Goal: Task Accomplishment & Management: Manage account settings

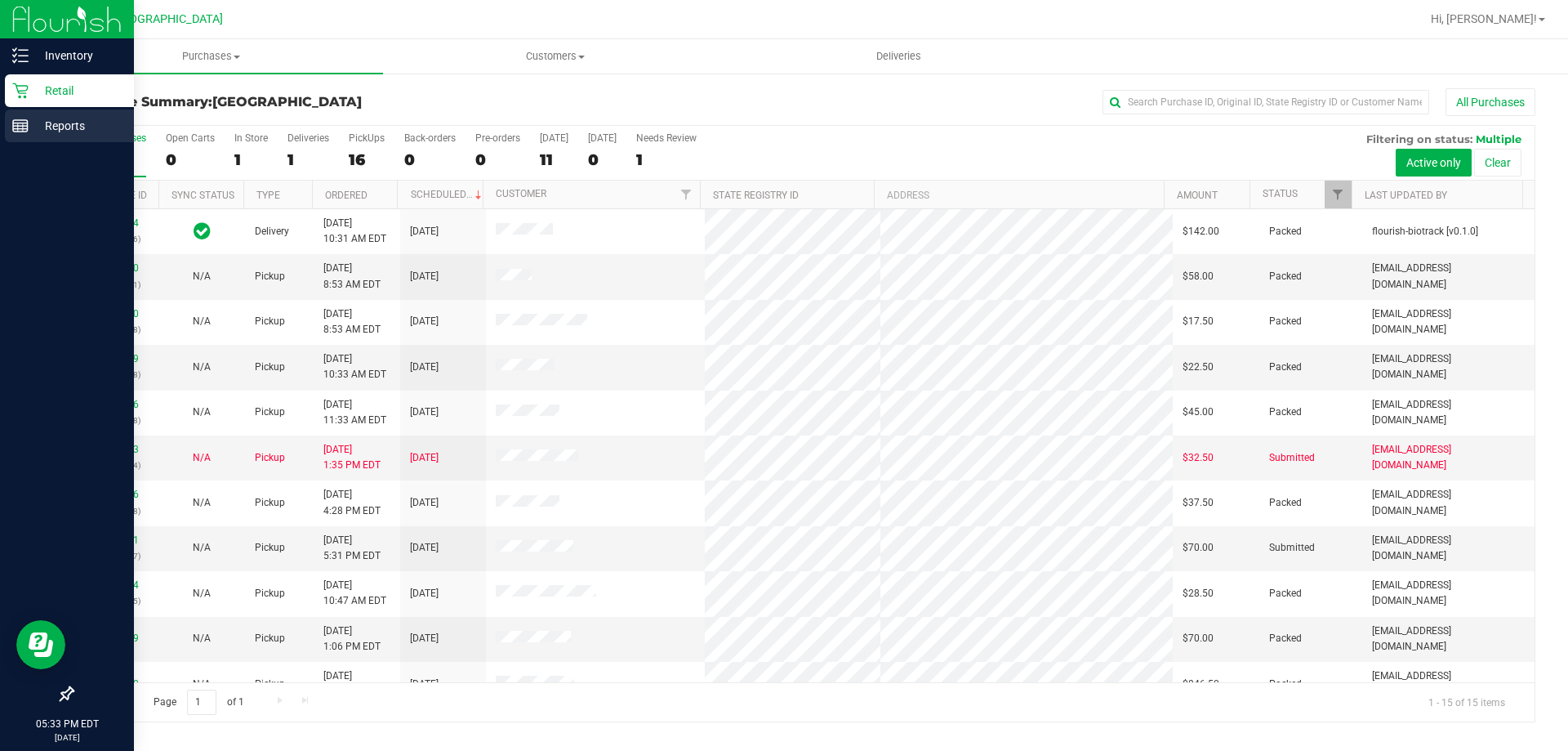
click at [103, 130] on p "Reports" at bounding box center [77, 125] width 98 height 20
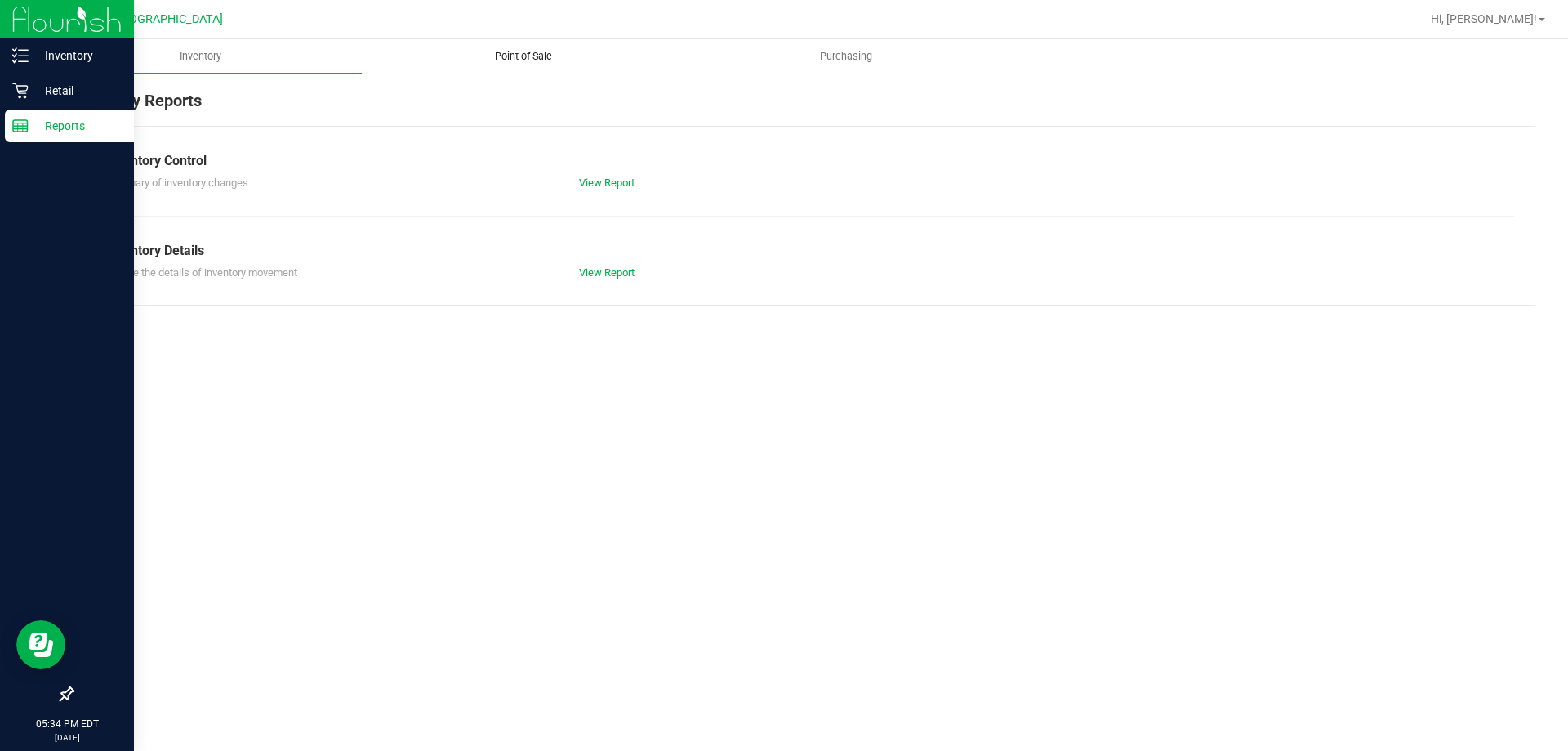
click at [541, 59] on span "Point of Sale" at bounding box center [524, 55] width 101 height 14
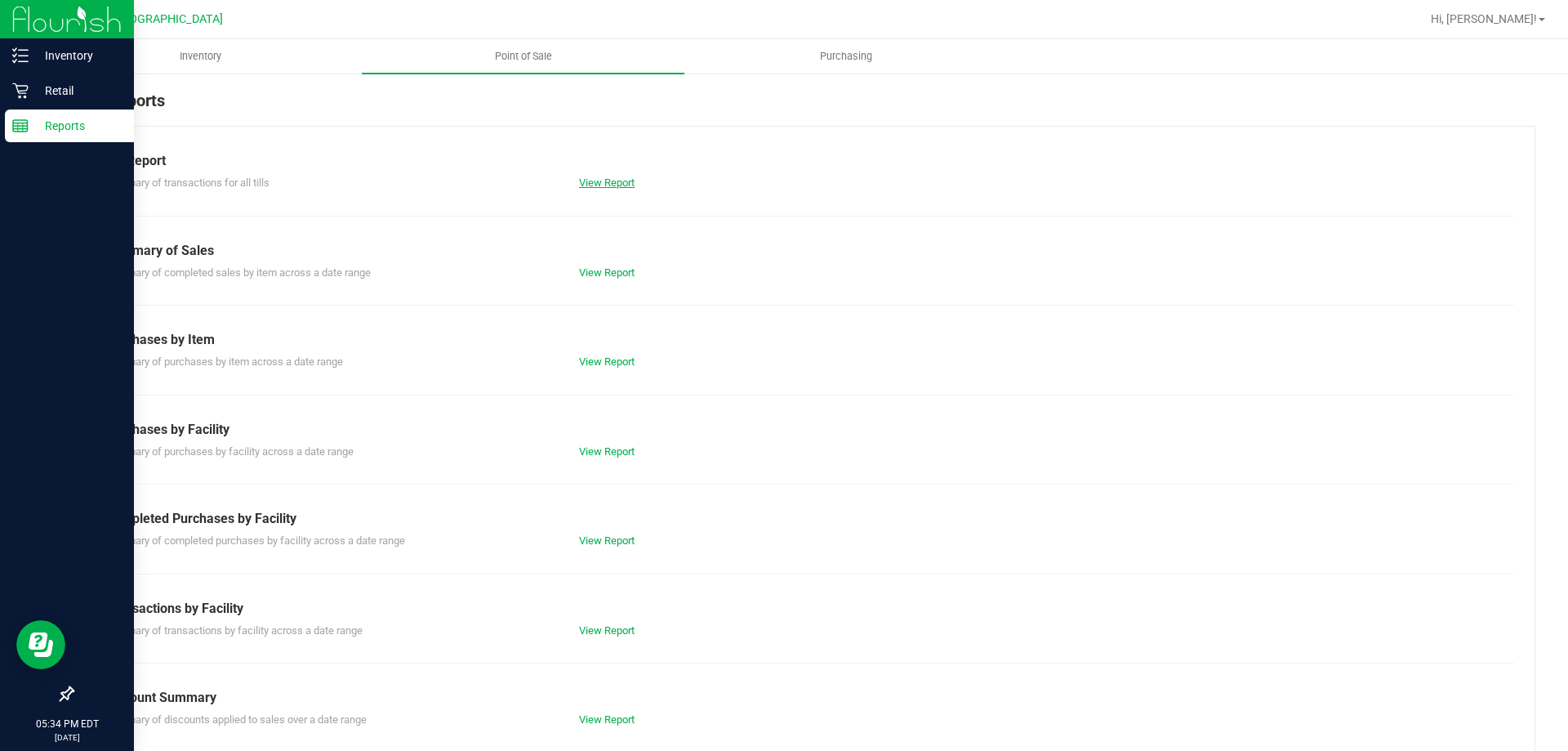
click at [626, 182] on link "View Report" at bounding box center [607, 182] width 55 height 12
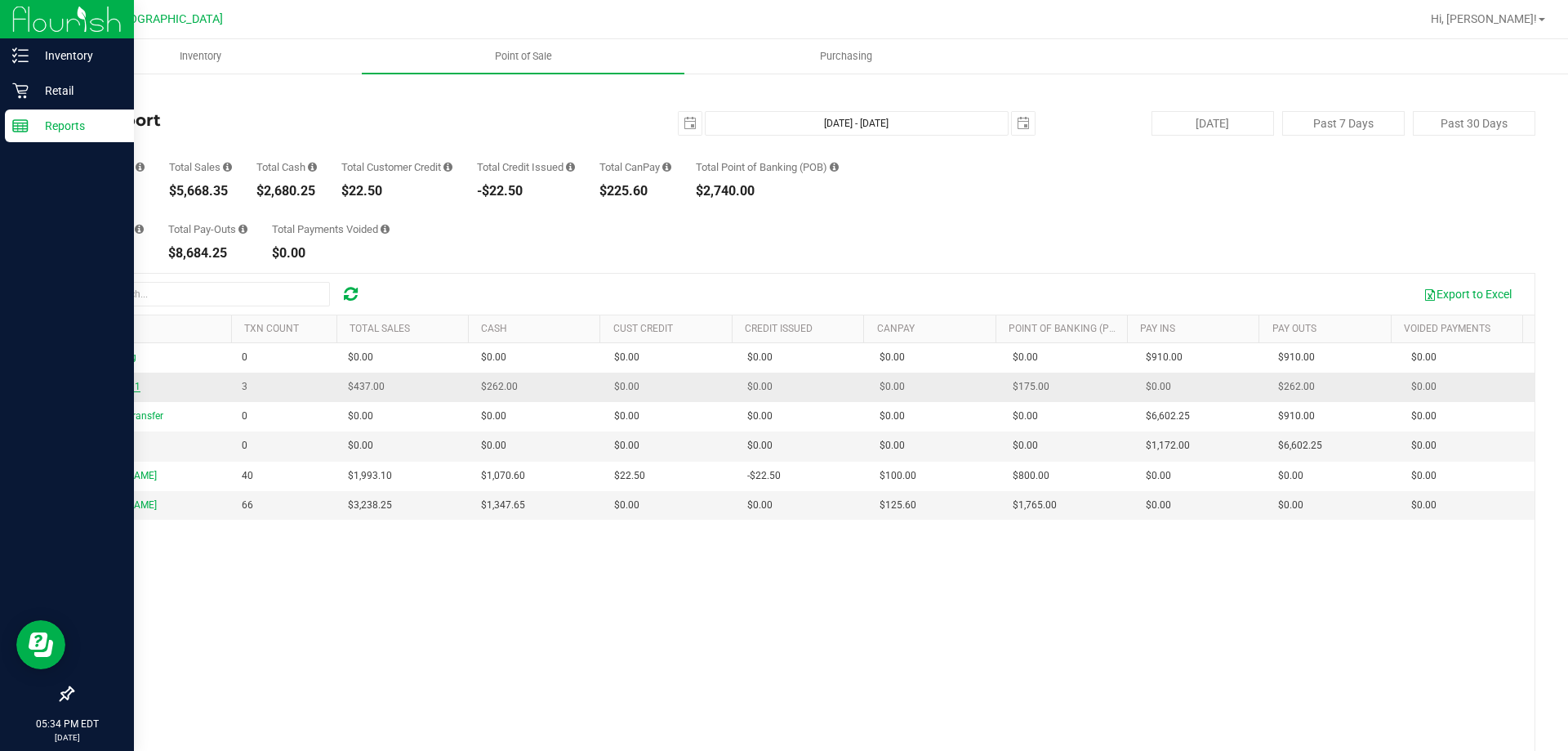
click at [111, 382] on span "Delivery Till 1" at bounding box center [111, 386] width 58 height 11
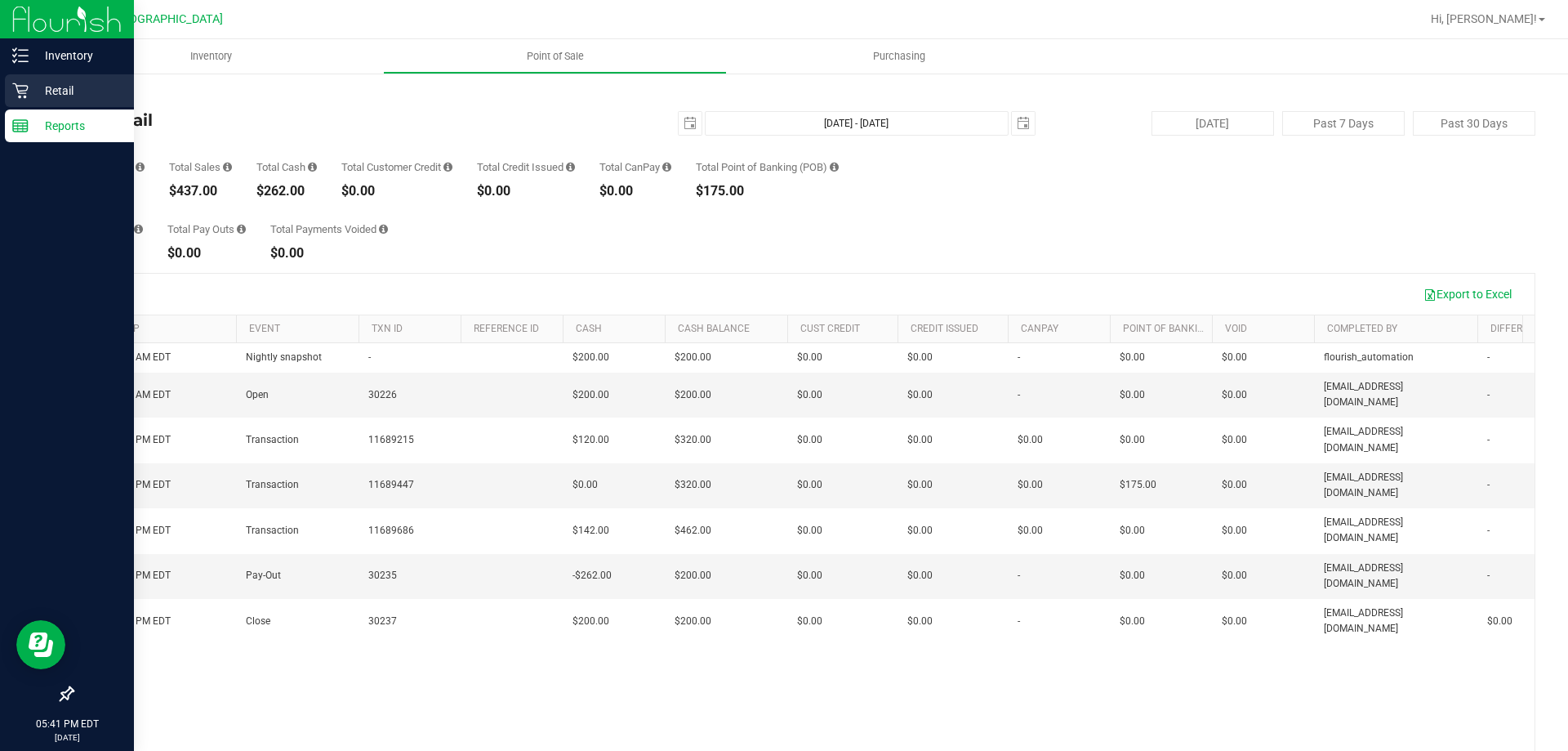
click at [78, 97] on p "Retail" at bounding box center [77, 91] width 98 height 20
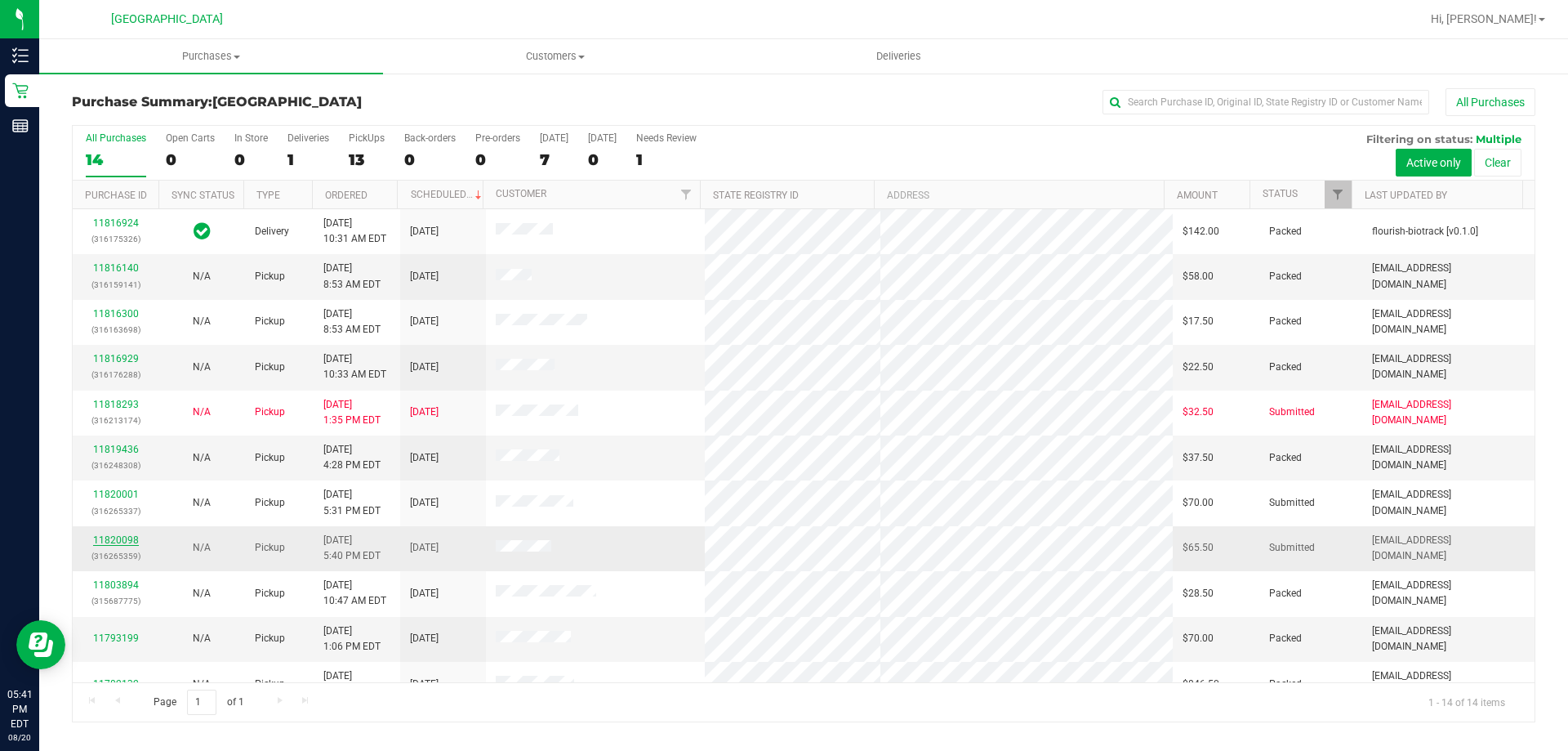
click at [114, 541] on link "11820098" at bounding box center [116, 540] width 46 height 11
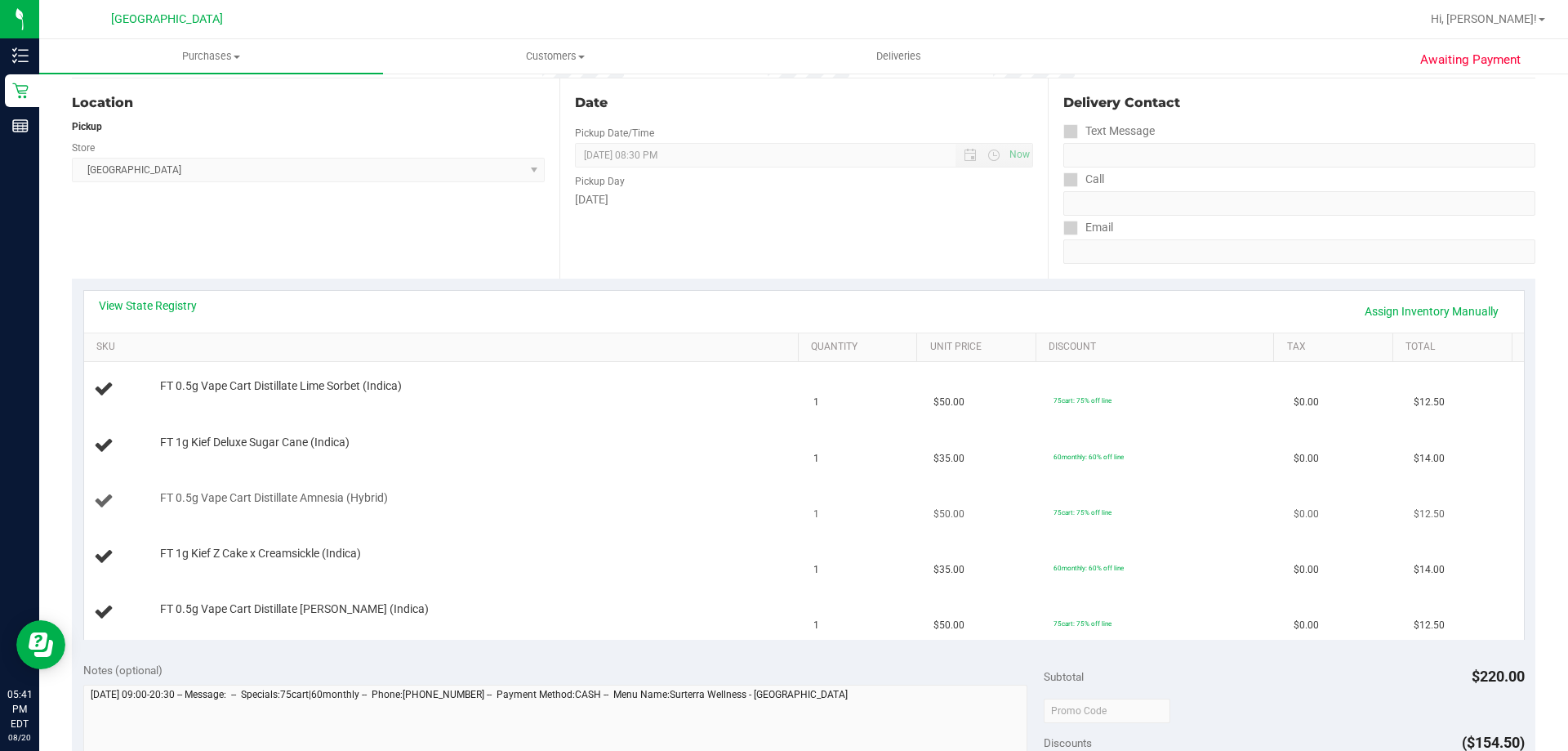
scroll to position [163, 0]
click at [164, 307] on link "View State Registry" at bounding box center [147, 303] width 98 height 16
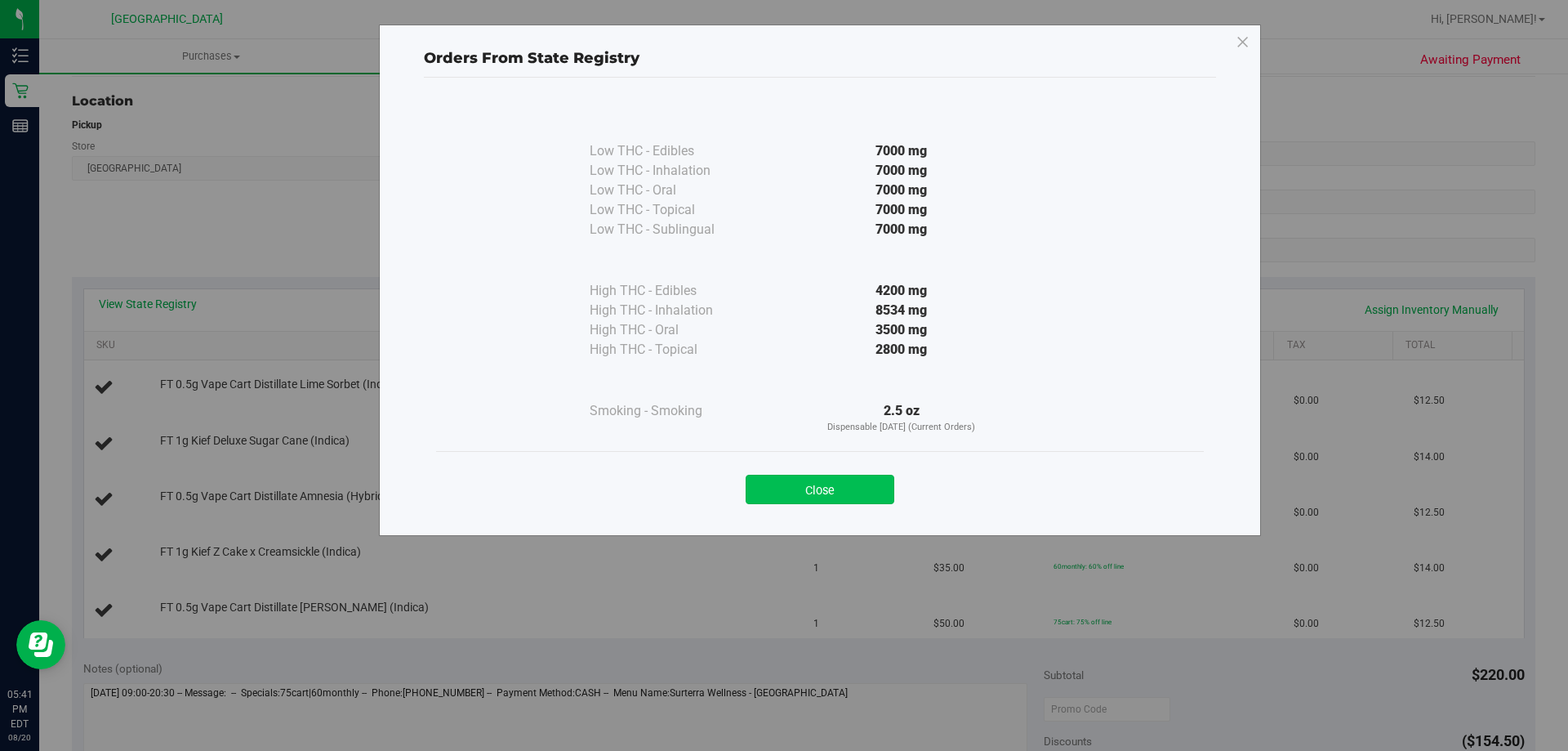
click at [805, 486] on button "Close" at bounding box center [820, 489] width 149 height 30
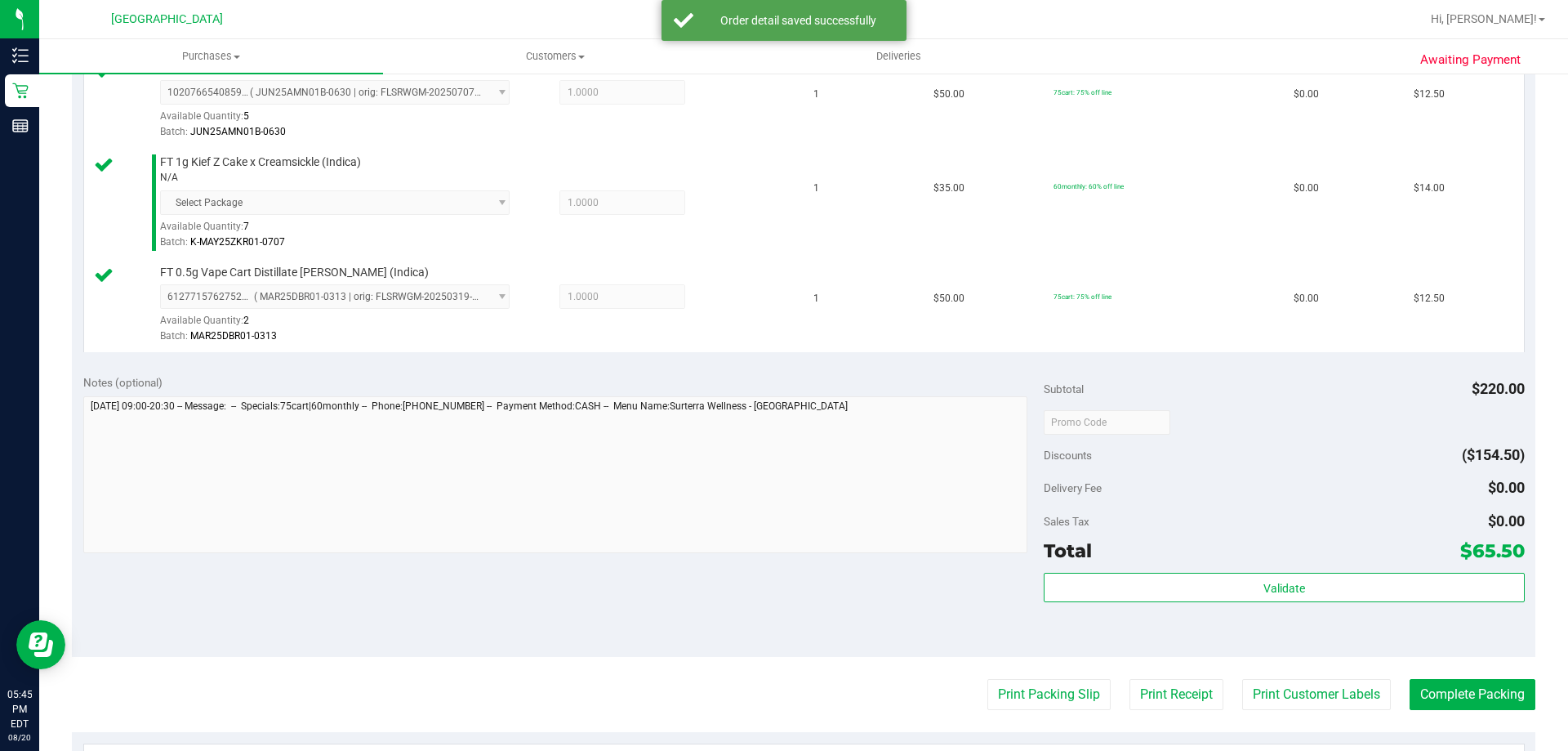
scroll to position [708, 0]
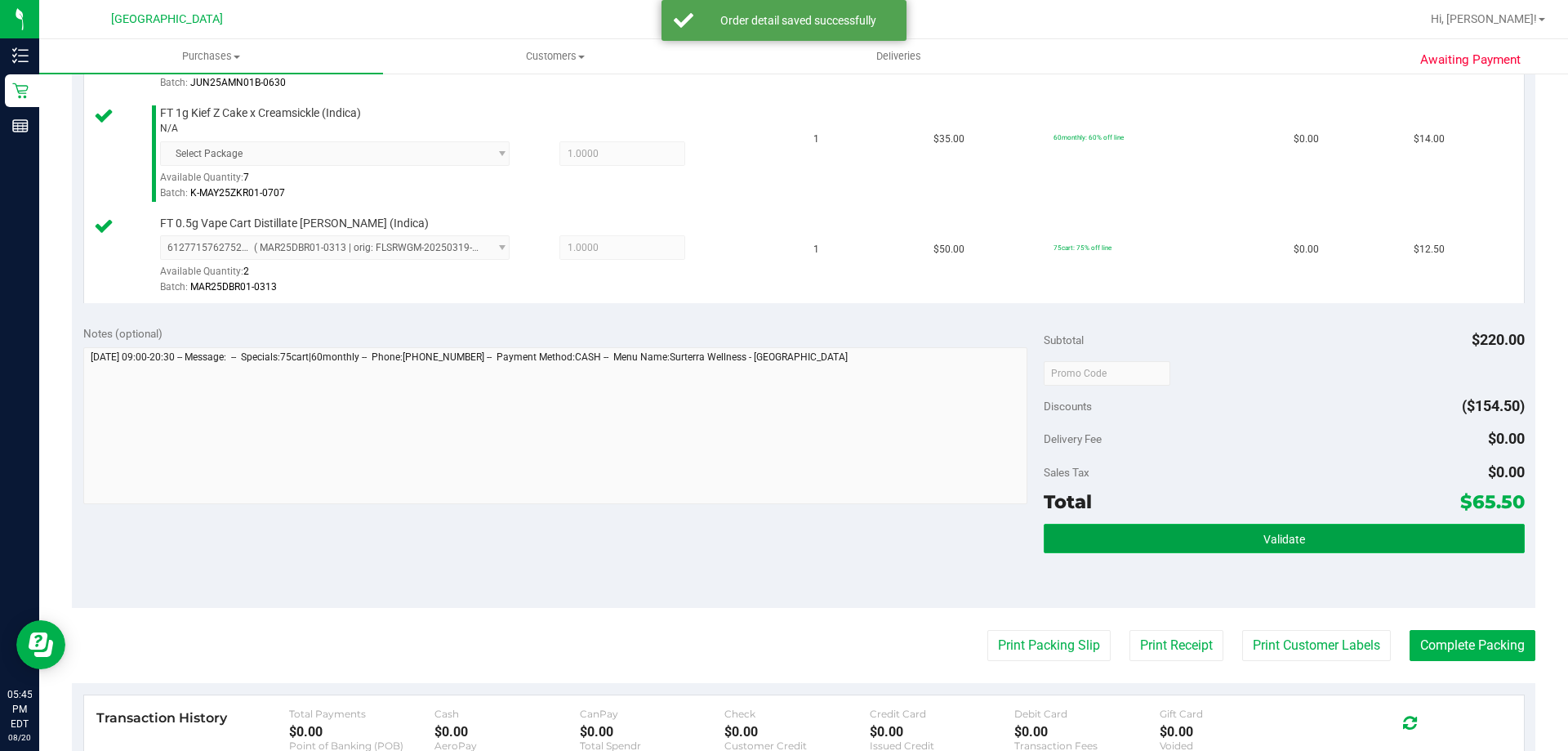
click at [1275, 549] on button "Validate" at bounding box center [1284, 538] width 481 height 30
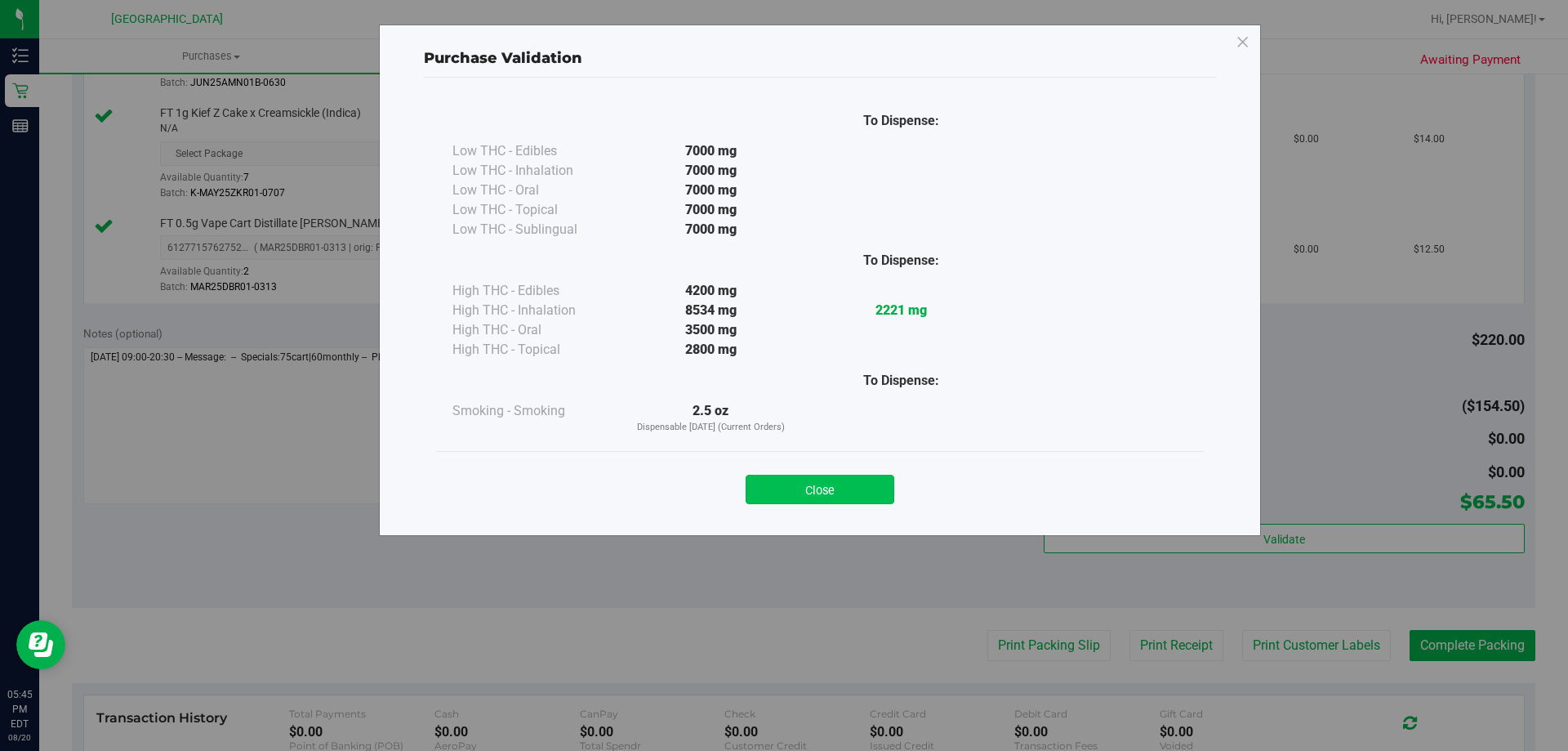
click at [845, 486] on button "Close" at bounding box center [820, 489] width 149 height 30
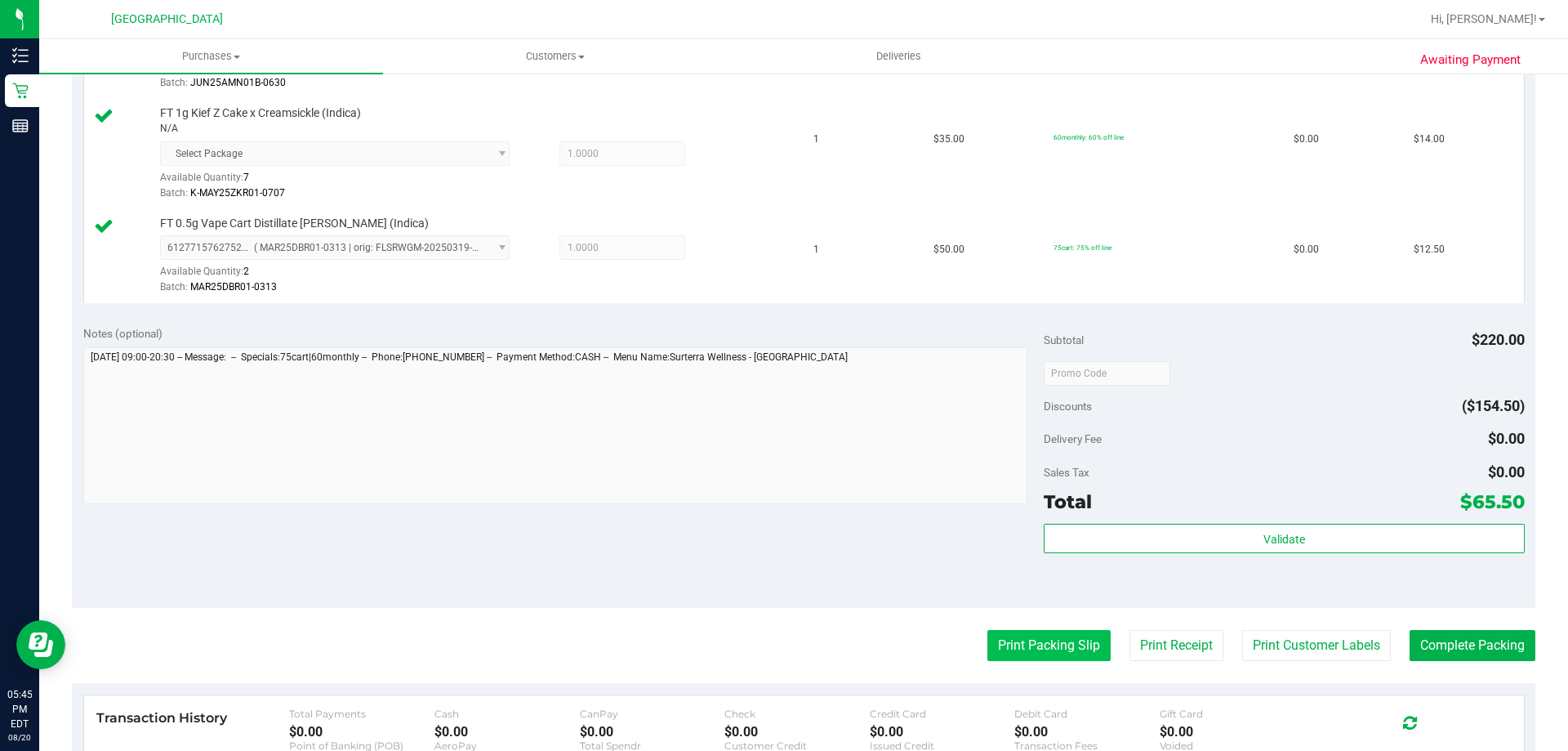
click at [1059, 650] on button "Print Packing Slip" at bounding box center [1049, 645] width 123 height 31
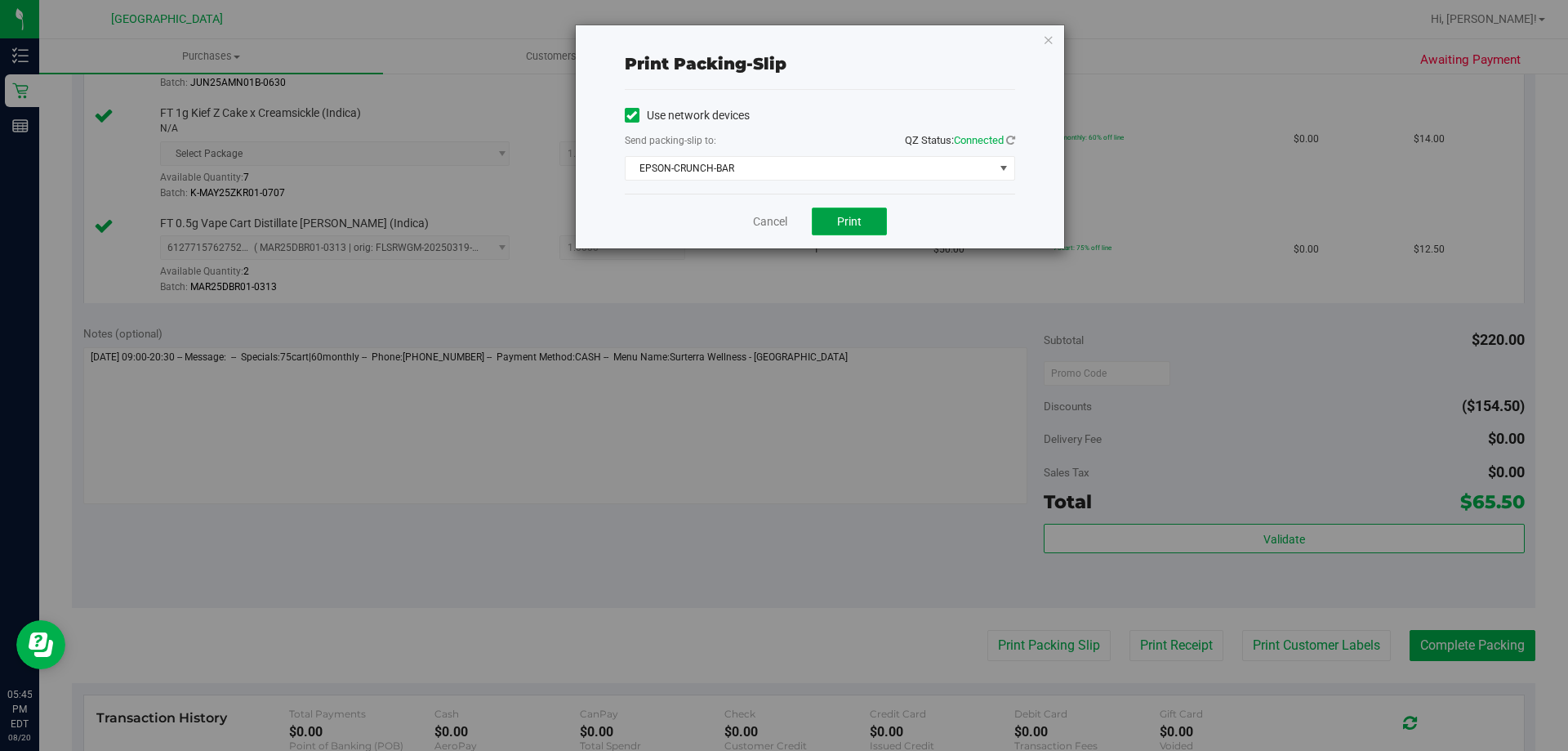
click at [852, 217] on span "Print" at bounding box center [849, 222] width 25 height 13
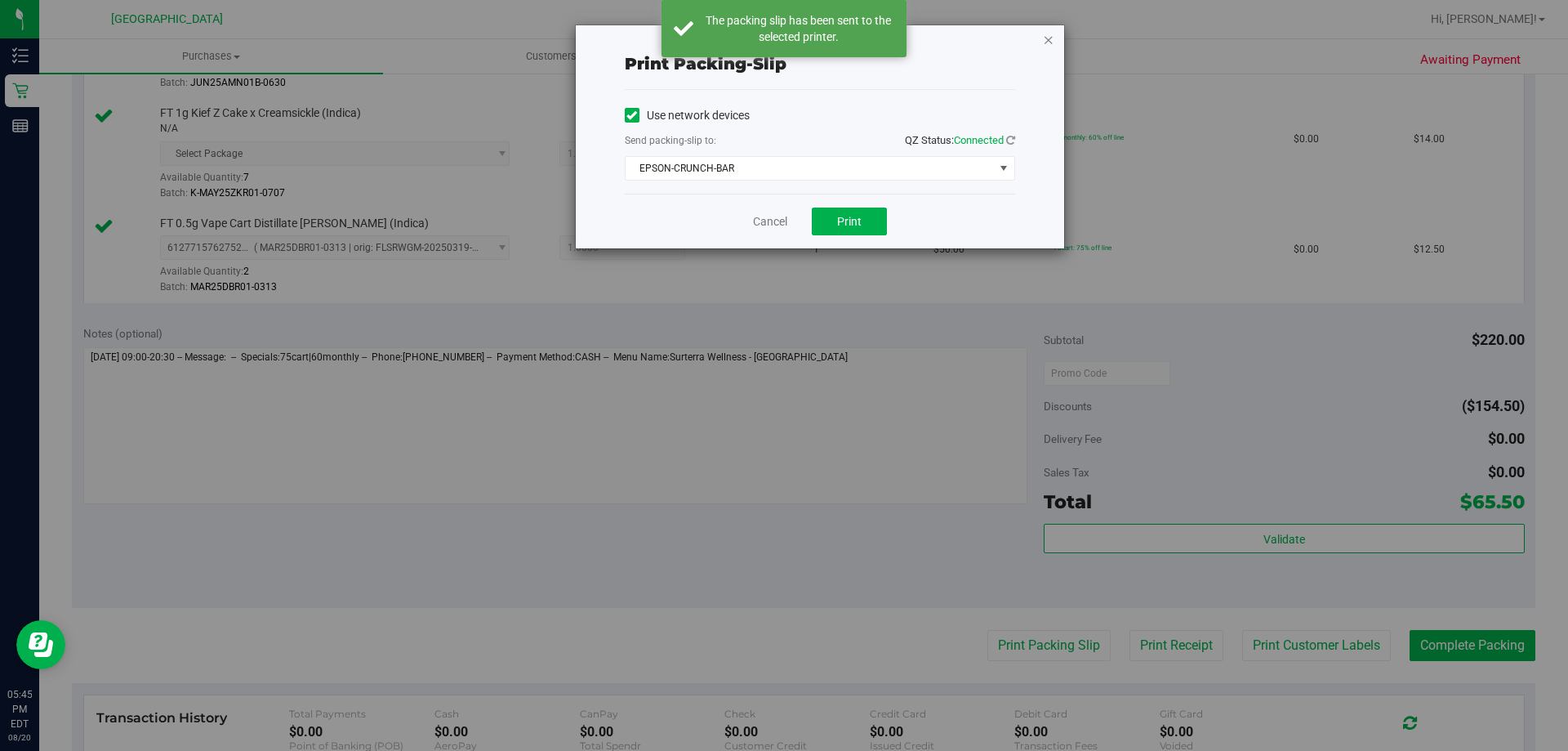
click at [1050, 33] on icon "button" at bounding box center [1049, 39] width 11 height 20
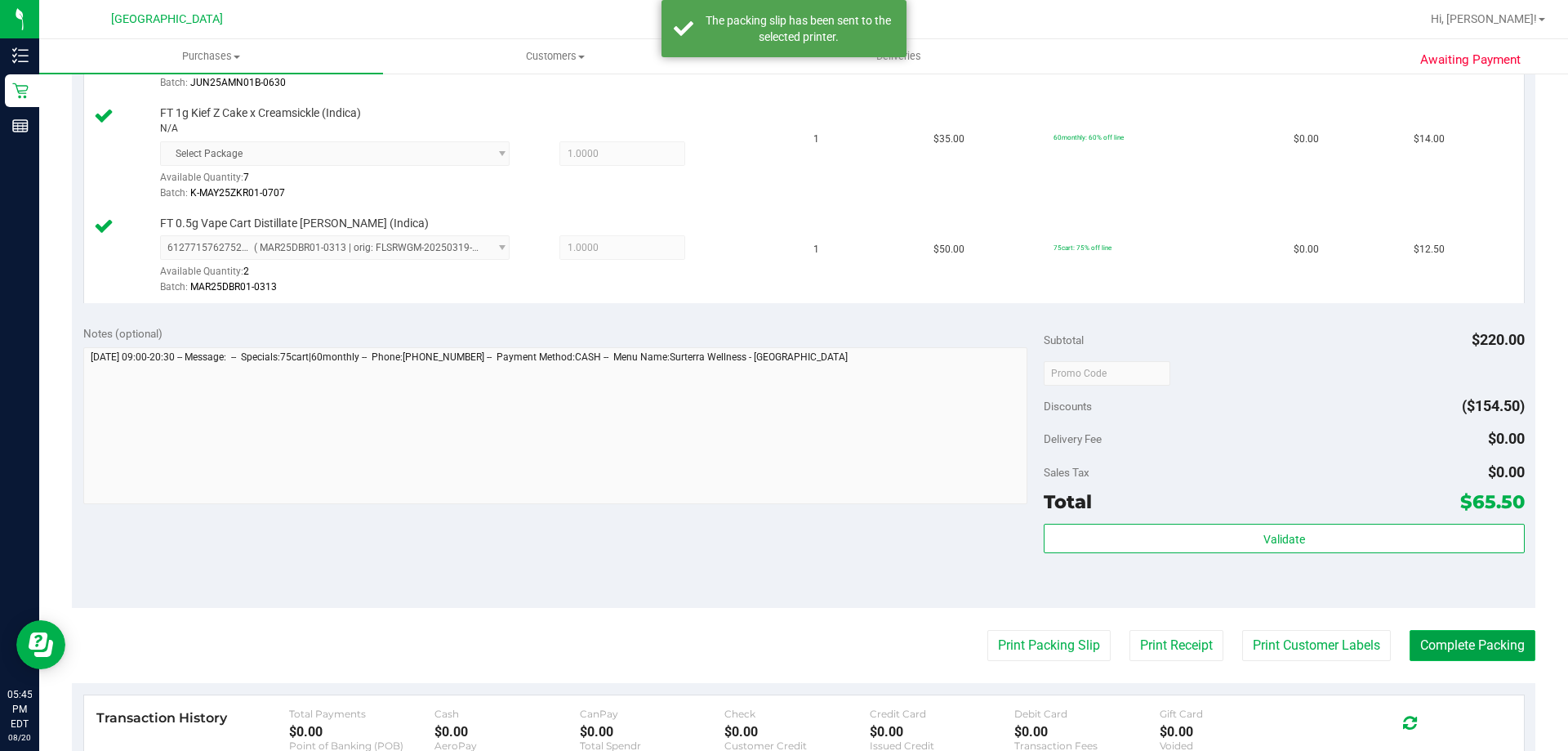
click at [1465, 633] on button "Complete Packing" at bounding box center [1472, 645] width 126 height 31
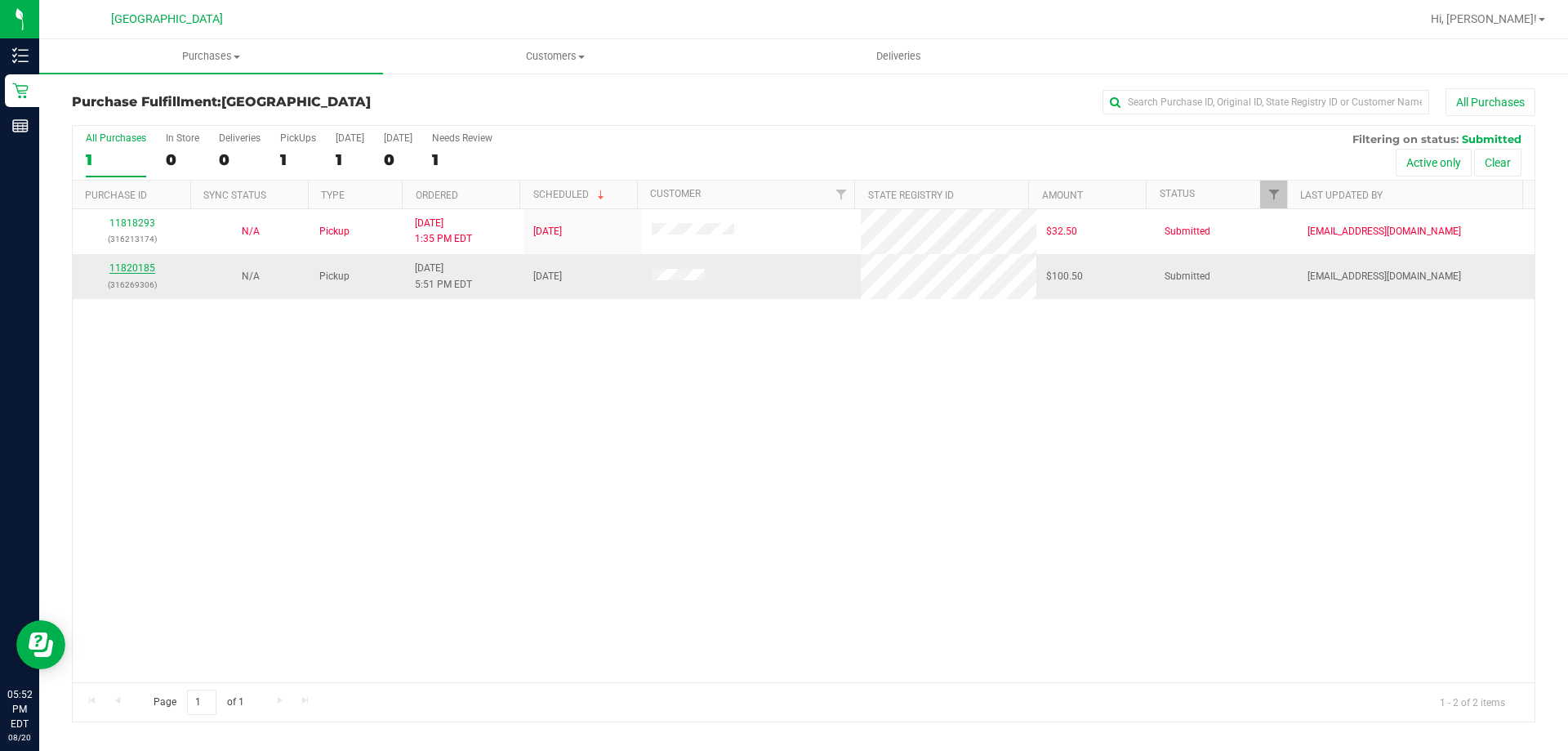
click at [133, 262] on link "11820185" at bounding box center [133, 268] width 46 height 11
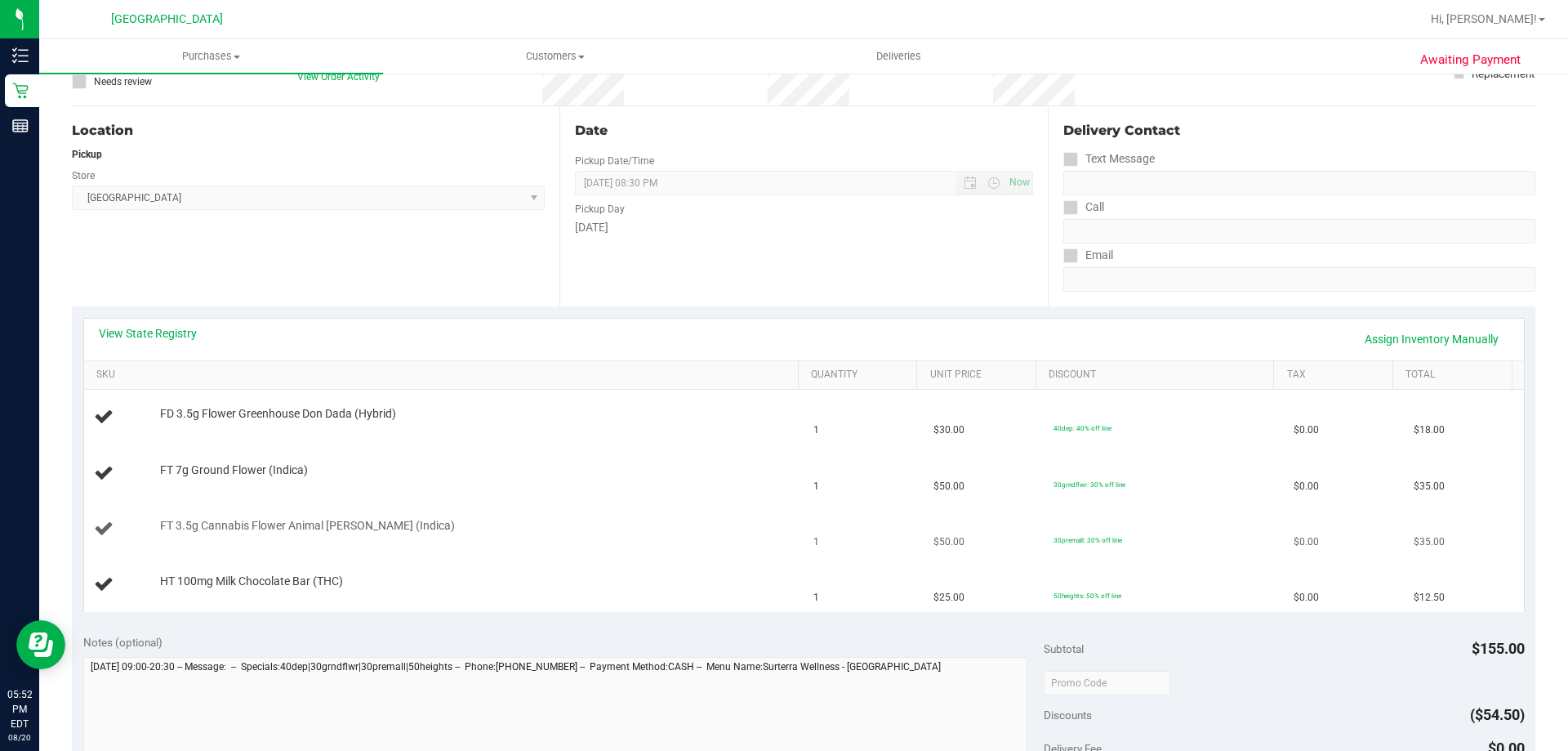
scroll to position [163, 0]
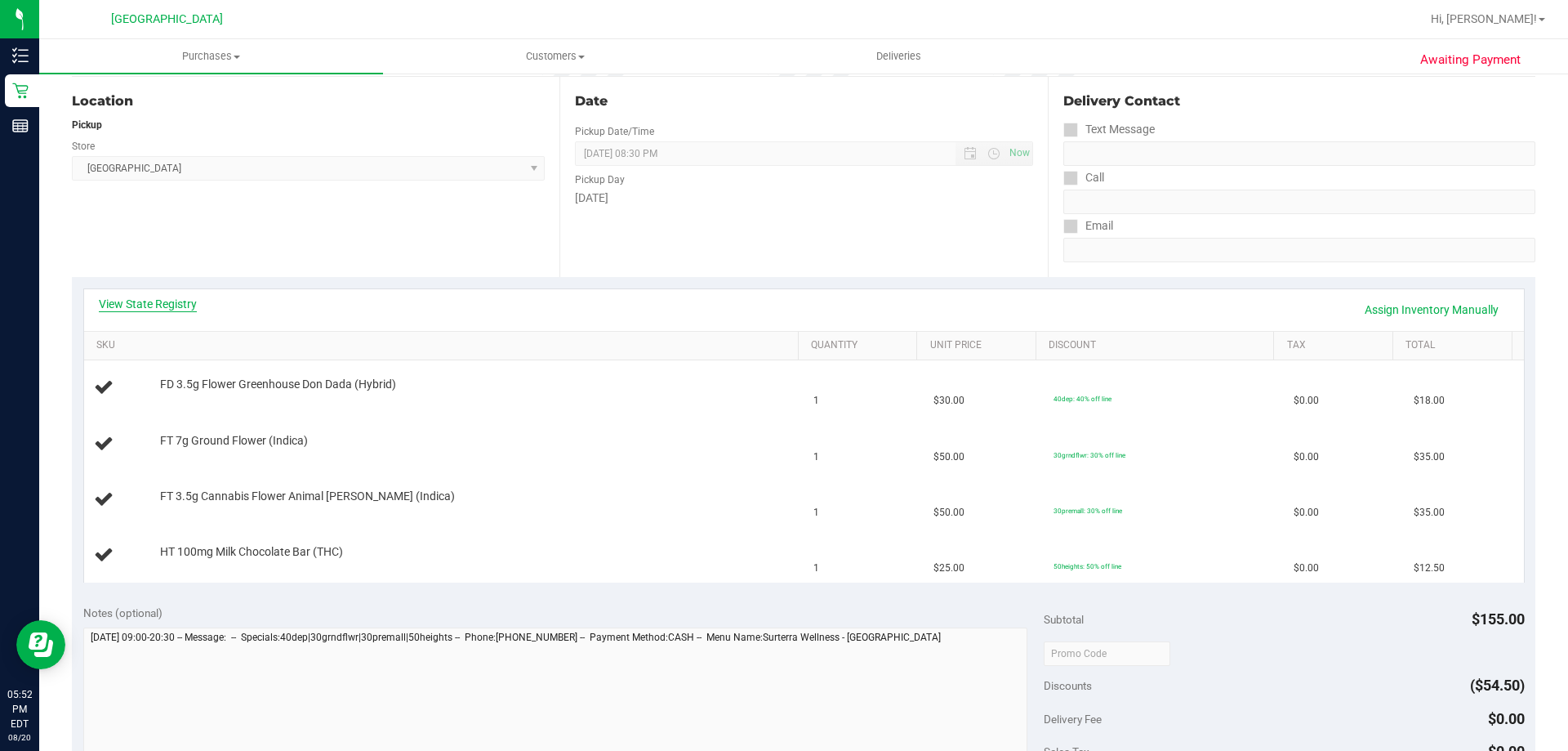
click at [165, 300] on link "View State Registry" at bounding box center [147, 303] width 98 height 16
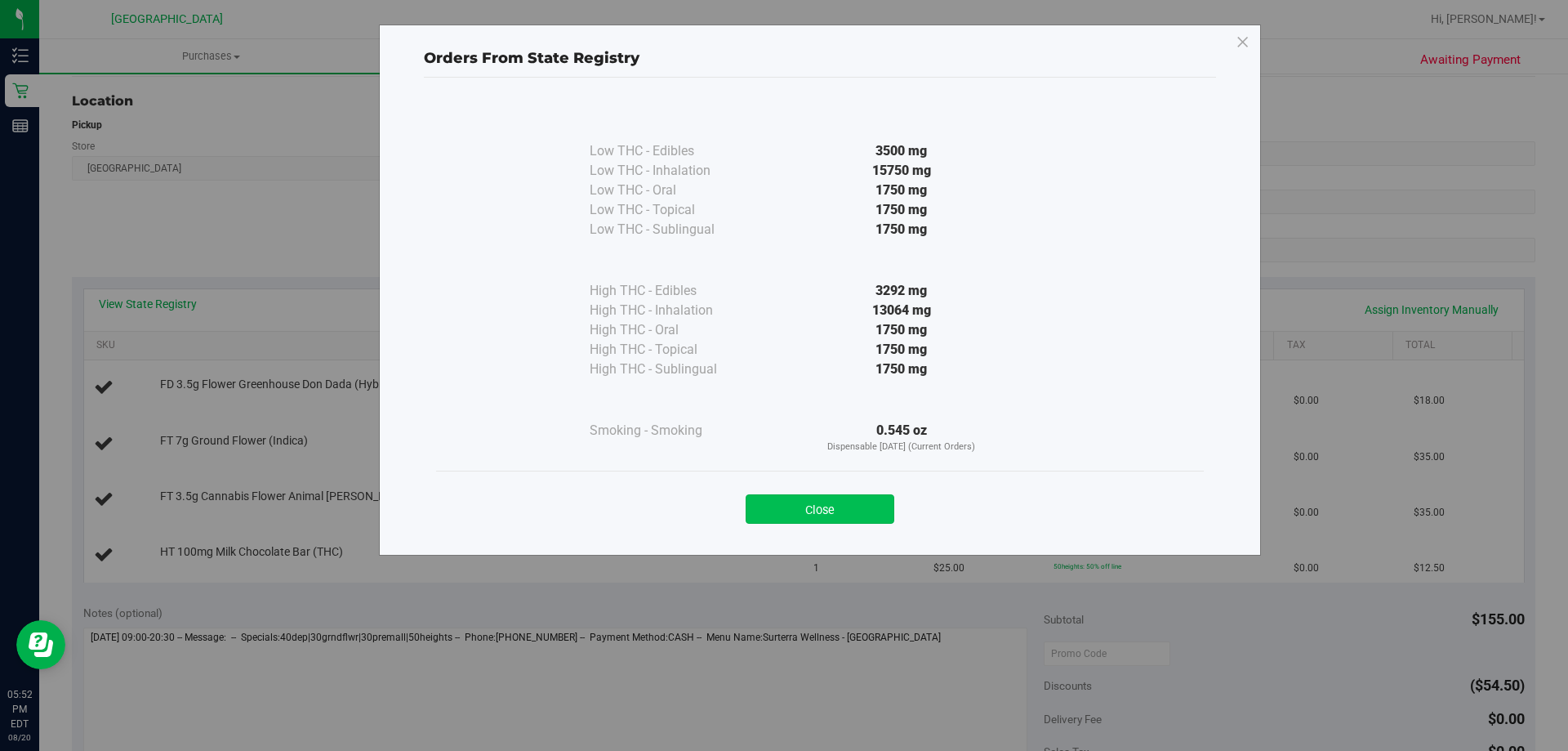
click at [847, 509] on button "Close" at bounding box center [820, 508] width 149 height 30
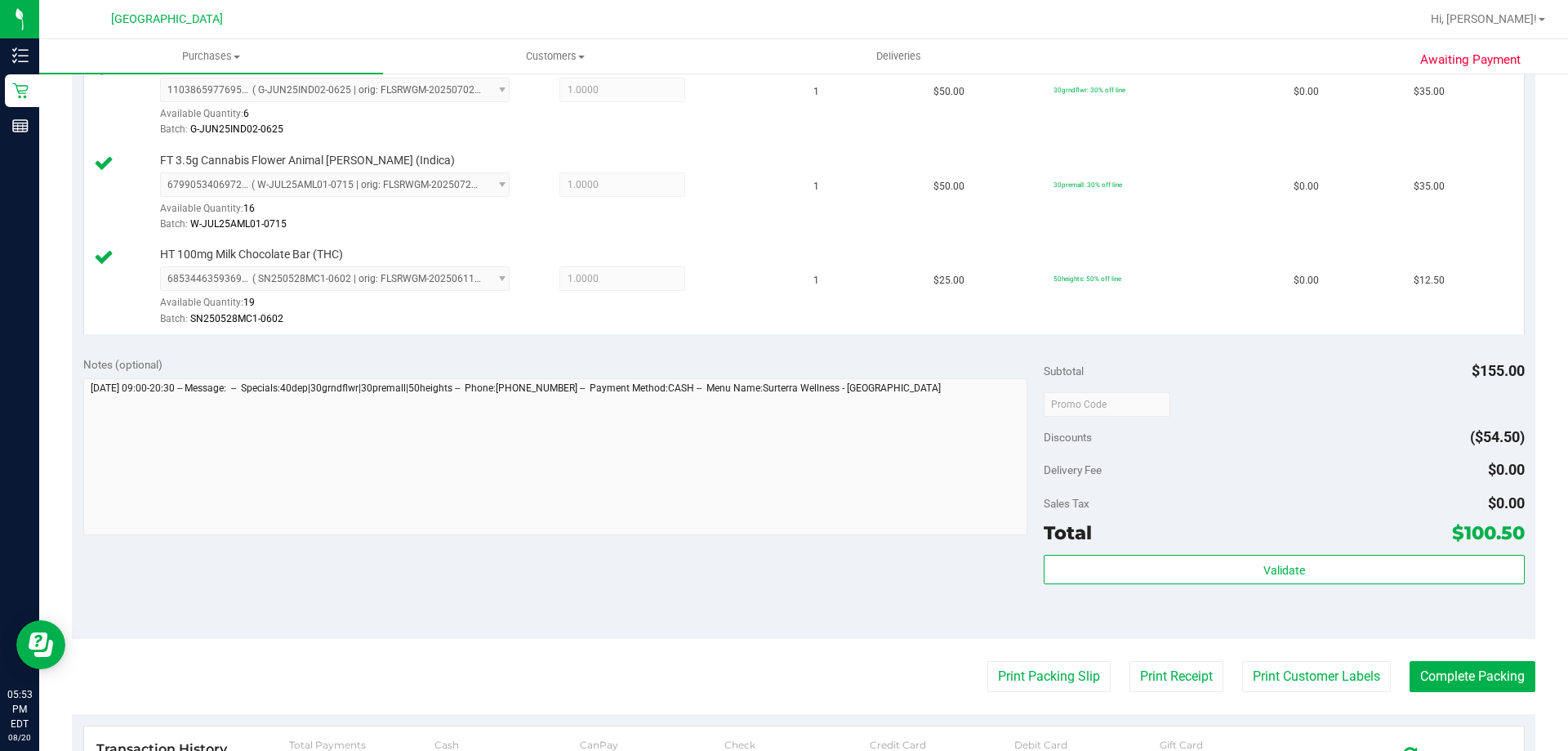
scroll to position [571, 0]
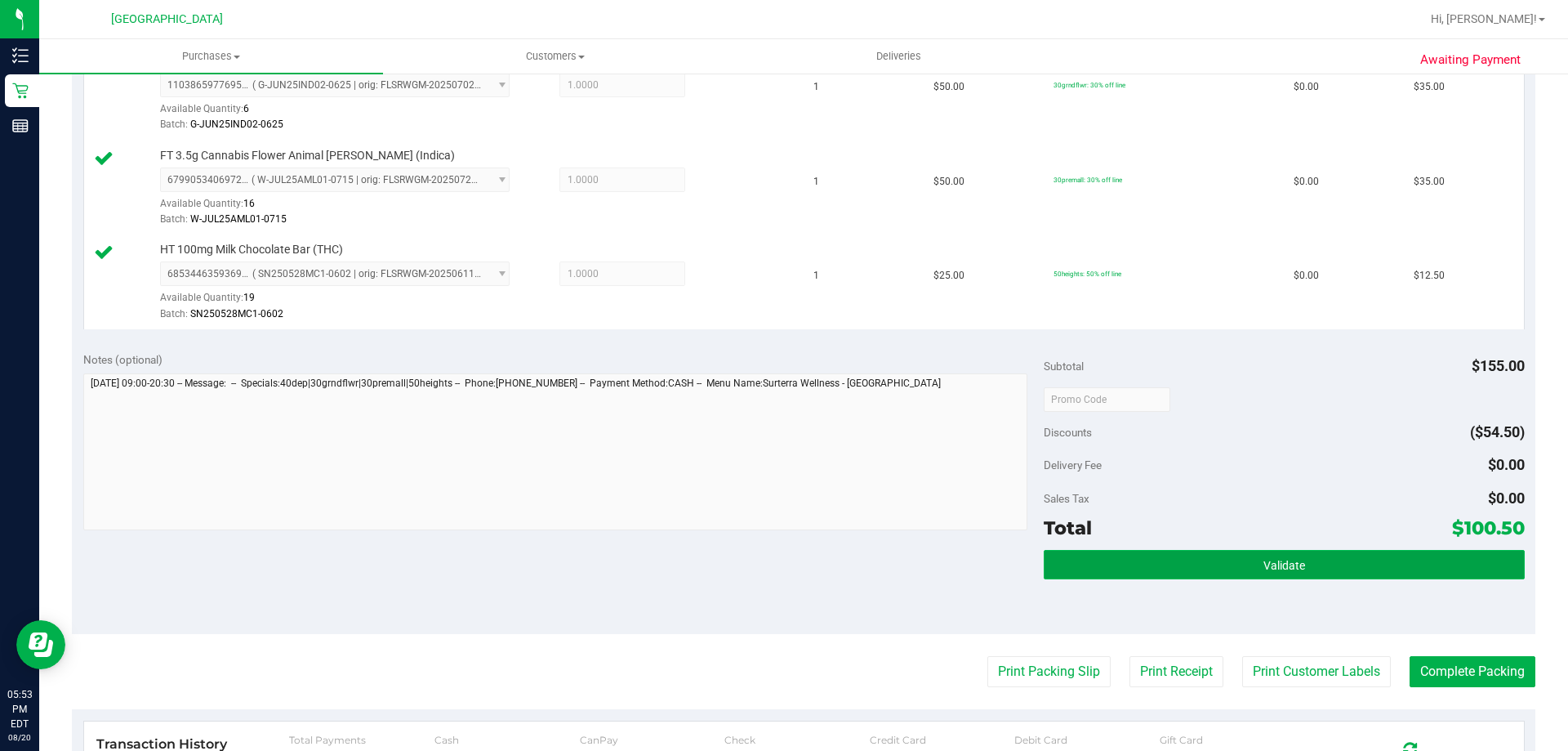
click at [1292, 563] on span "Validate" at bounding box center [1284, 566] width 42 height 13
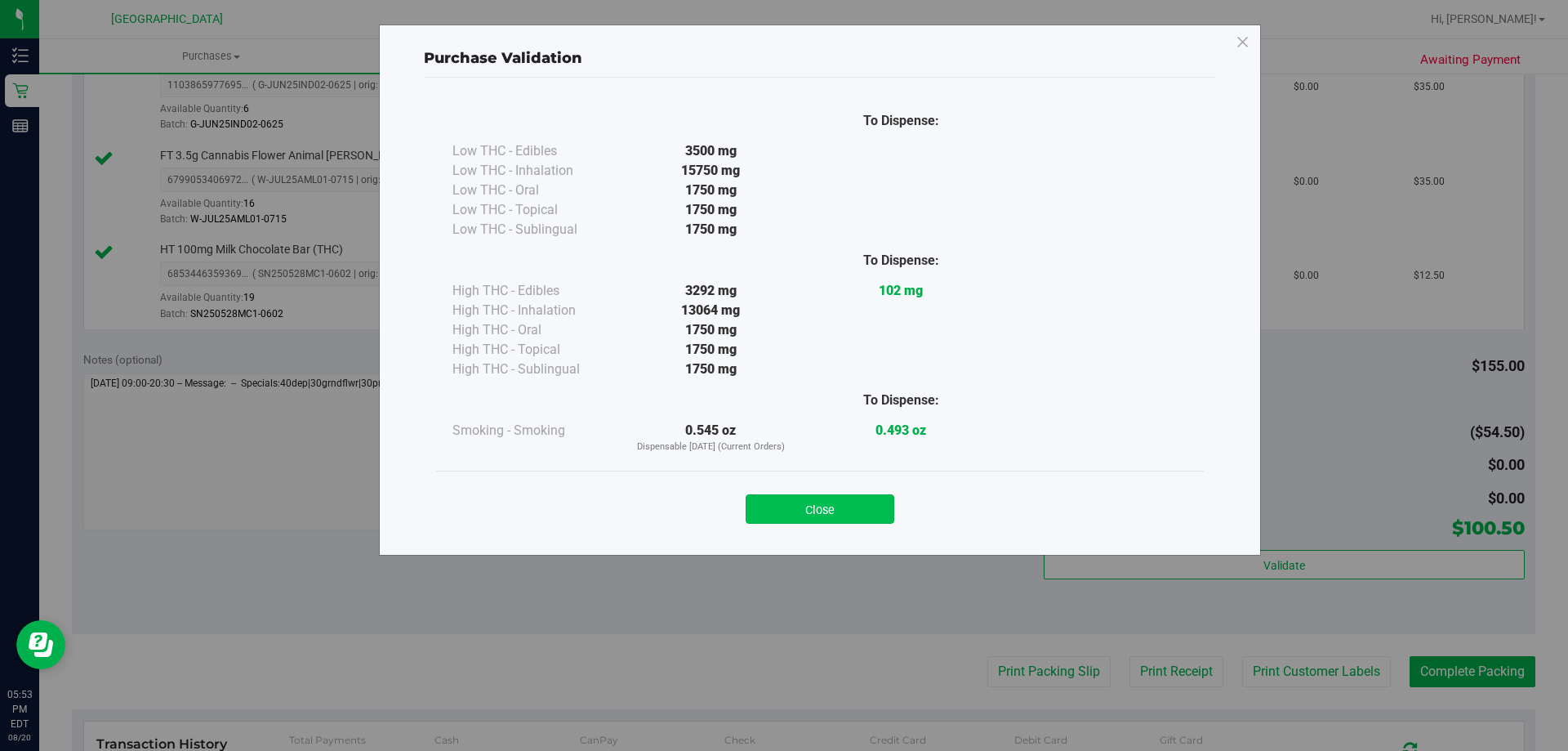
click at [880, 505] on button "Close" at bounding box center [820, 508] width 149 height 30
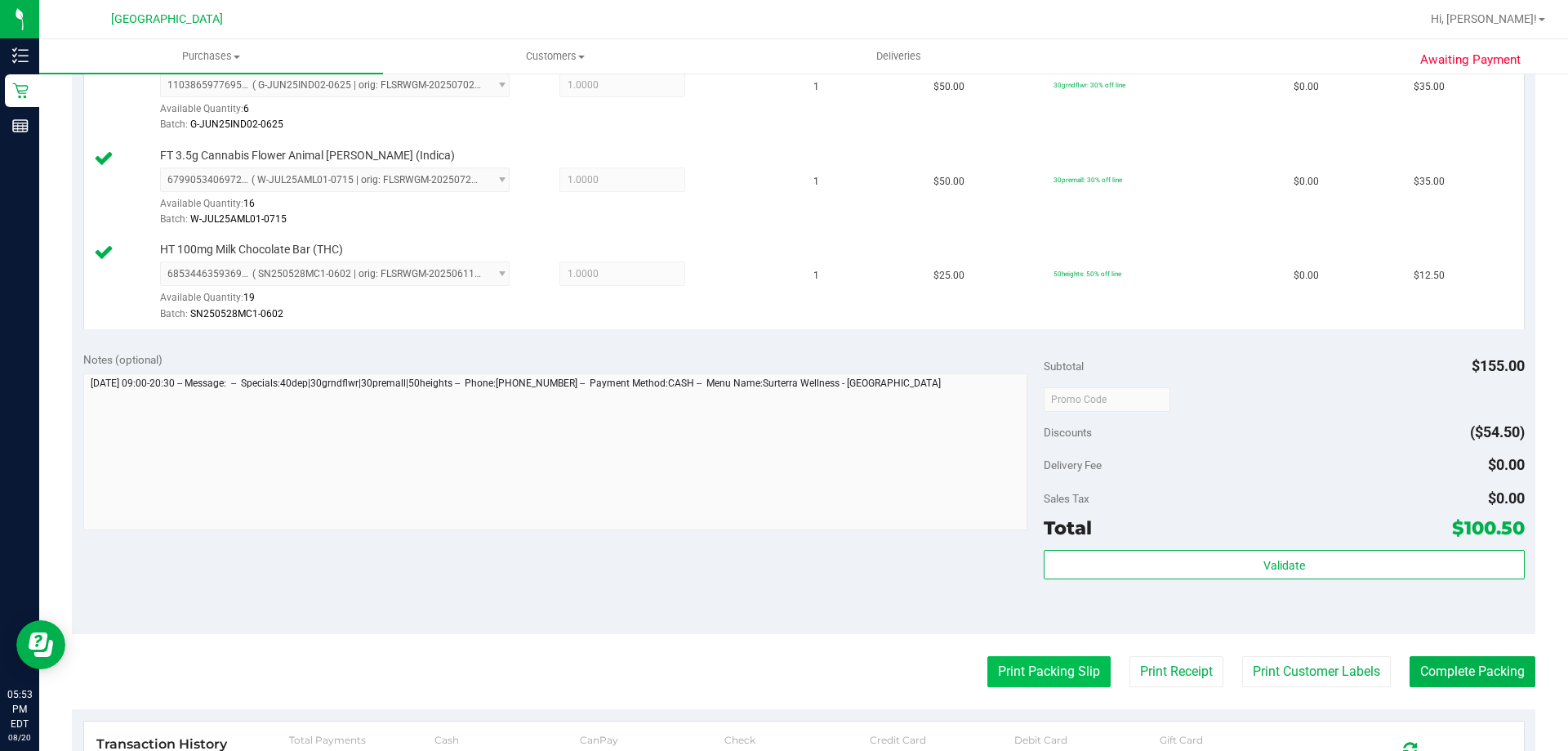
click at [1026, 667] on button "Print Packing Slip" at bounding box center [1049, 671] width 123 height 31
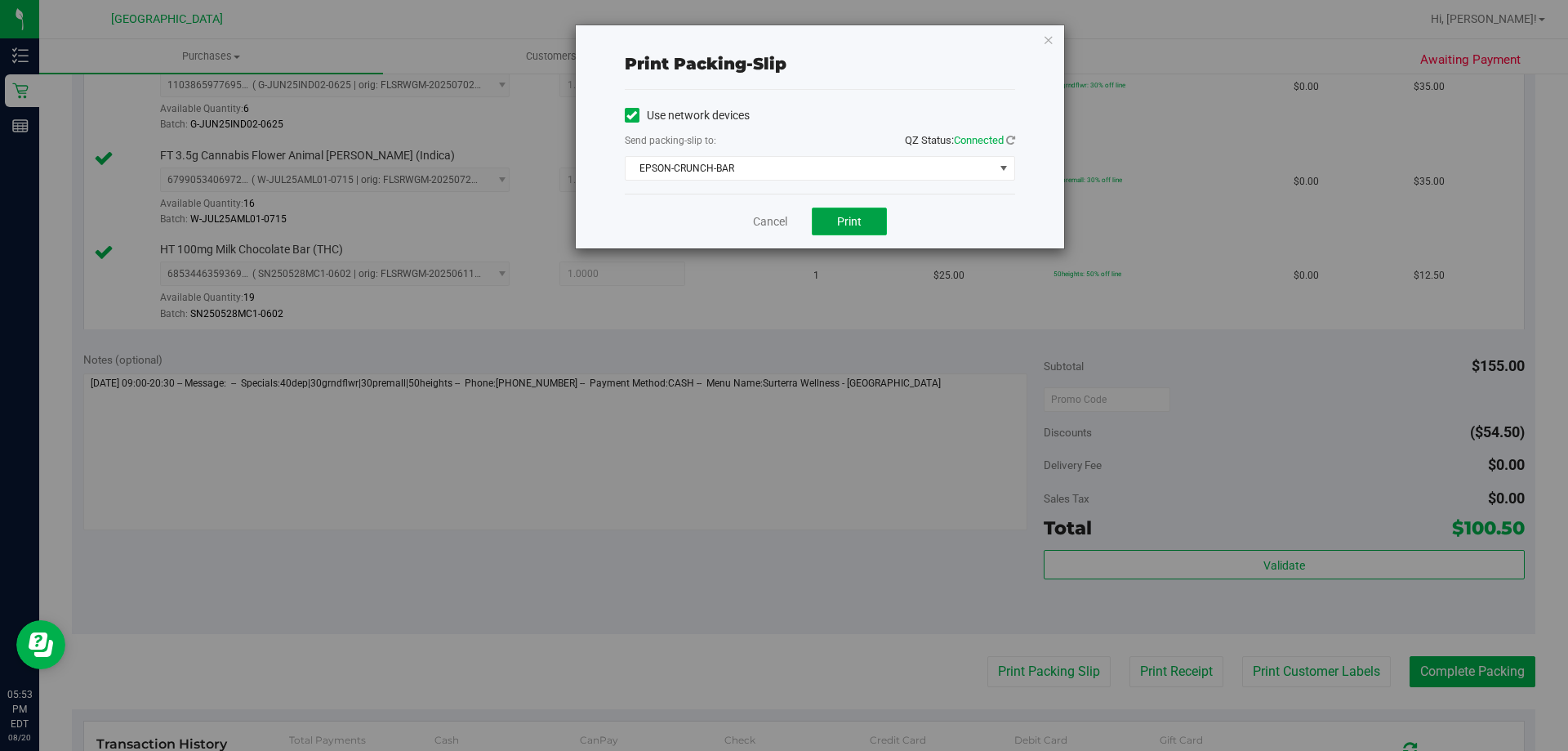
click at [862, 216] on button "Print" at bounding box center [849, 221] width 75 height 28
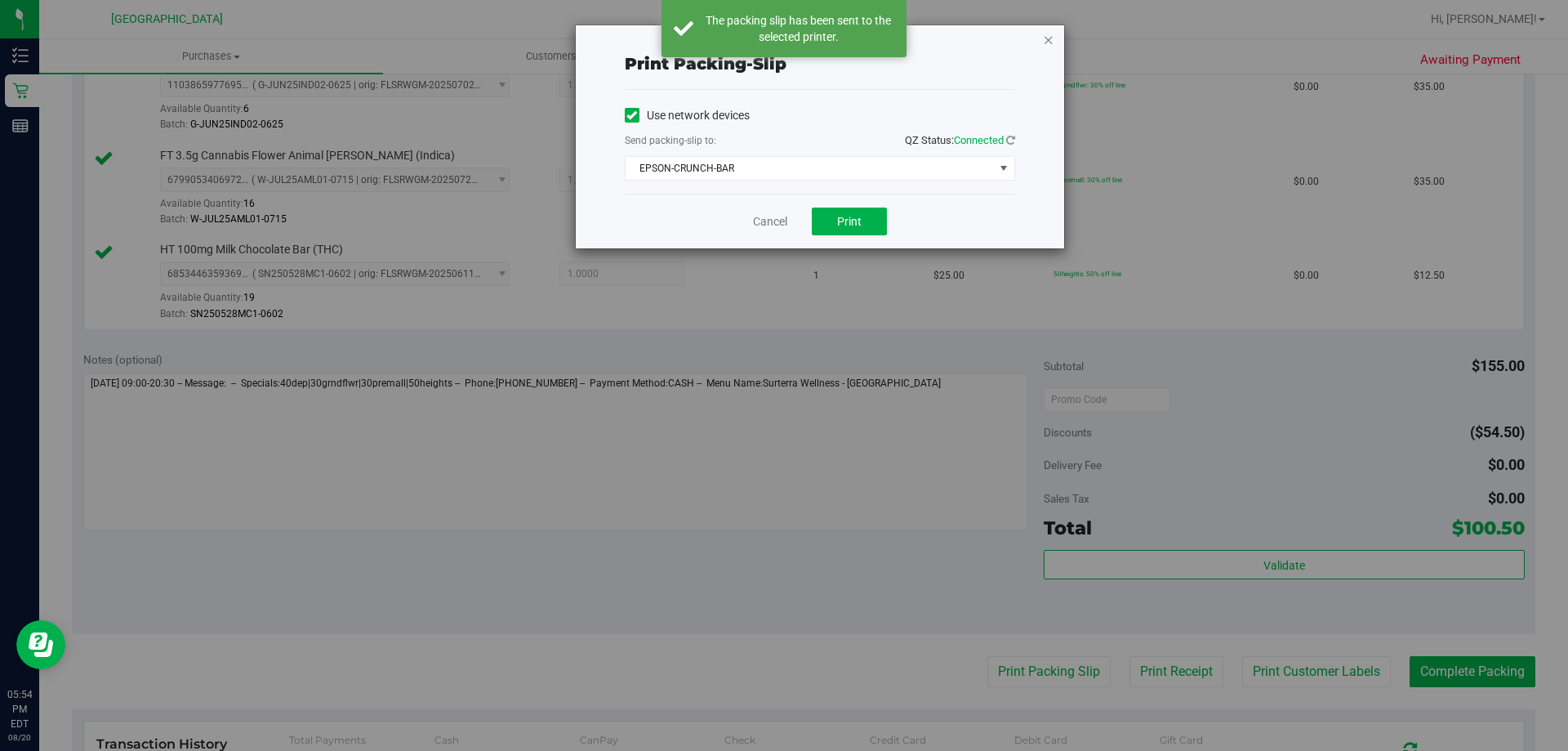
click at [1052, 38] on icon "button" at bounding box center [1049, 39] width 11 height 20
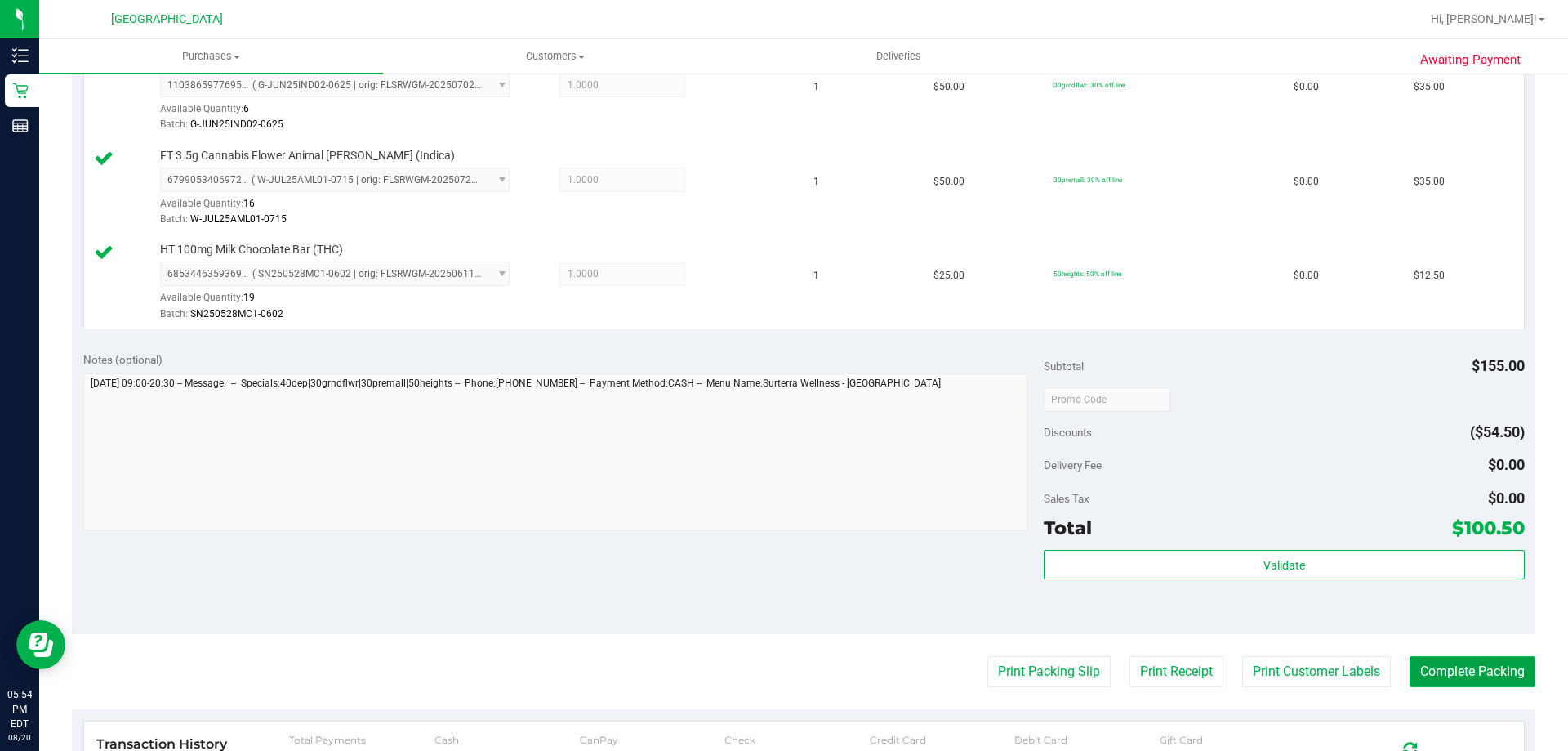
click at [1488, 663] on button "Complete Packing" at bounding box center [1472, 671] width 126 height 31
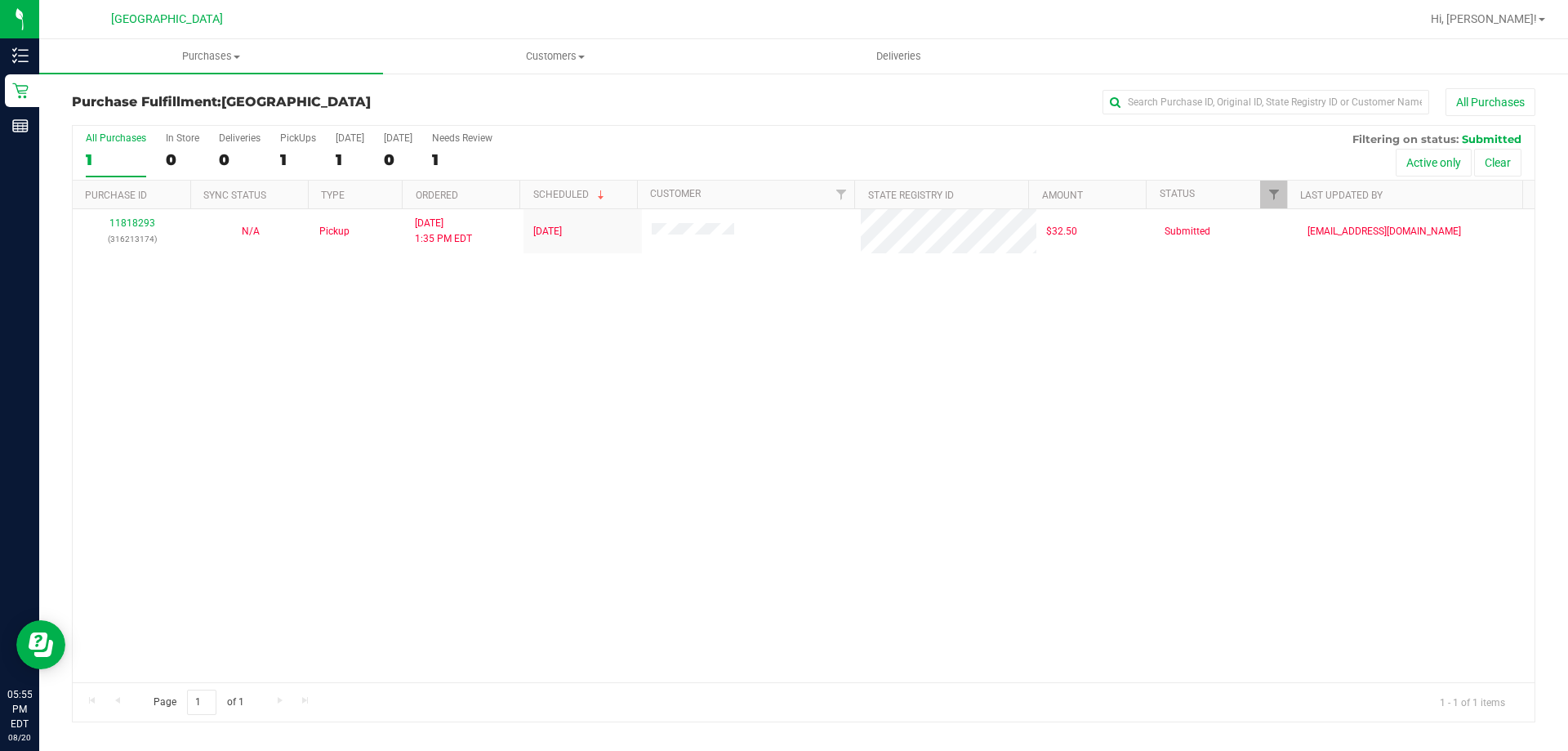
drag, startPoint x: 1009, startPoint y: 650, endPoint x: 927, endPoint y: 679, distance: 87.0
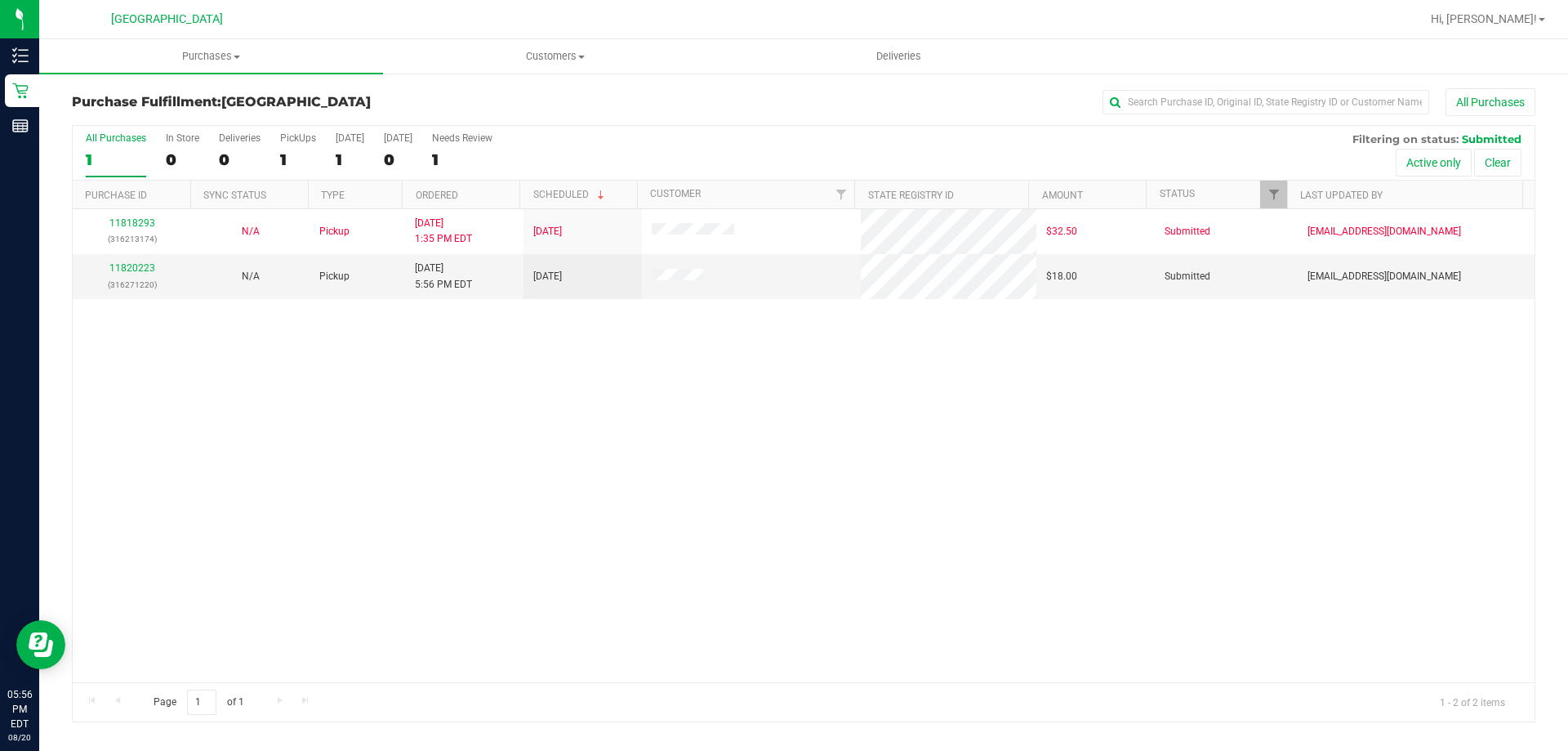
drag, startPoint x: 927, startPoint y: 679, endPoint x: 819, endPoint y: 599, distance: 134.4
click at [819, 599] on div "11818293 (316213174) N/A Pickup 8/20/2025 1:35 PM EDT 8/20/2025 $32.50 Submitte…" at bounding box center [804, 445] width 1462 height 473
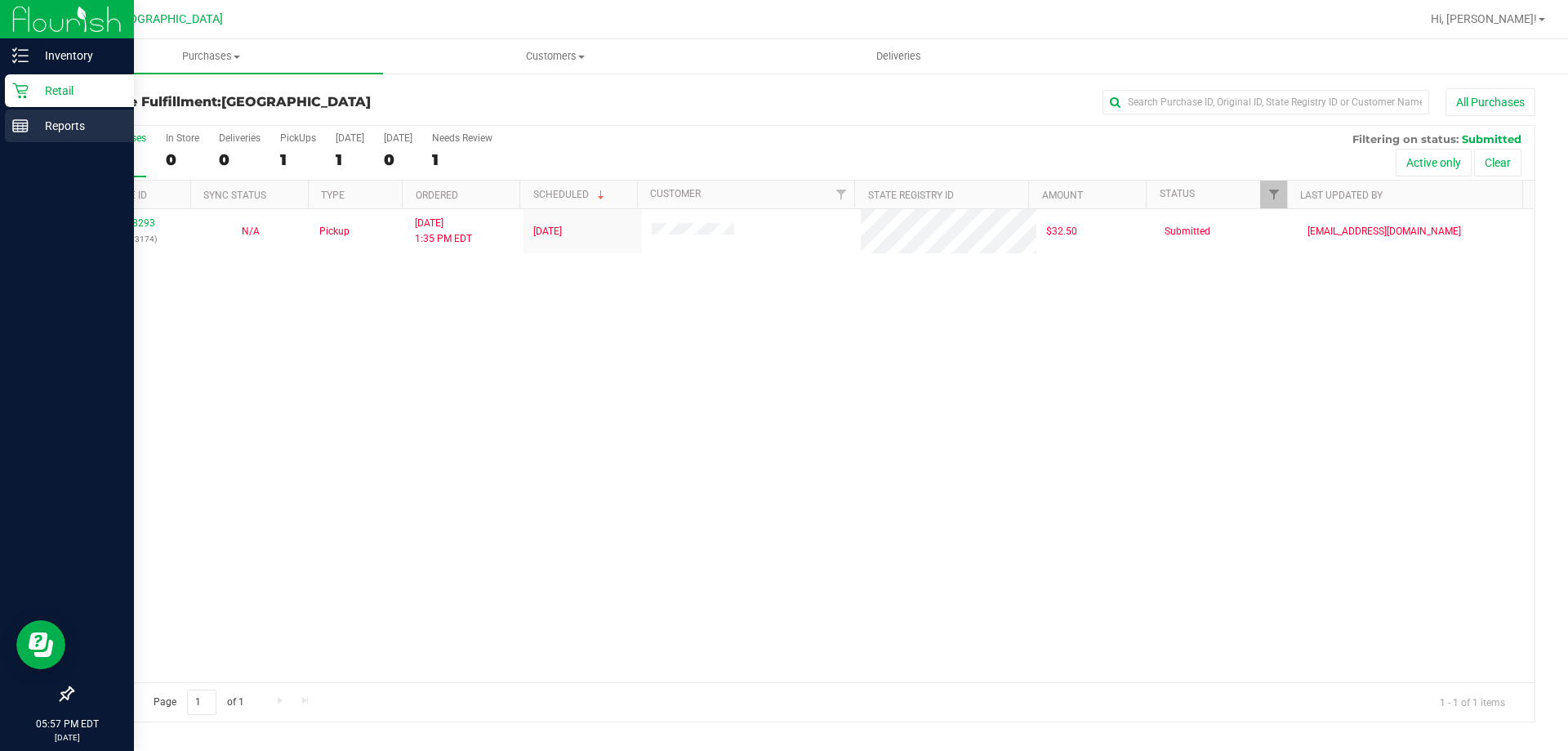
click at [76, 128] on p "Reports" at bounding box center [77, 125] width 98 height 20
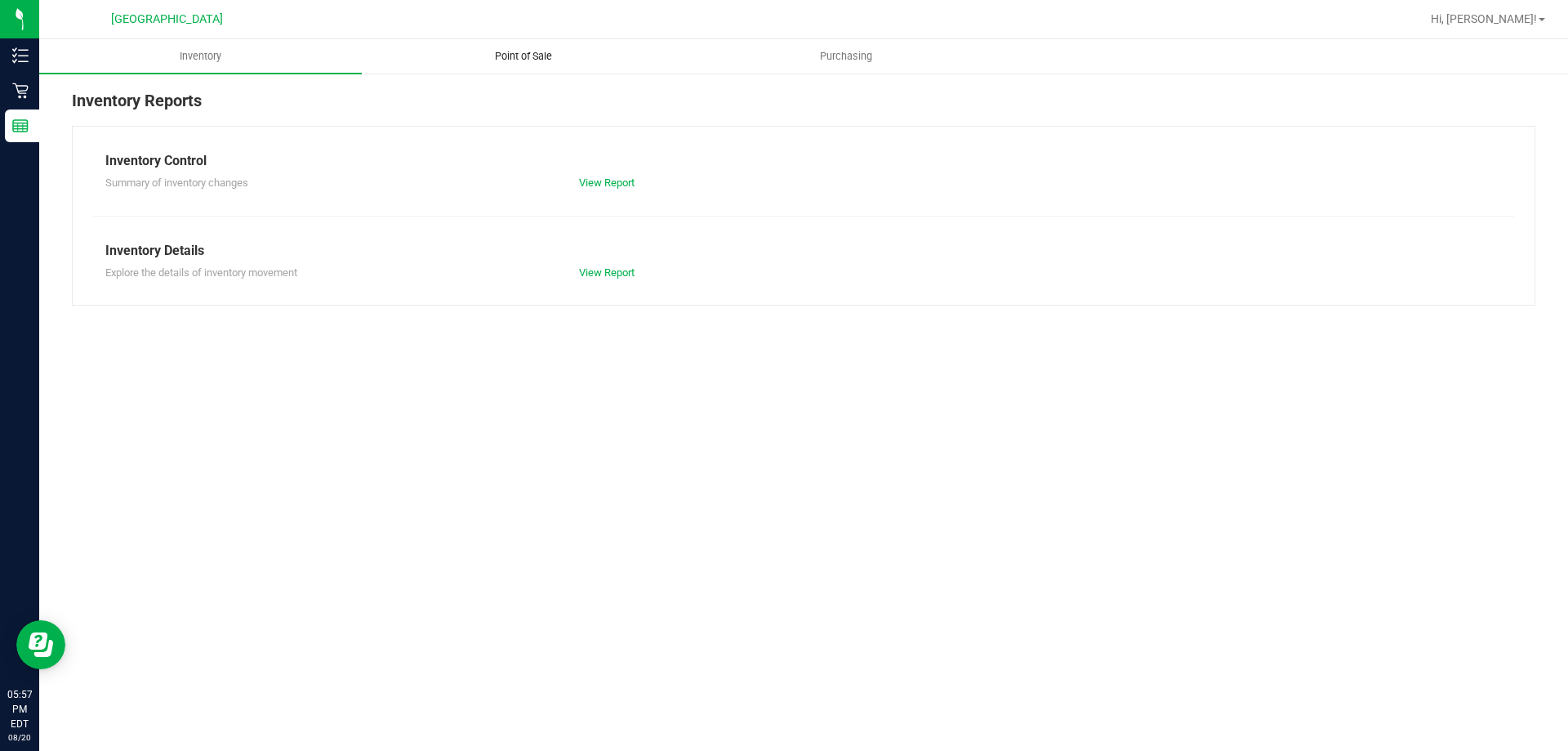
click at [524, 60] on span "Point of Sale" at bounding box center [524, 55] width 101 height 14
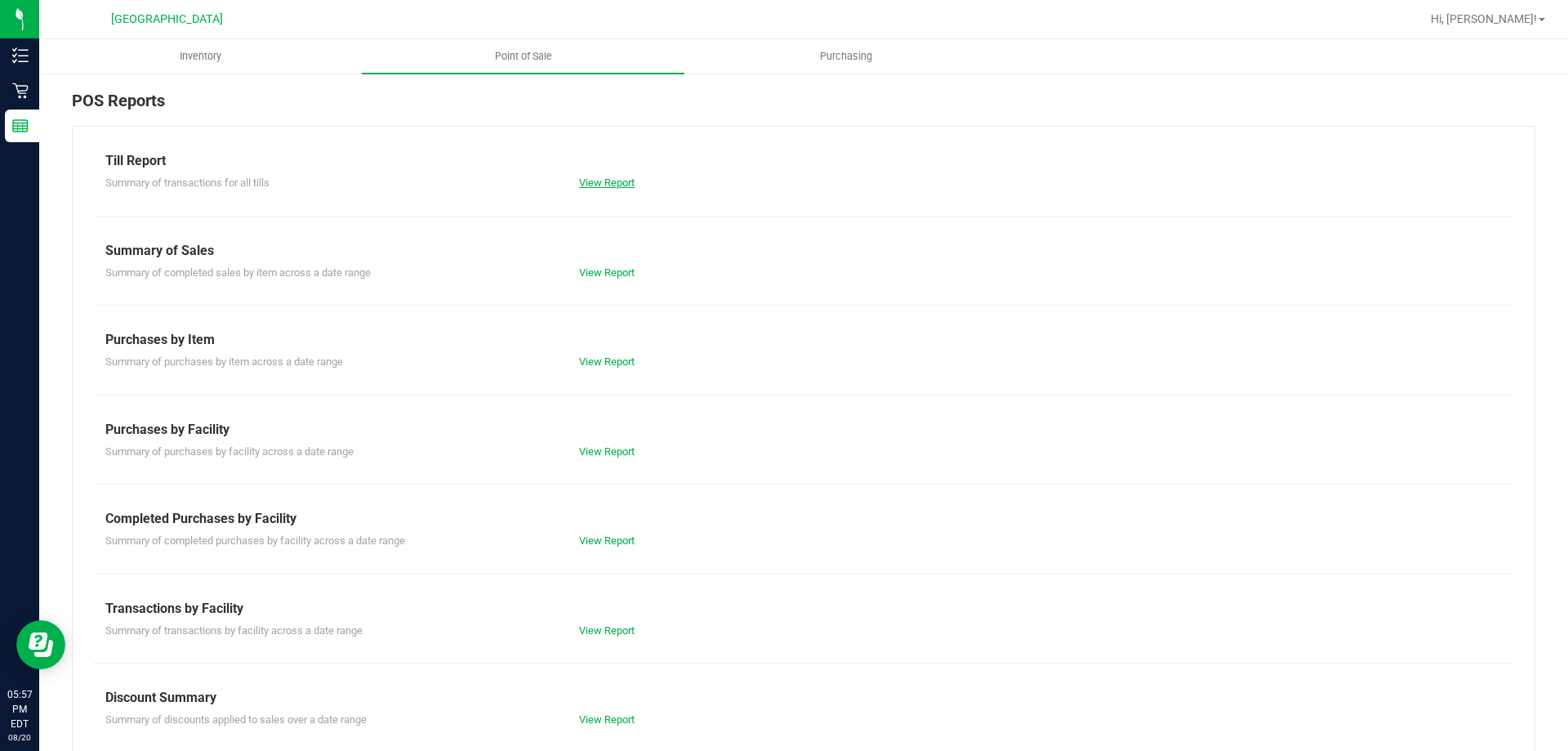
click at [606, 181] on link "View Report" at bounding box center [607, 182] width 55 height 12
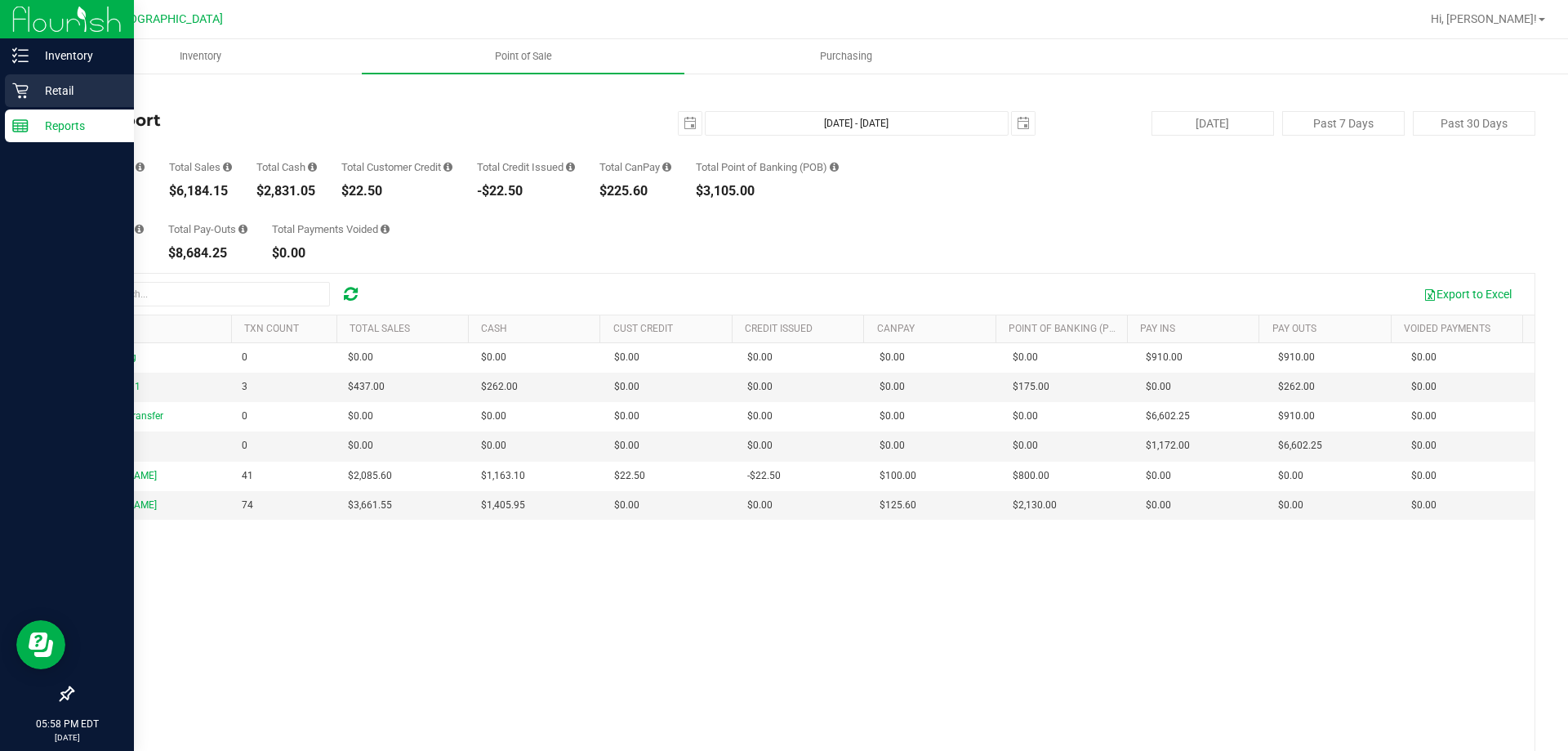
click at [57, 94] on p "Retail" at bounding box center [77, 91] width 98 height 20
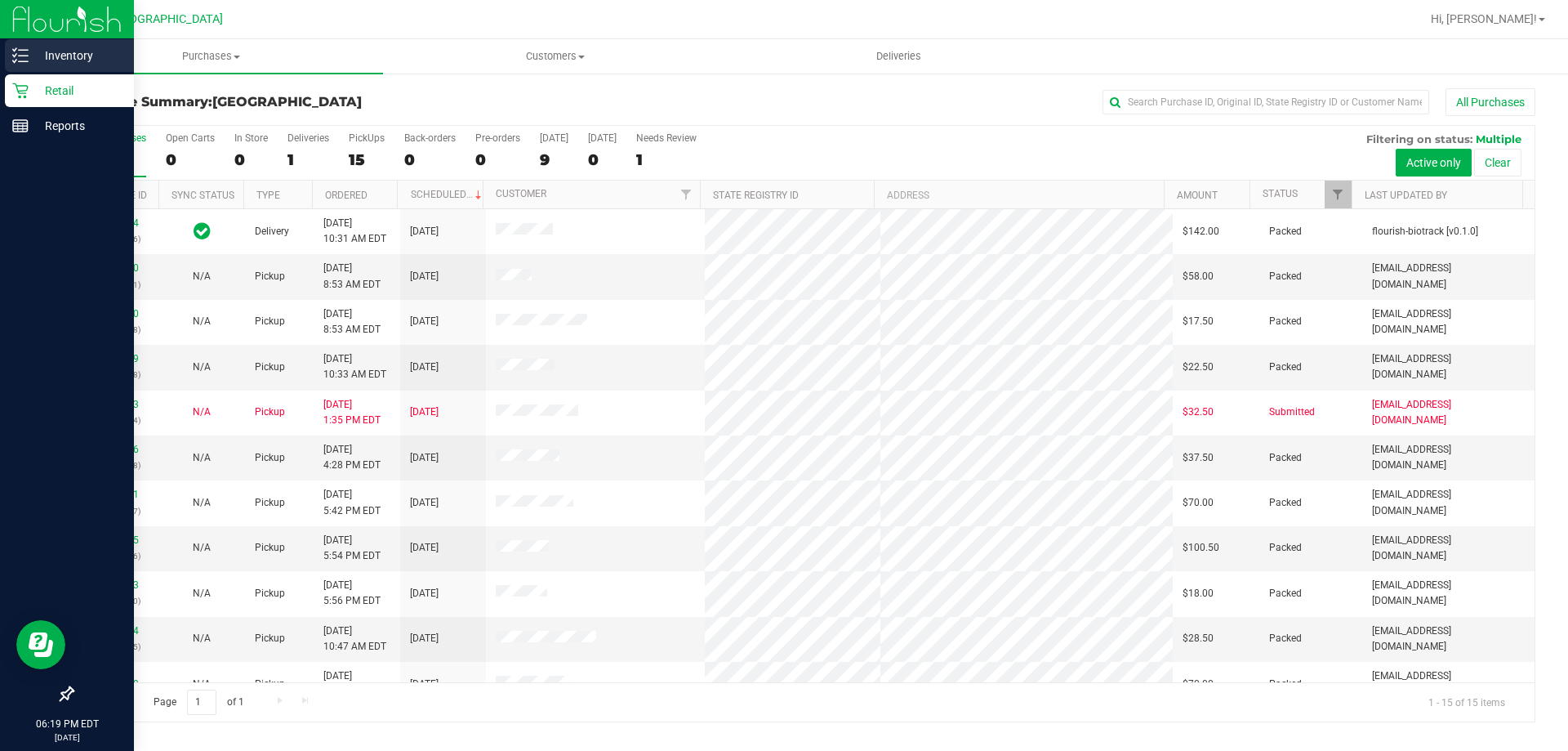
click at [74, 54] on p "Inventory" at bounding box center [77, 55] width 98 height 20
click at [95, 61] on p "Inventory" at bounding box center [77, 55] width 98 height 20
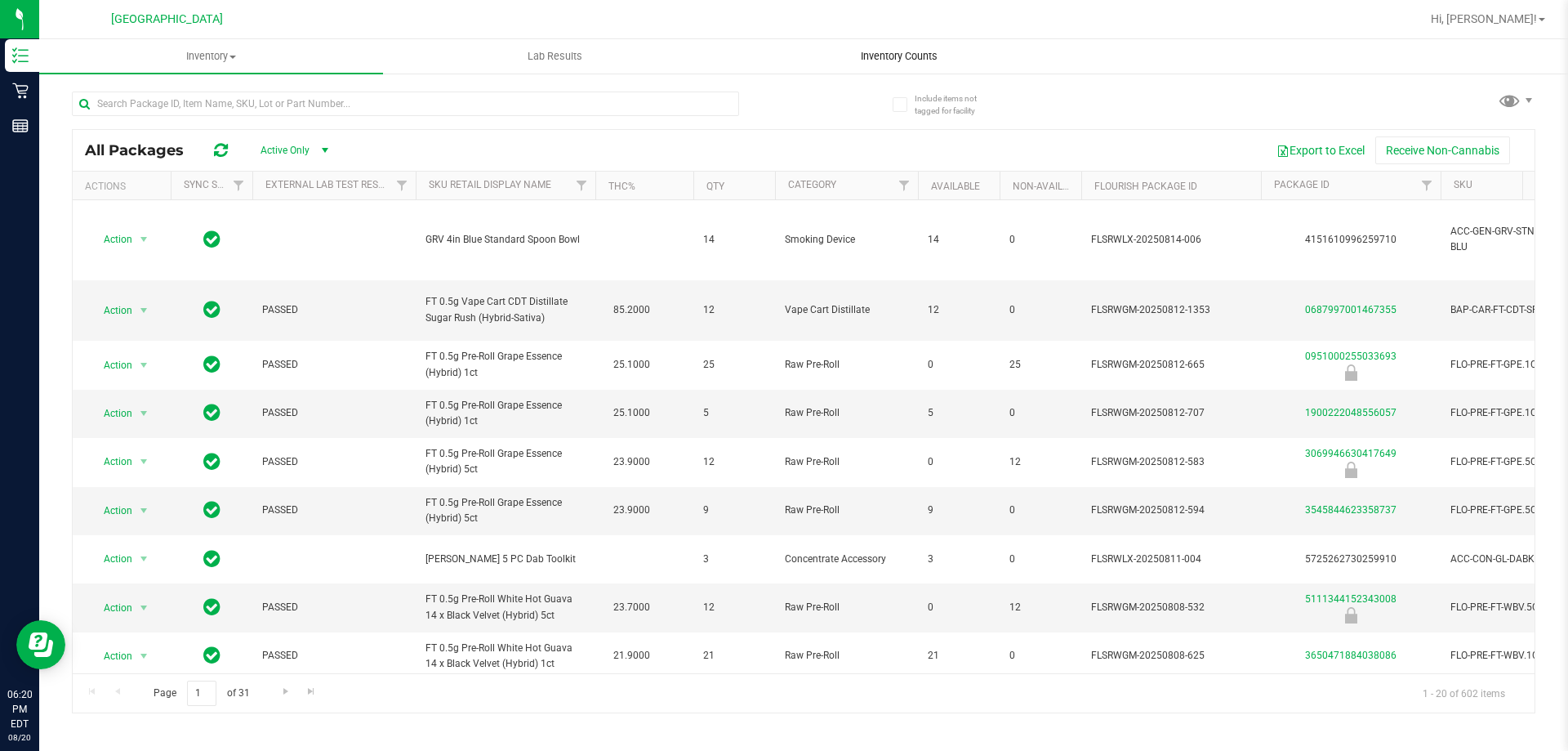
click at [909, 58] on span "Inventory Counts" at bounding box center [899, 55] width 121 height 14
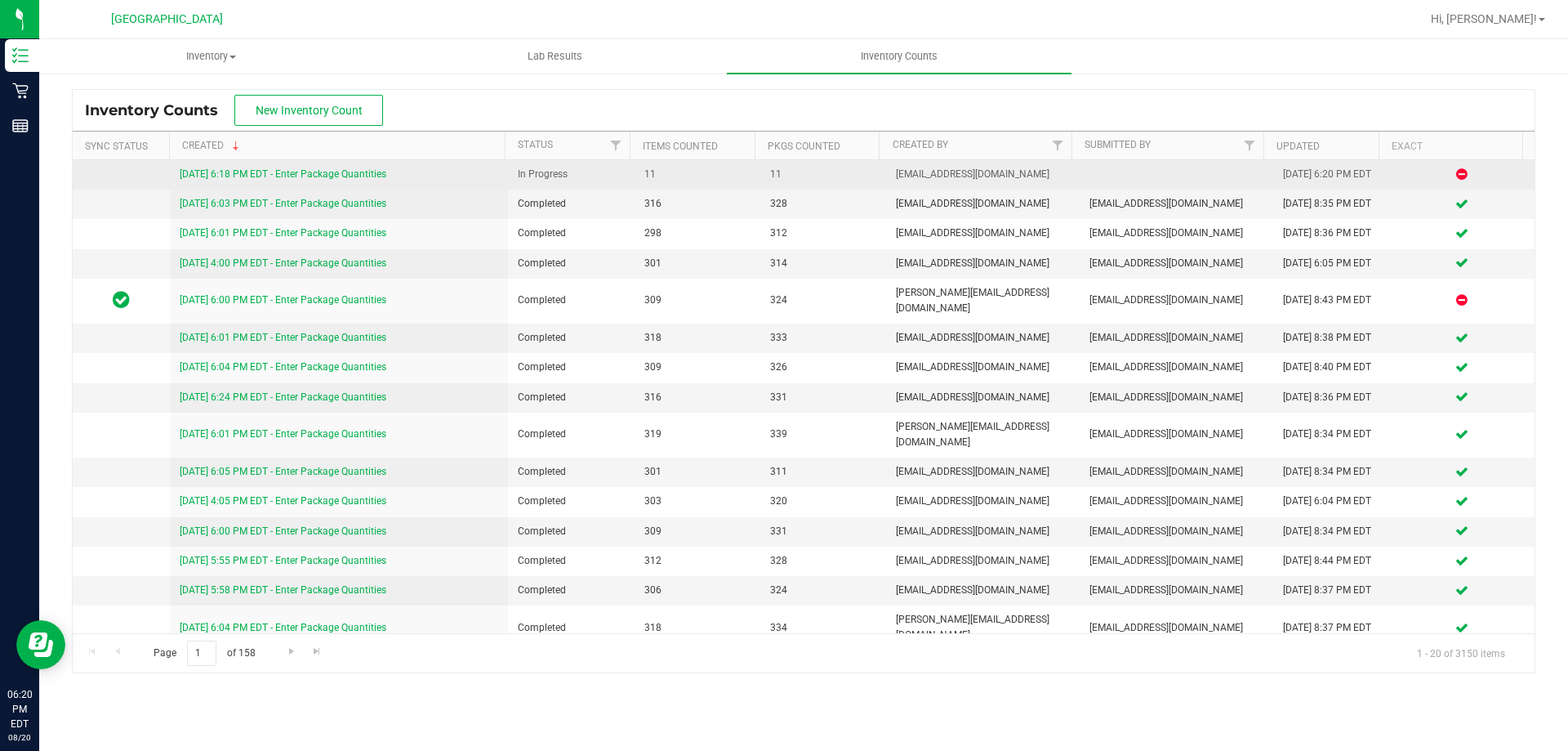
click at [329, 178] on link "8/20/25 6:18 PM EDT - Enter Package Quantities" at bounding box center [283, 174] width 206 height 11
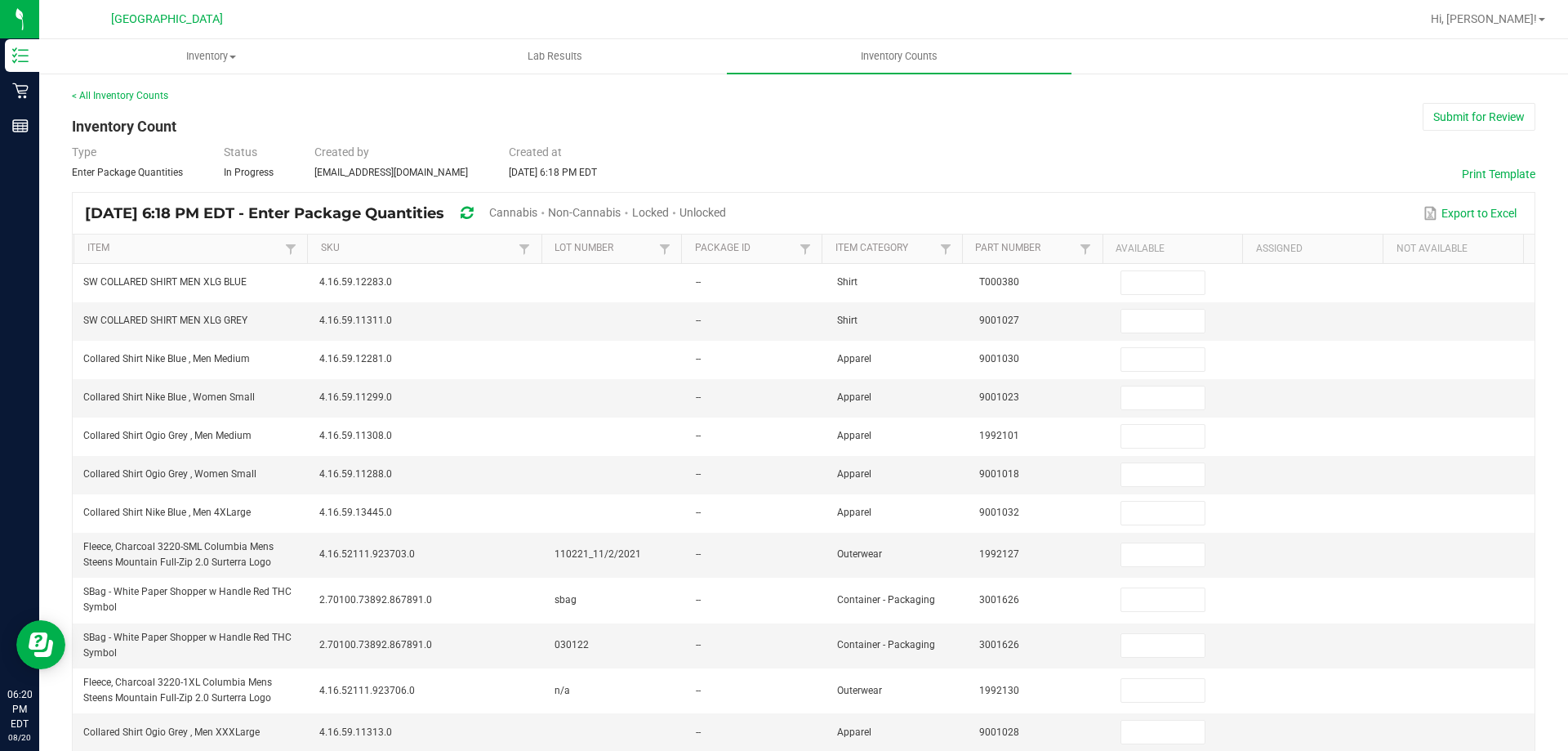
click at [726, 213] on span "Unlocked" at bounding box center [702, 212] width 47 height 13
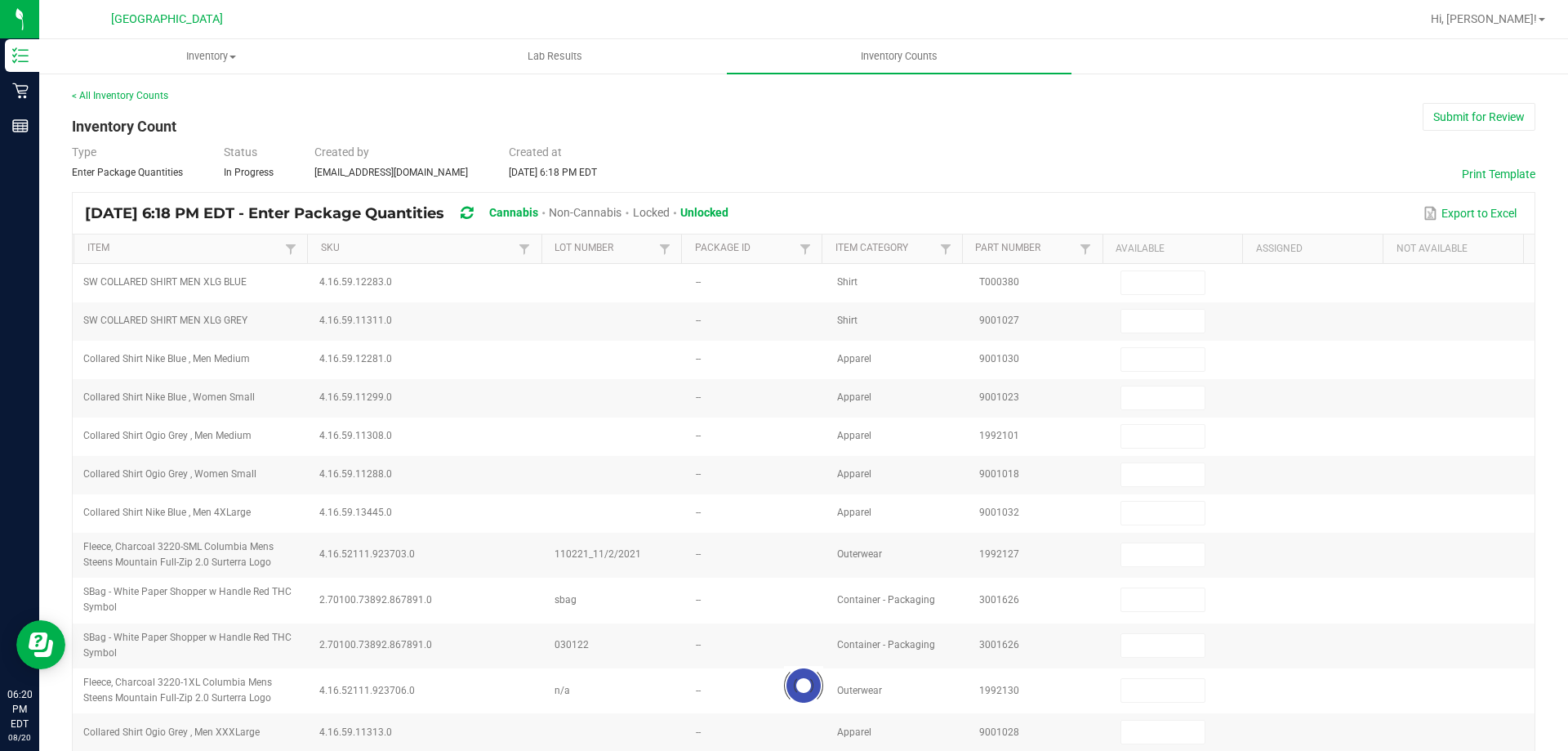
type input "8"
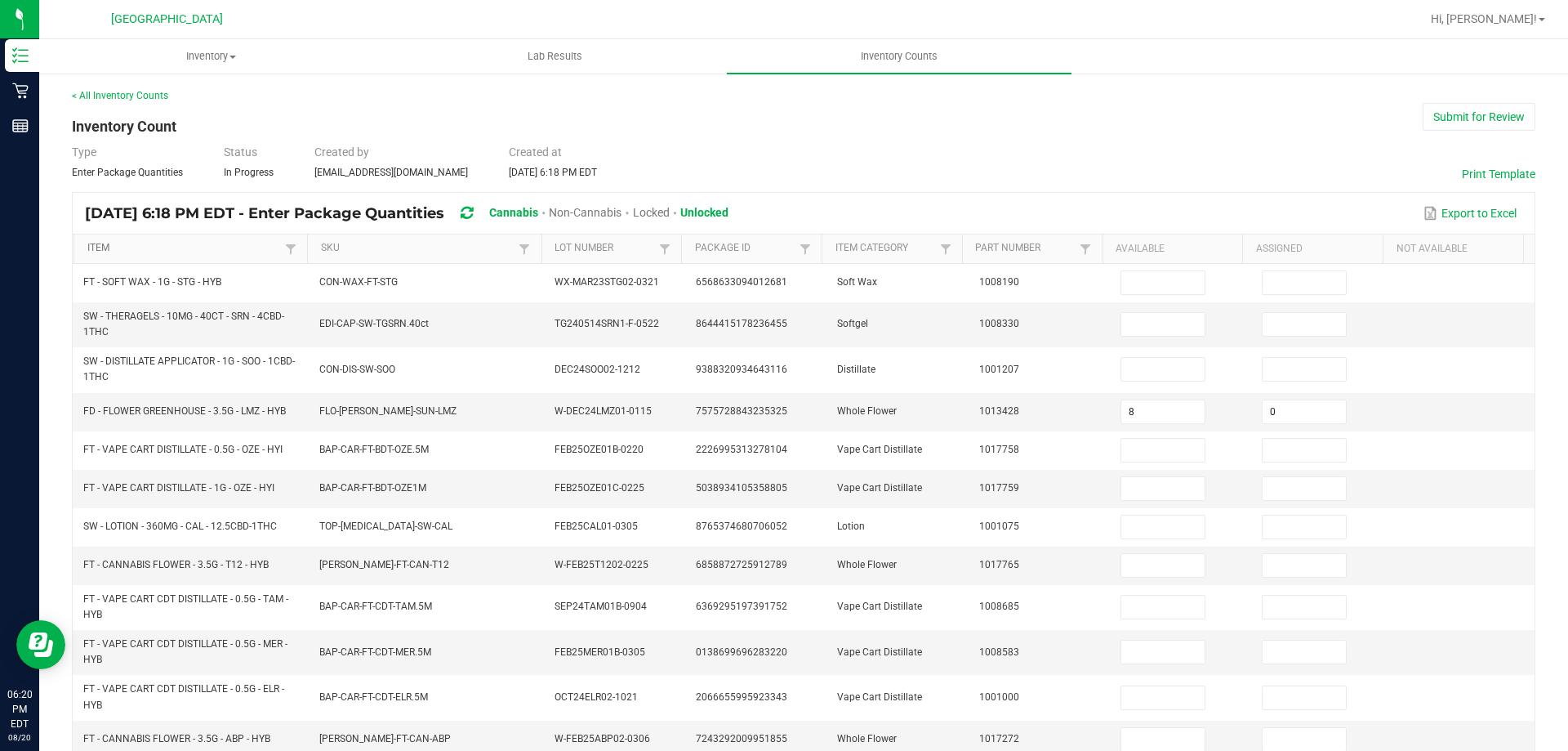
click at [238, 247] on link "Item" at bounding box center [183, 248] width 194 height 13
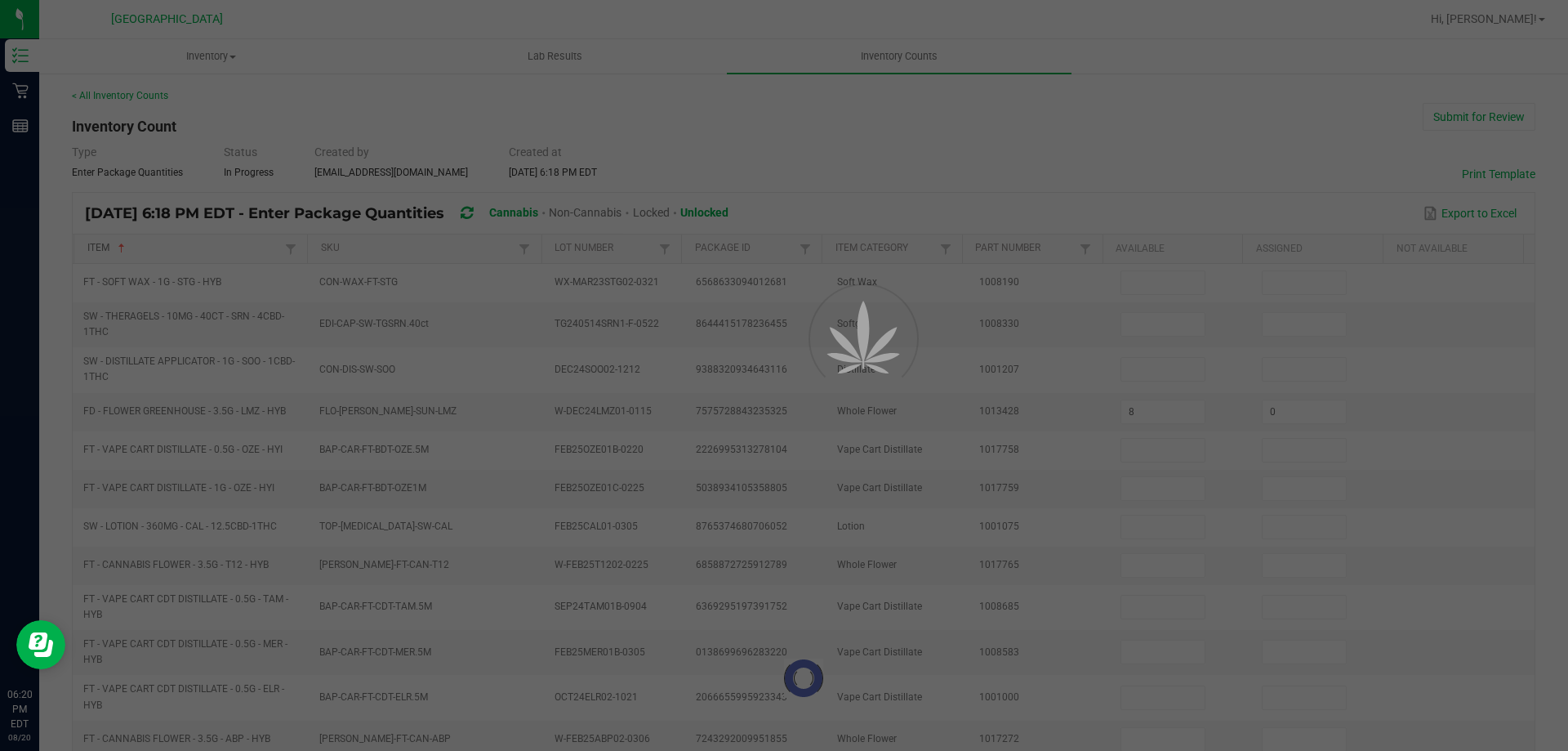
type input "14"
type input "4"
type input "14"
type input "12"
type input "8"
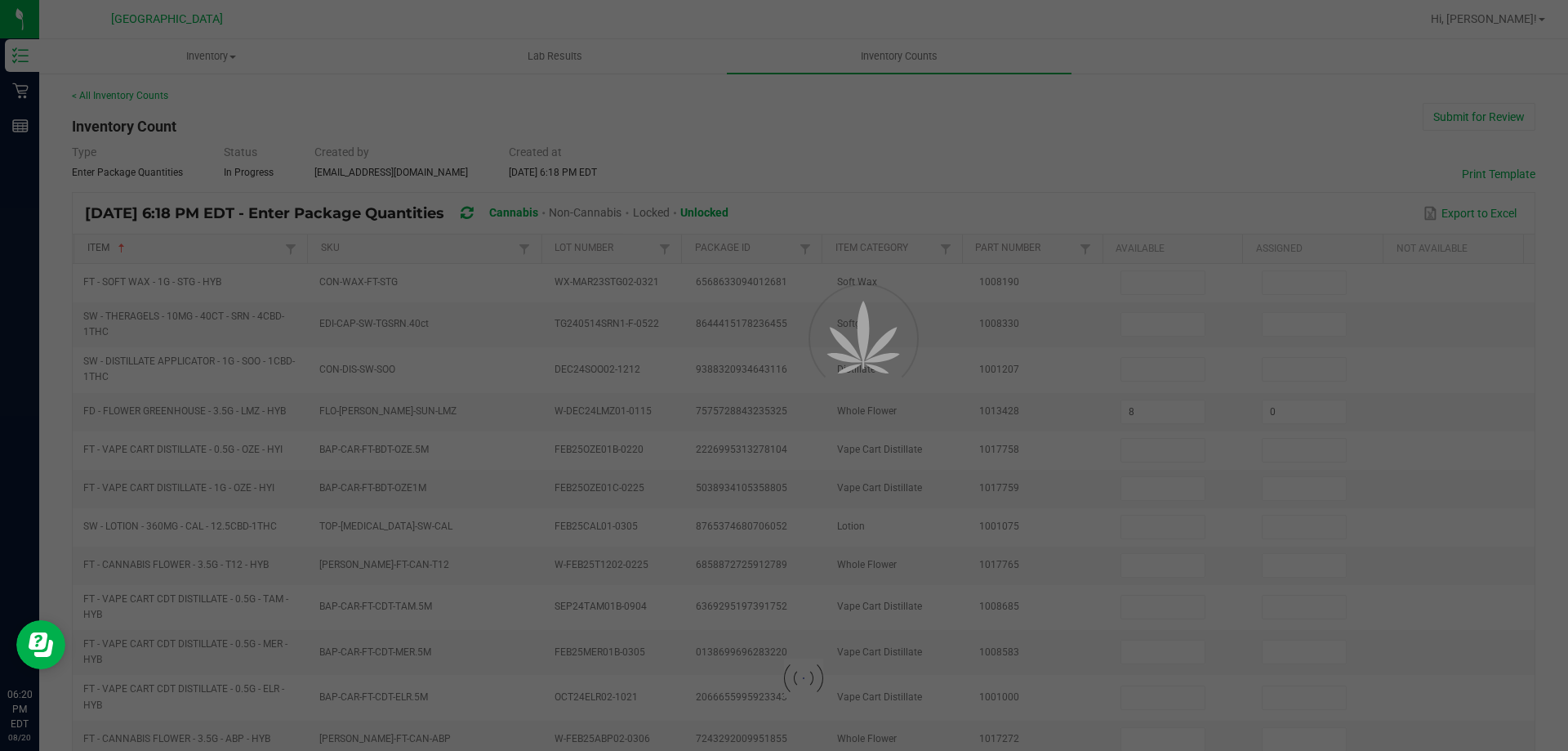
type input "18"
type input "12"
type input "10"
type input "1"
type input "0"
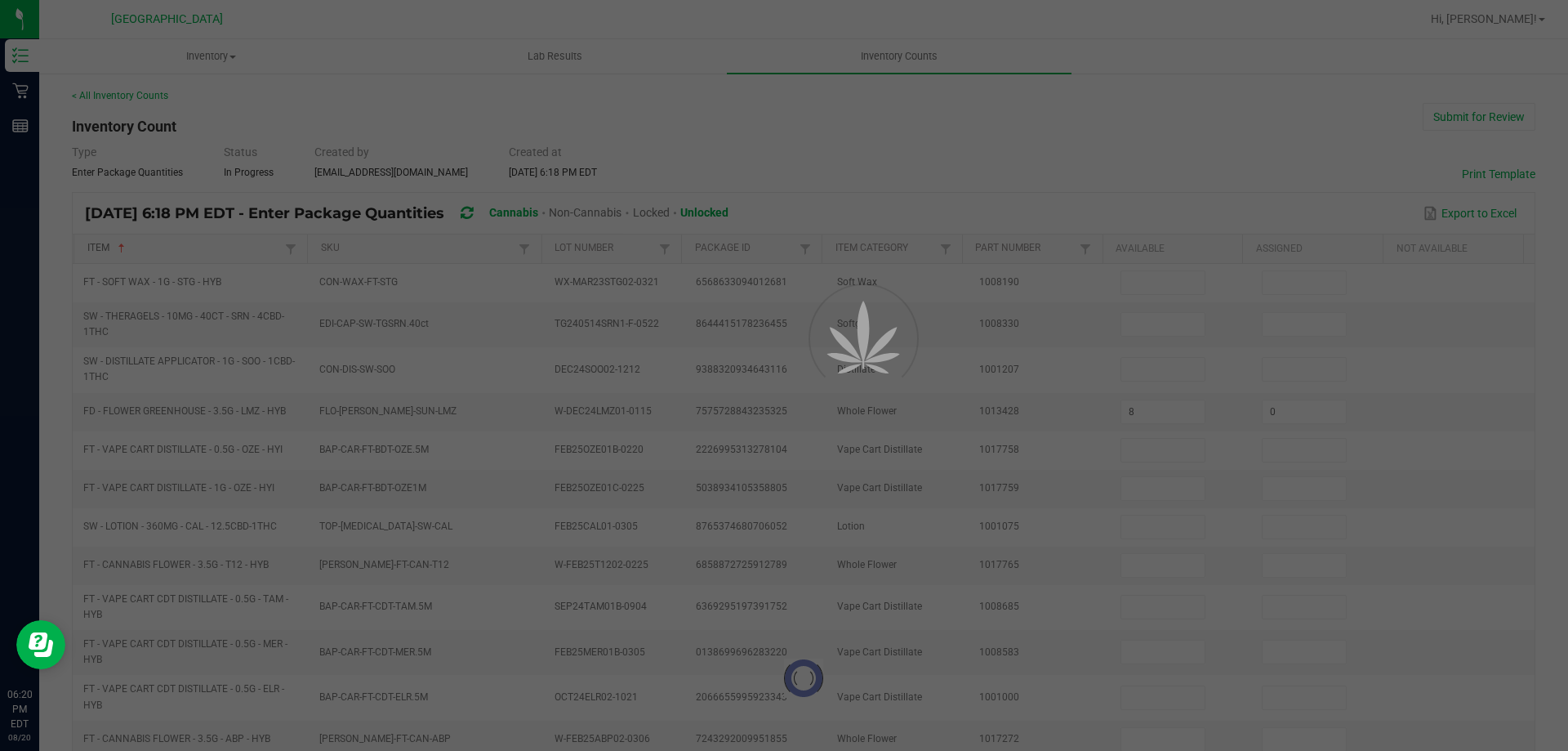
type input "0"
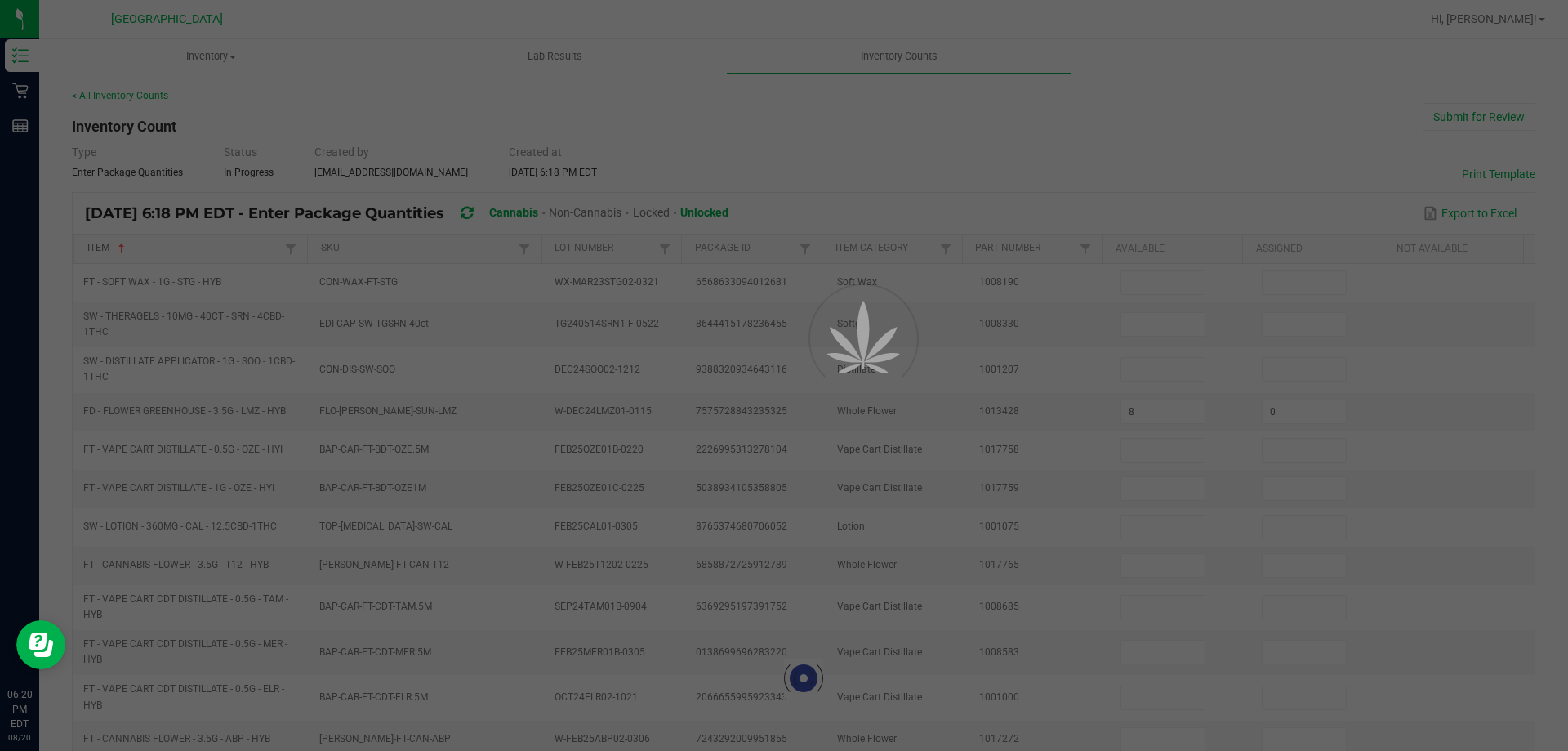
type input "0"
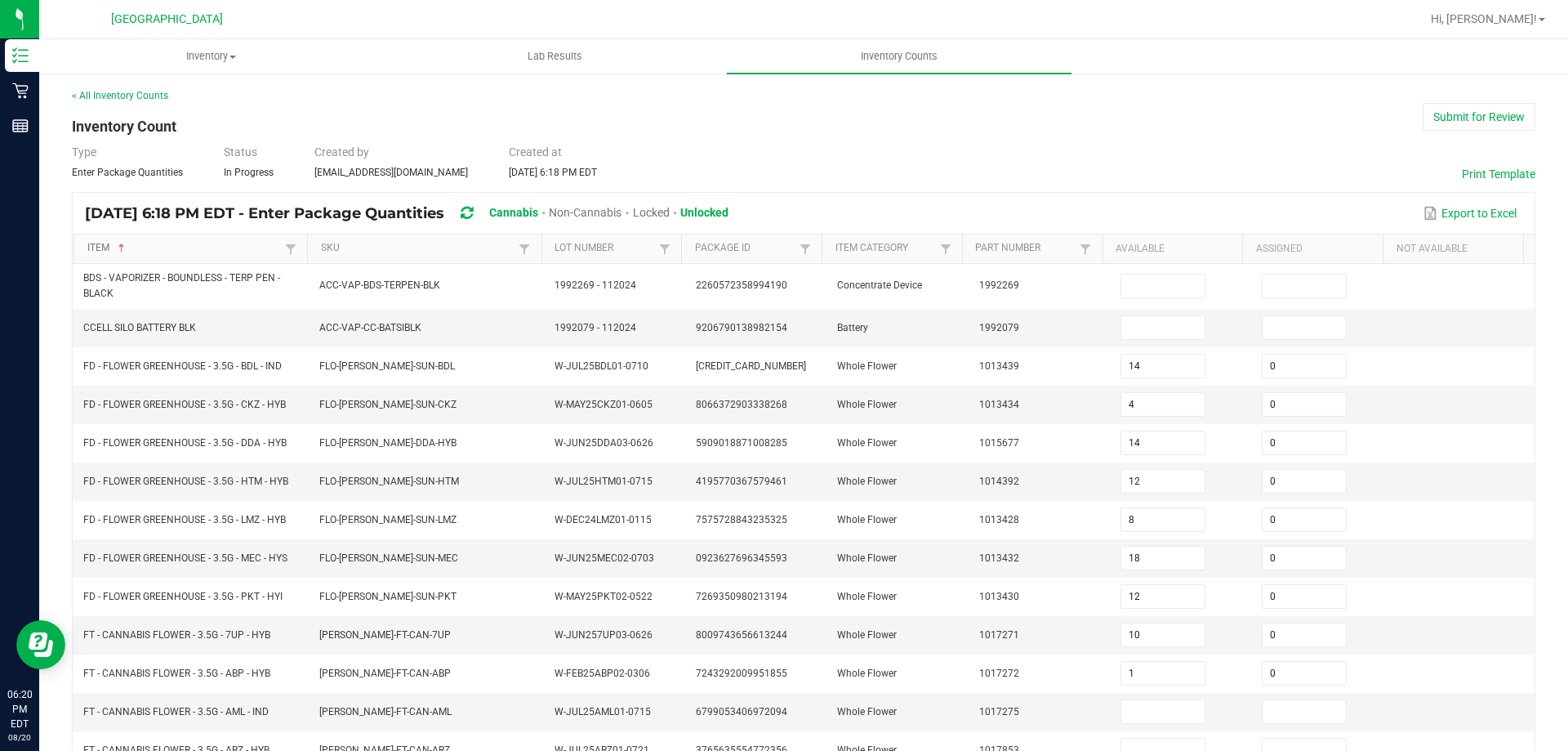
click at [238, 247] on link "Item" at bounding box center [183, 248] width 194 height 13
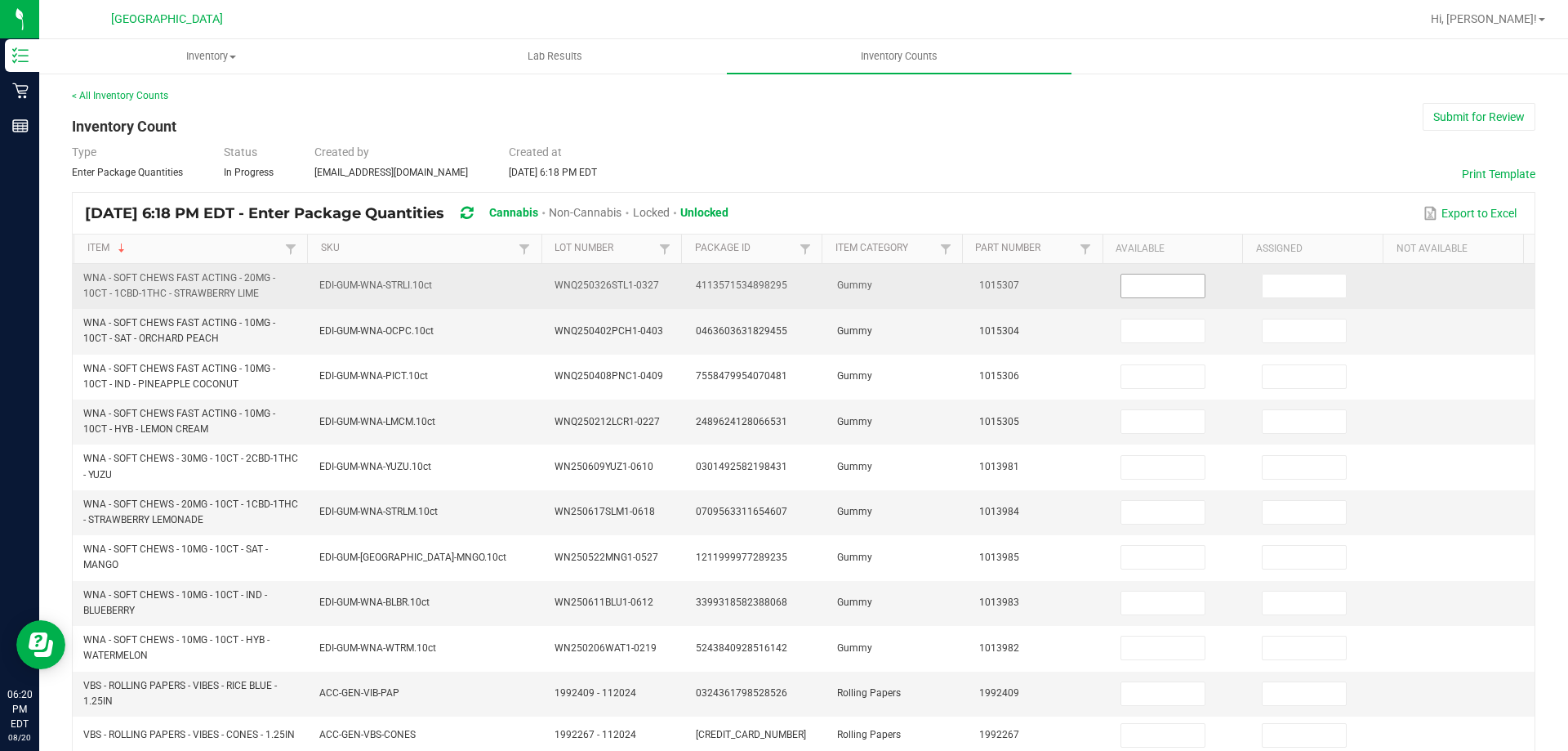
click at [1142, 290] on input at bounding box center [1163, 286] width 83 height 23
type input "6"
type input "0"
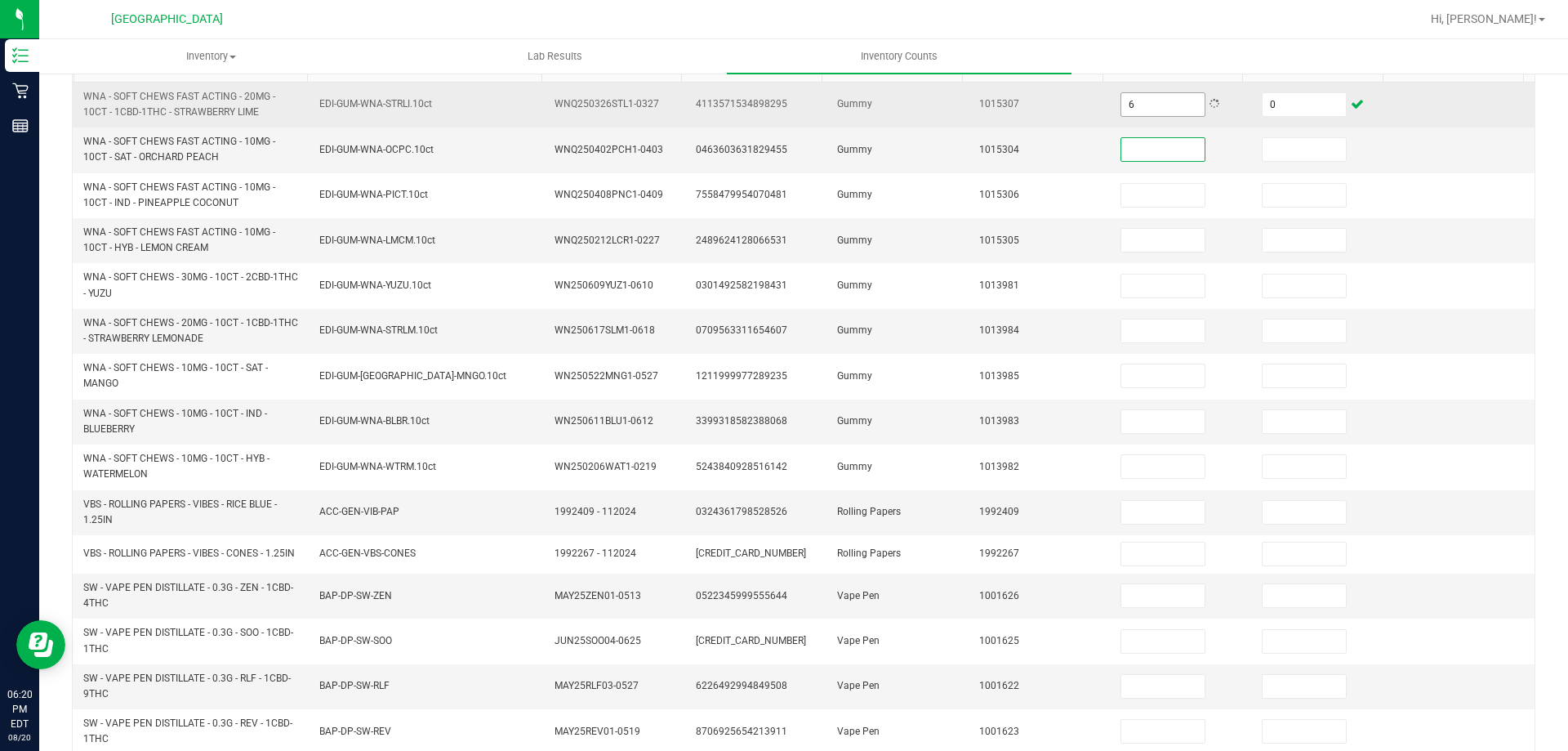
scroll to position [194, 0]
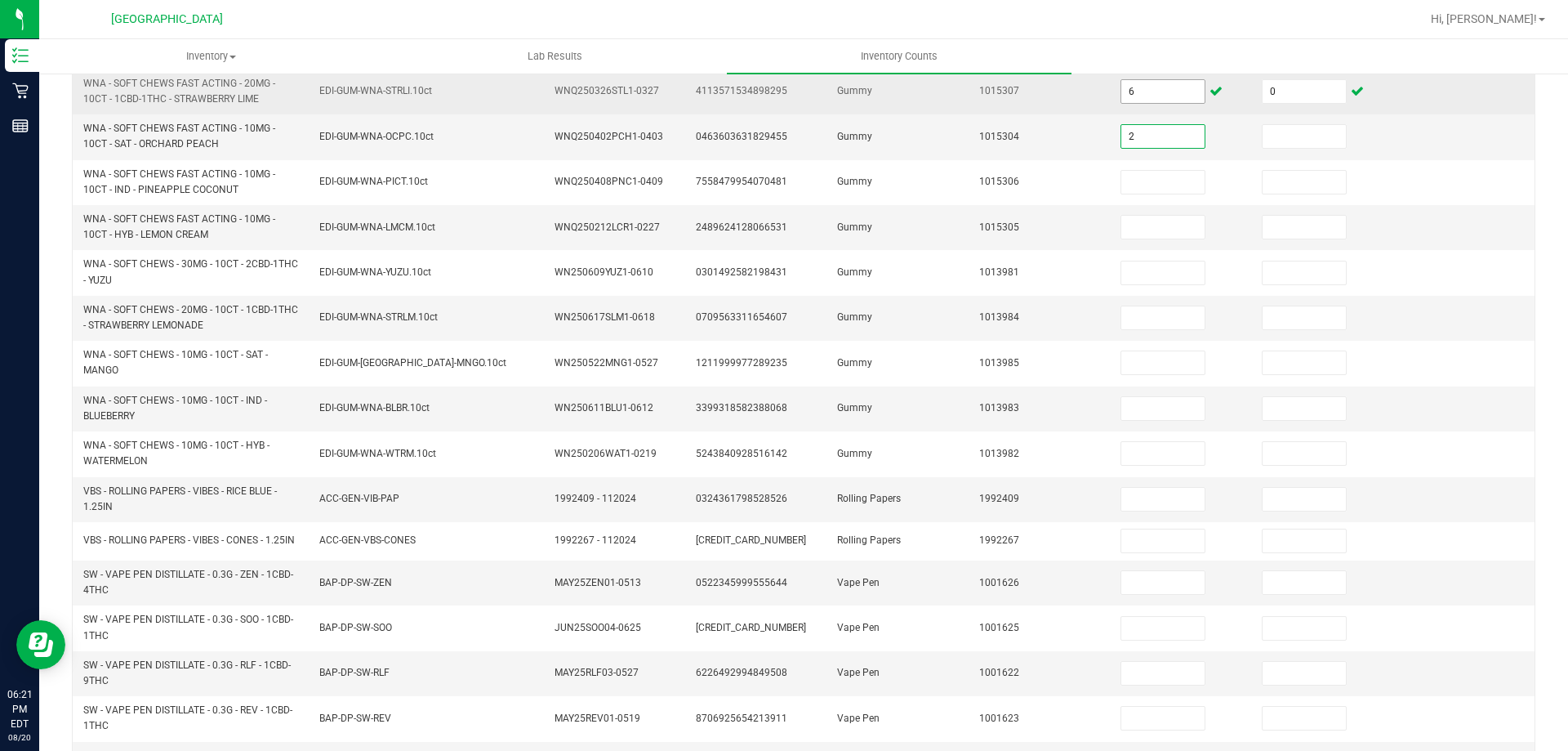
type input "2"
type input "0"
type input "9"
type input "0"
type input "8"
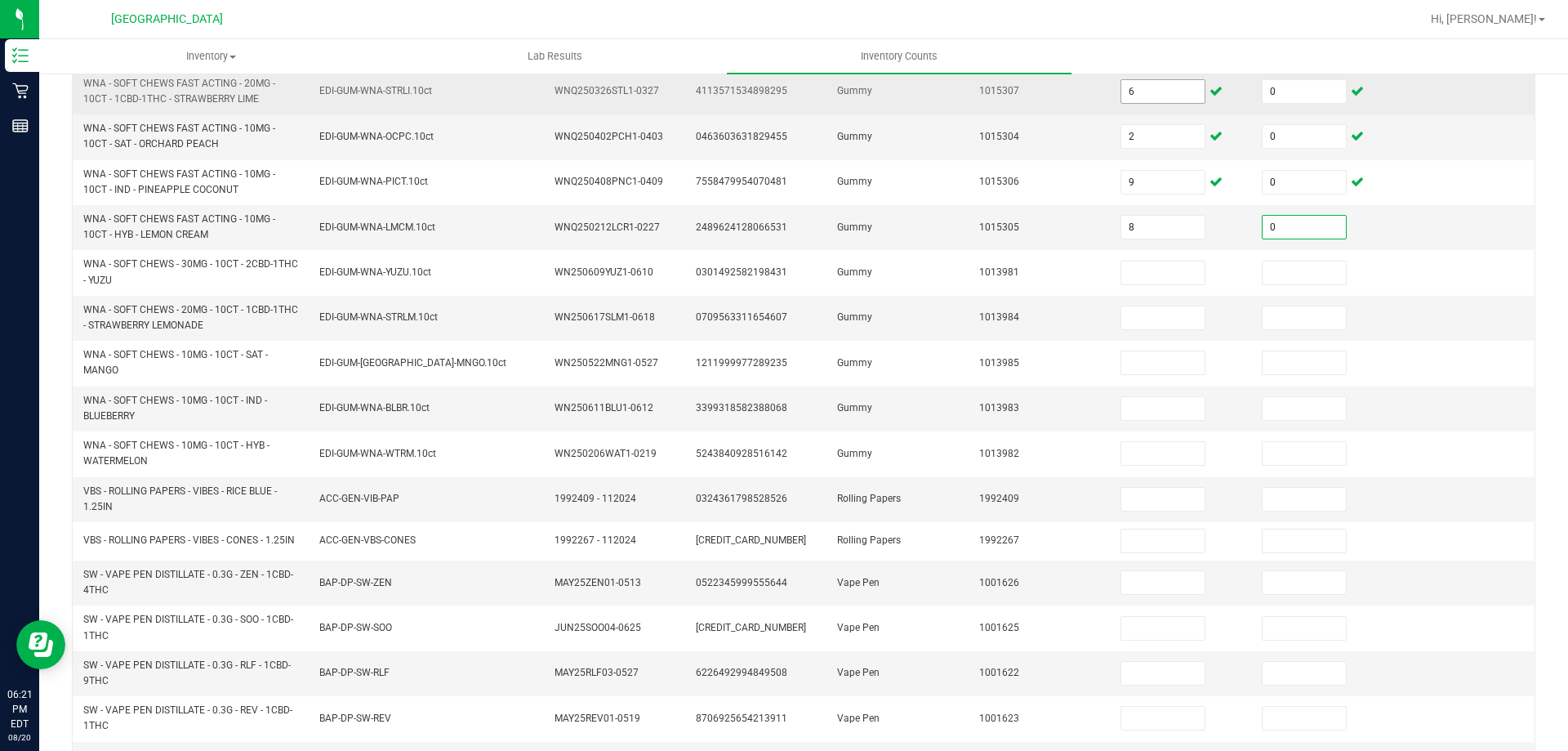
type input "0"
type input "8"
type input "0"
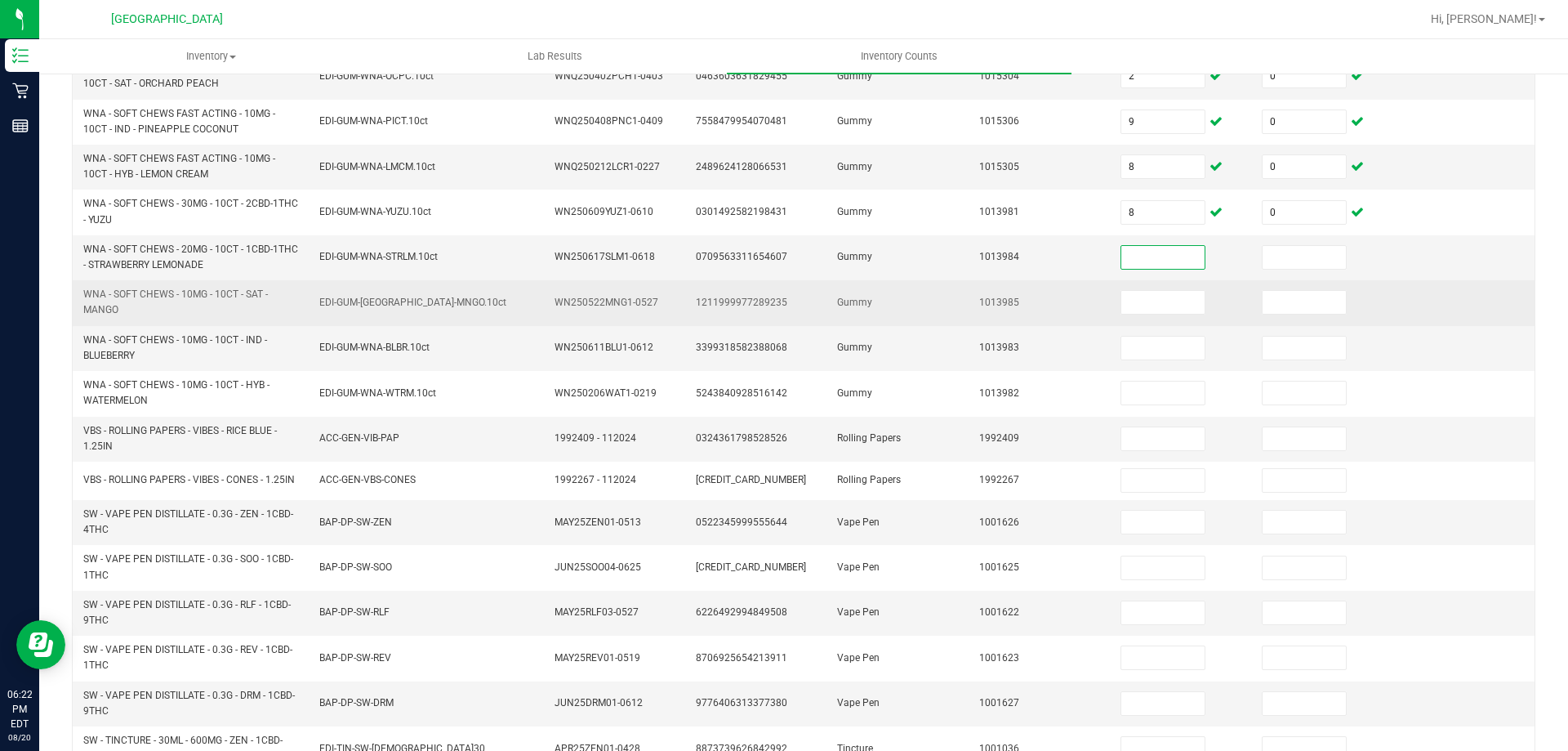
scroll to position [357, 0]
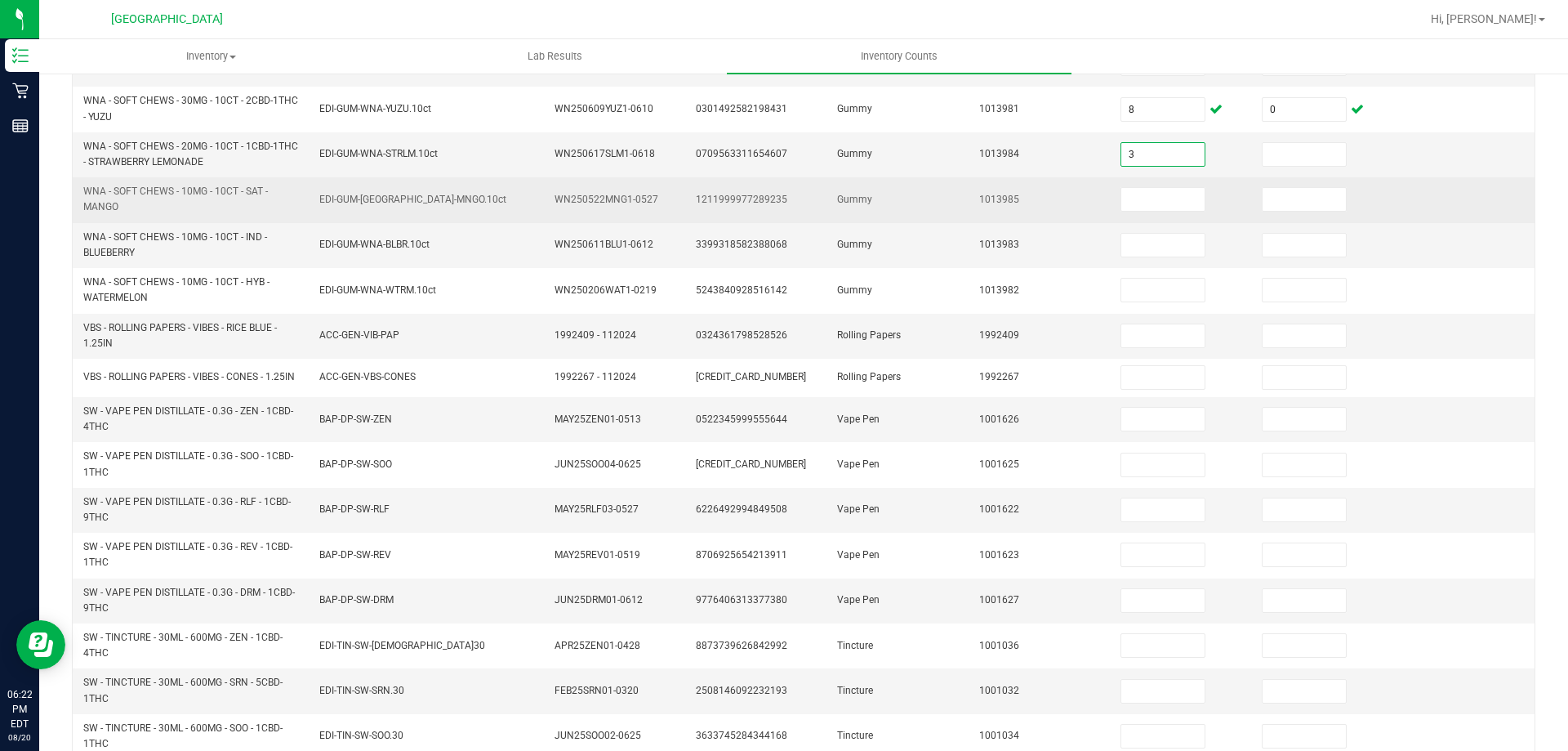
type input "3"
type input "0"
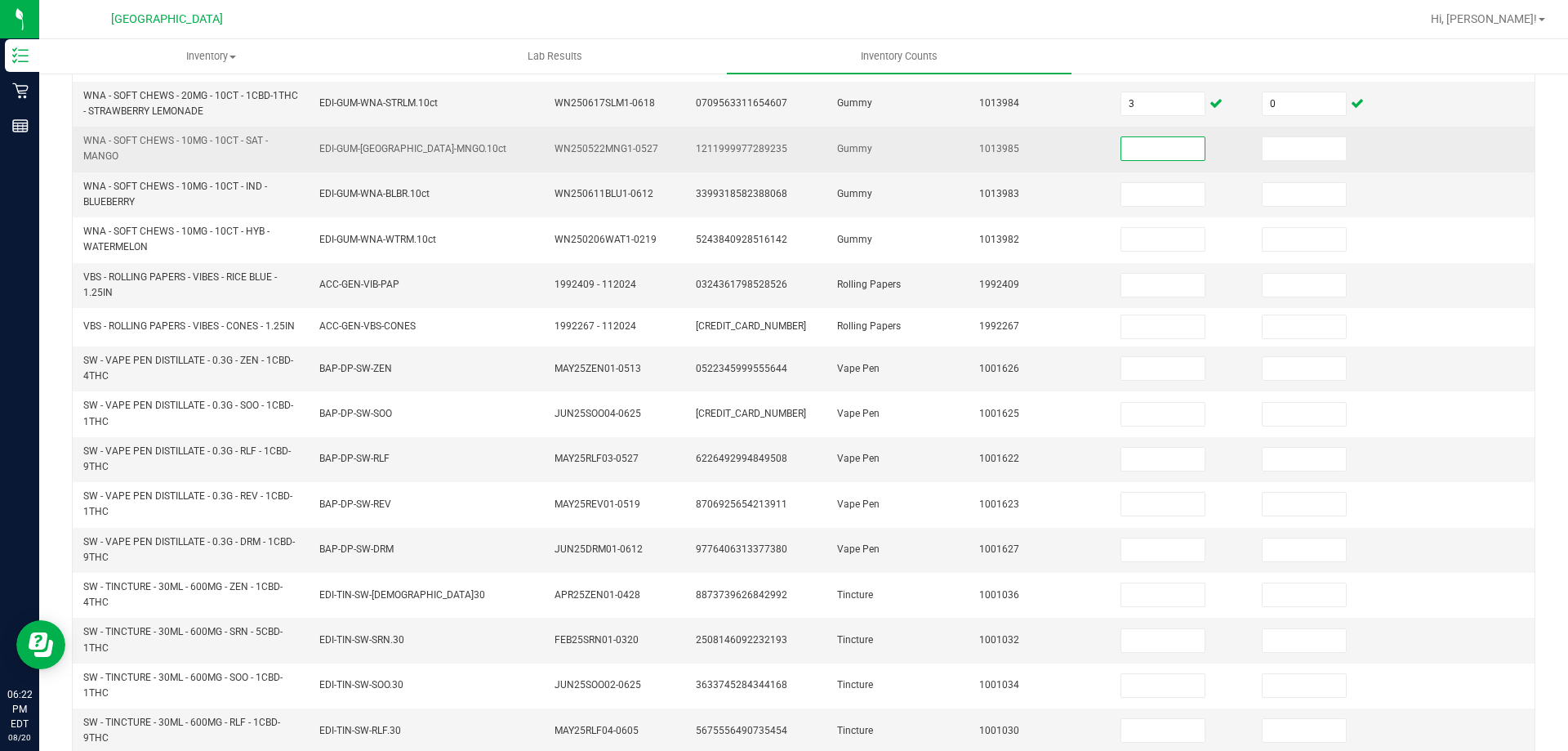
scroll to position [409, 0]
type input "3"
type input "0"
type input "10"
type input "0"
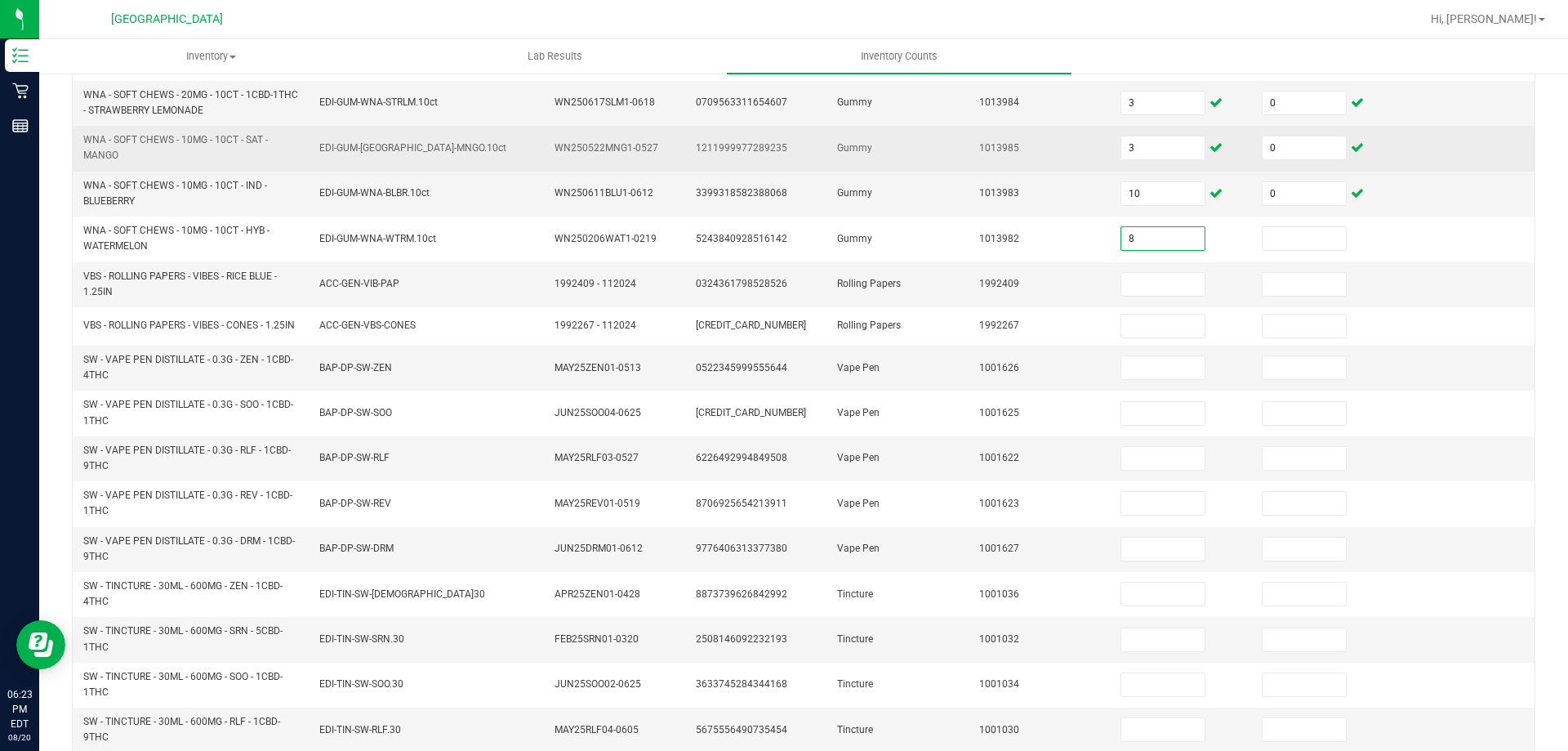
type input "8"
type input "0"
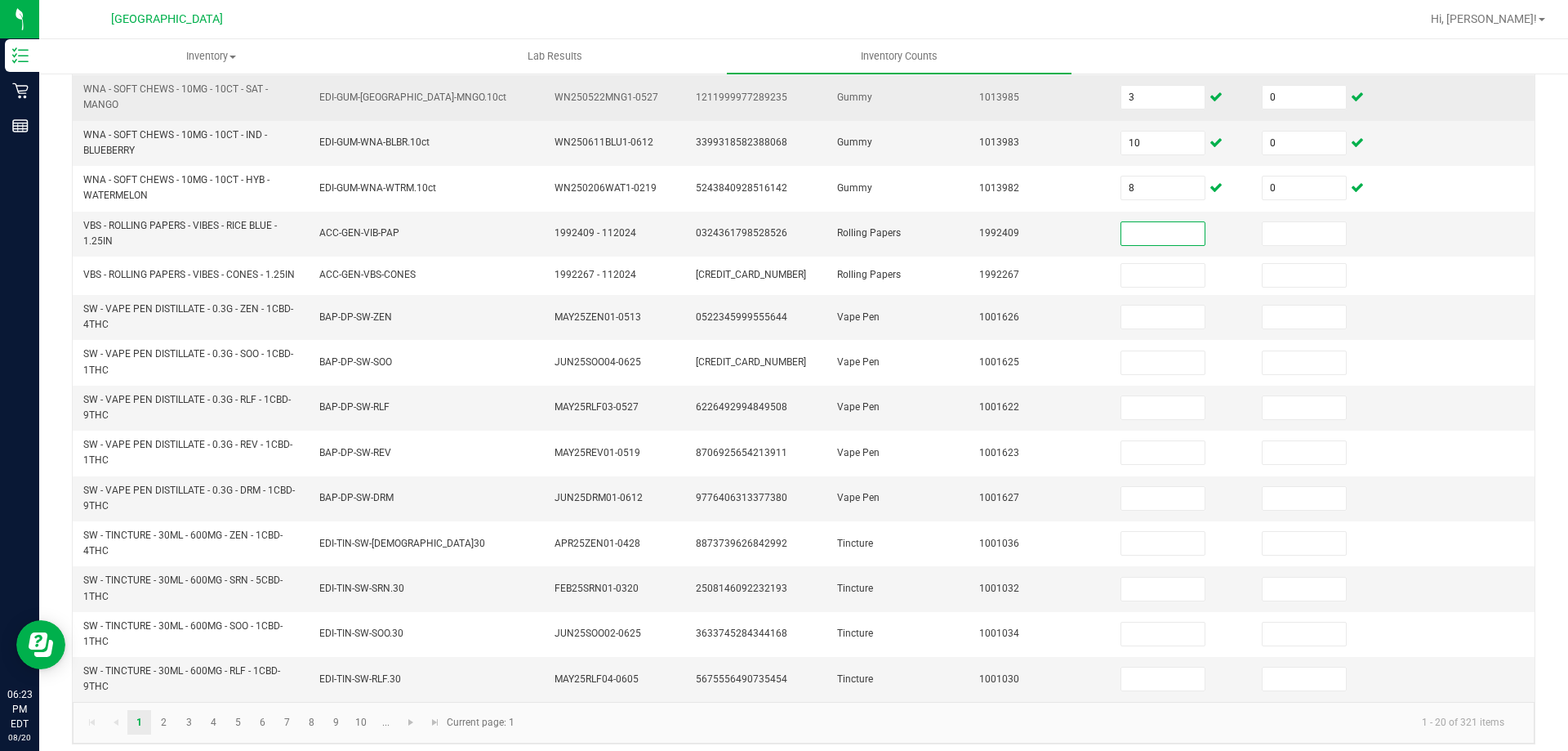
scroll to position [476, 0]
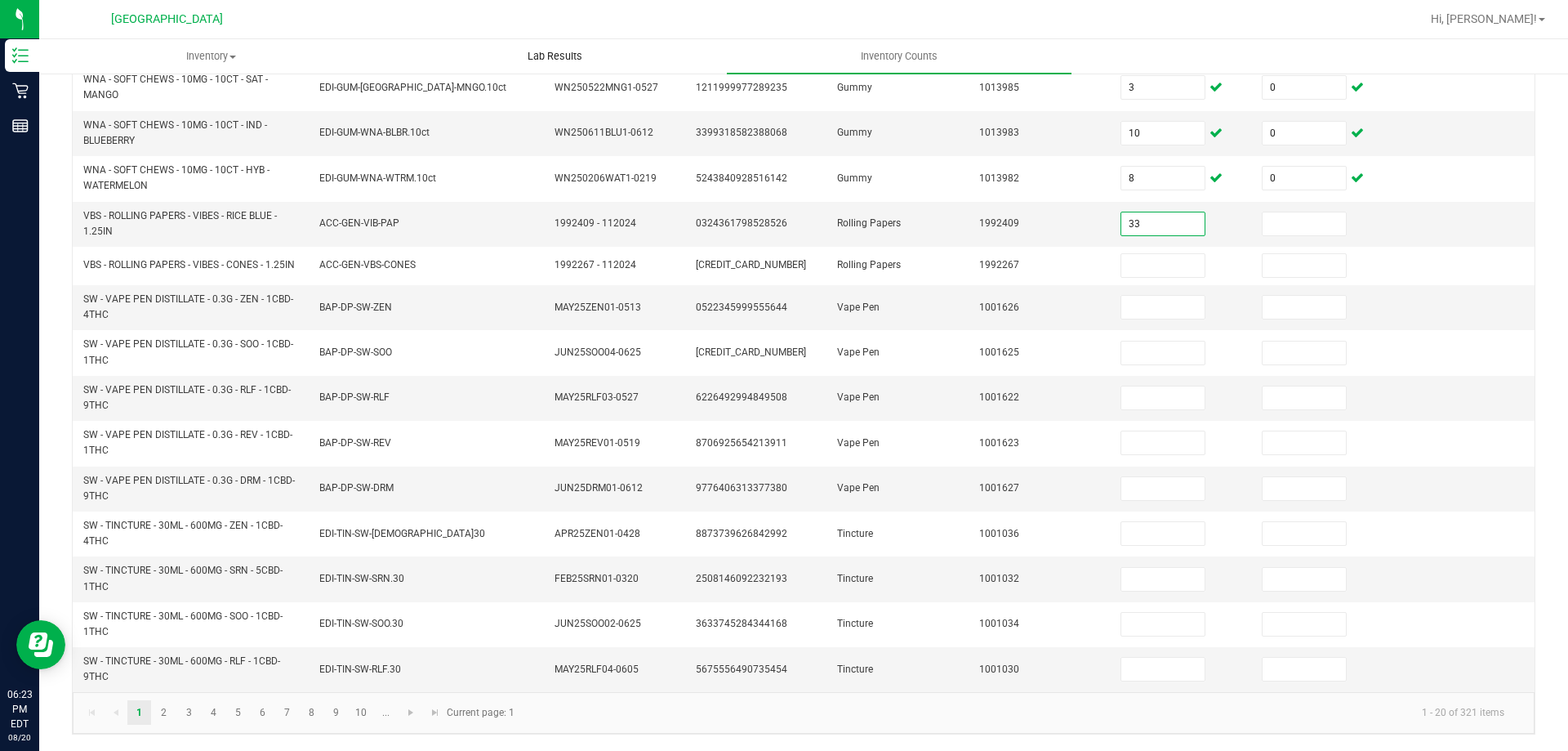
type input "33"
type input "0"
type input "5"
type input "0"
type input "1"
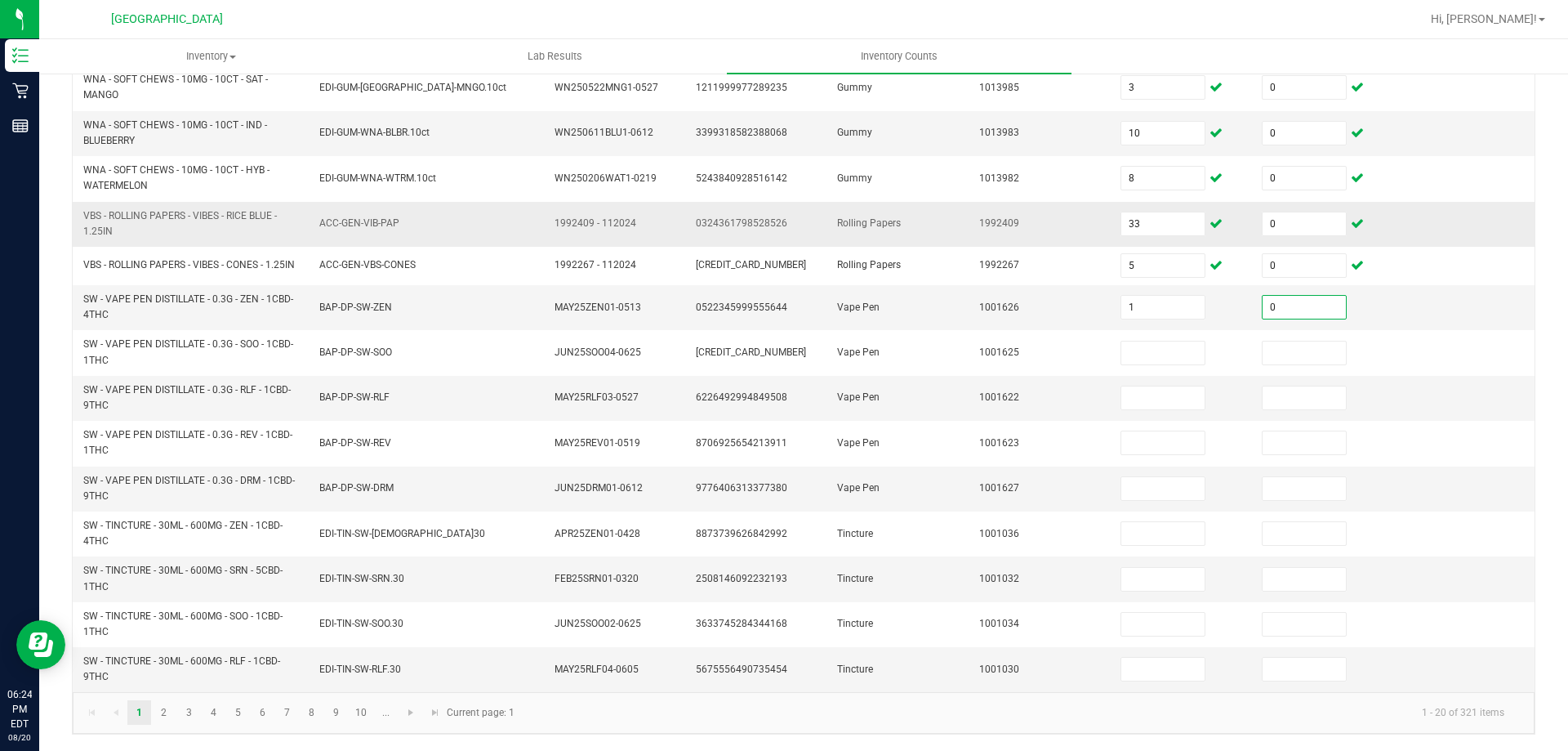
type input "0"
type input "8"
type input "0"
type input "6"
type input "0"
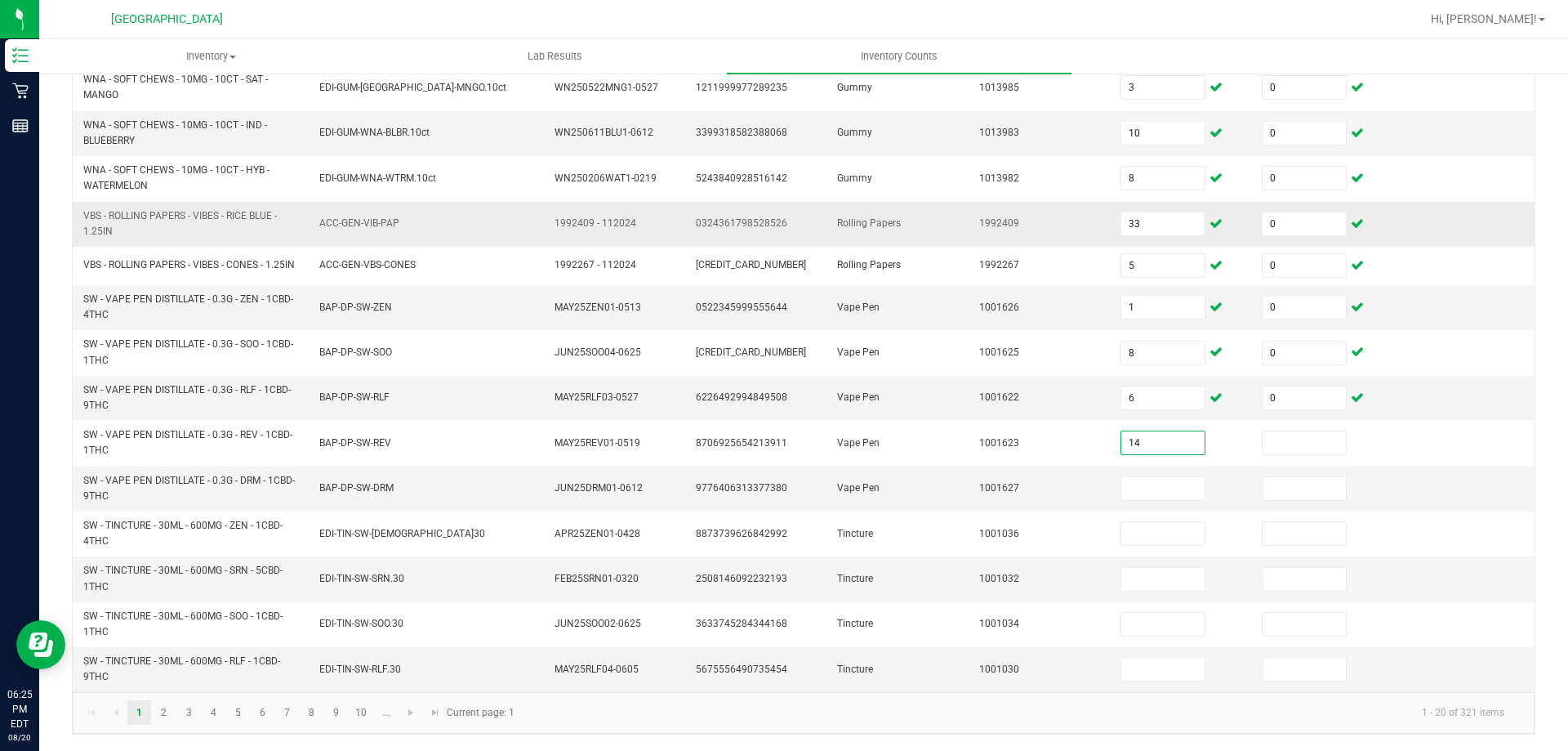
type input "14"
type input "0"
type input "17"
type input "0"
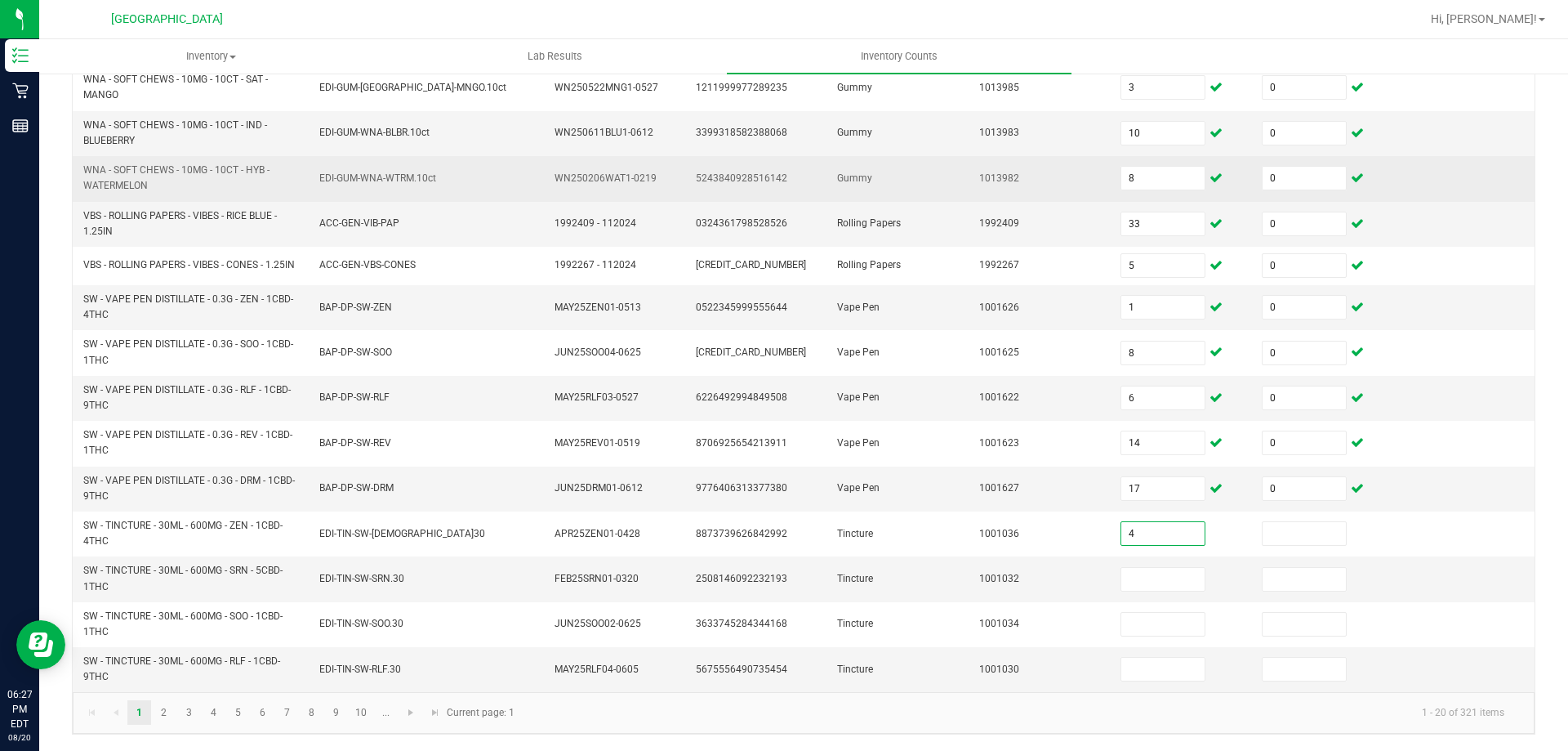
type input "4"
type input "0"
type input "3"
type input "0"
type input "1"
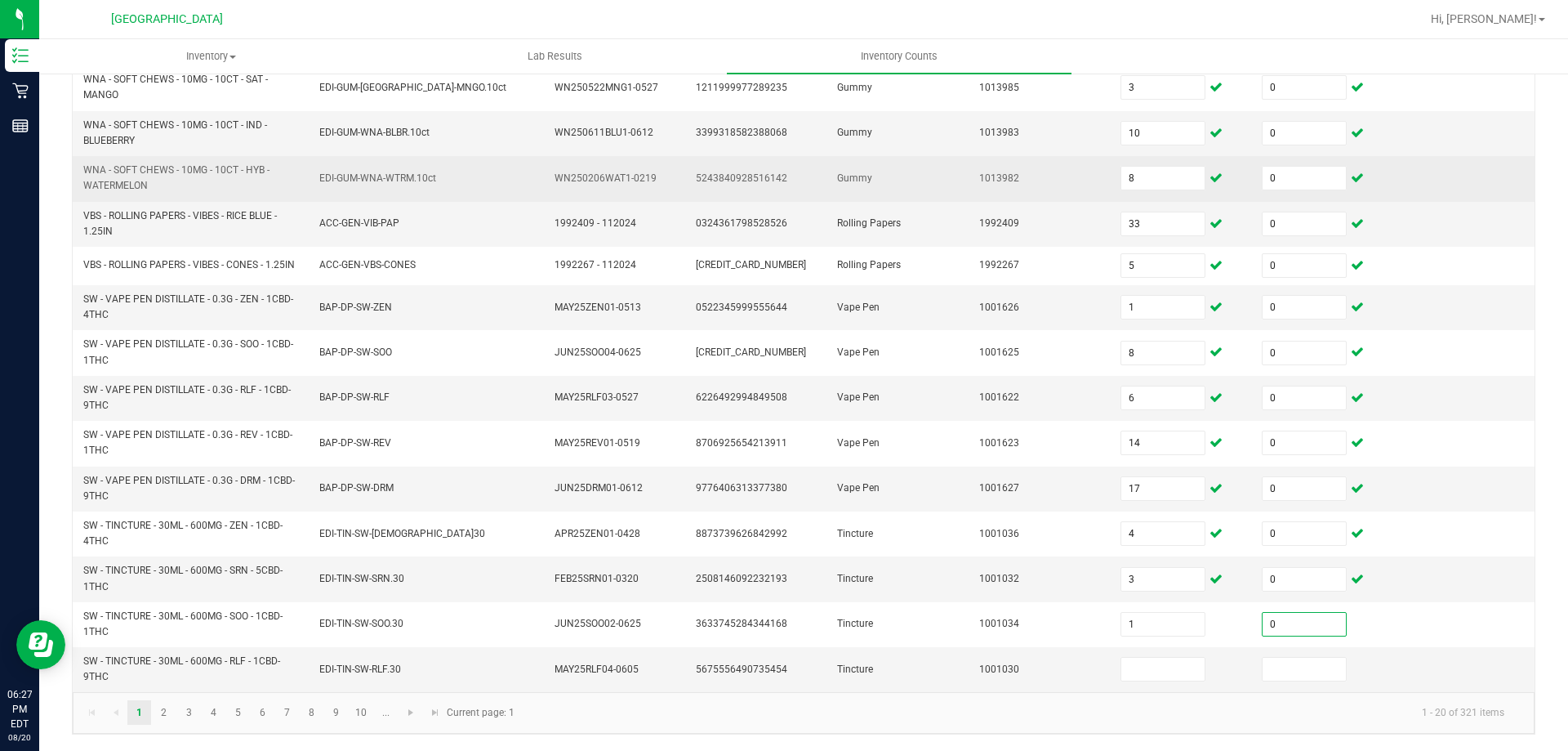
type input "0"
type input "3"
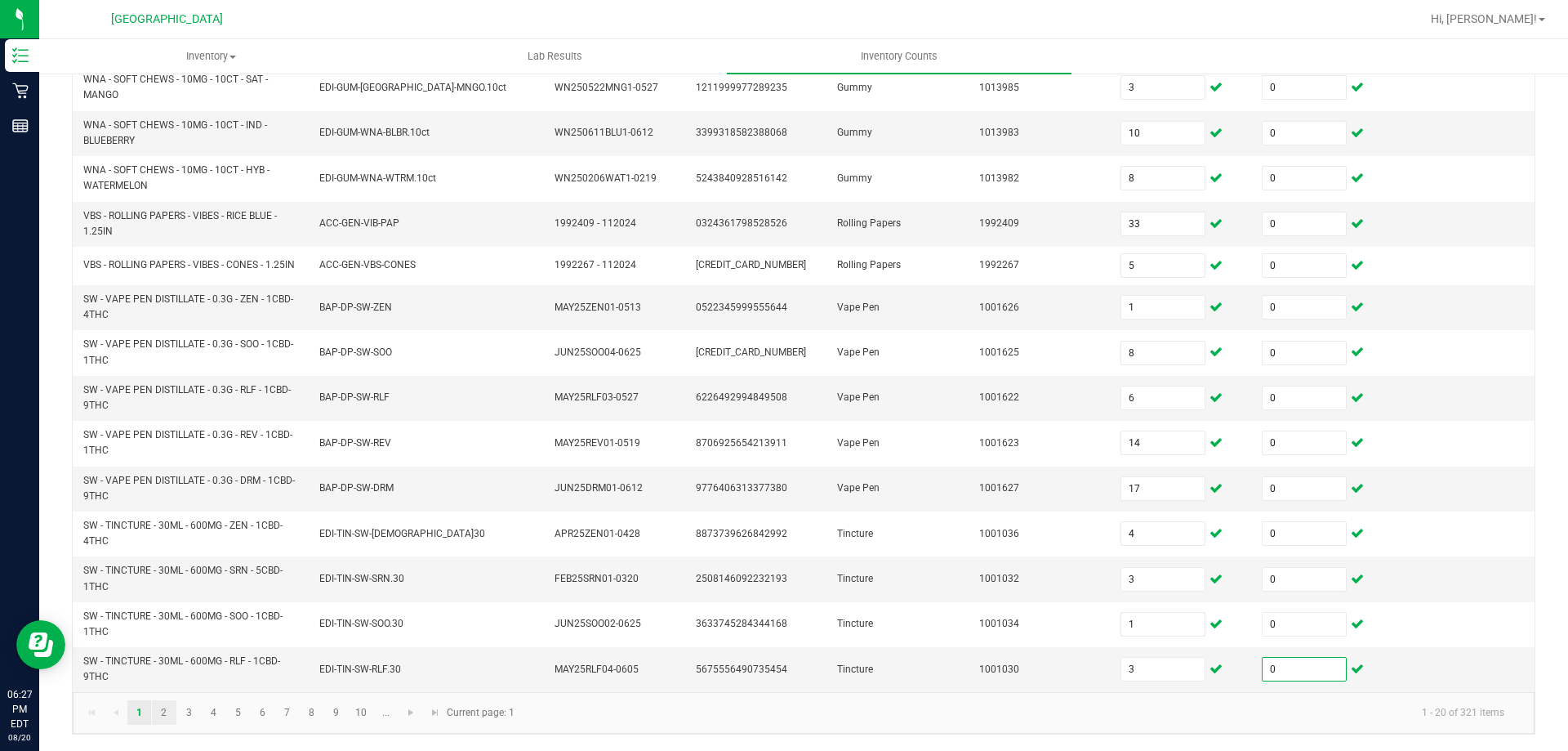
type input "0"
click at [157, 708] on link "2" at bounding box center [163, 713] width 24 height 25
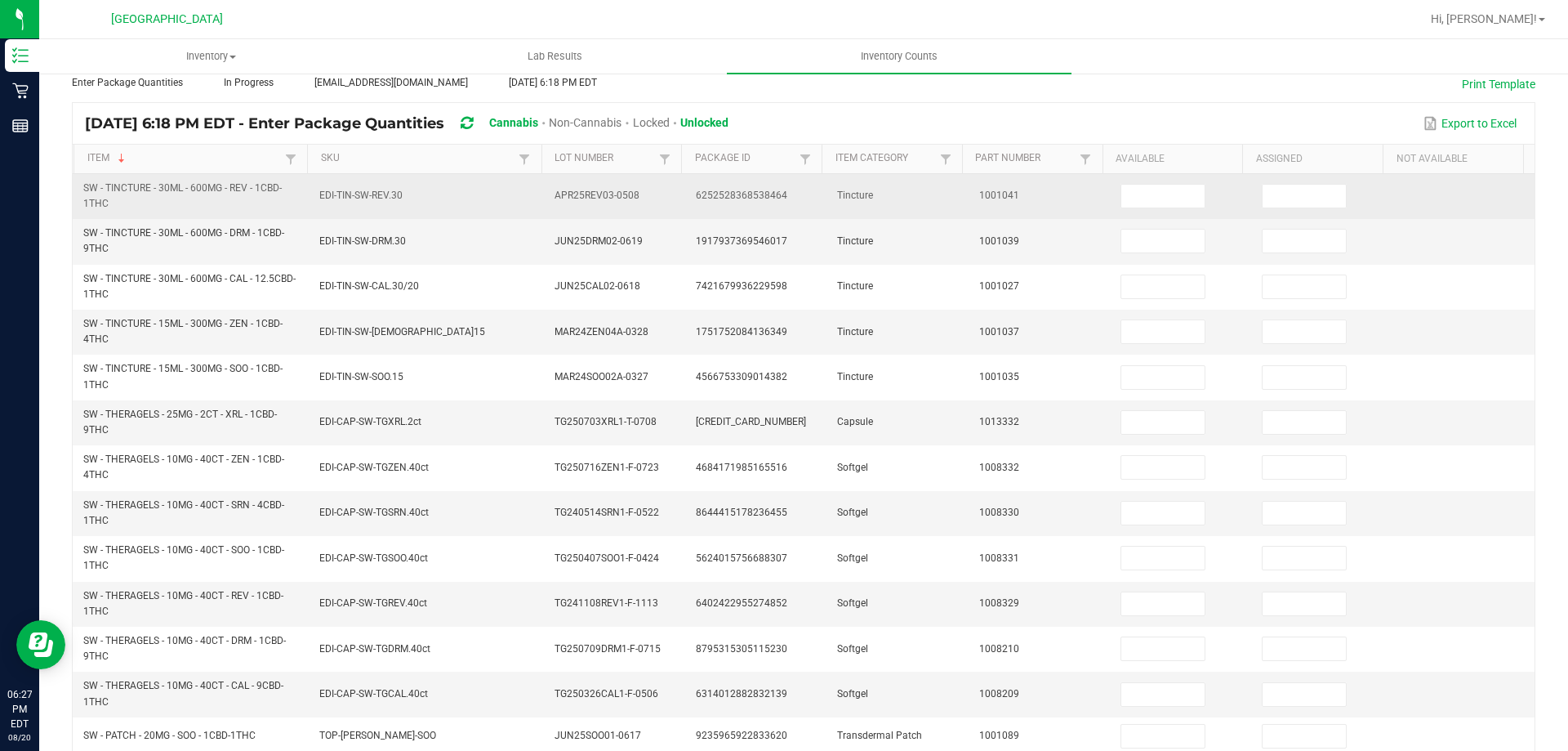
scroll to position [116, 0]
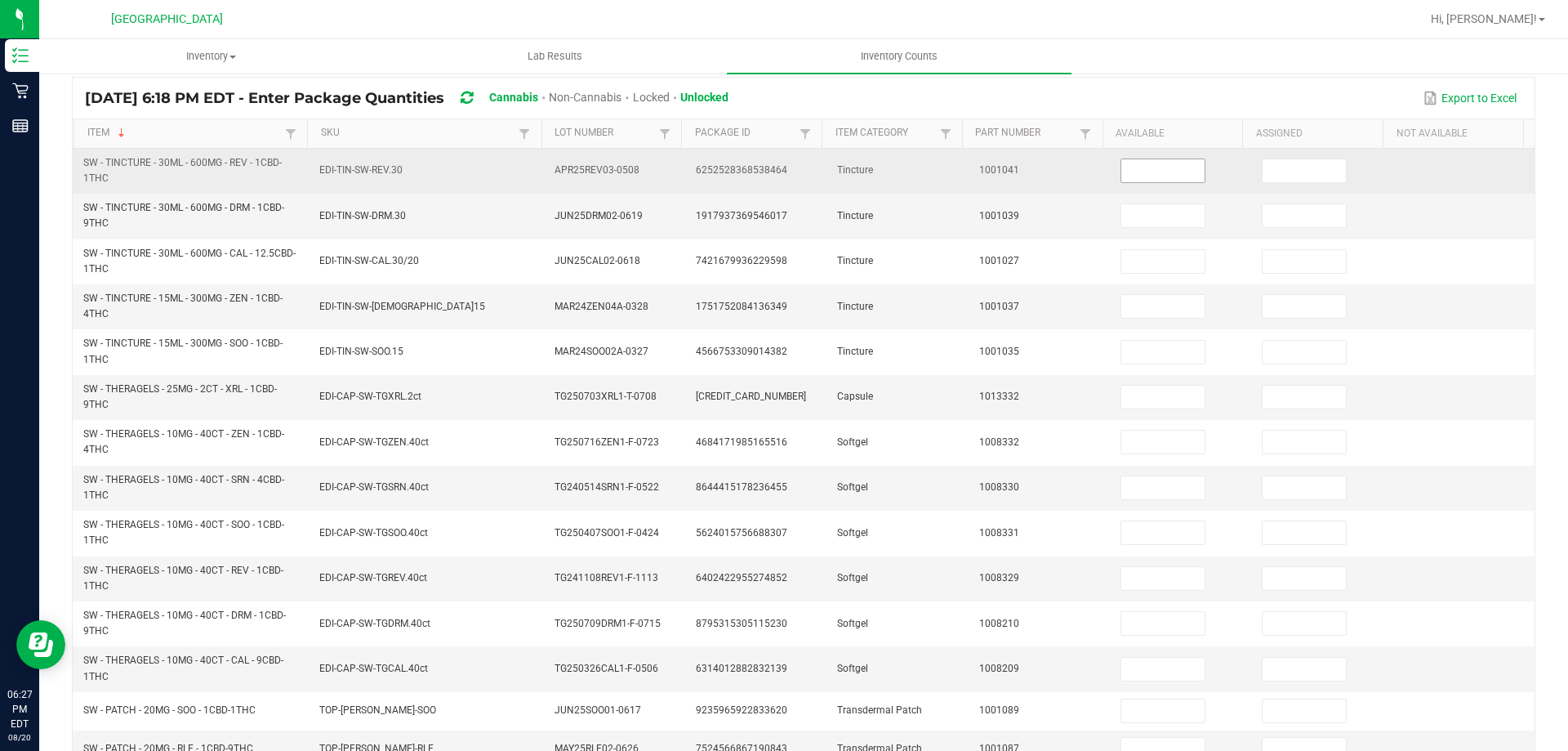
click at [1139, 178] on input at bounding box center [1163, 171] width 83 height 23
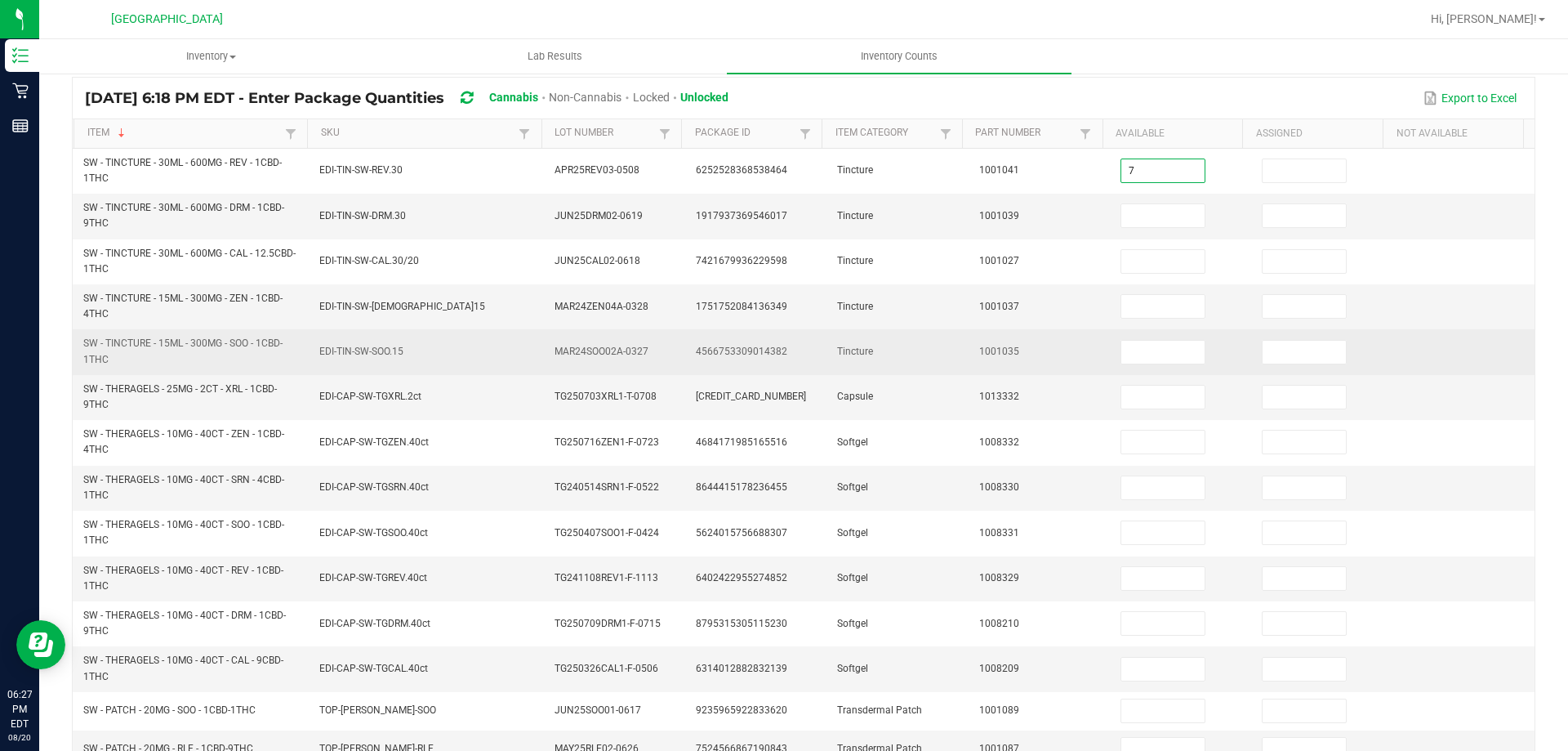
type input "7"
type input "0"
type input "9"
type input "0"
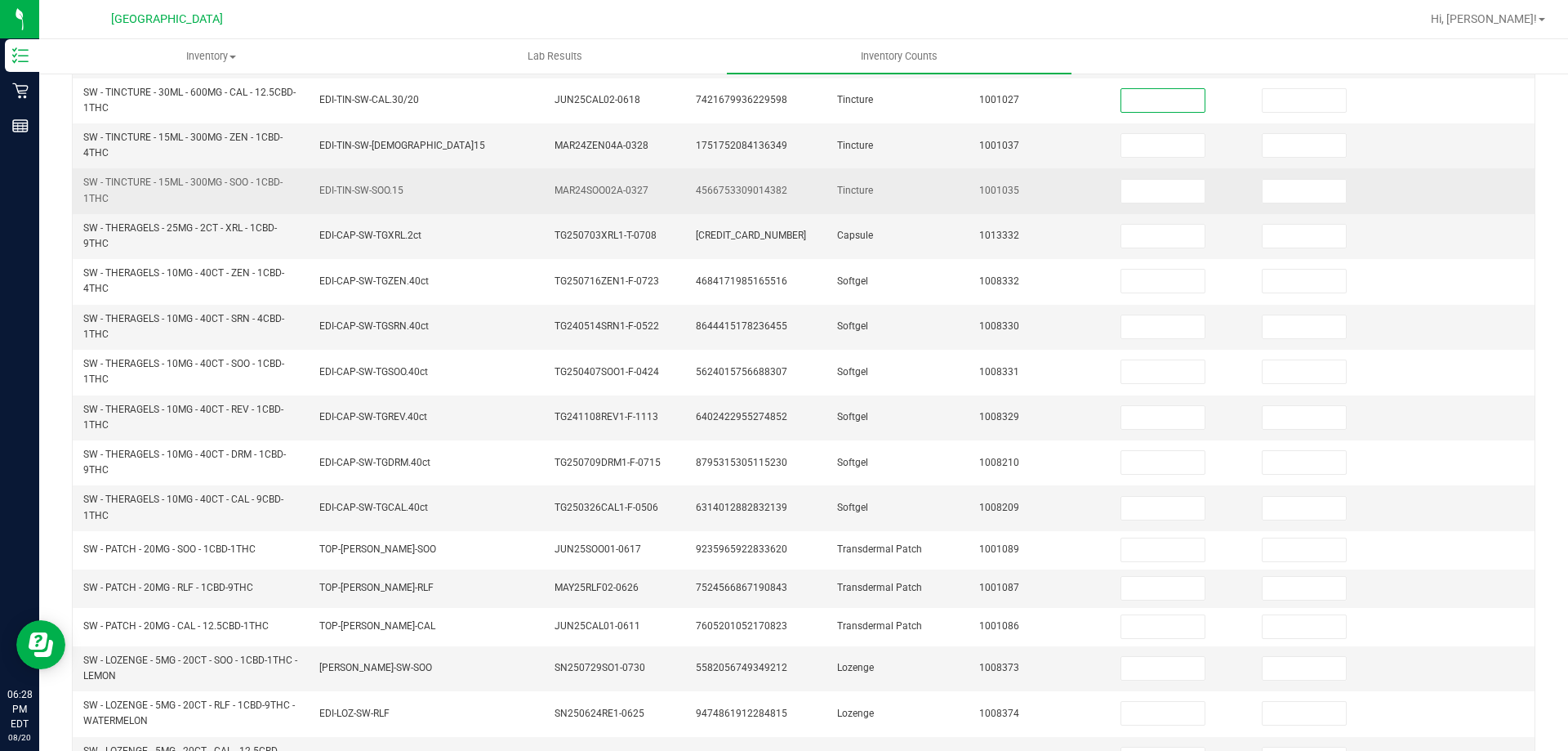
scroll to position [274, 0]
type input "4"
type input "0"
type input "2"
type input "0"
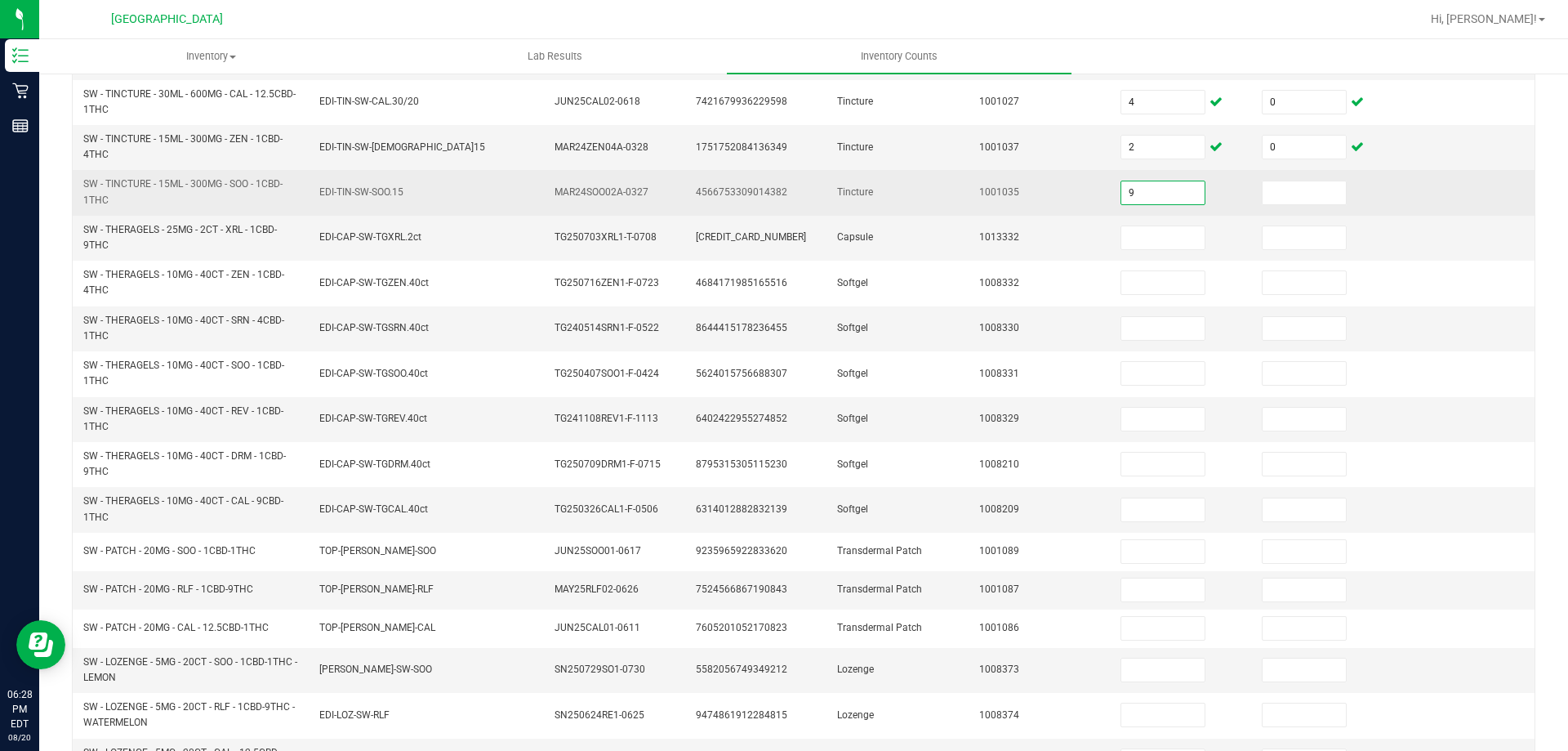
type input "9"
type input "0"
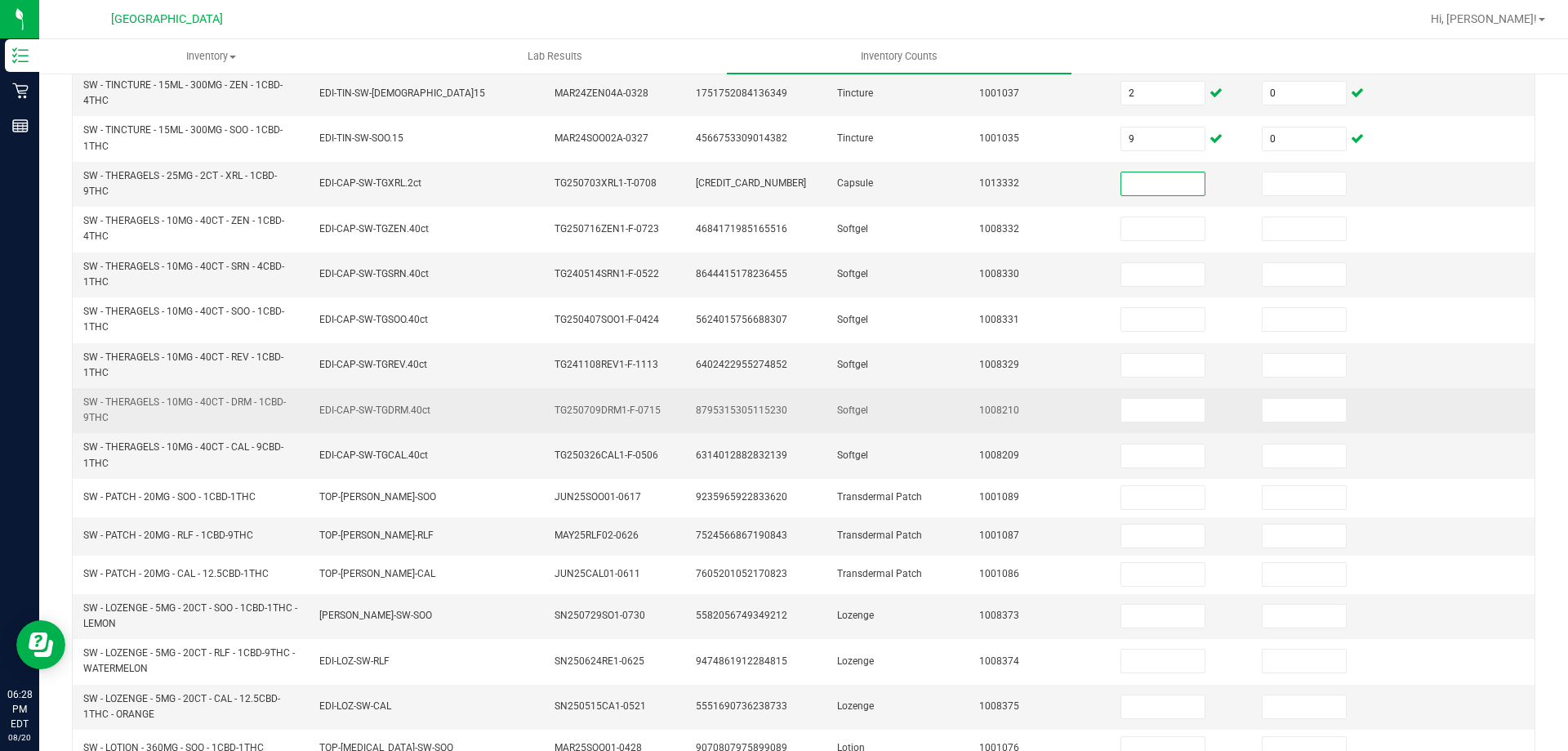
scroll to position [356, 0]
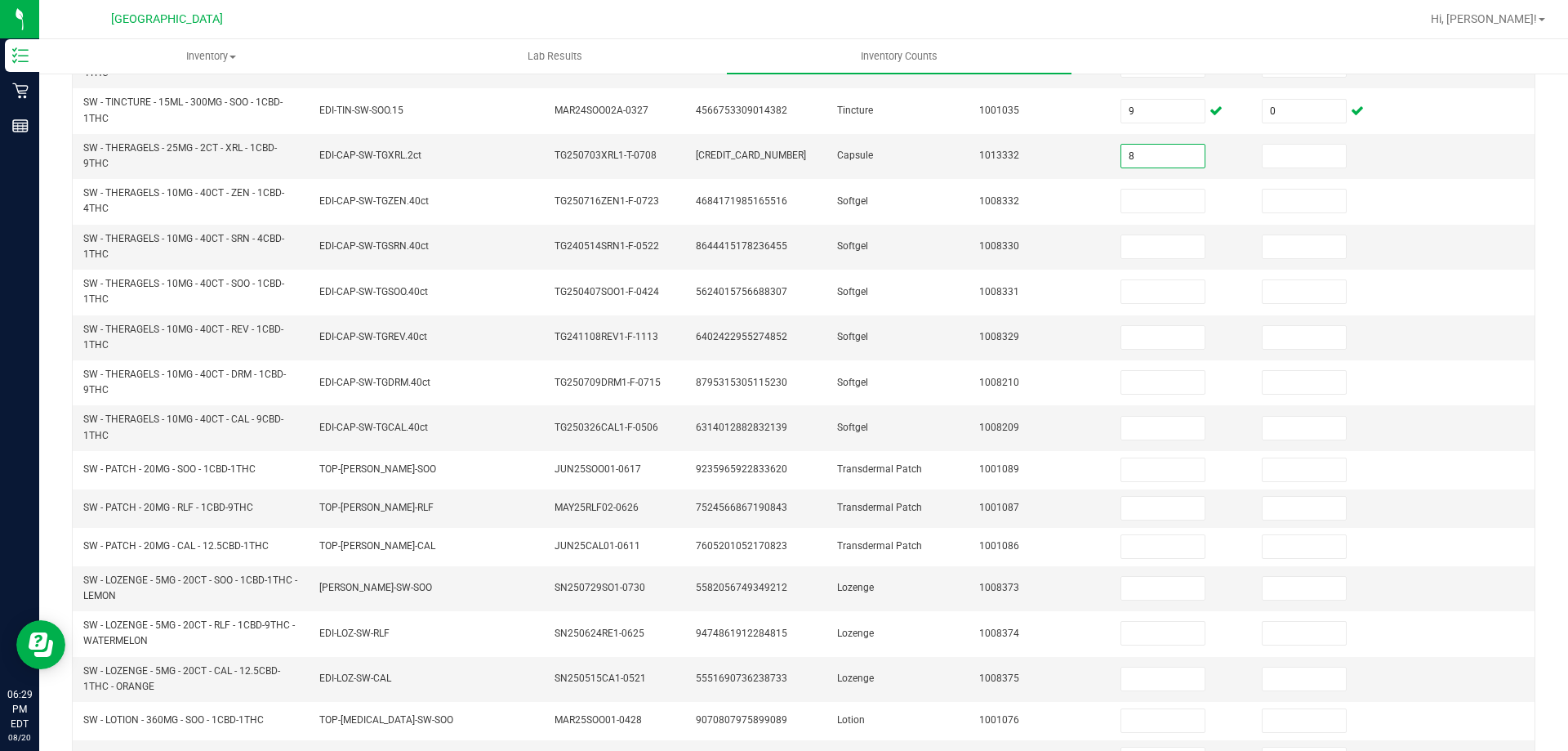
type input "8"
type input "0"
type input "2"
type input "0"
type input "3"
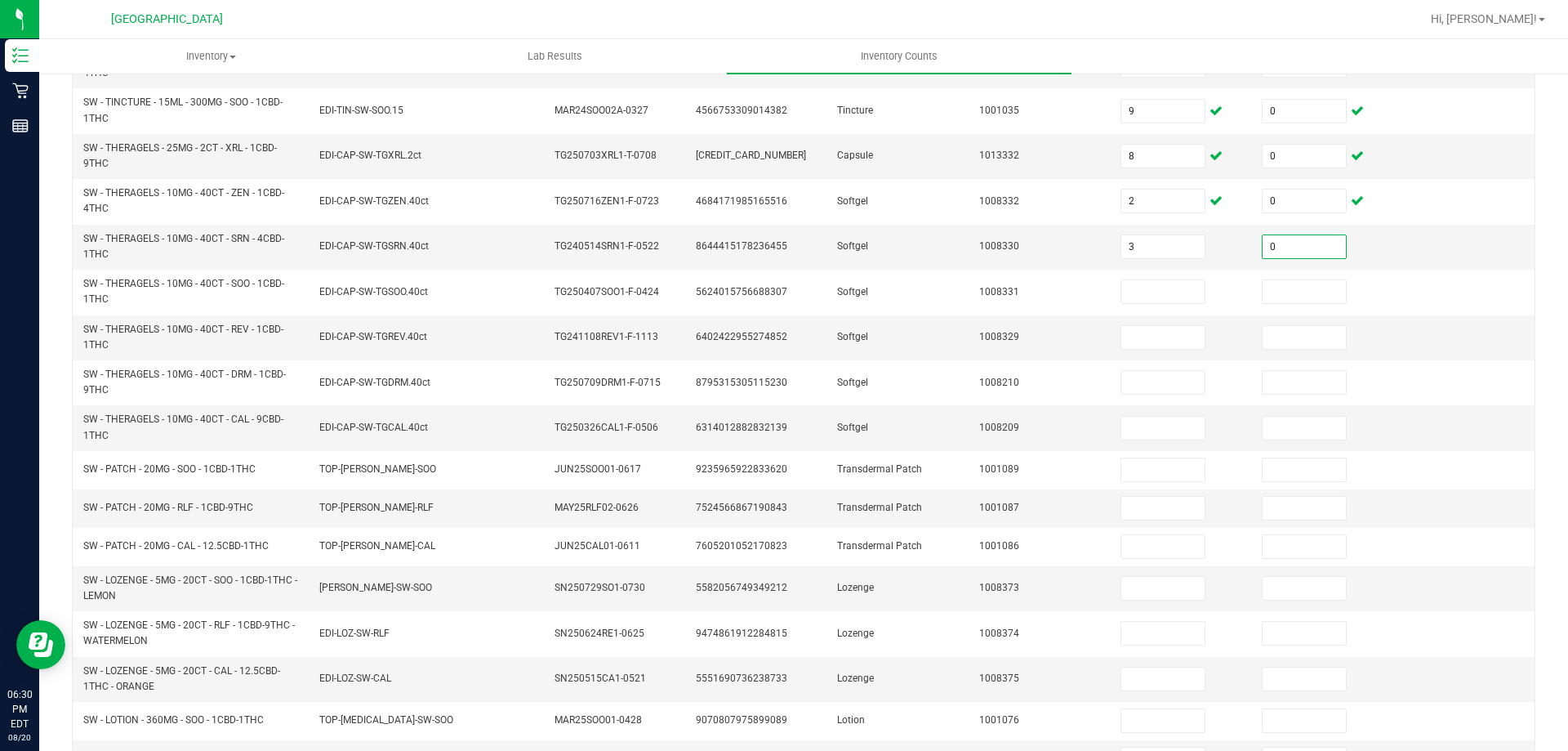
type input "0"
type input "5"
type input "0"
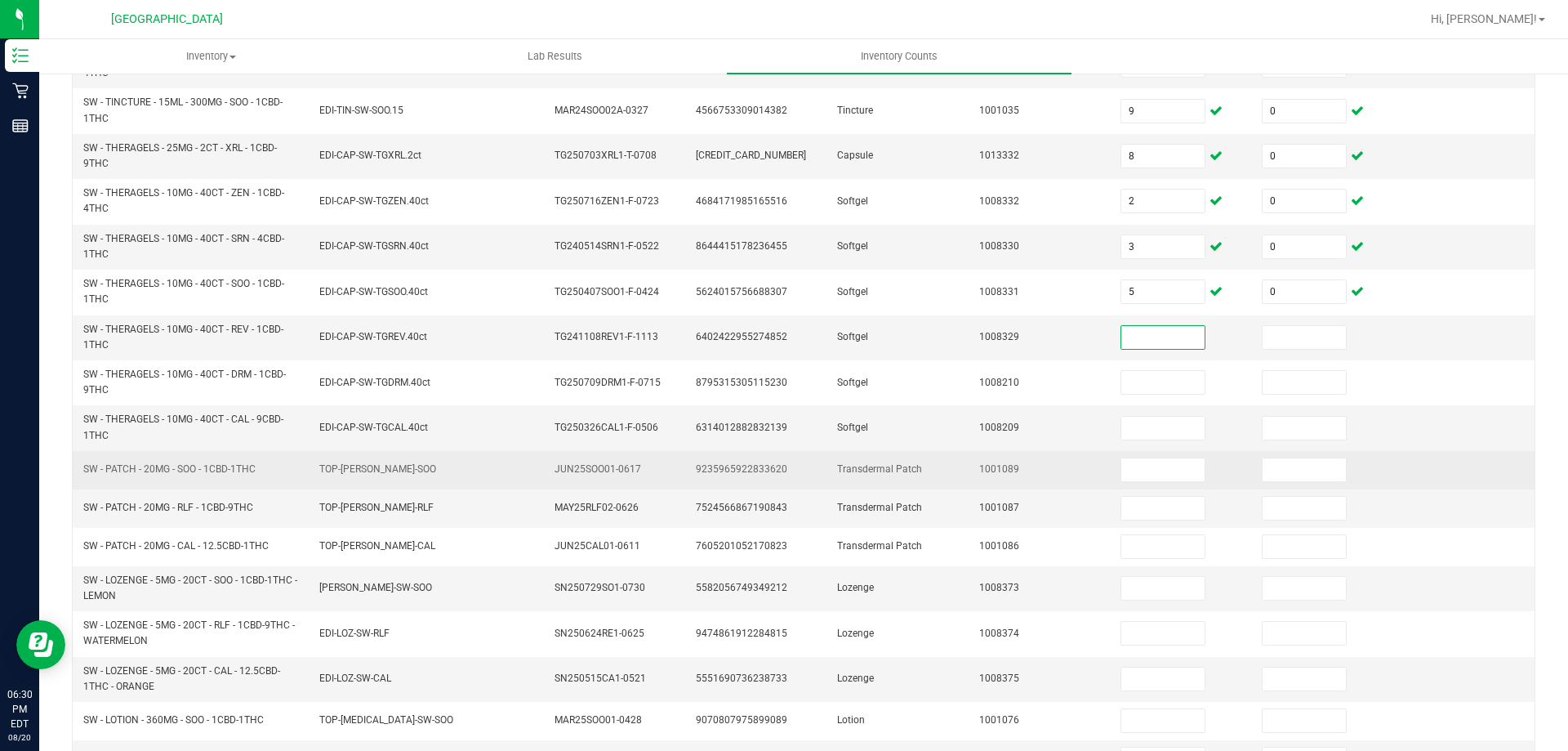
scroll to position [438, 0]
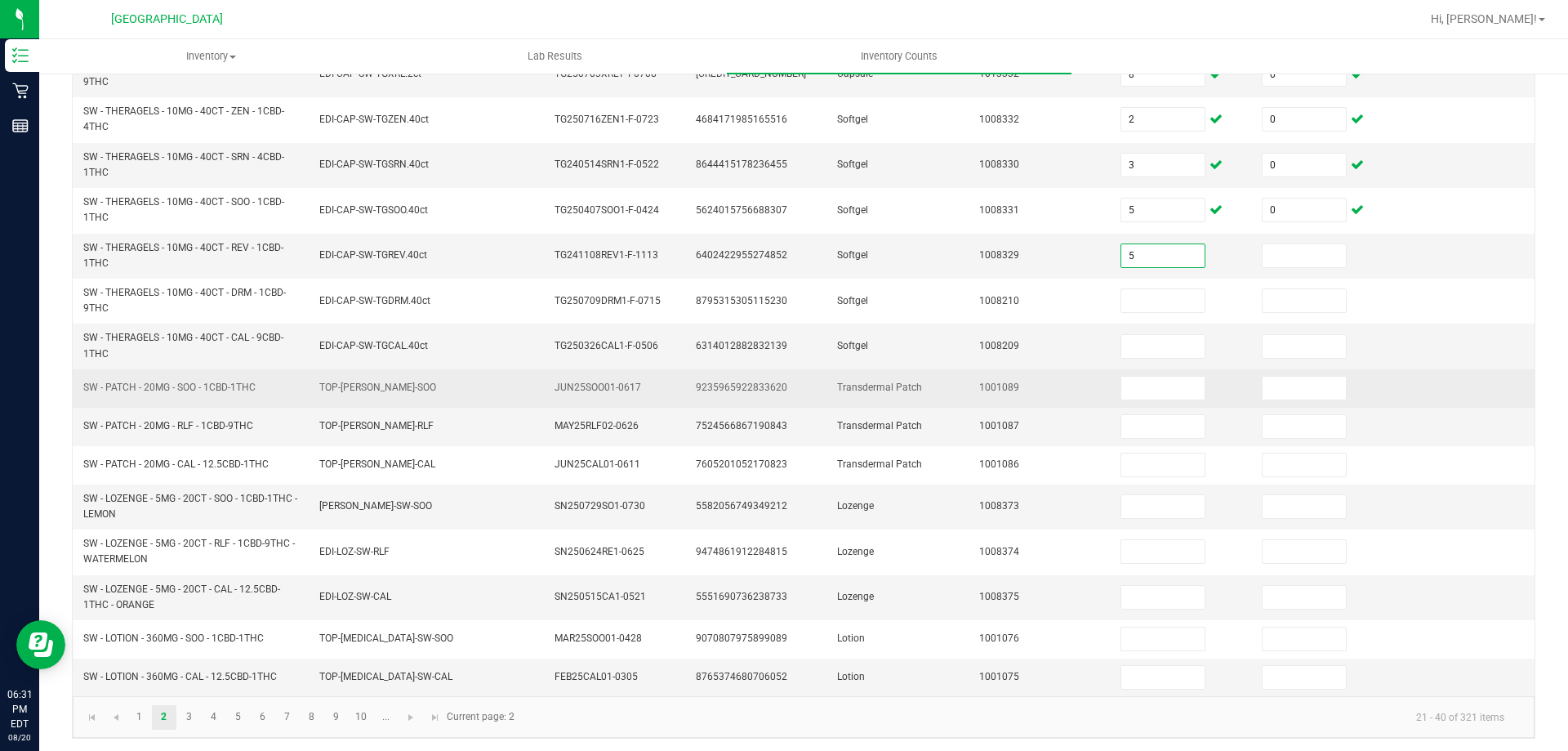
type input "5"
type input "0"
type input "4"
type input "0"
type input "3"
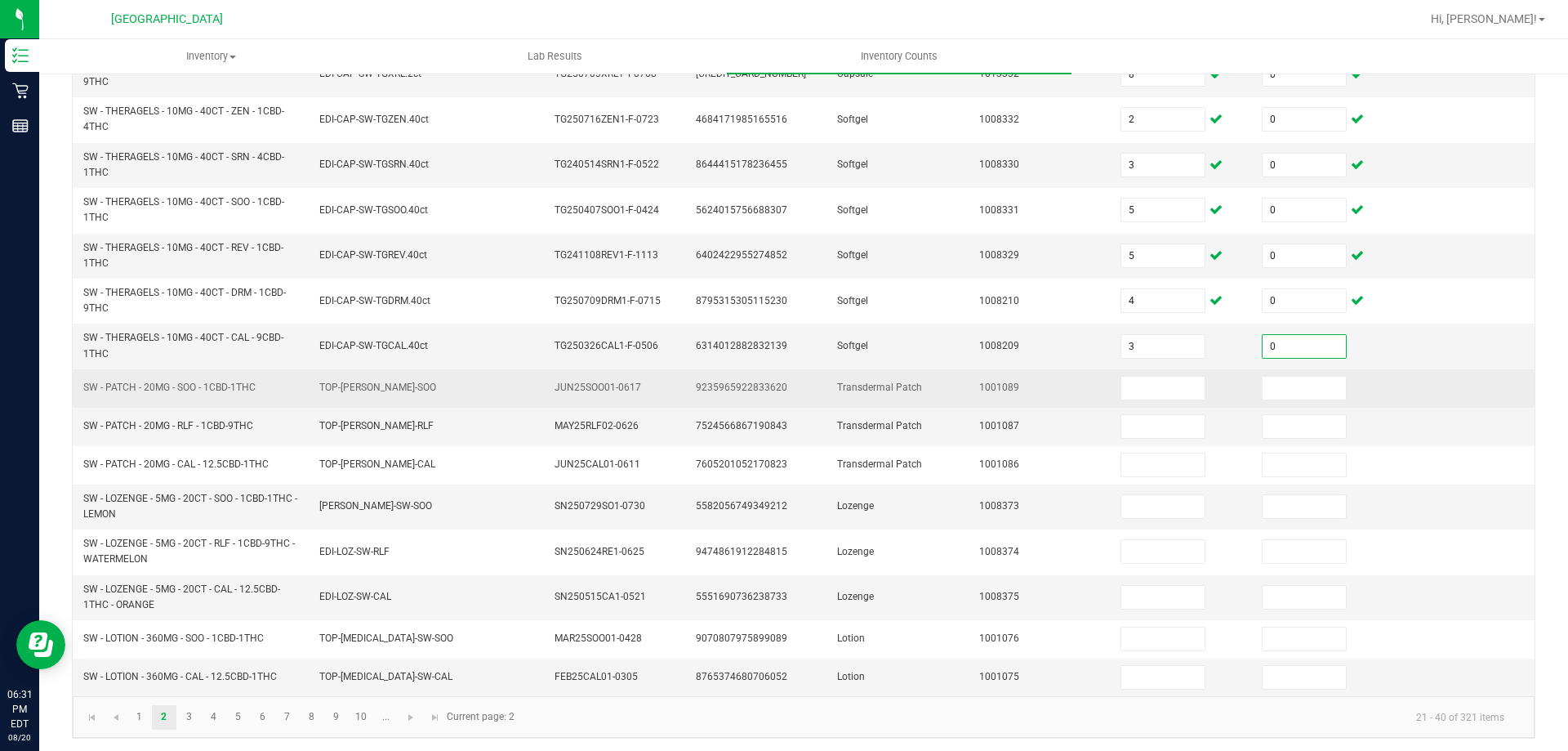
type input "0"
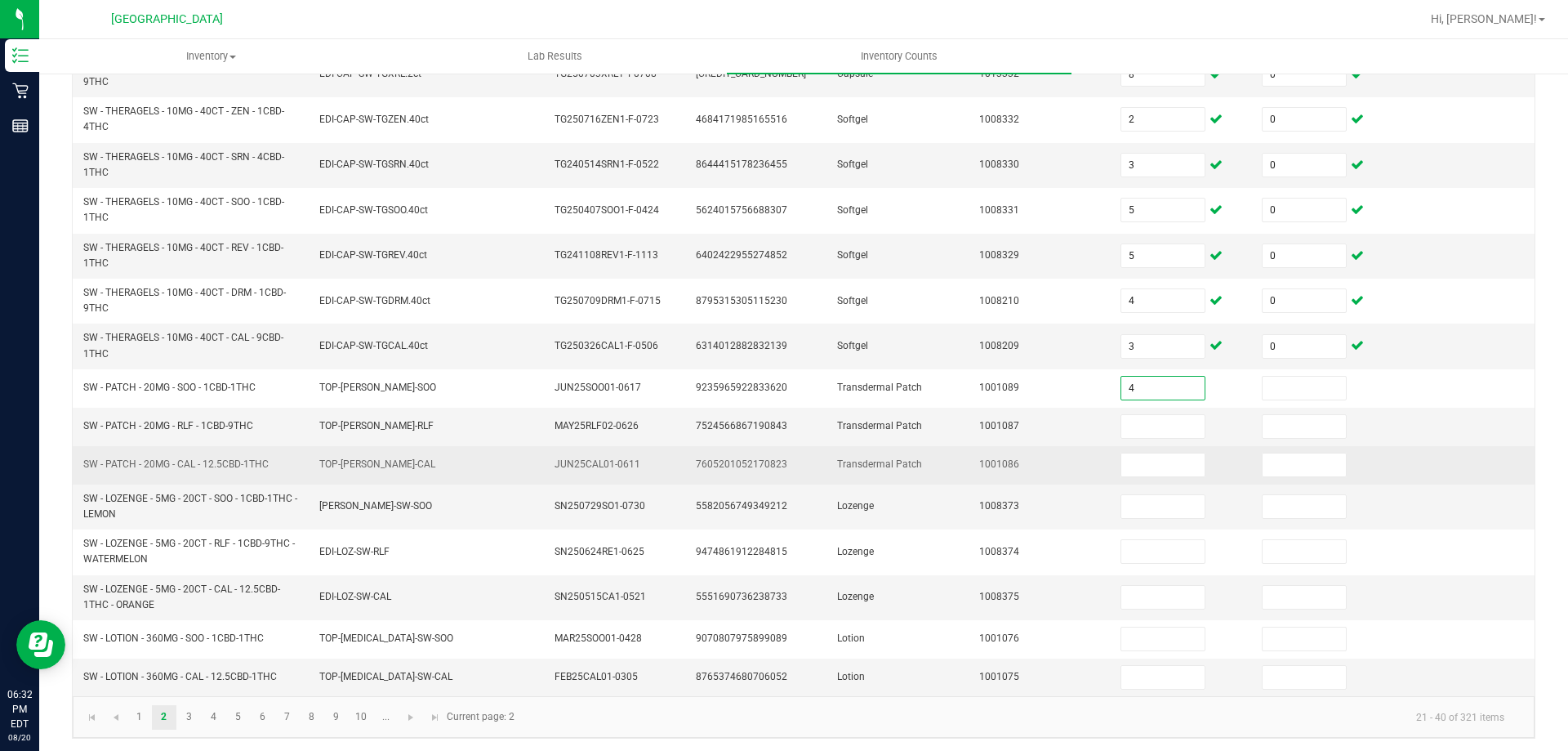
type input "4"
type input "0"
type input "5"
type input "0"
type input "16"
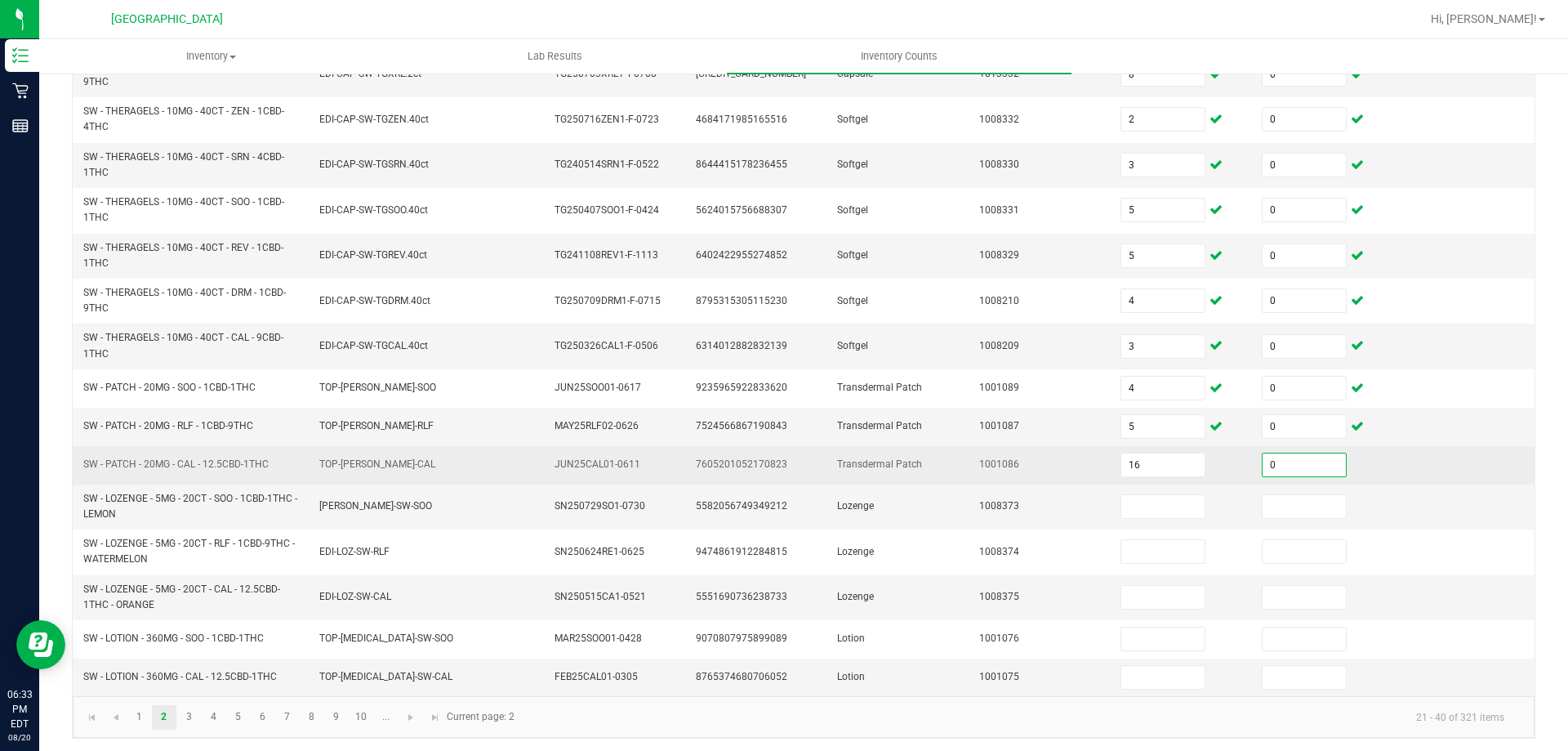
type input "0"
type input "19"
type input "0"
type input "2"
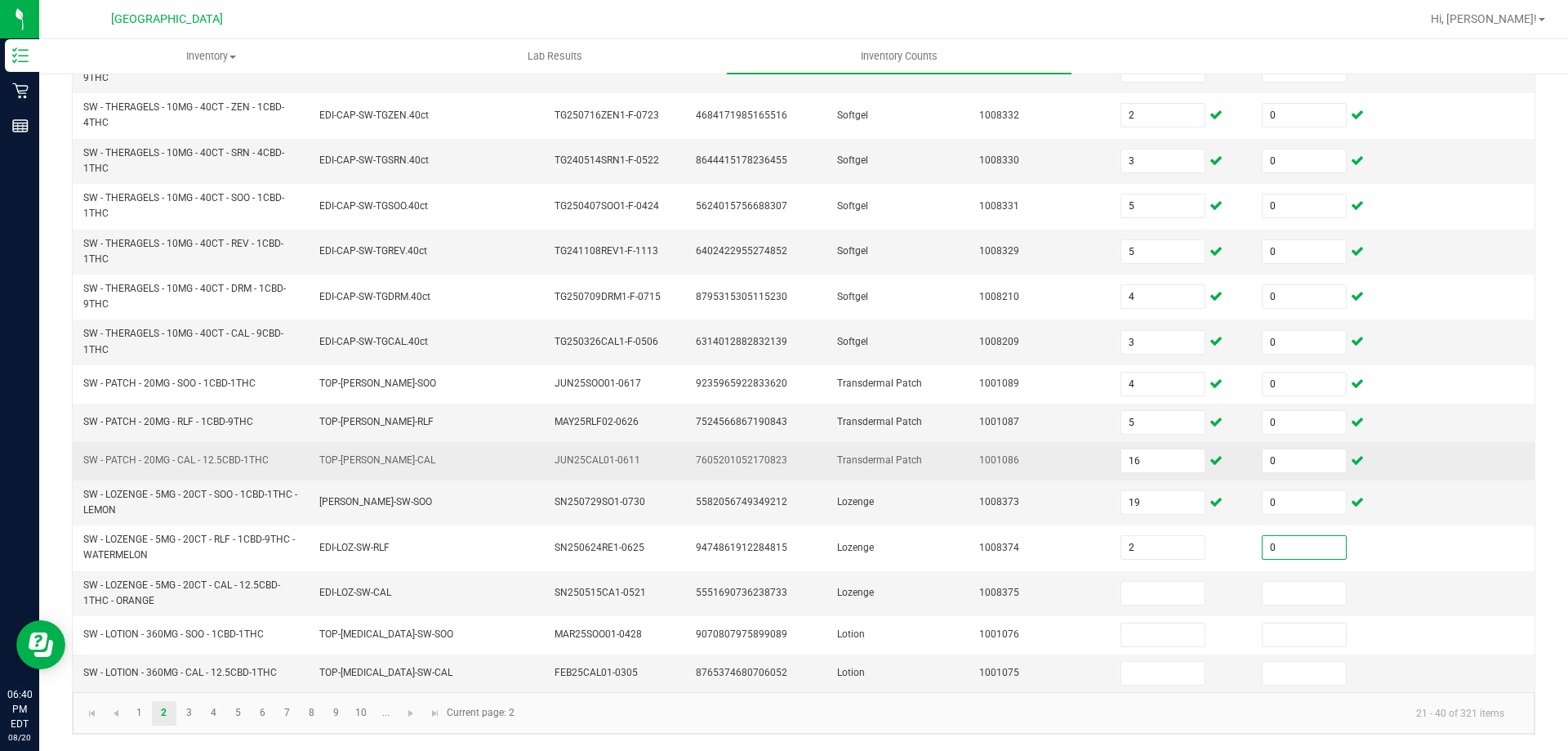
type input "0"
type input "9"
type input "0"
type input "1"
type input "0"
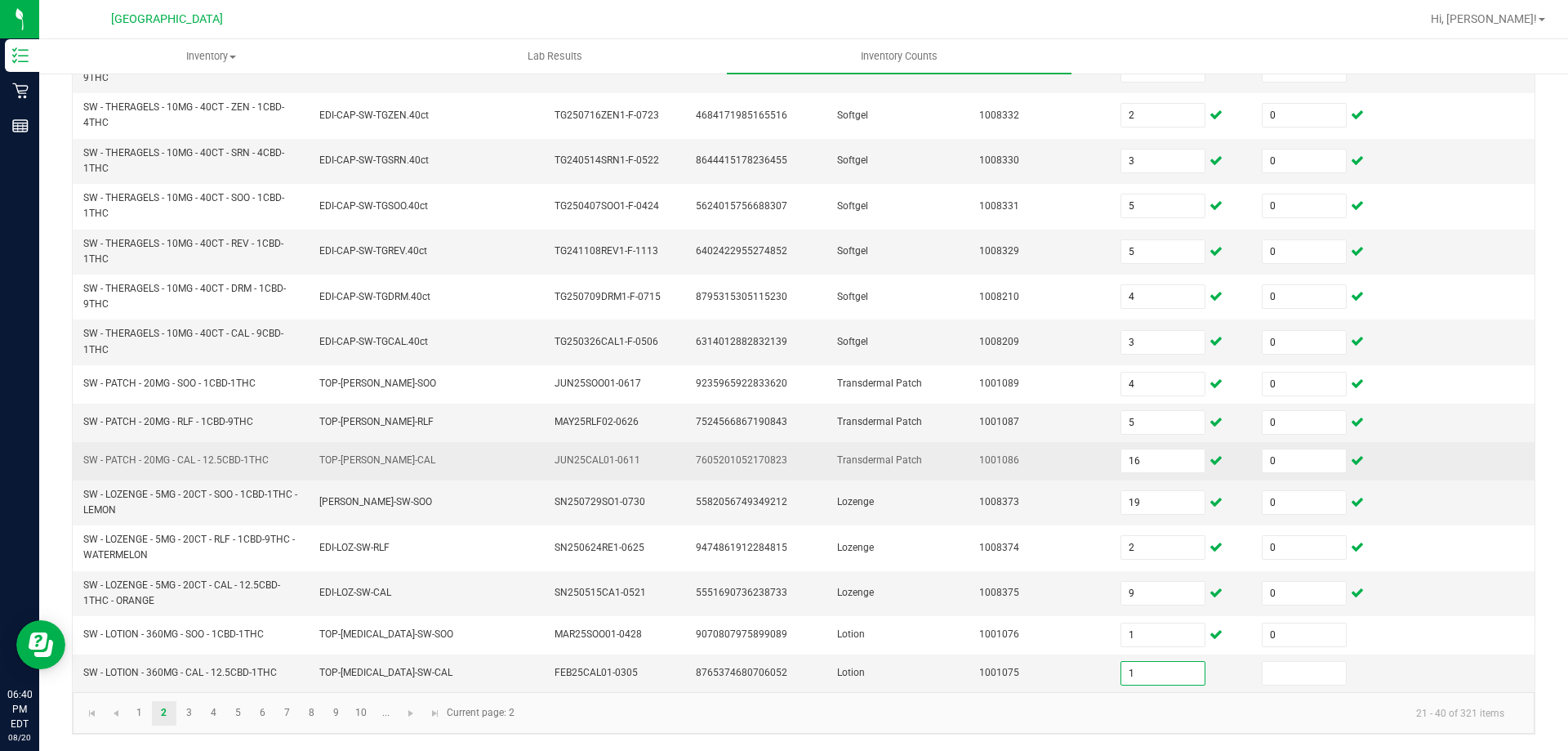
type input "1"
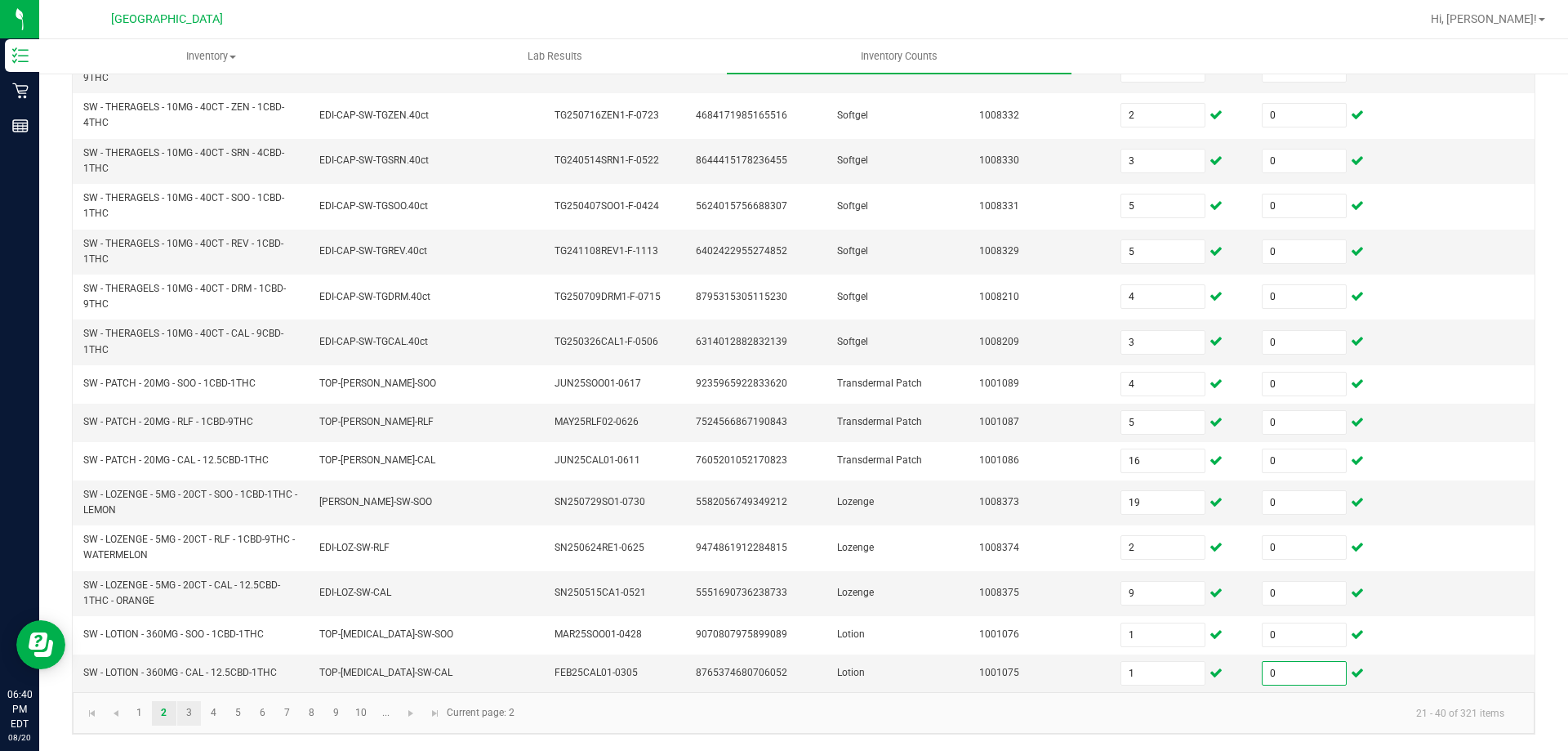
type input "0"
click at [196, 714] on link "3" at bounding box center [189, 713] width 24 height 25
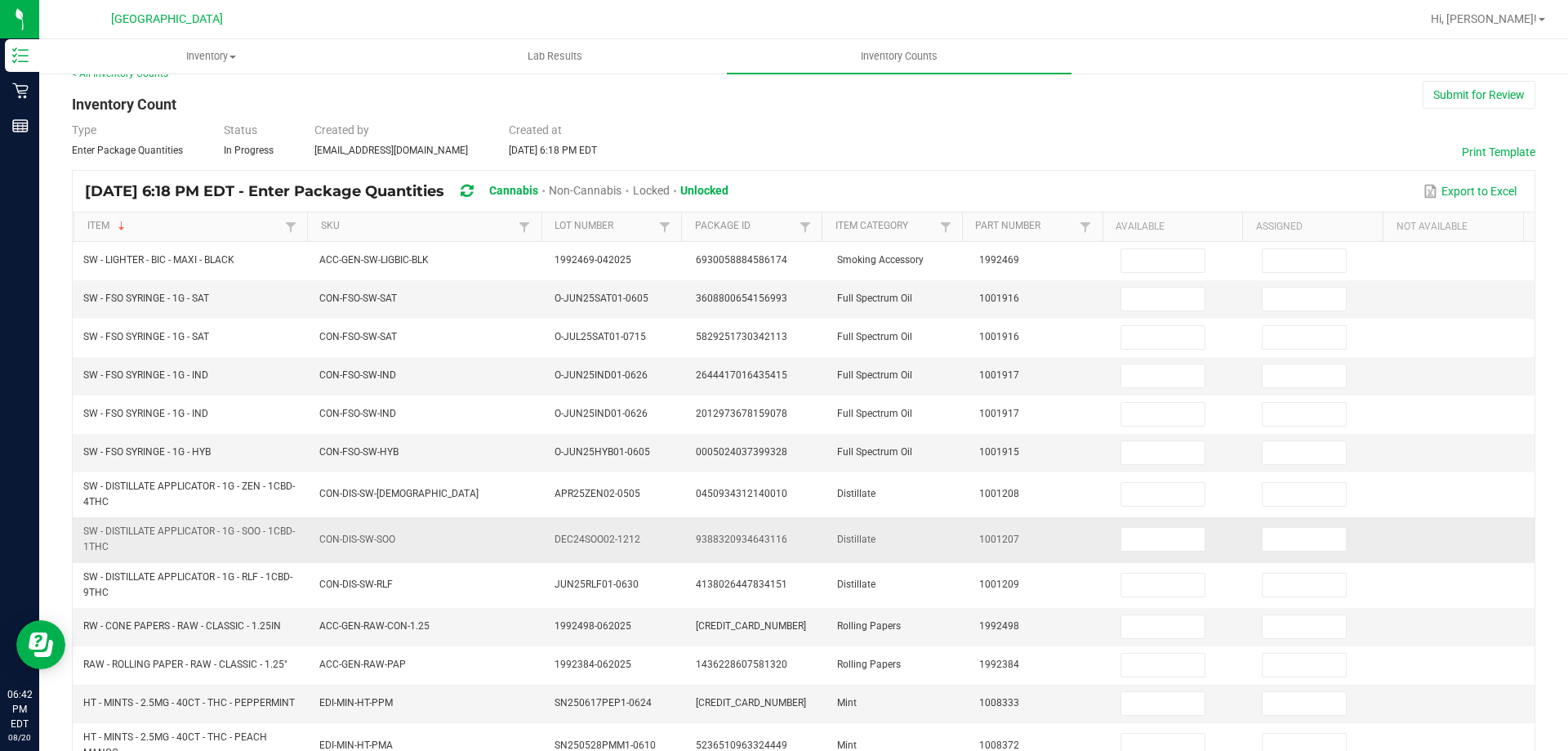
scroll to position [0, 0]
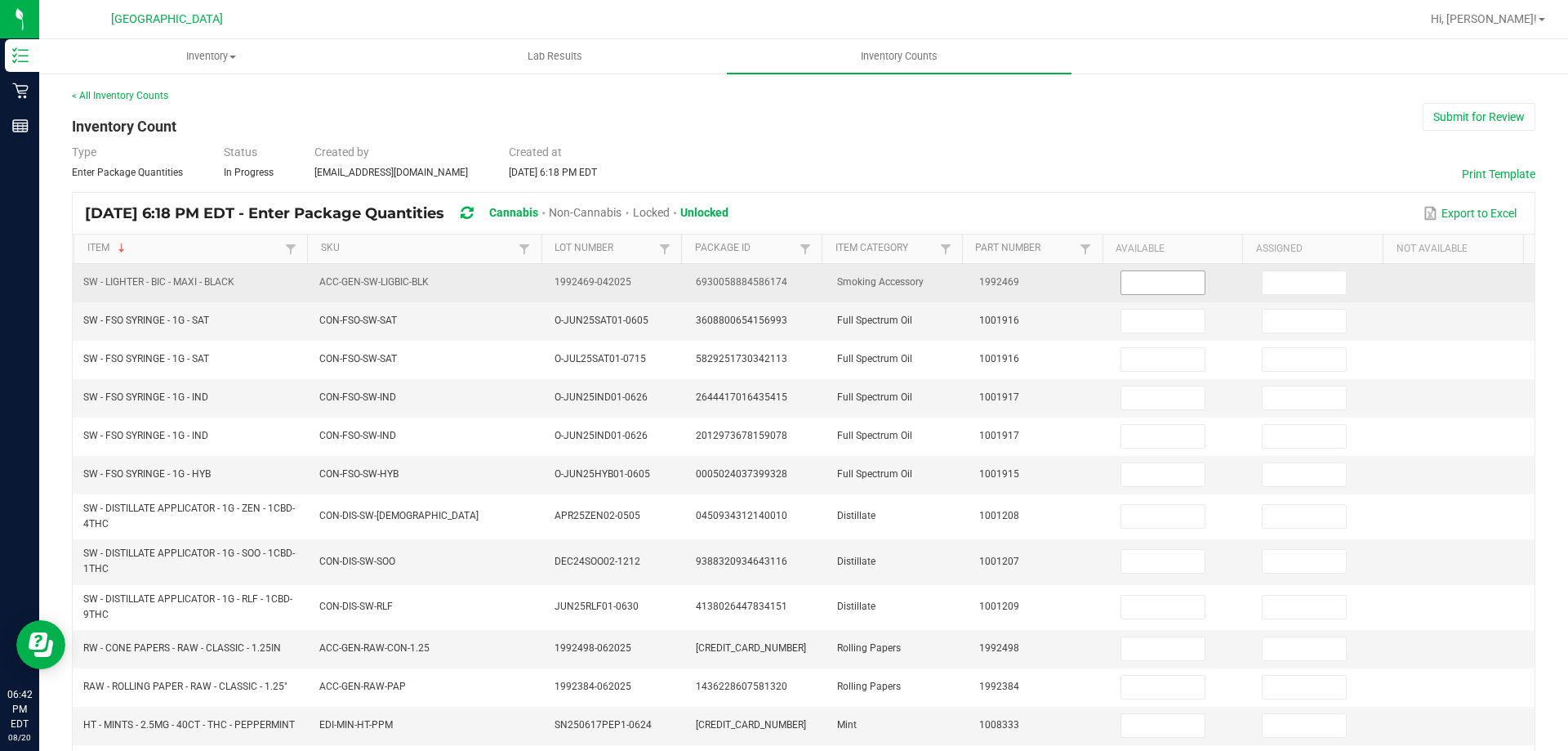
click at [1121, 270] on span at bounding box center [1163, 283] width 85 height 25
click at [1122, 283] on input at bounding box center [1163, 283] width 83 height 23
type input "6"
type input "0"
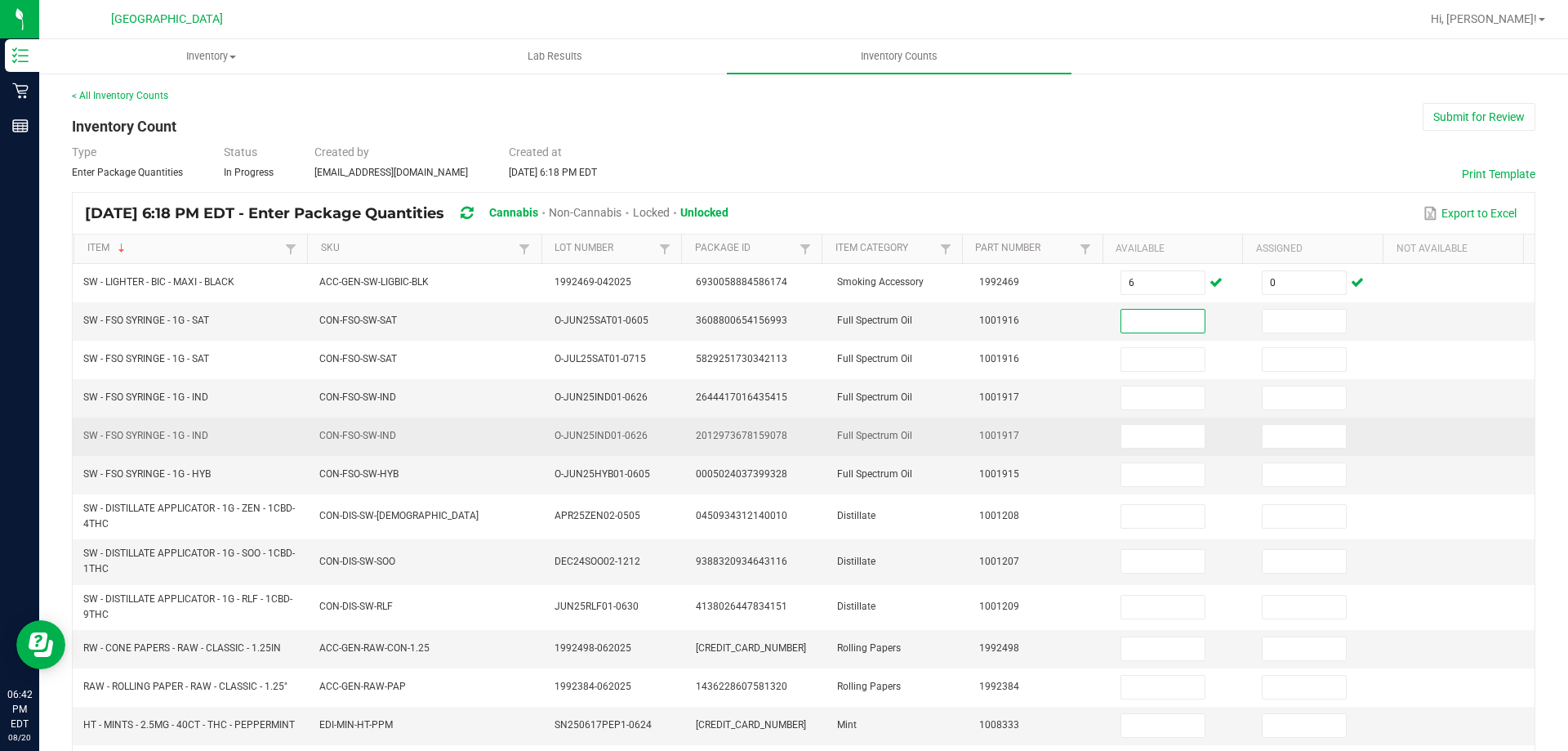
scroll to position [81, 0]
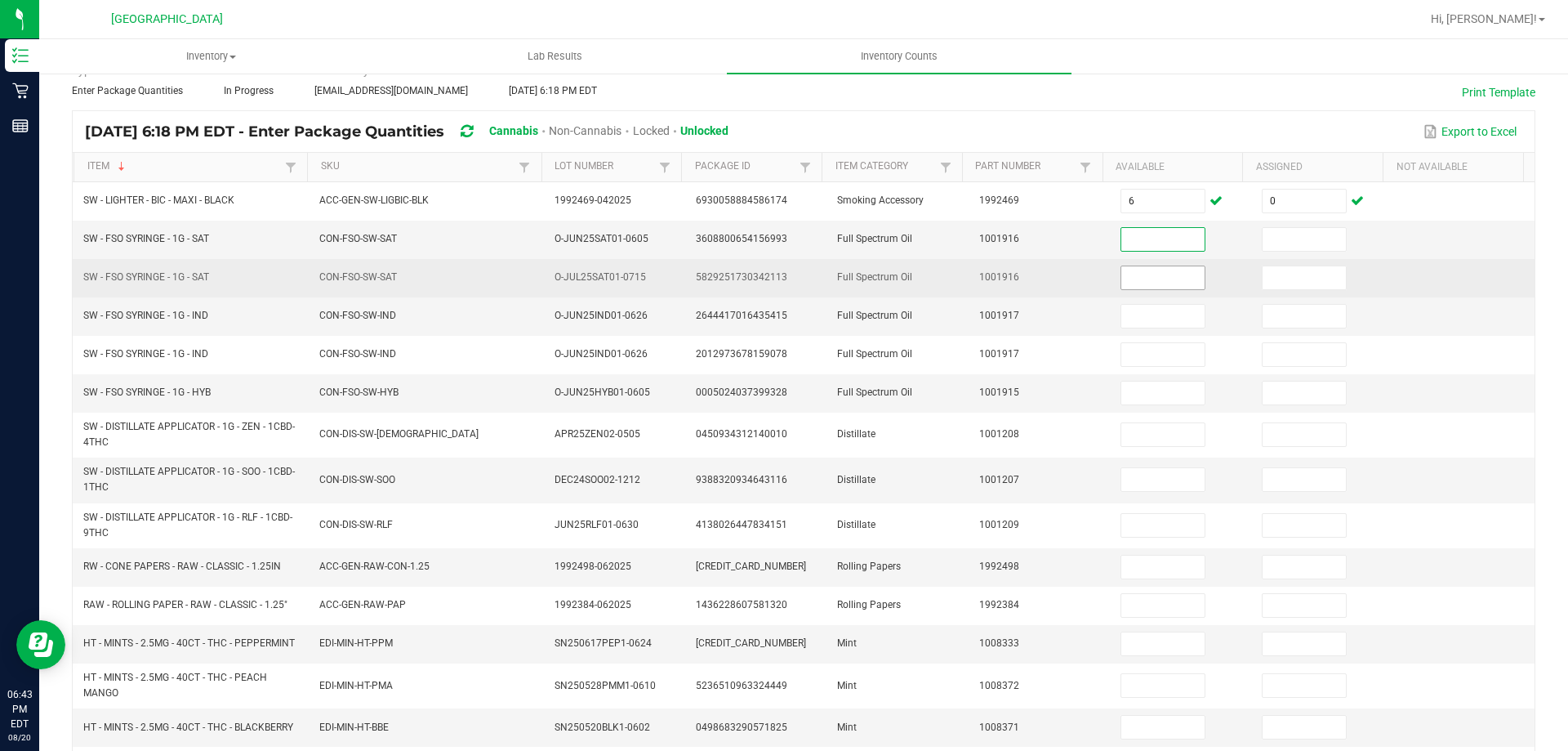
click at [1123, 279] on input at bounding box center [1163, 278] width 83 height 23
type input "7"
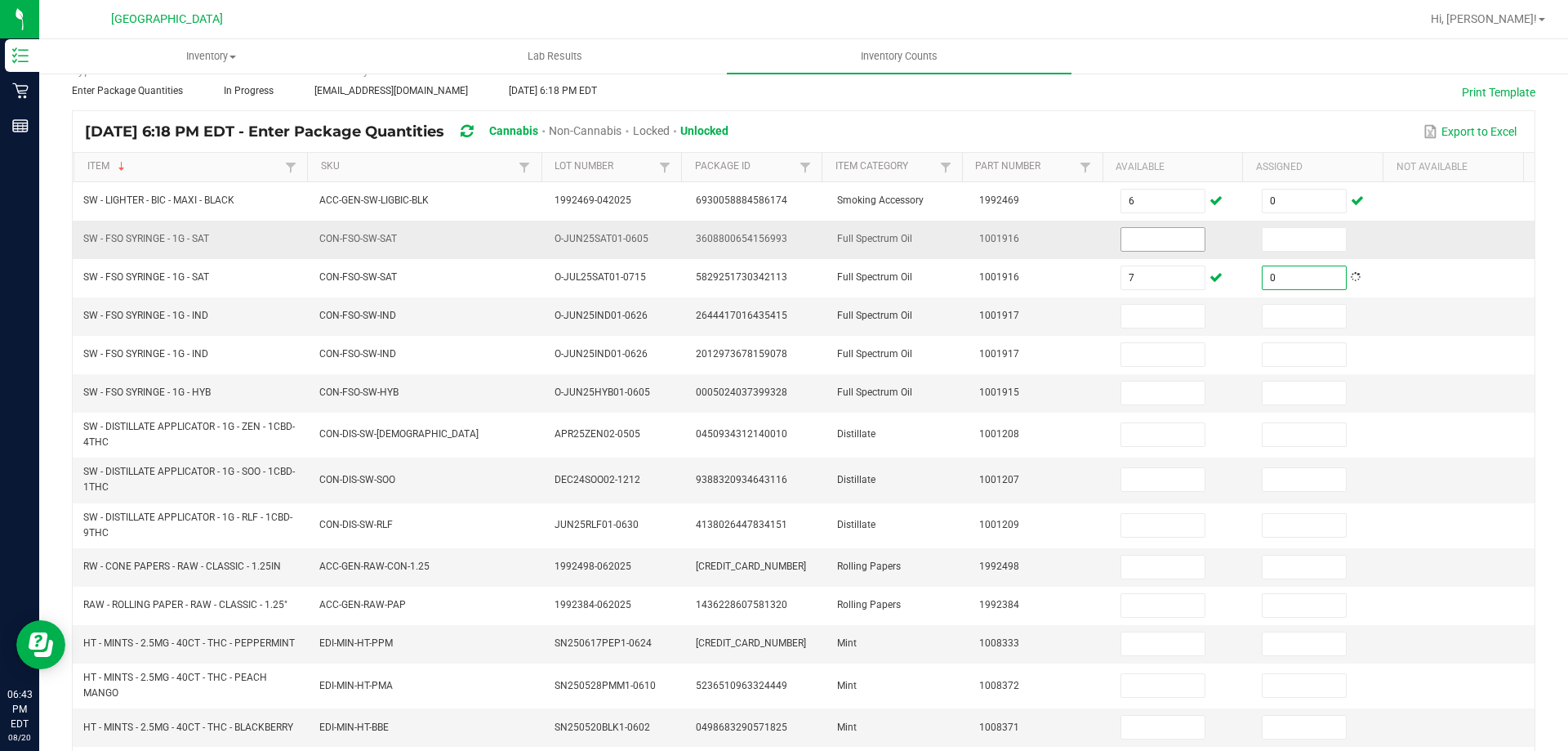
type input "0"
click at [1138, 238] on input at bounding box center [1163, 240] width 83 height 23
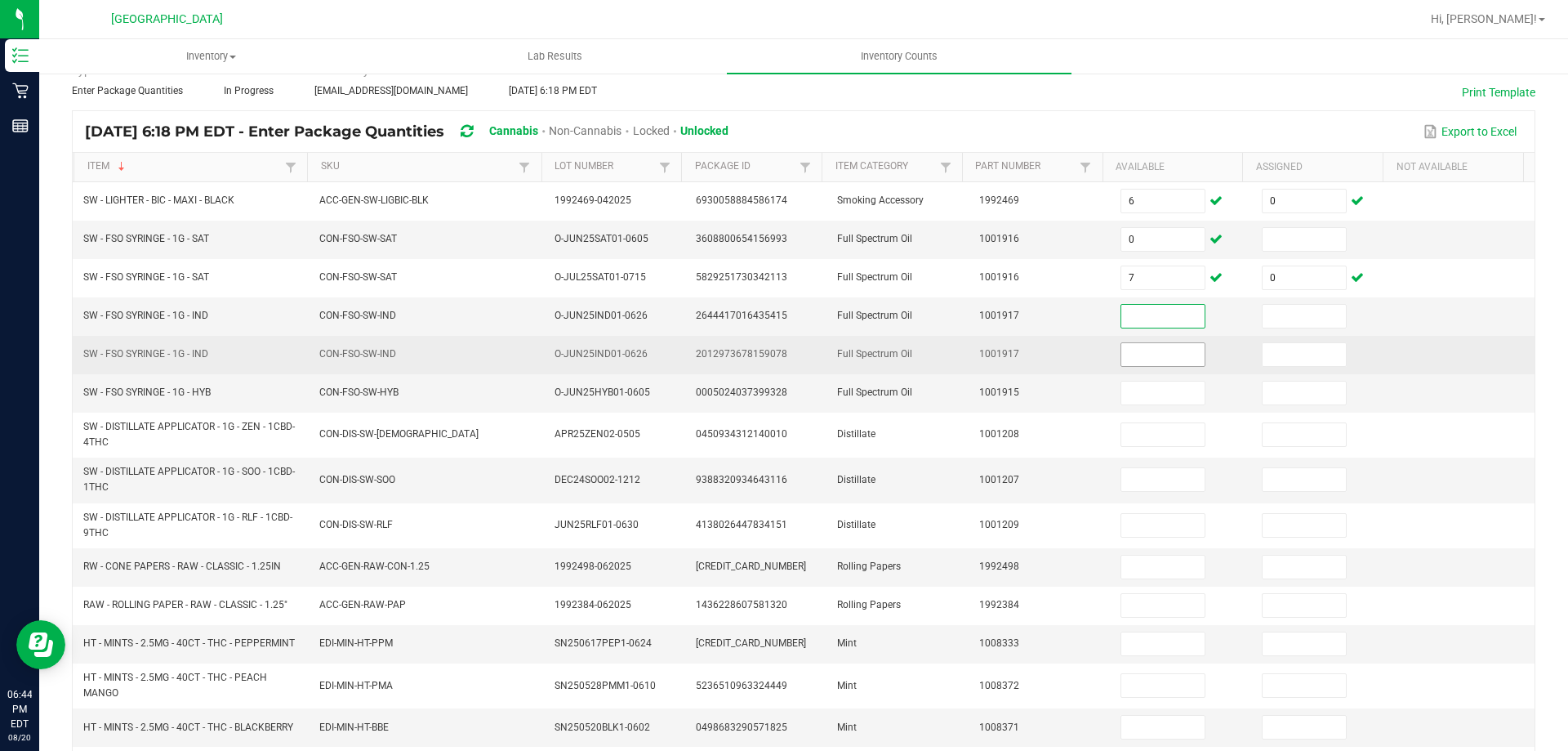
click at [1123, 354] on input at bounding box center [1163, 354] width 83 height 23
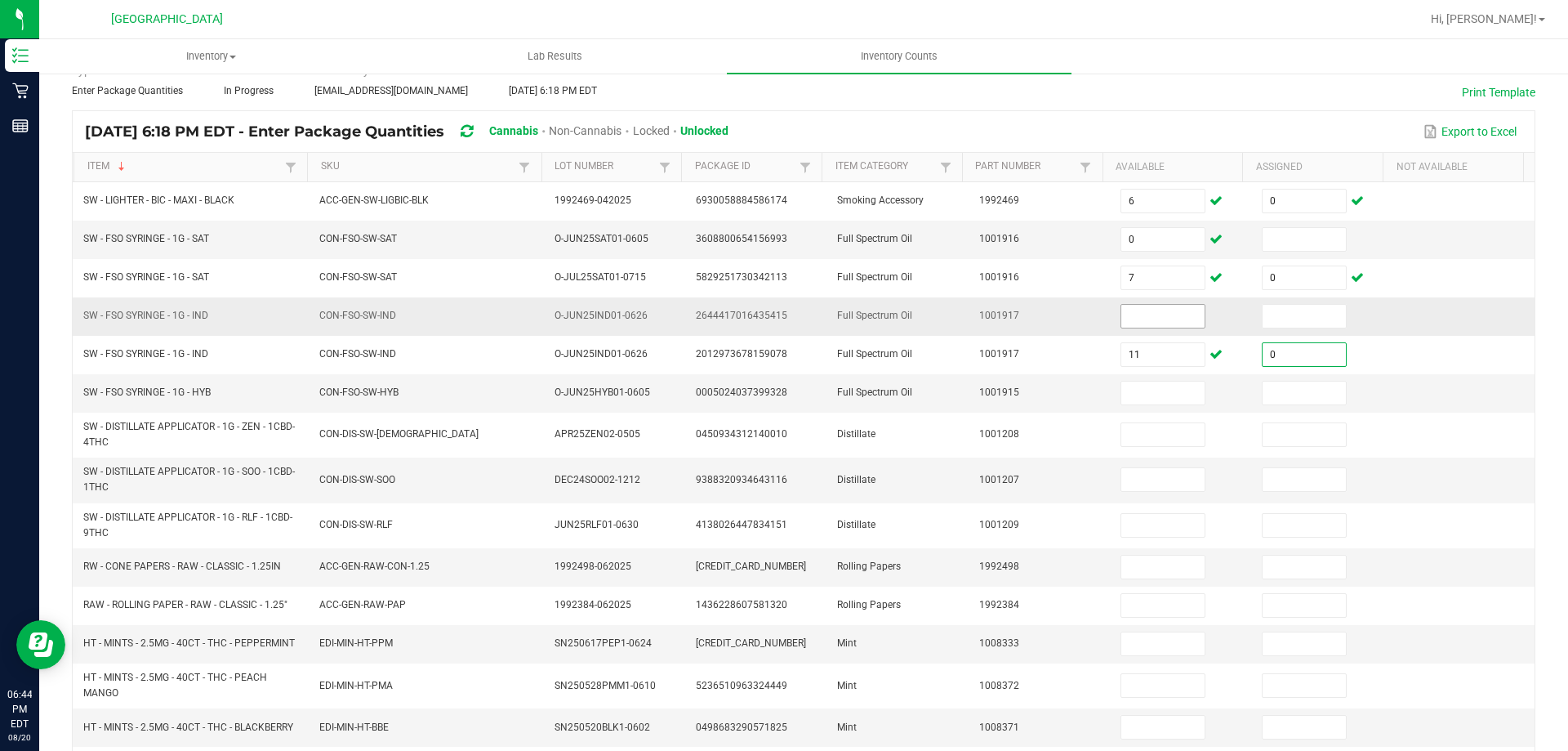
click at [1142, 306] on input at bounding box center [1163, 316] width 83 height 23
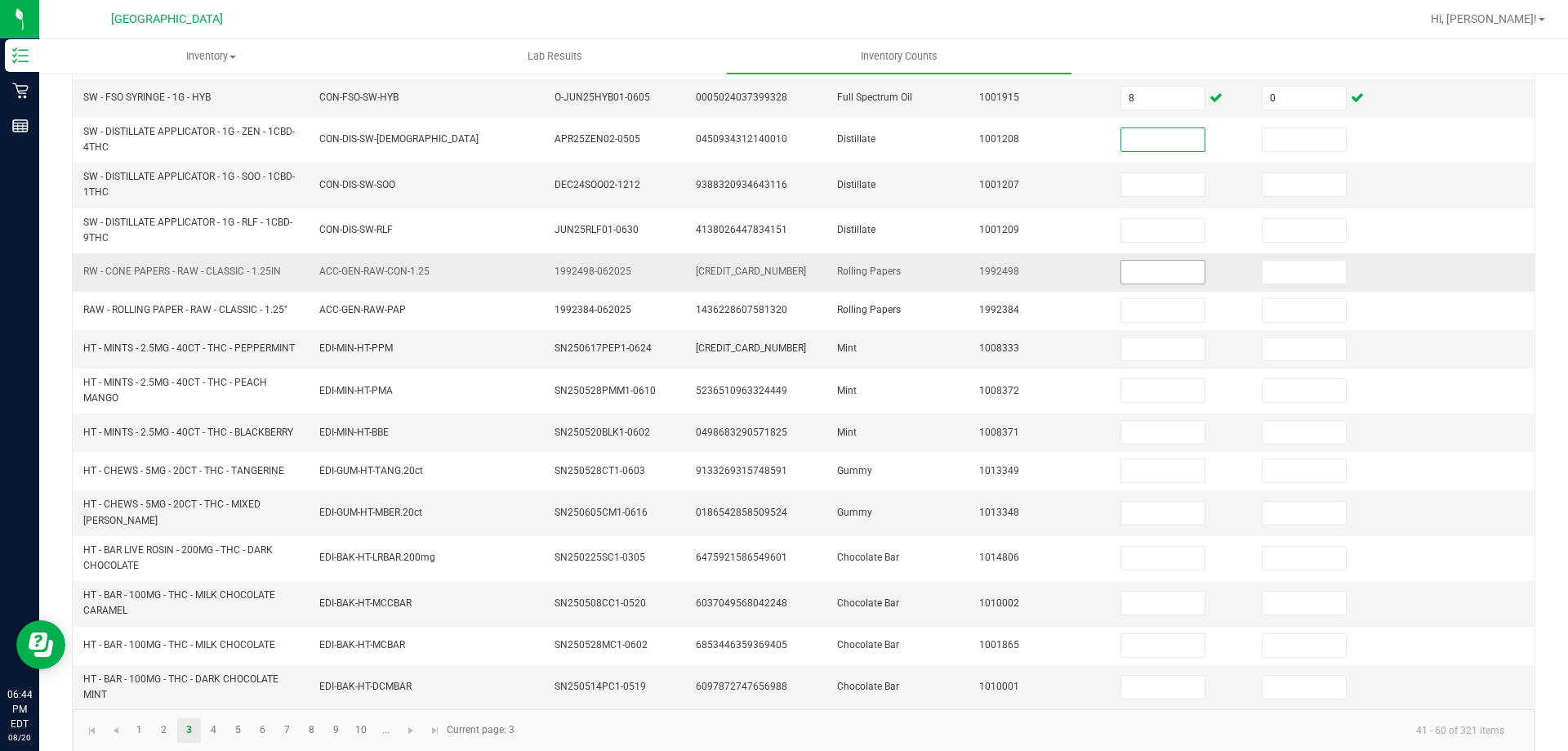
scroll to position [387, 0]
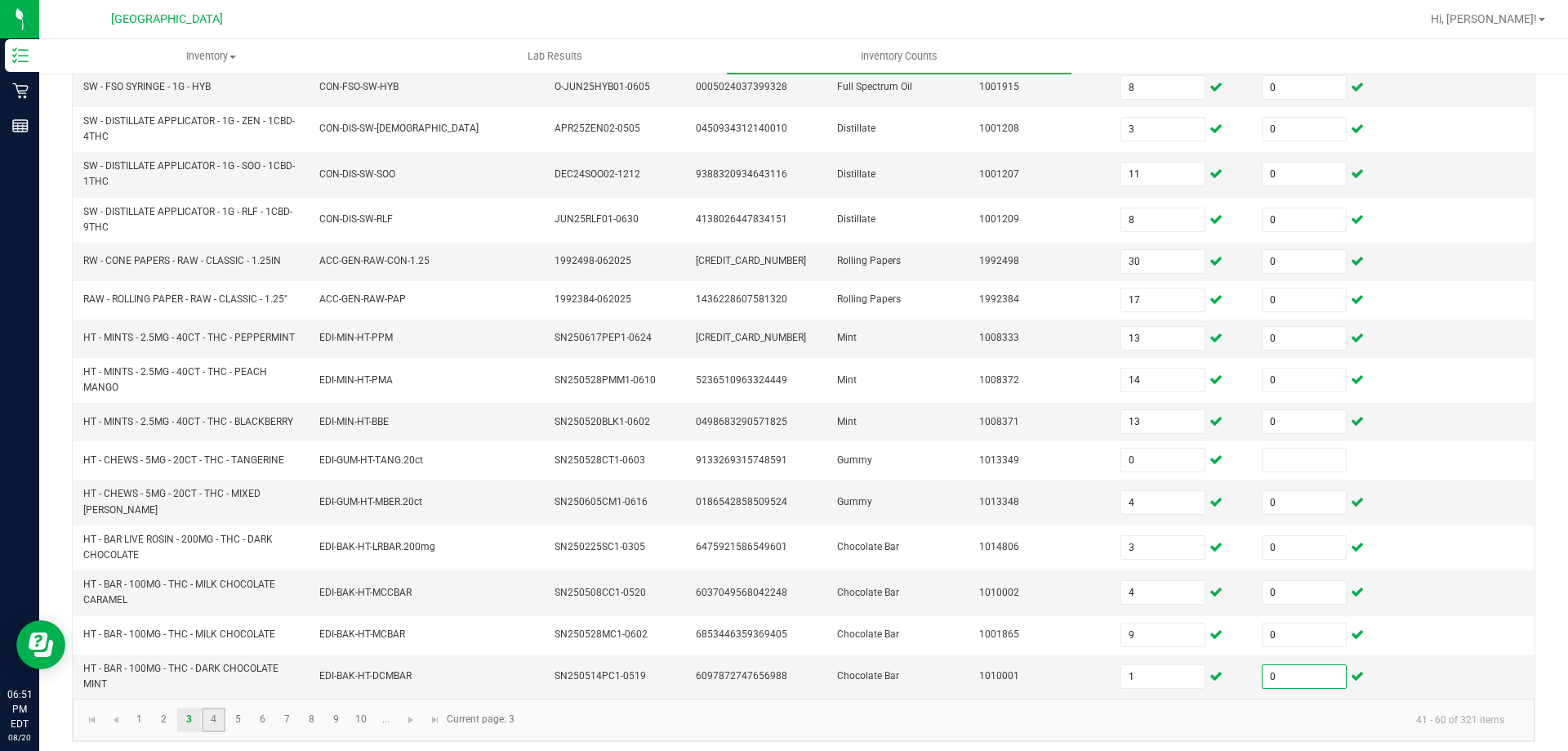
click at [208, 707] on link "4" at bounding box center [213, 719] width 24 height 25
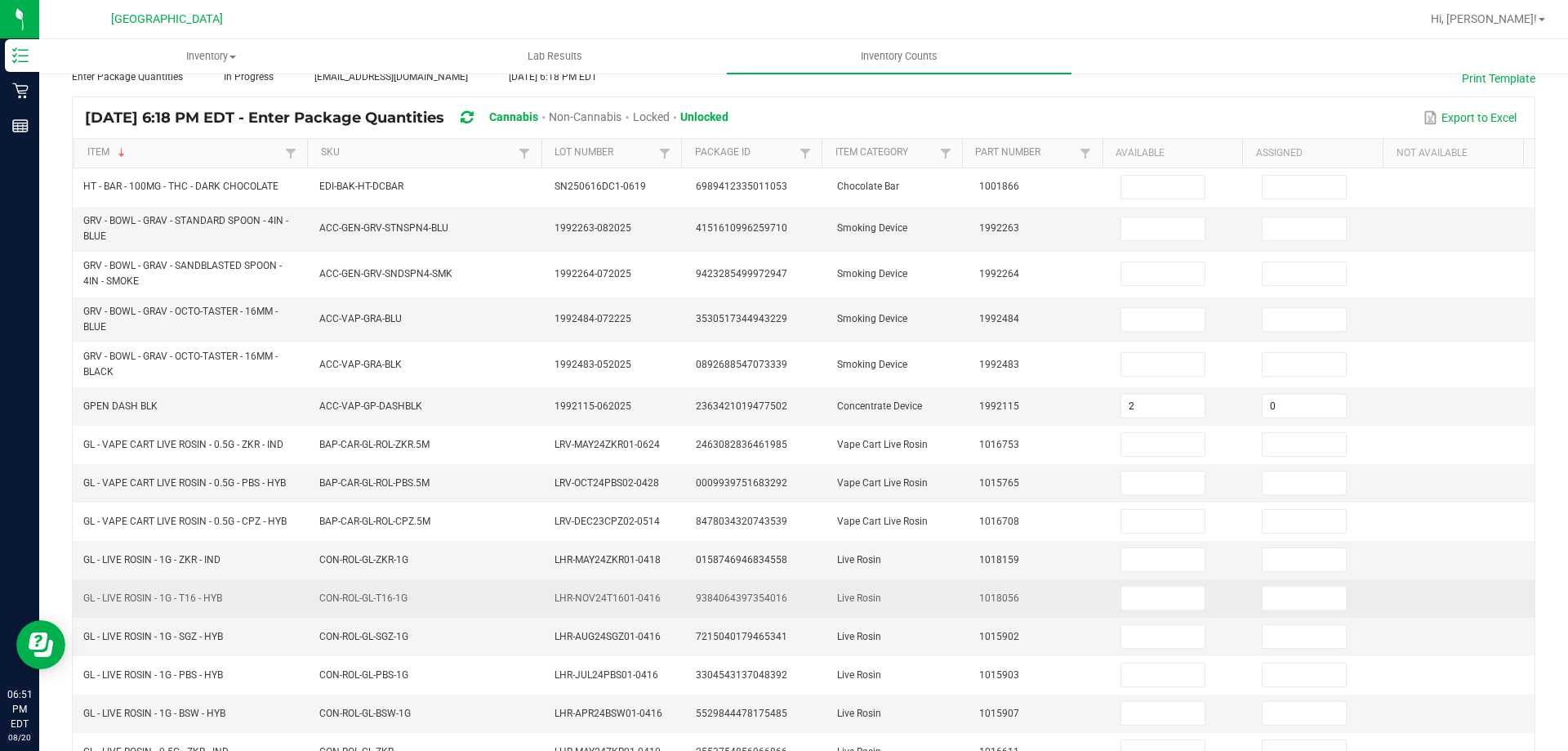
scroll to position [40, 0]
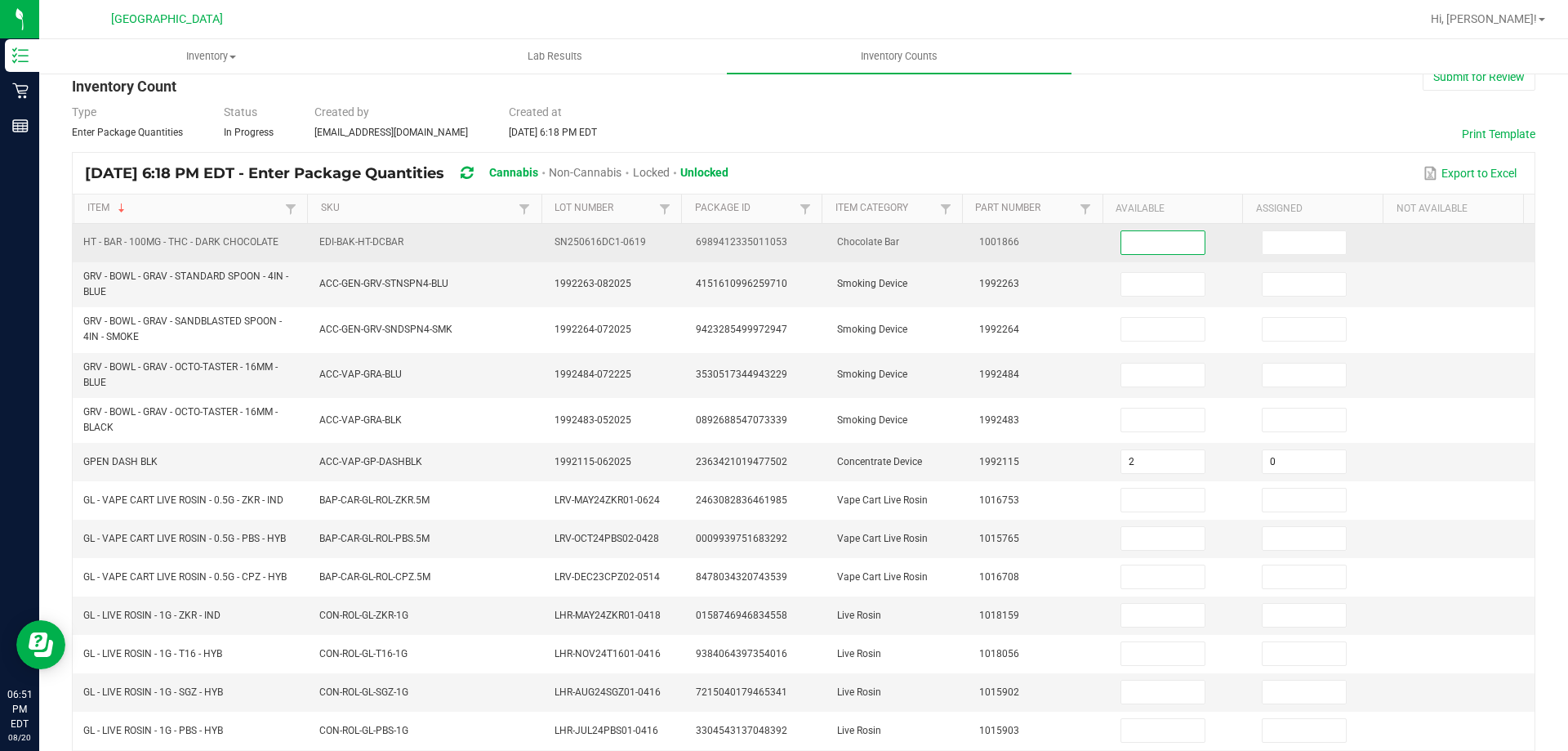
click at [1148, 245] on input at bounding box center [1163, 243] width 83 height 23
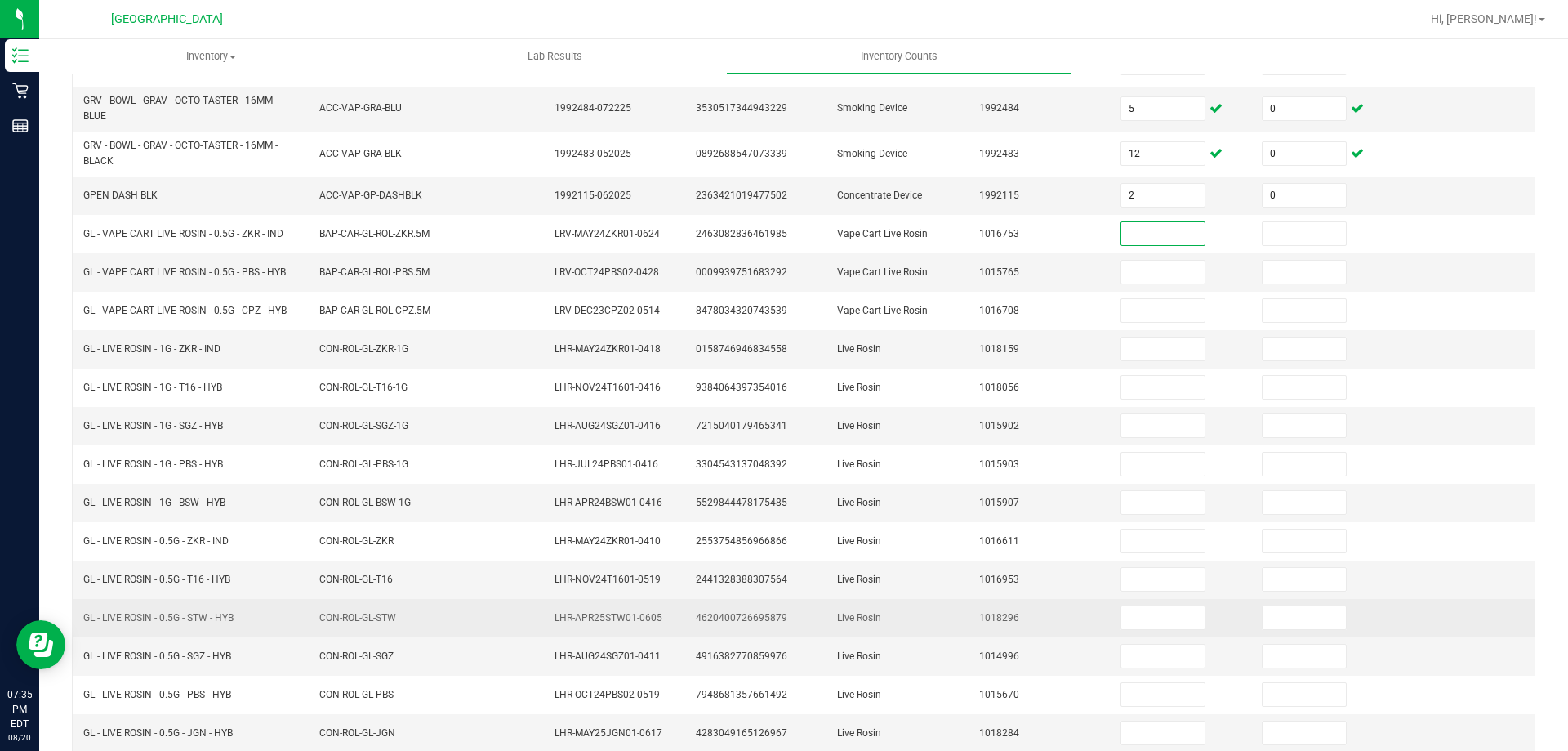
scroll to position [367, 0]
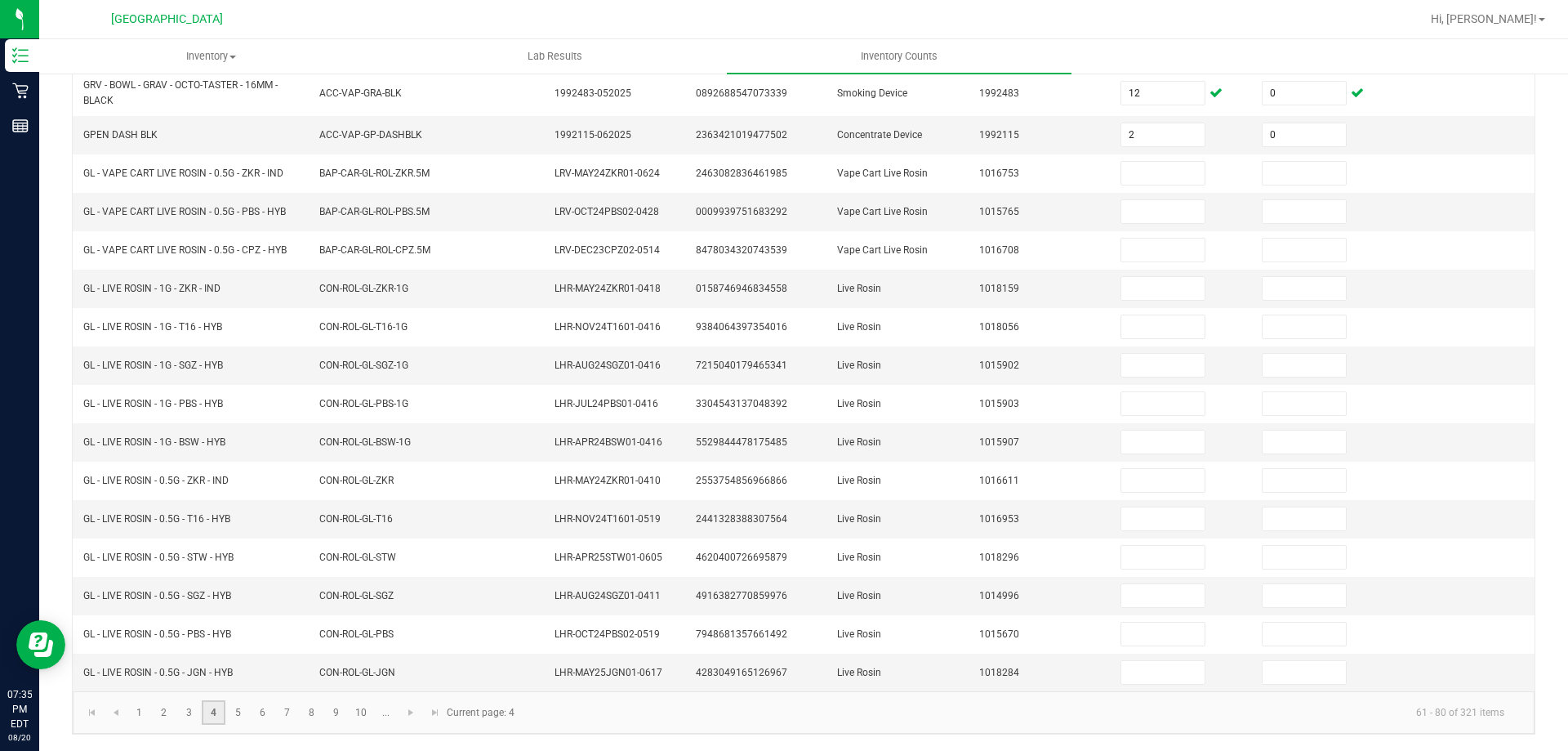
click at [208, 711] on link "4" at bounding box center [213, 713] width 24 height 25
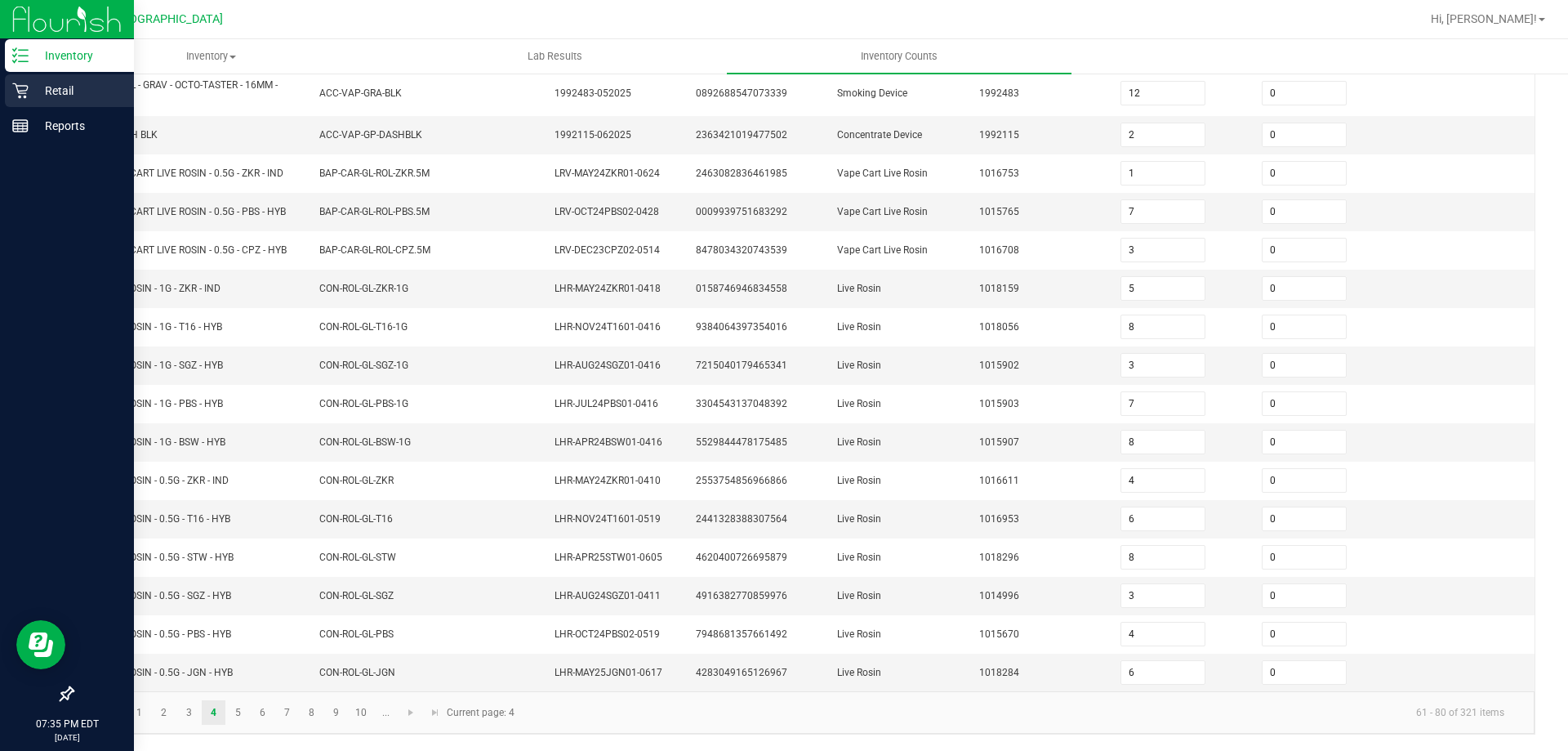
click at [54, 98] on p "Retail" at bounding box center [77, 91] width 98 height 20
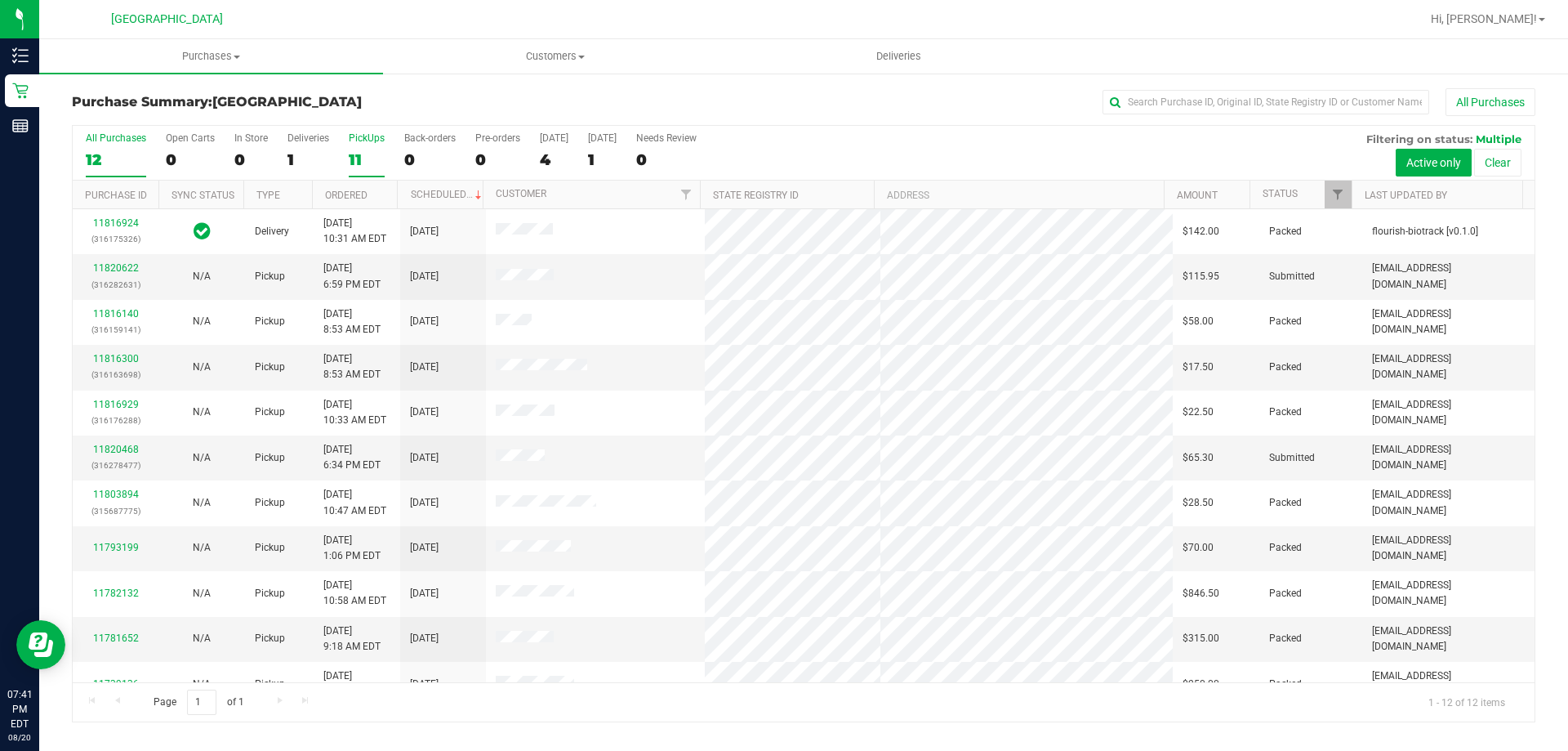
click at [364, 156] on div "11" at bounding box center [367, 160] width 36 height 19
click at [0, 0] on input "PickUps 11" at bounding box center [0, 0] width 0 height 0
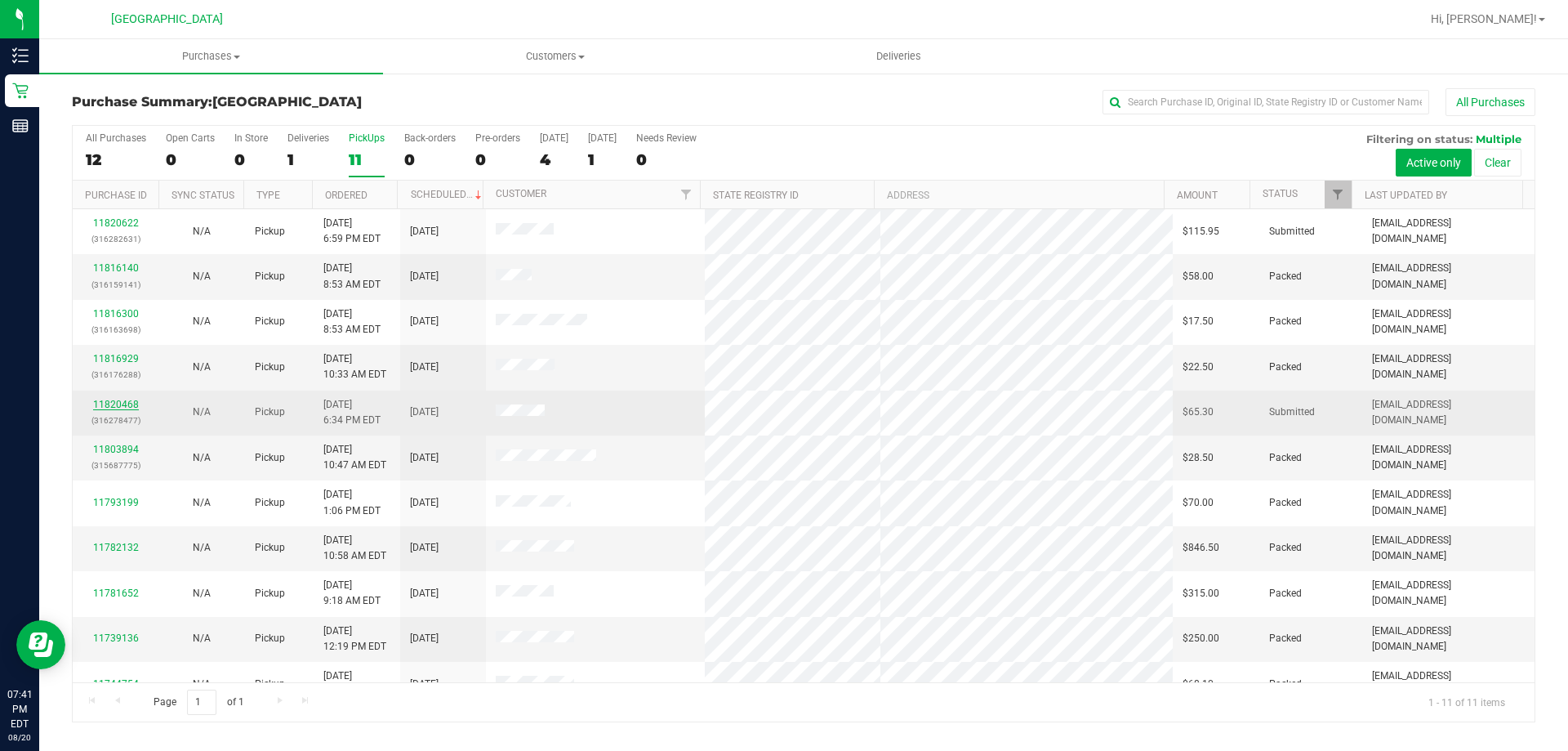
click at [122, 406] on link "11820468" at bounding box center [116, 404] width 46 height 11
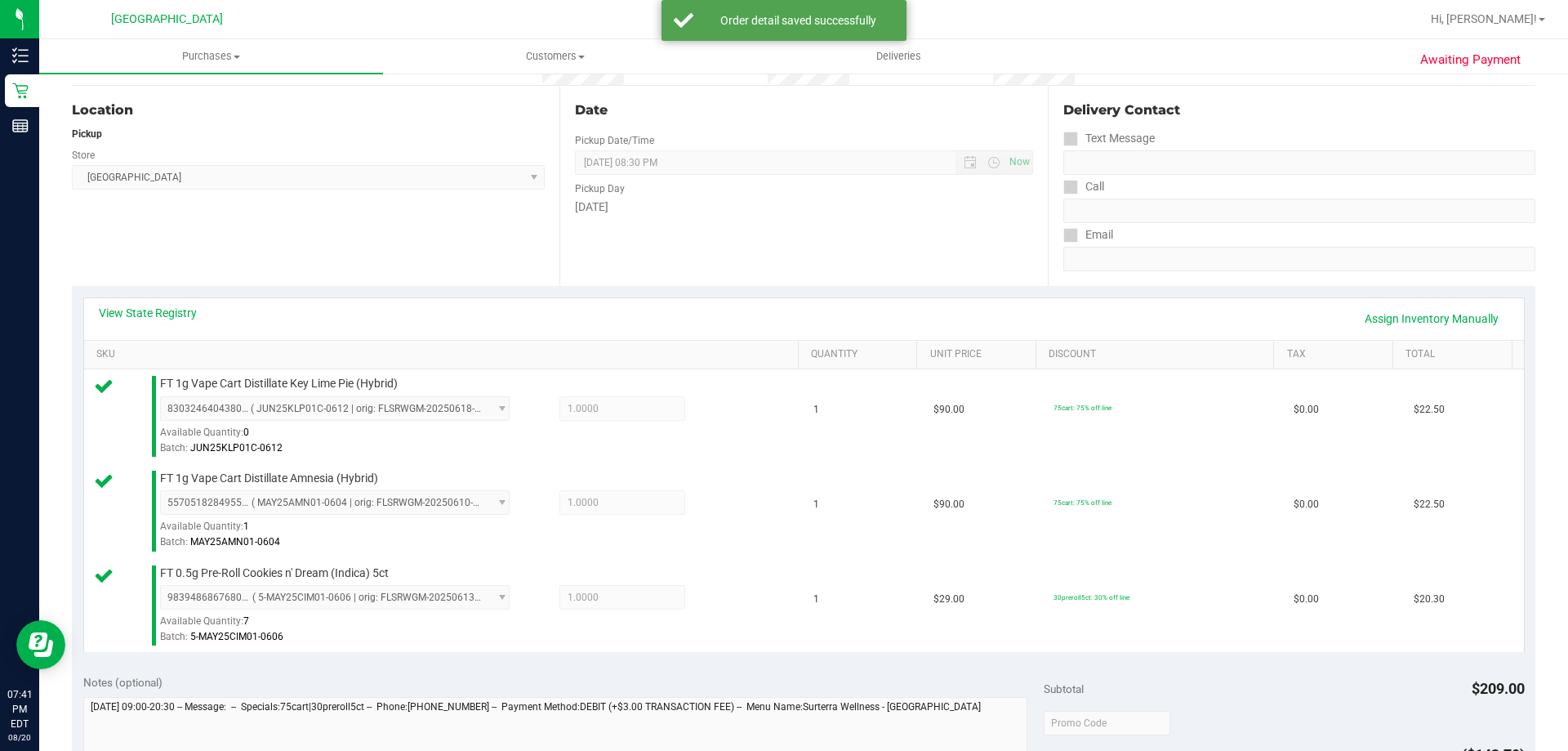
scroll to position [654, 0]
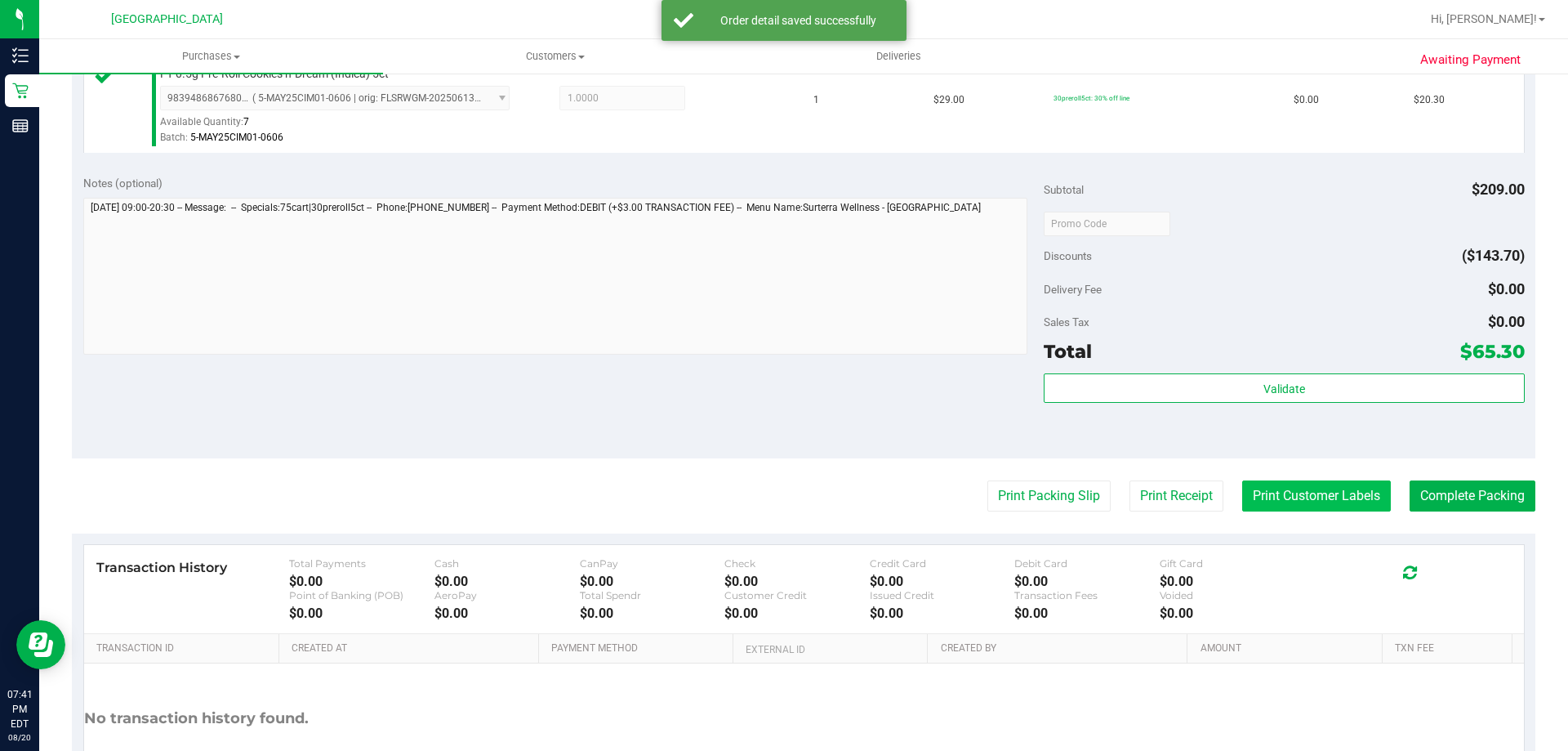
click at [1302, 507] on button "Print Customer Labels" at bounding box center [1317, 496] width 149 height 31
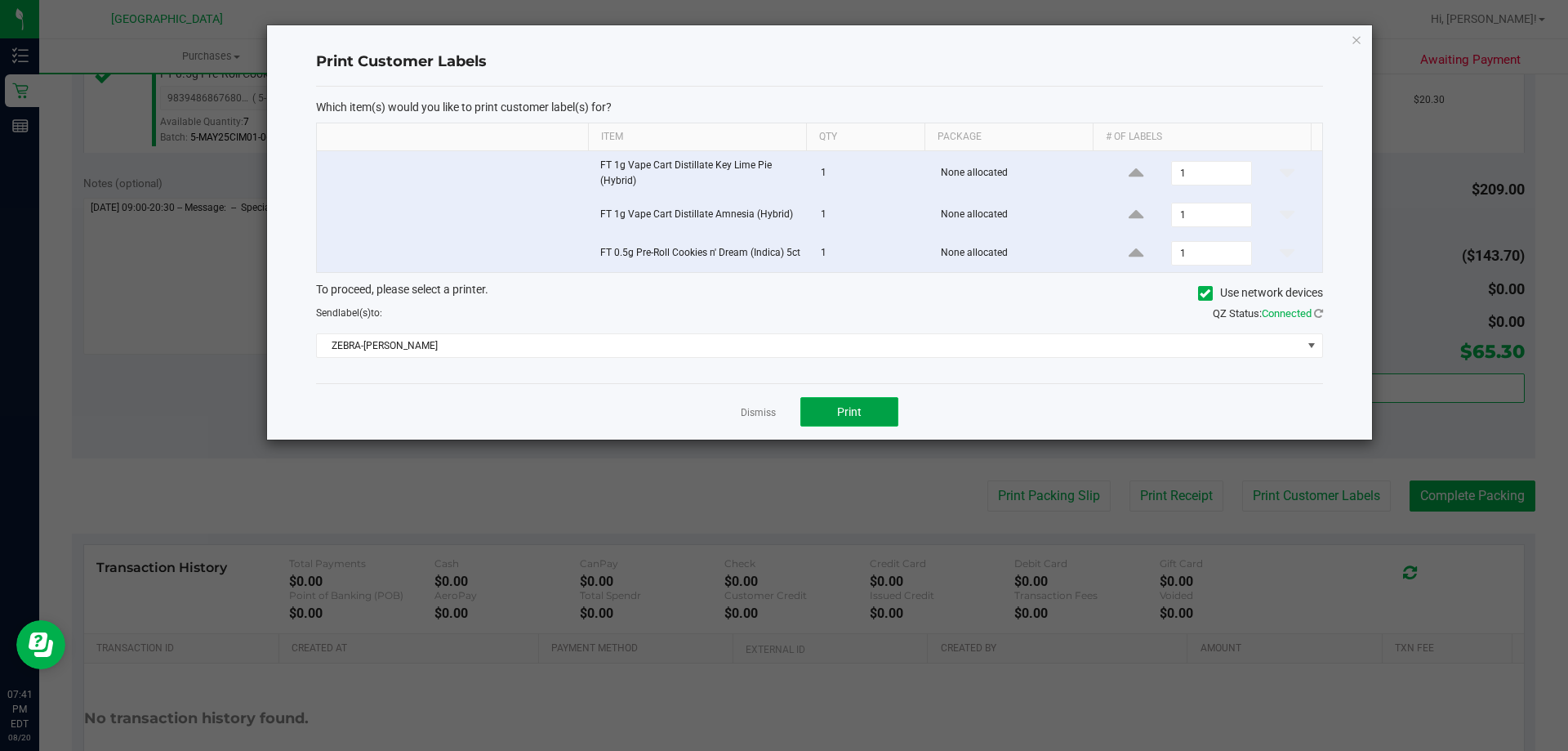
click at [867, 421] on button "Print" at bounding box center [849, 411] width 98 height 30
drag, startPoint x: 732, startPoint y: 401, endPoint x: 751, endPoint y: 425, distance: 30.6
click at [733, 402] on div "Dismiss Print" at bounding box center [820, 411] width 1007 height 56
click at [751, 419] on link "Dismiss" at bounding box center [758, 413] width 35 height 14
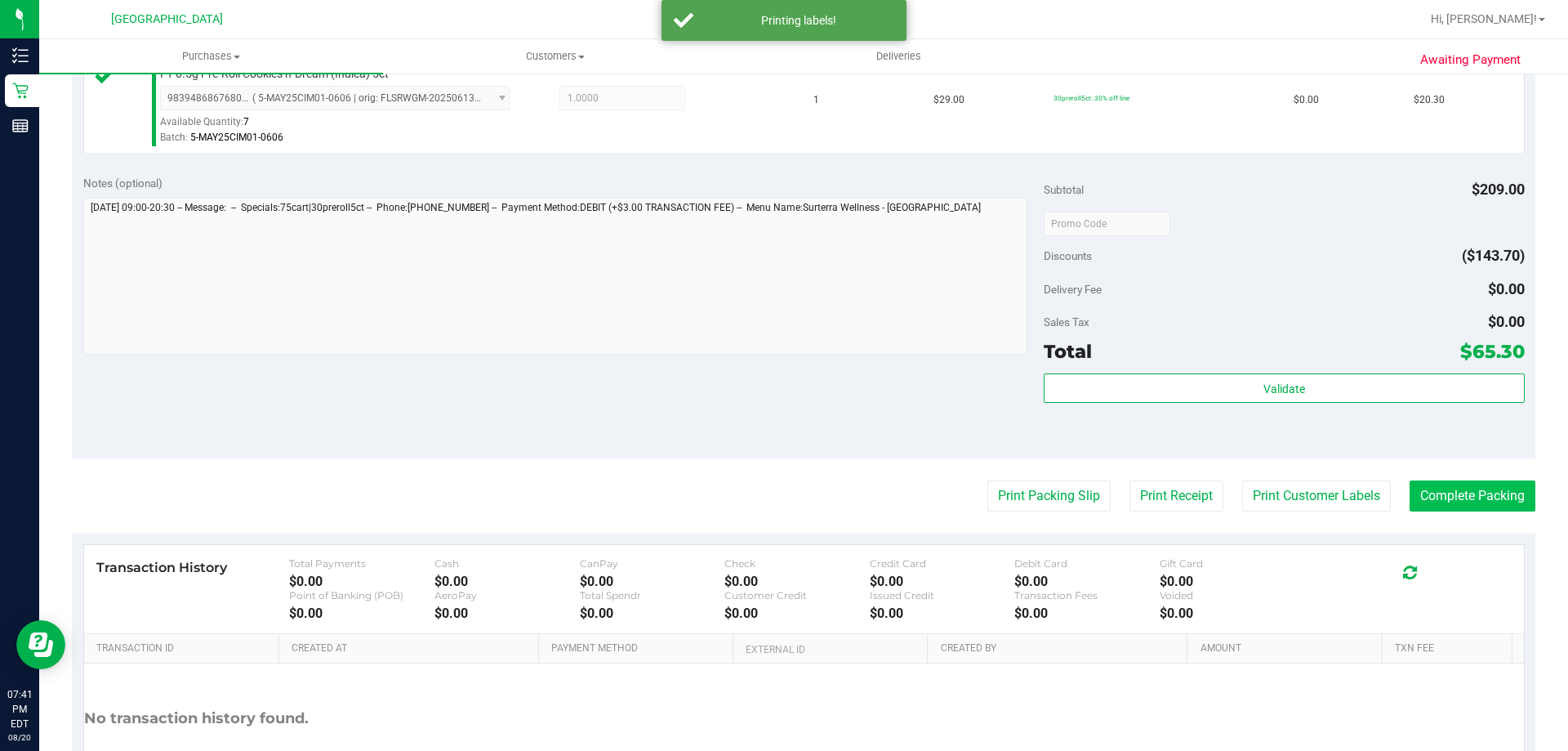
drag, startPoint x: 1394, startPoint y: 484, endPoint x: 1414, endPoint y: 484, distance: 20.0
click at [1412, 484] on div "Print Packing Slip Print Receipt Print Customer Labels Complete Packing" at bounding box center [804, 496] width 1464 height 31
click at [1423, 484] on button "Complete Packing" at bounding box center [1472, 496] width 126 height 31
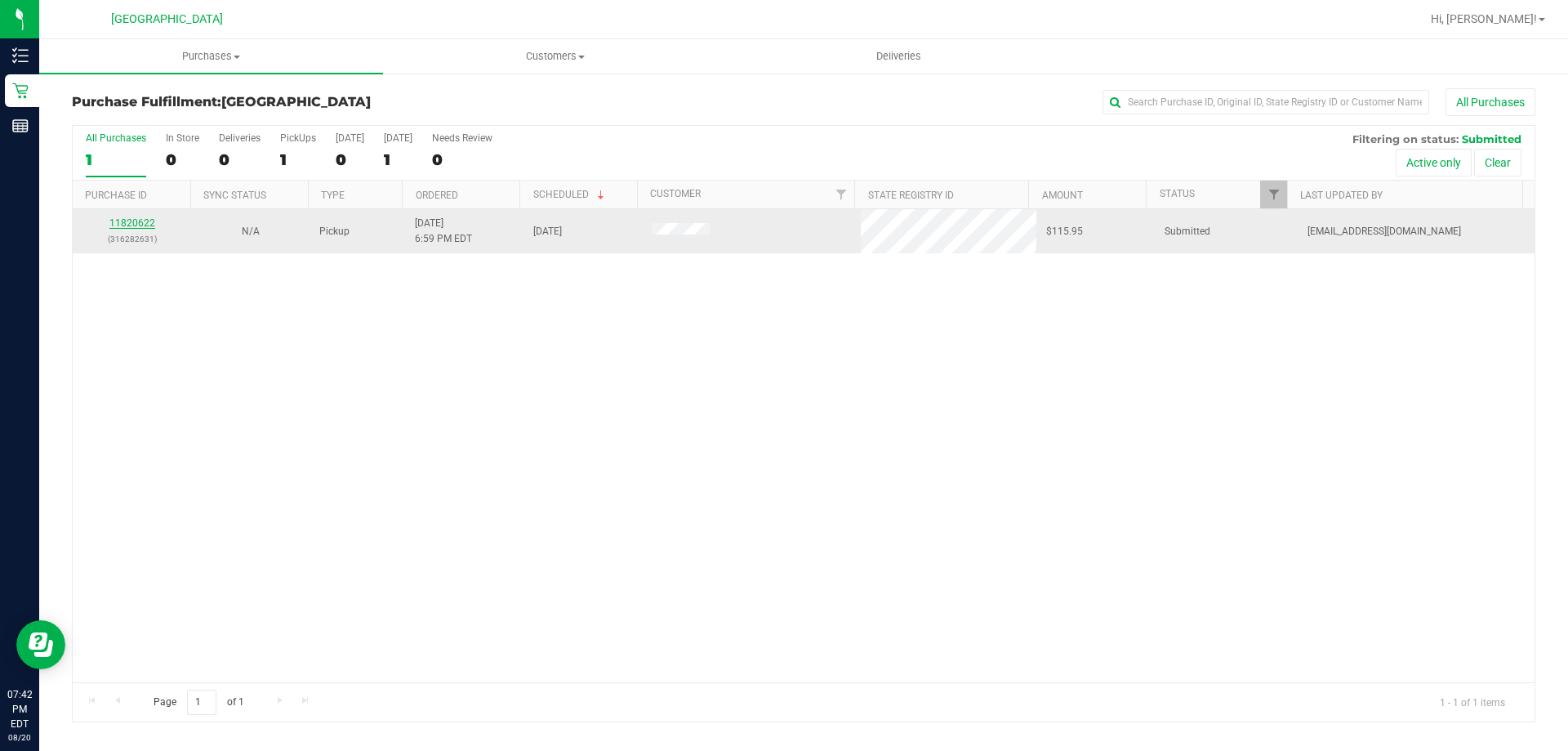
click at [138, 221] on link "11820622" at bounding box center [133, 223] width 46 height 11
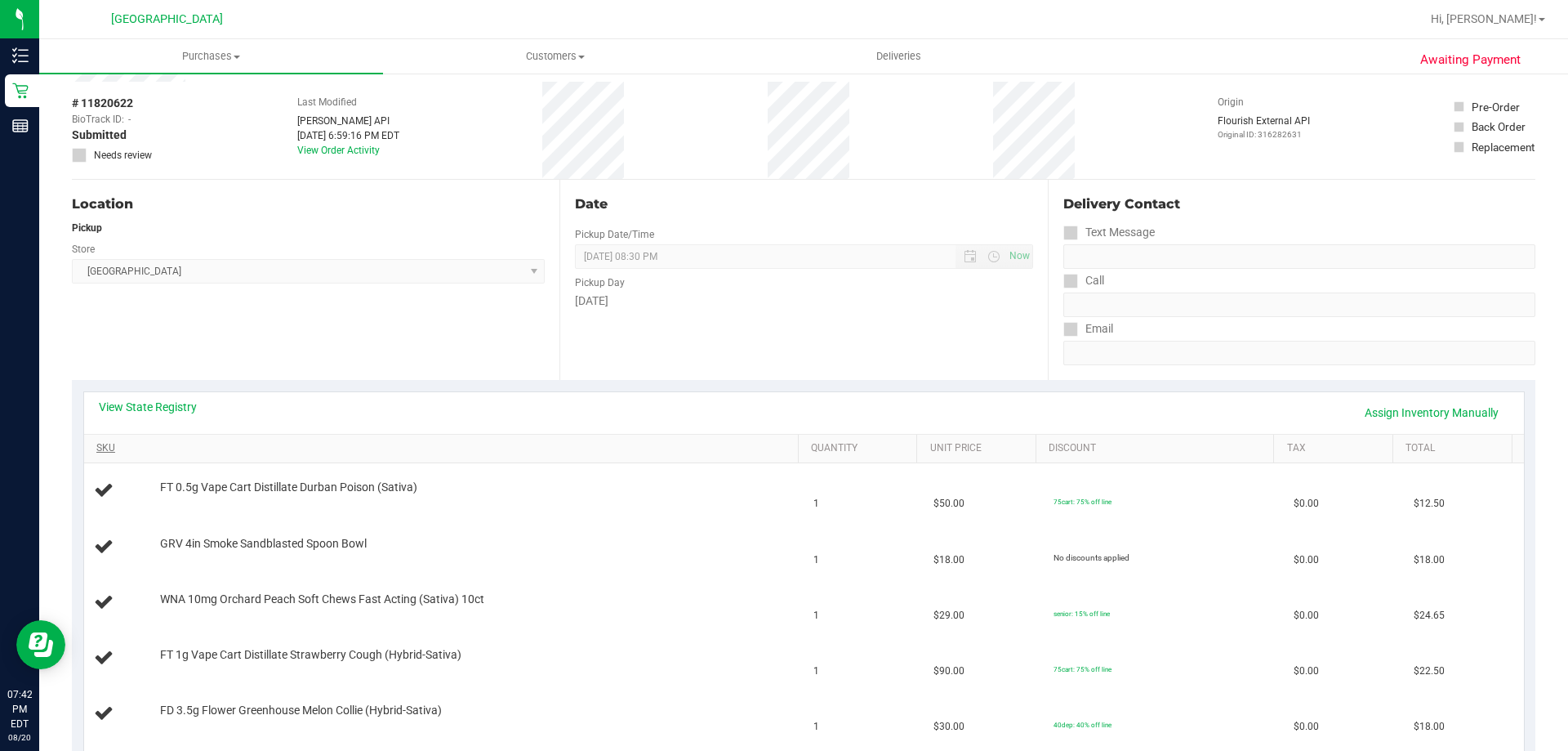
scroll to position [163, 0]
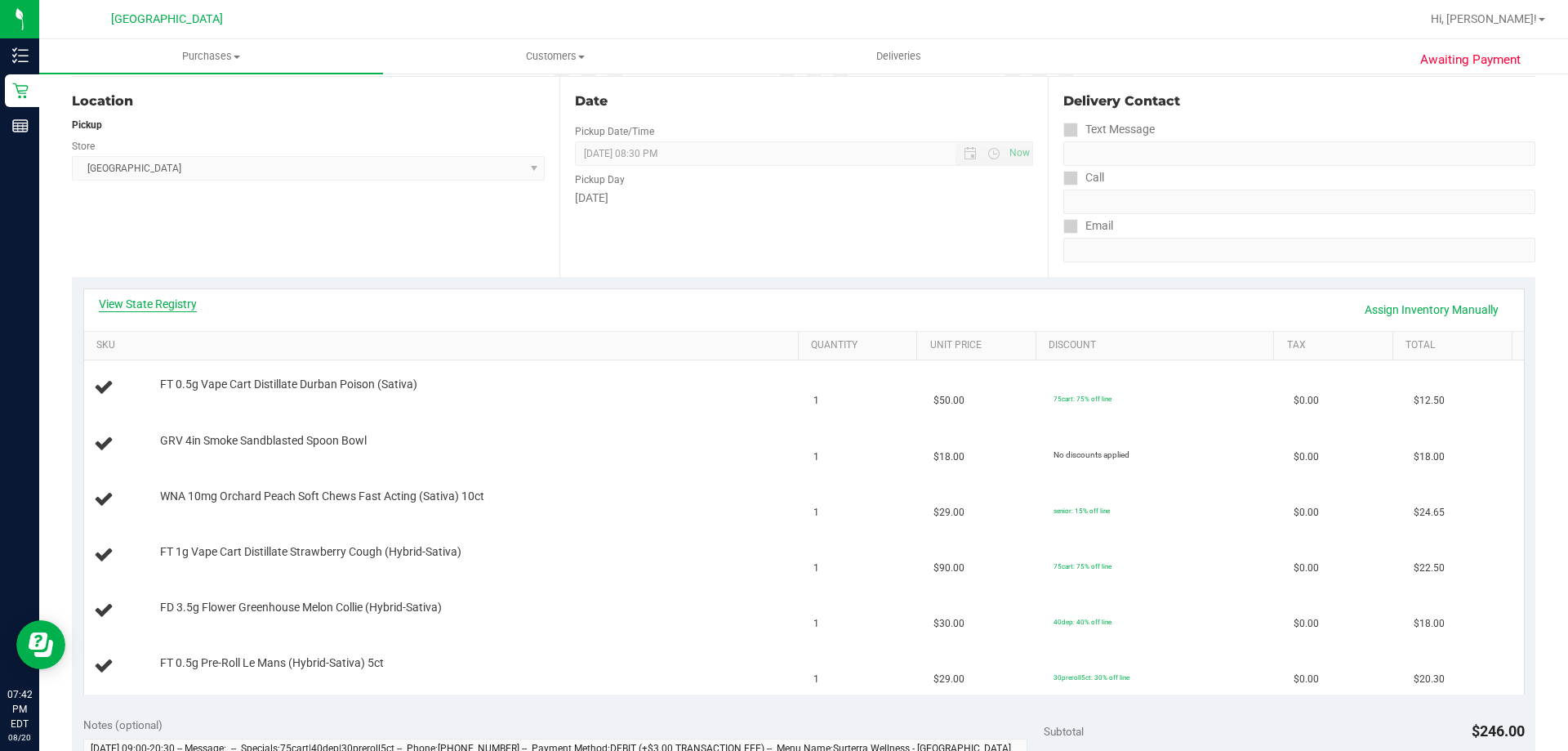
click at [152, 301] on link "View State Registry" at bounding box center [147, 303] width 98 height 16
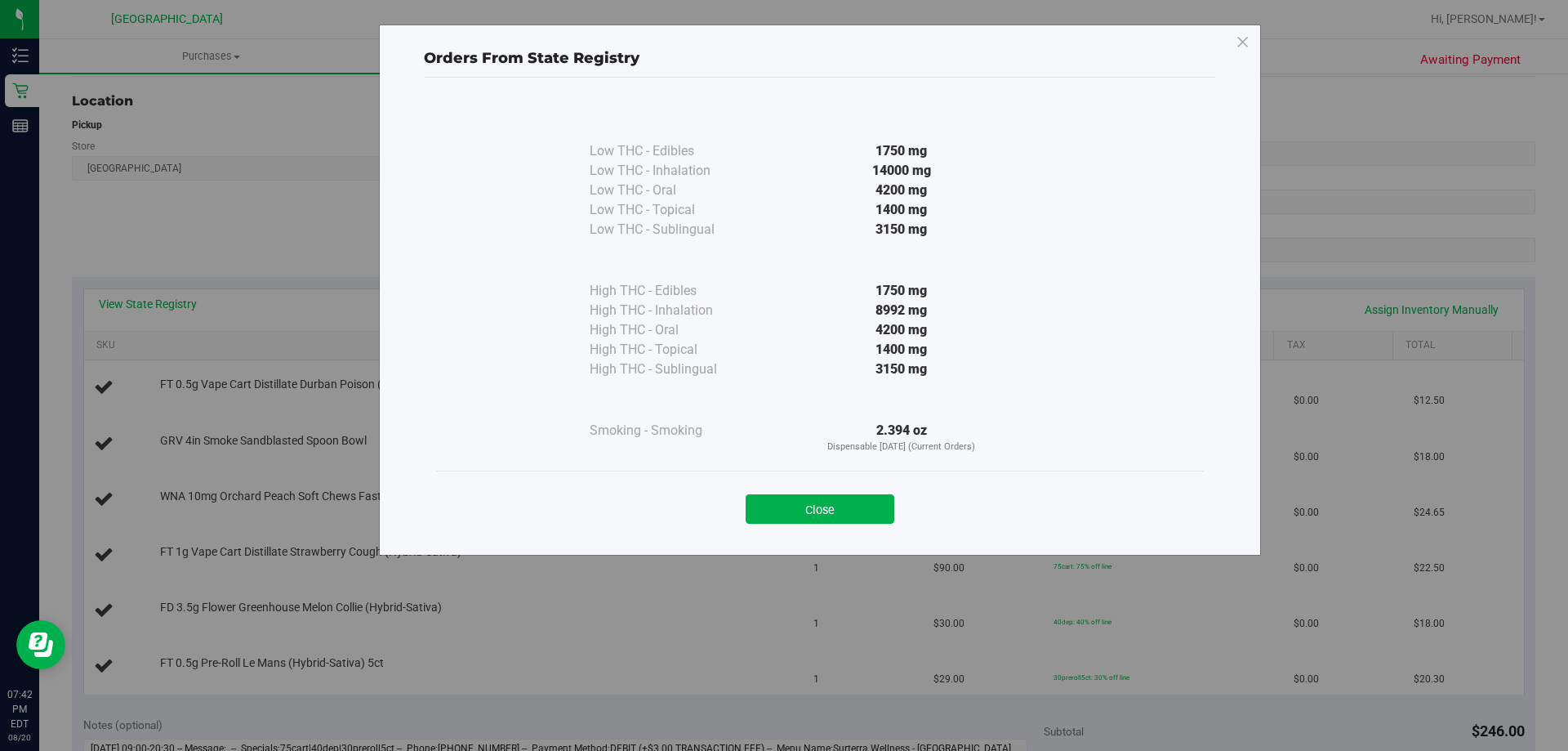
click at [830, 529] on div "Close" at bounding box center [820, 503] width 768 height 66
click at [824, 504] on button "Close" at bounding box center [820, 508] width 149 height 30
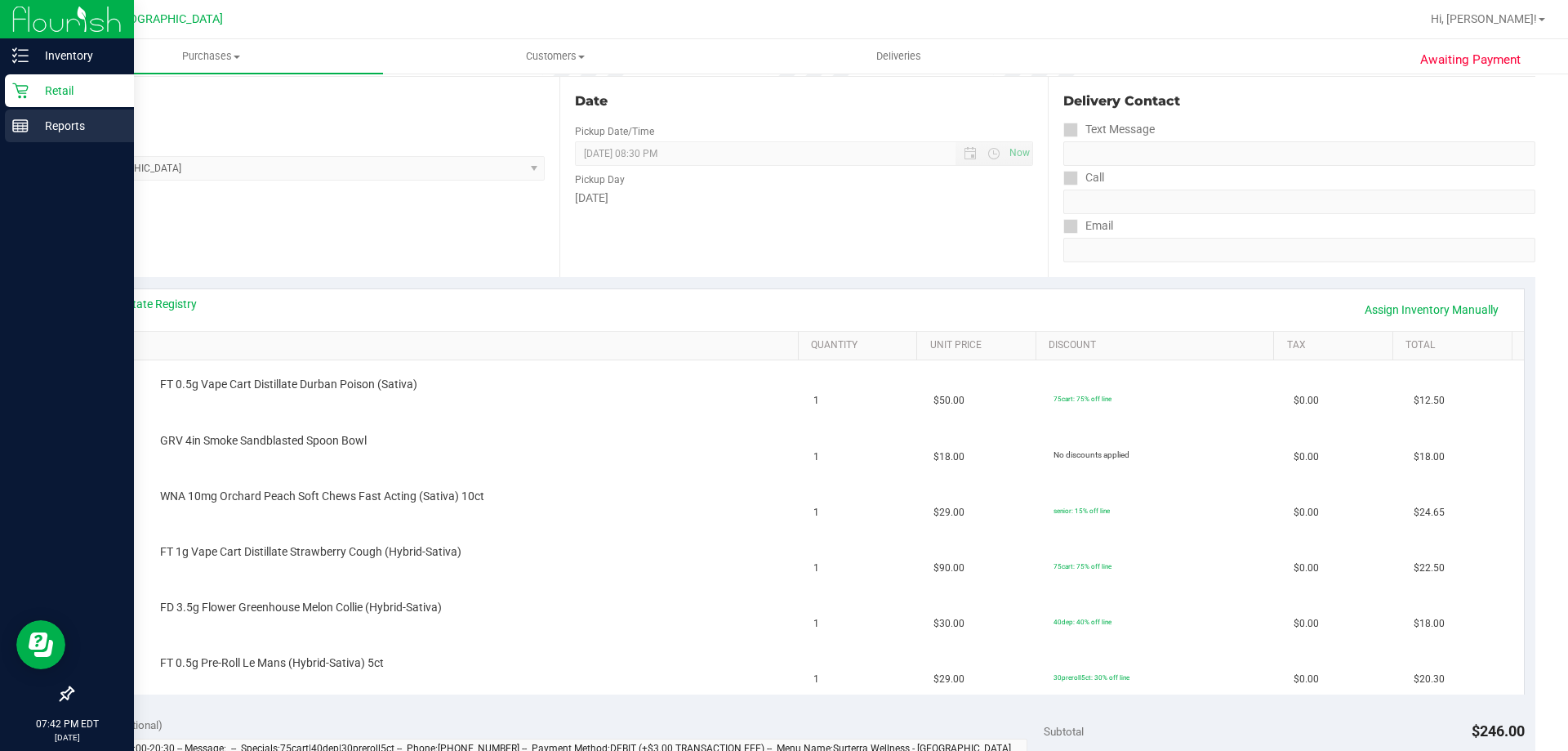
click at [34, 134] on p "Reports" at bounding box center [77, 125] width 98 height 20
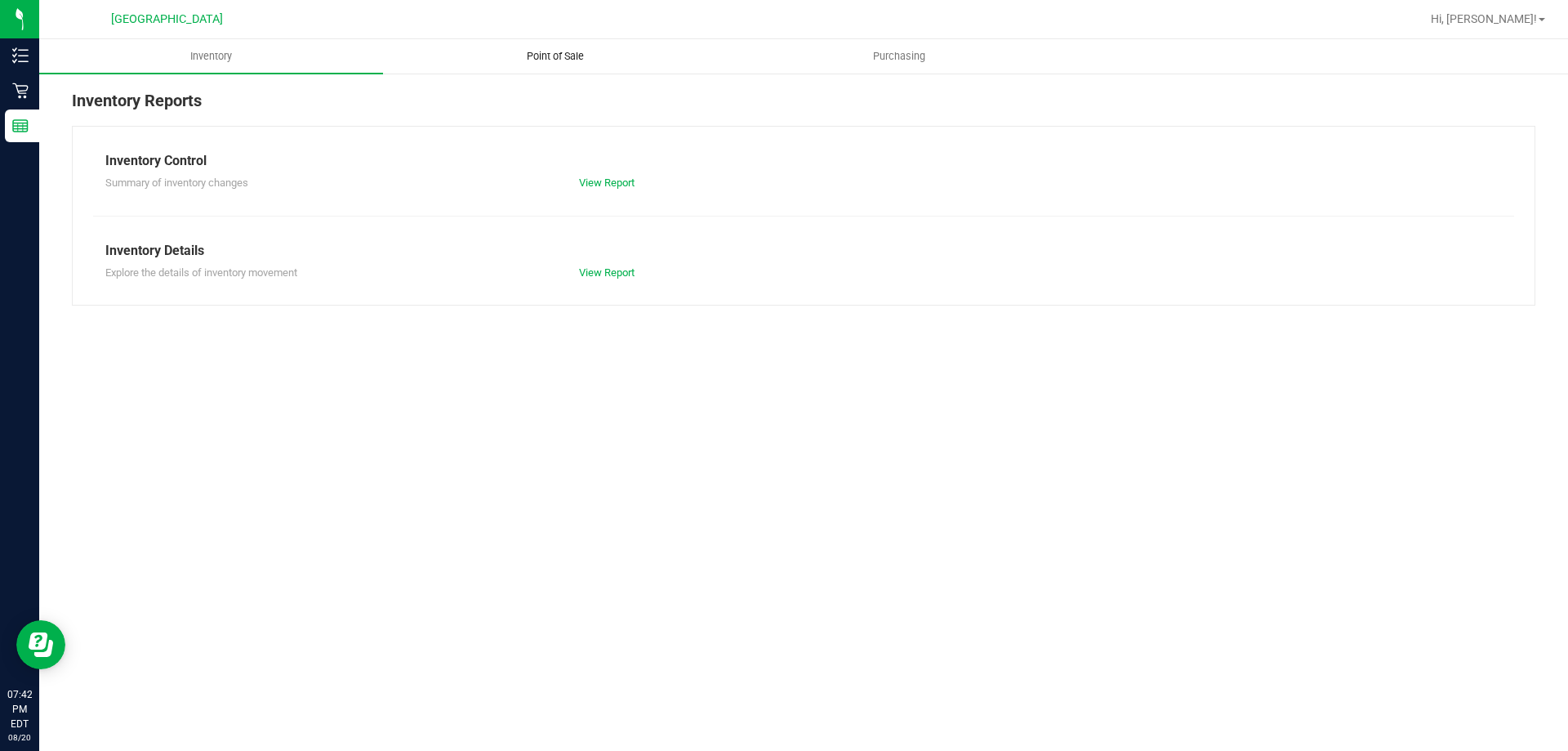
click at [535, 66] on uib-tab-heading "Point of Sale" at bounding box center [555, 56] width 342 height 32
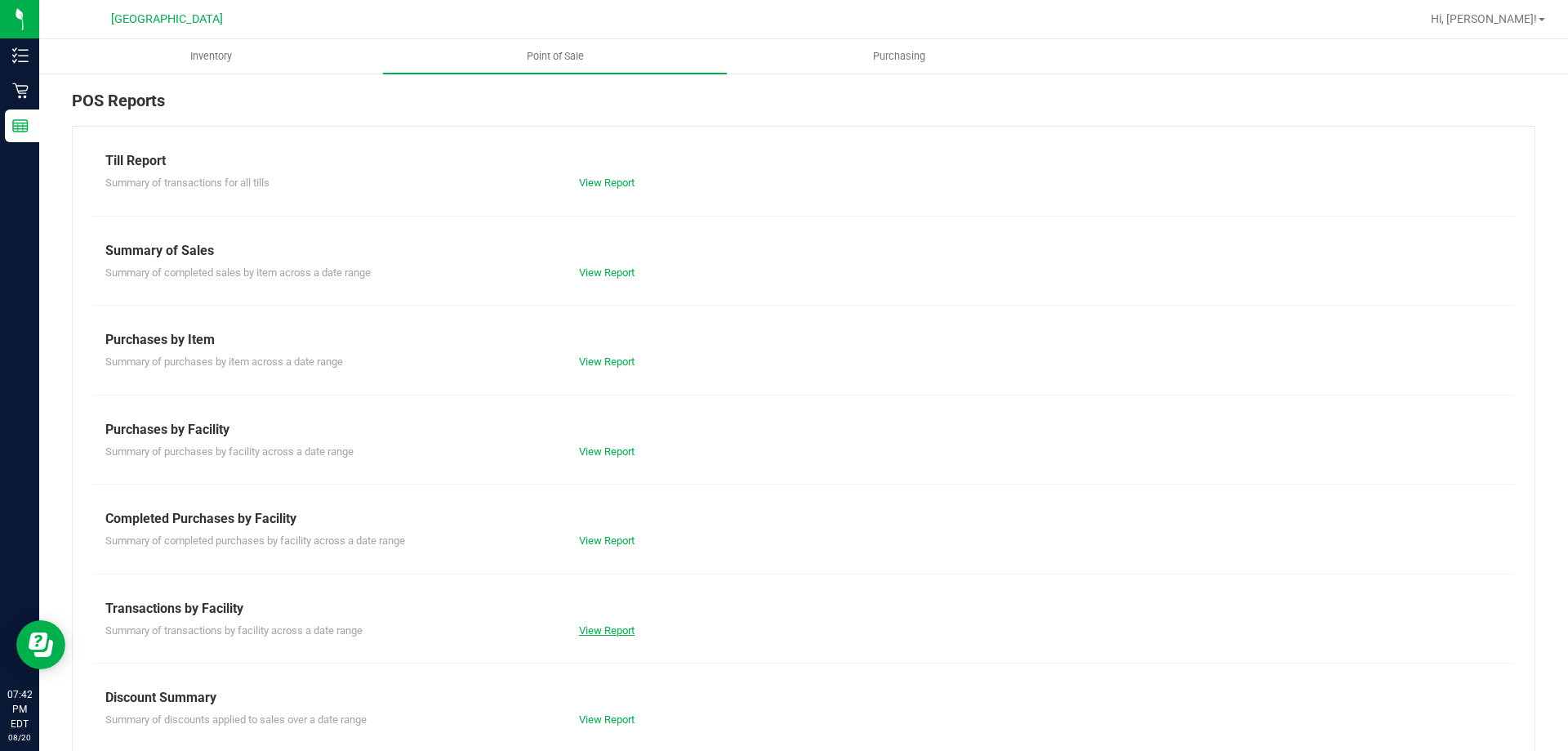
click at [610, 626] on link "View Report" at bounding box center [607, 630] width 55 height 12
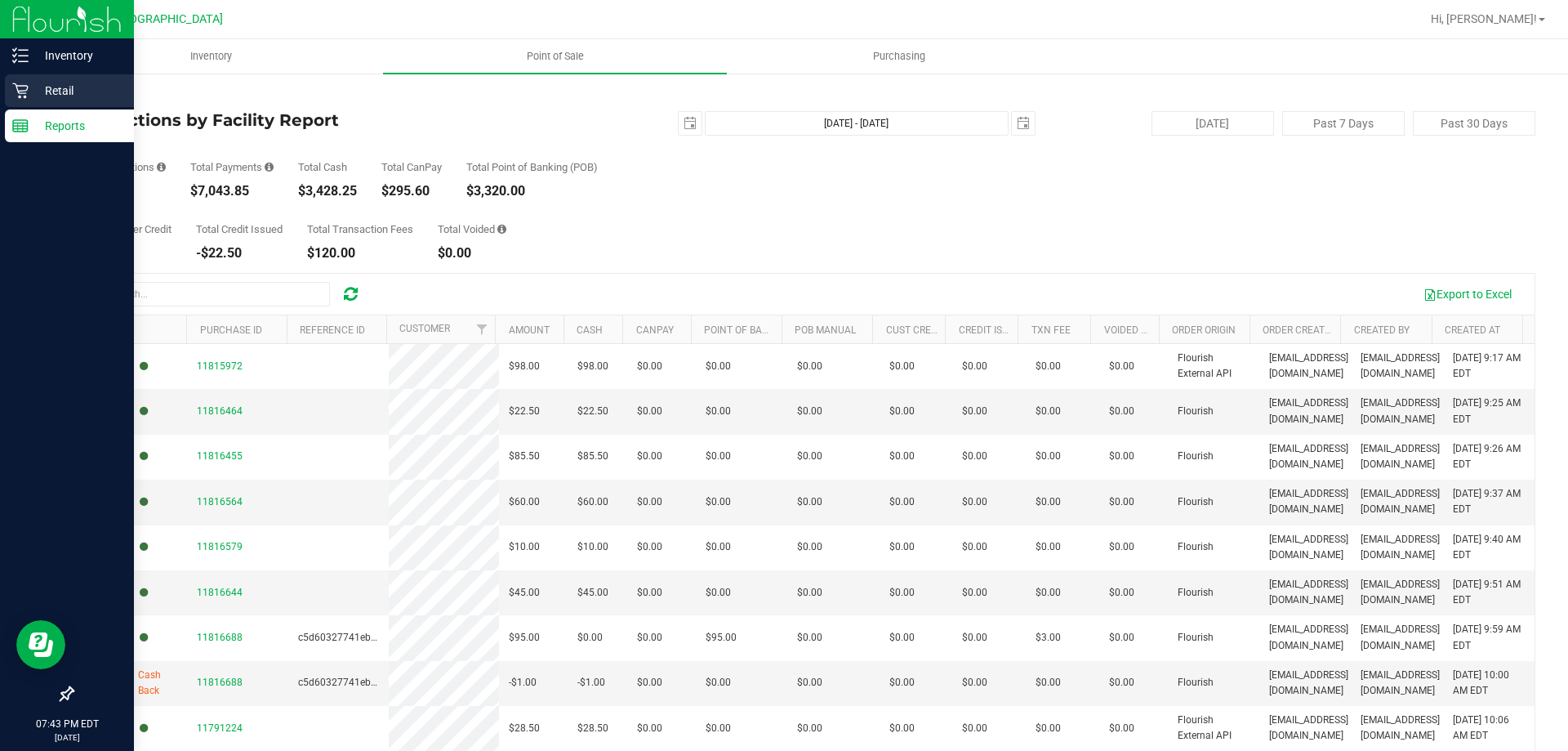
click at [35, 94] on p "Retail" at bounding box center [77, 91] width 98 height 20
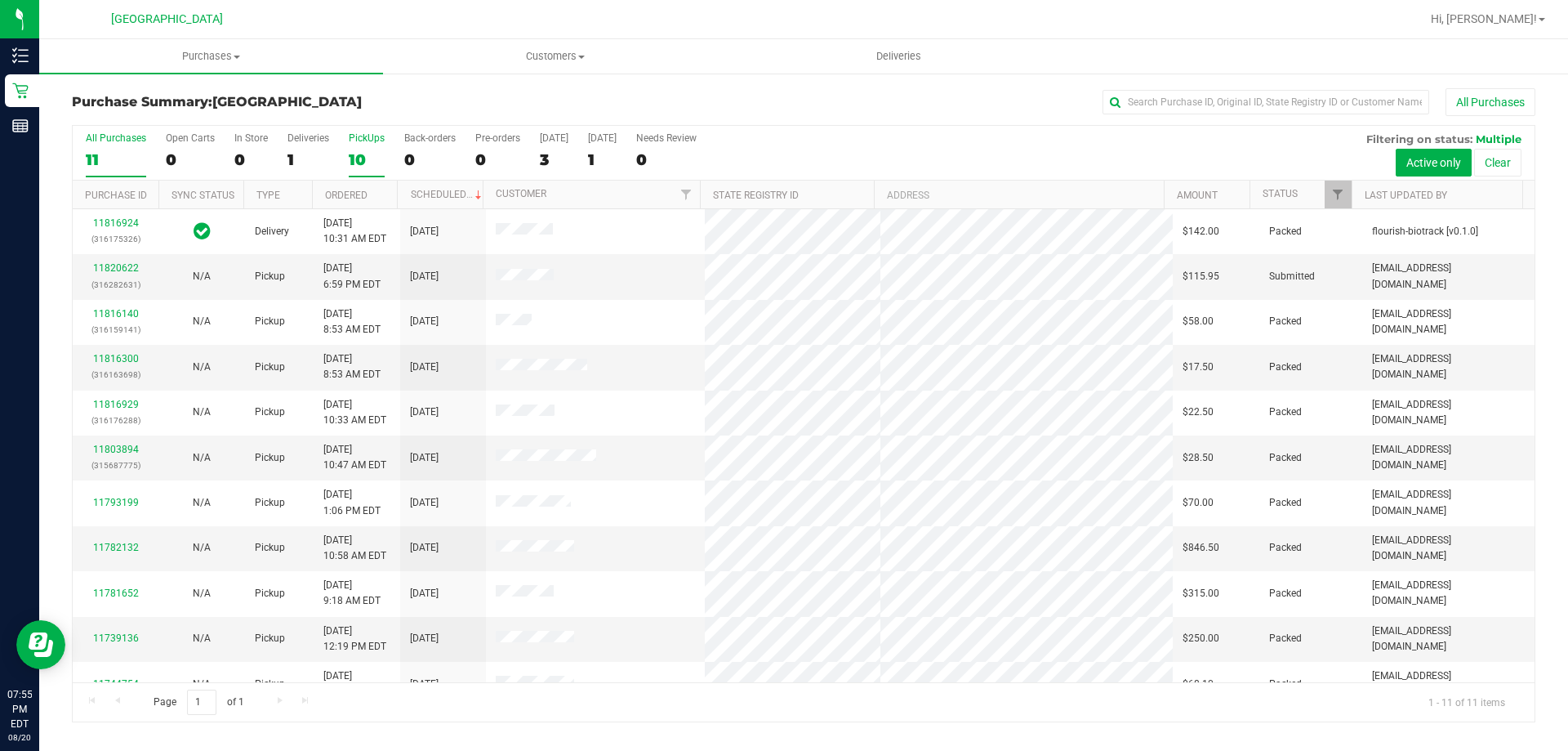
click at [355, 139] on div "PickUps" at bounding box center [367, 138] width 36 height 11
click at [0, 0] on input "PickUps 10" at bounding box center [0, 0] width 0 height 0
click at [379, 165] on div "10" at bounding box center [367, 160] width 36 height 19
click at [0, 0] on input "PickUps 10" at bounding box center [0, 0] width 0 height 0
click at [160, 158] on div "All Purchases 11 Open Carts 0 In Store 0 Deliveries 1 PickUps 10 Back-orders 0 …" at bounding box center [804, 153] width 1462 height 54
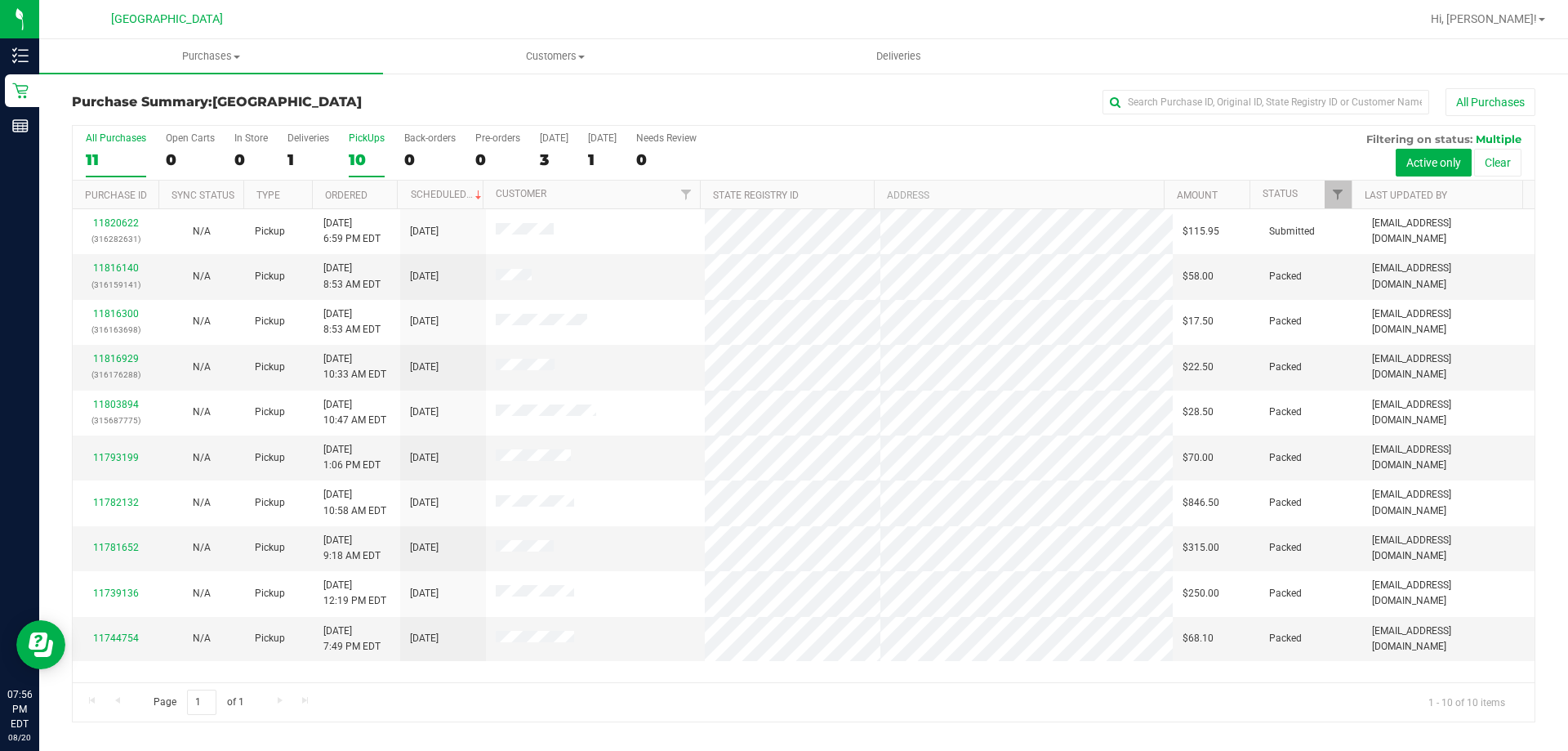
click at [127, 151] on div "11" at bounding box center [116, 160] width 60 height 19
click at [0, 0] on input "All Purchases 11" at bounding box center [0, 0] width 0 height 0
click at [356, 146] on label "PickUps 10" at bounding box center [367, 154] width 36 height 45
click at [0, 0] on input "PickUps 10" at bounding box center [0, 0] width 0 height 0
click at [122, 141] on div "All Purchases" at bounding box center [116, 138] width 60 height 11
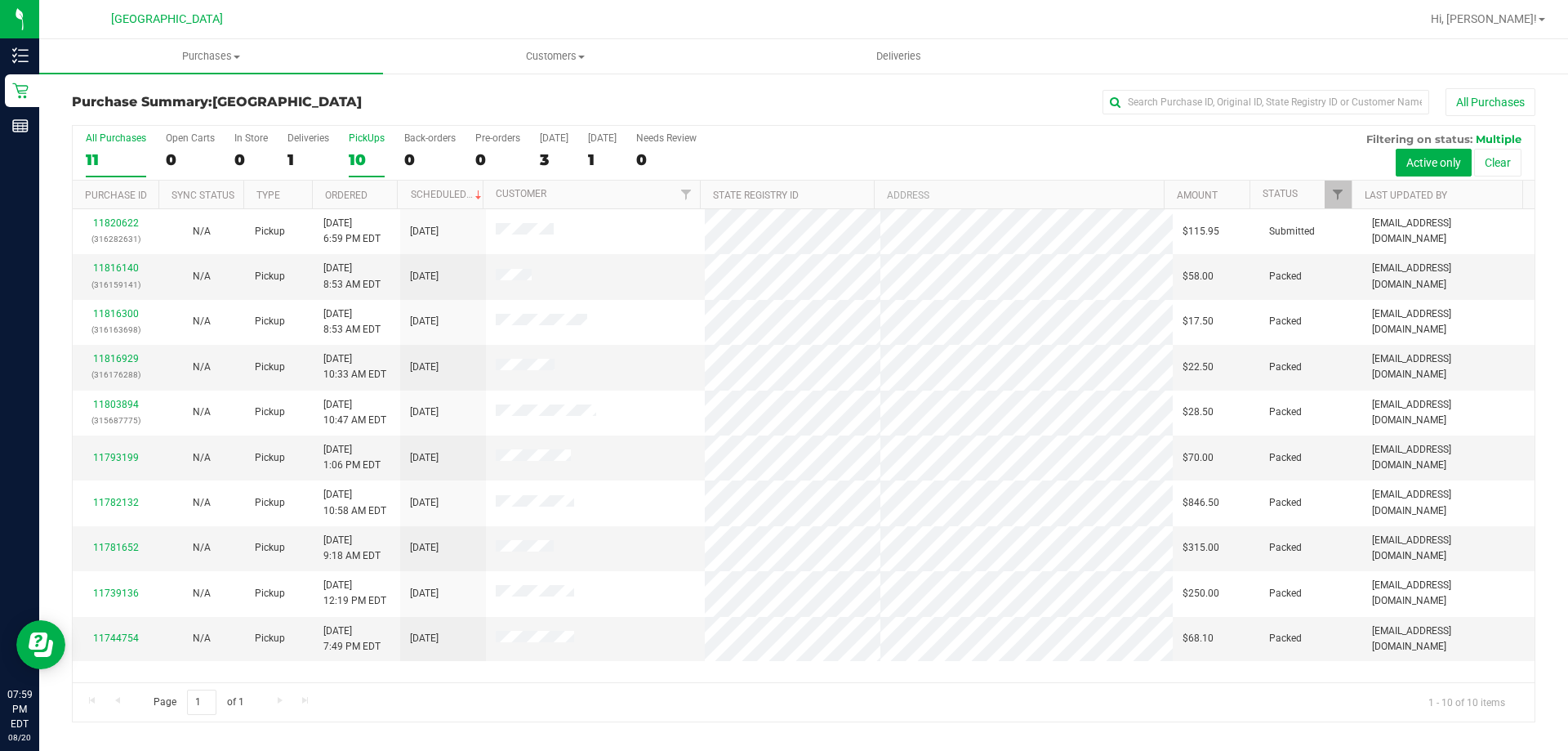
click at [0, 0] on input "All Purchases 11" at bounding box center [0, 0] width 0 height 0
click at [354, 177] on label "PickUps 10" at bounding box center [367, 154] width 36 height 45
click at [0, 0] on input "PickUps 10" at bounding box center [0, 0] width 0 height 0
click at [78, 139] on div "All Purchases 11 Open Carts 0 In Store 0 Deliveries 1 PickUps 10 Back-orders 0 …" at bounding box center [804, 153] width 1462 height 54
drag, startPoint x: 116, startPoint y: 154, endPoint x: 127, endPoint y: 17, distance: 137.4
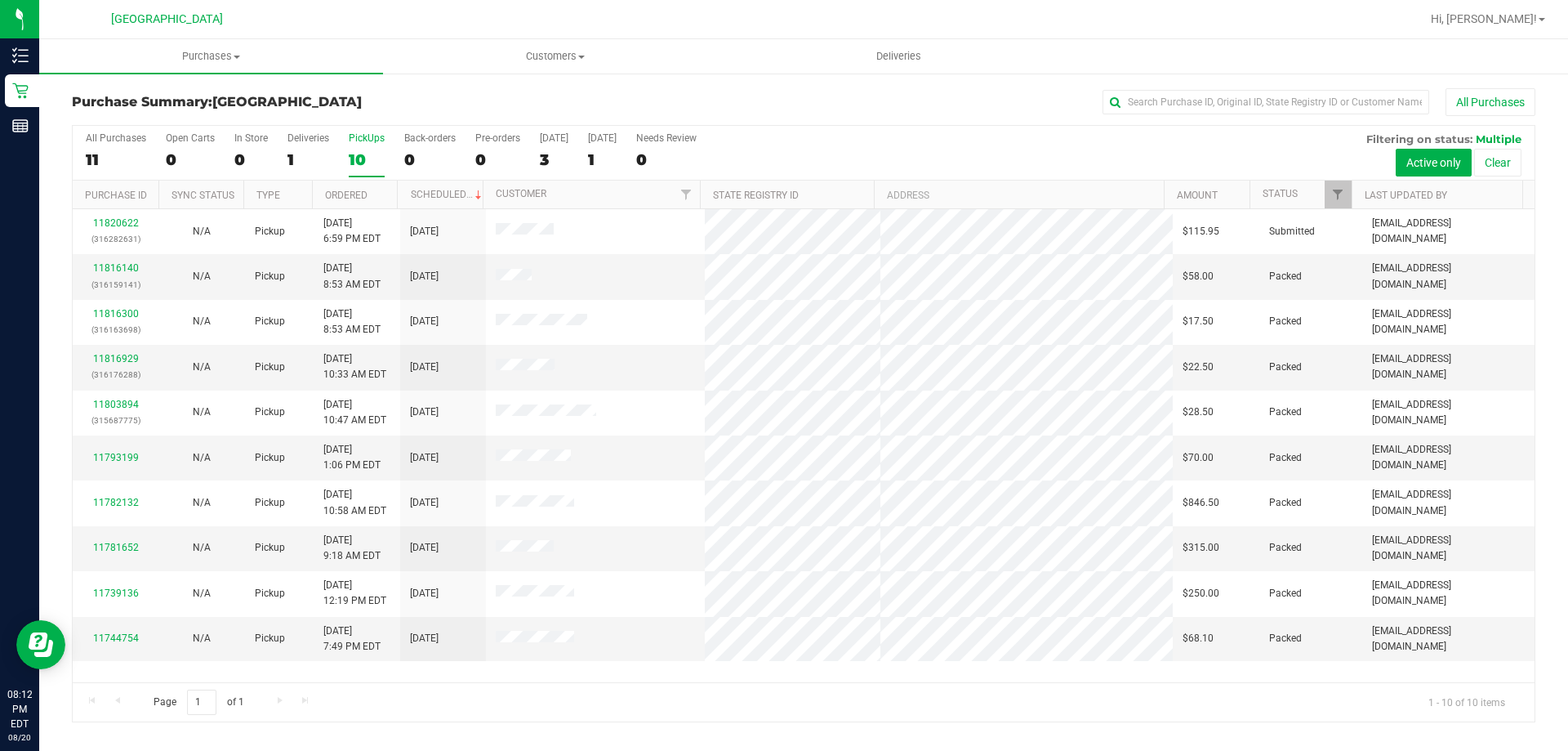
click at [116, 144] on label "All Purchases 11" at bounding box center [116, 154] width 60 height 45
click at [0, 0] on input "All Purchases 11" at bounding box center [0, 0] width 0 height 0
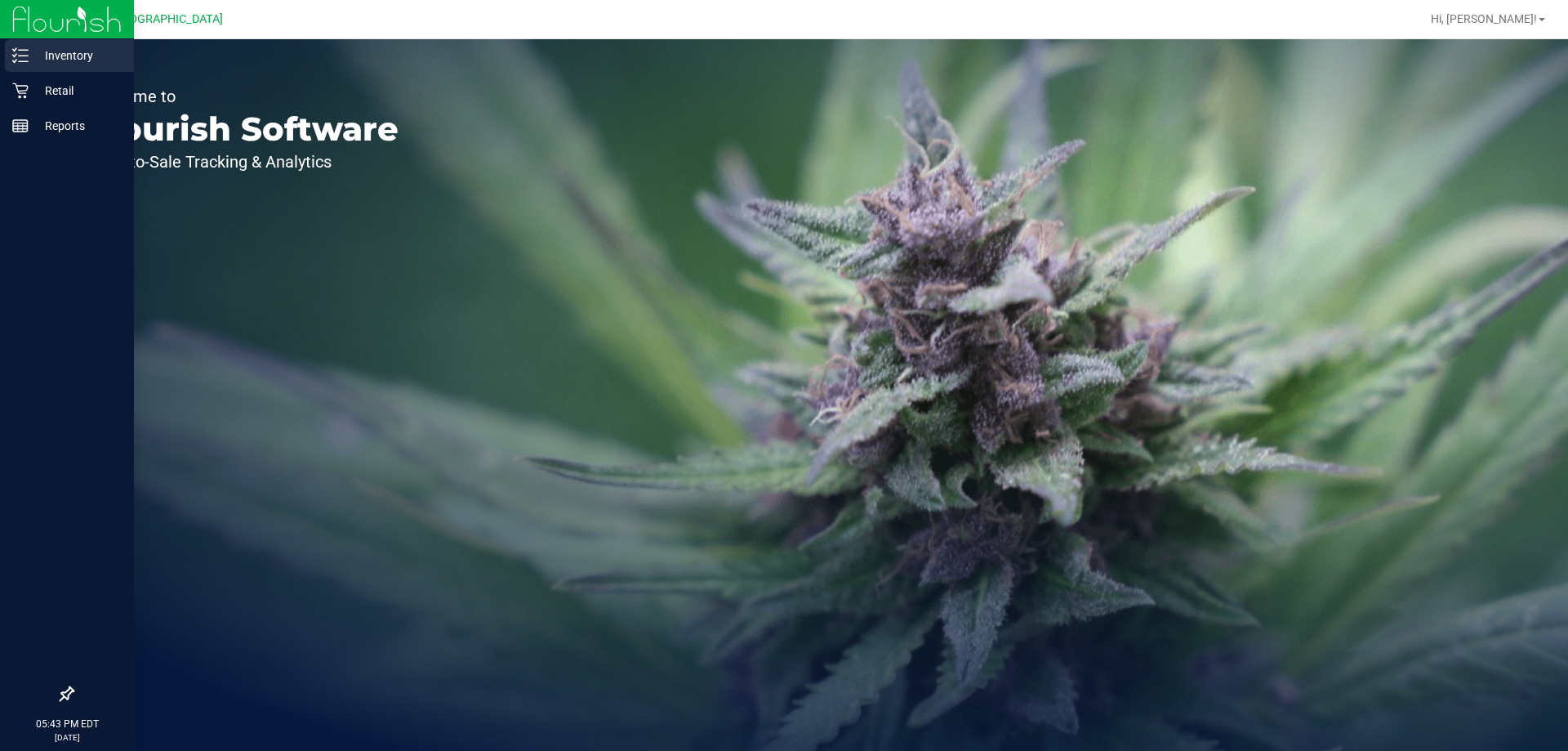
click at [77, 61] on p "Inventory" at bounding box center [77, 55] width 98 height 20
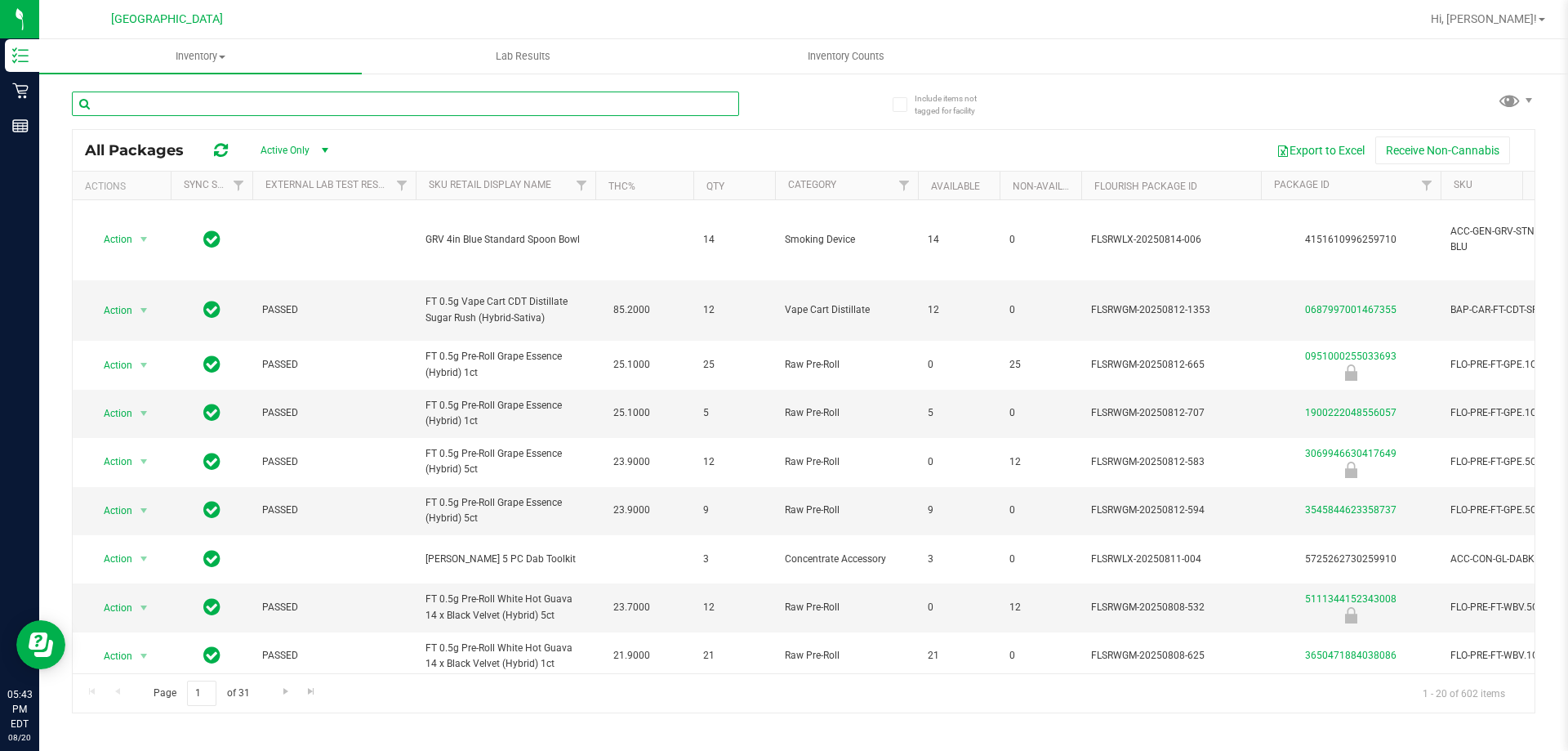
click at [419, 99] on input "text" at bounding box center [405, 104] width 667 height 25
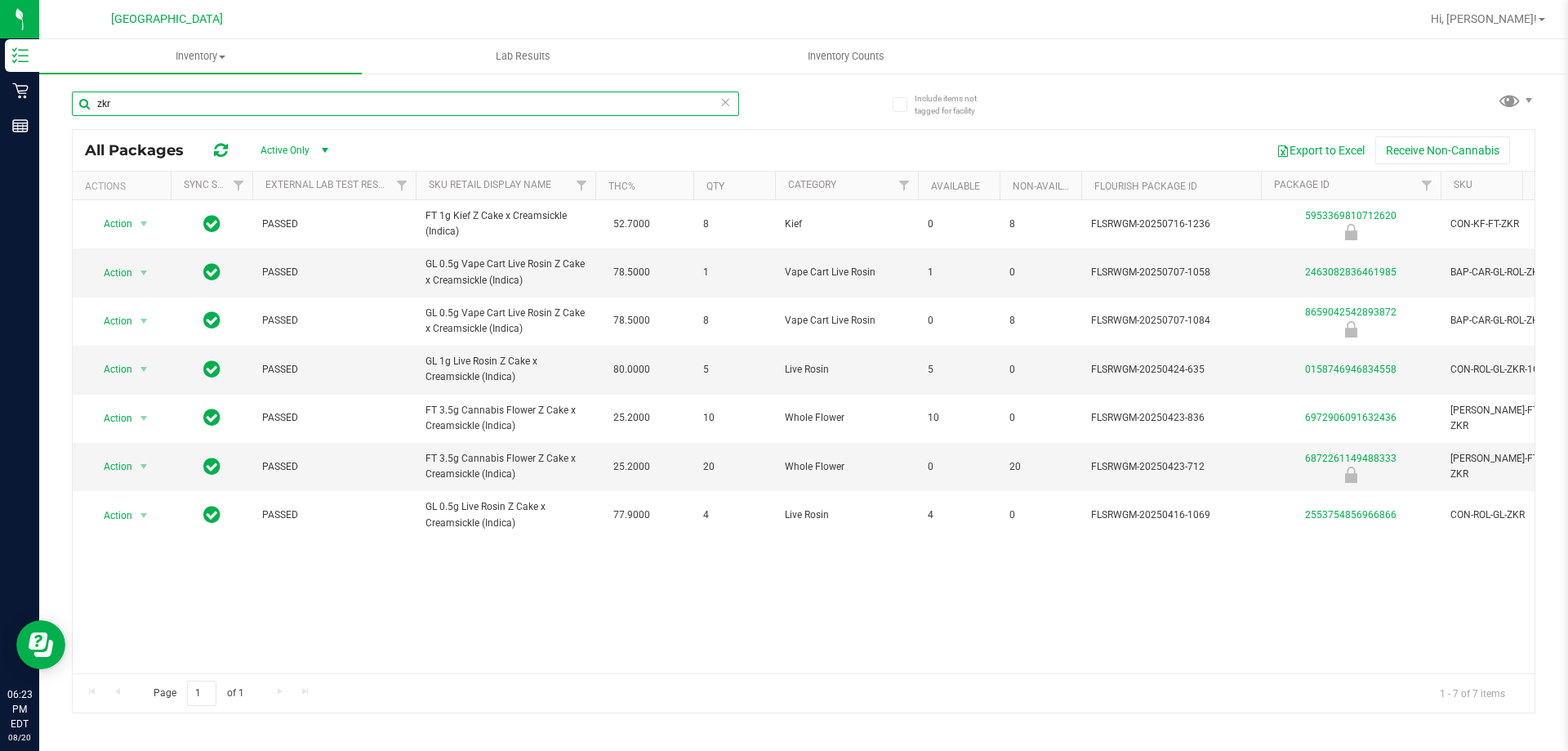
click at [230, 110] on input "zkr" at bounding box center [405, 104] width 667 height 25
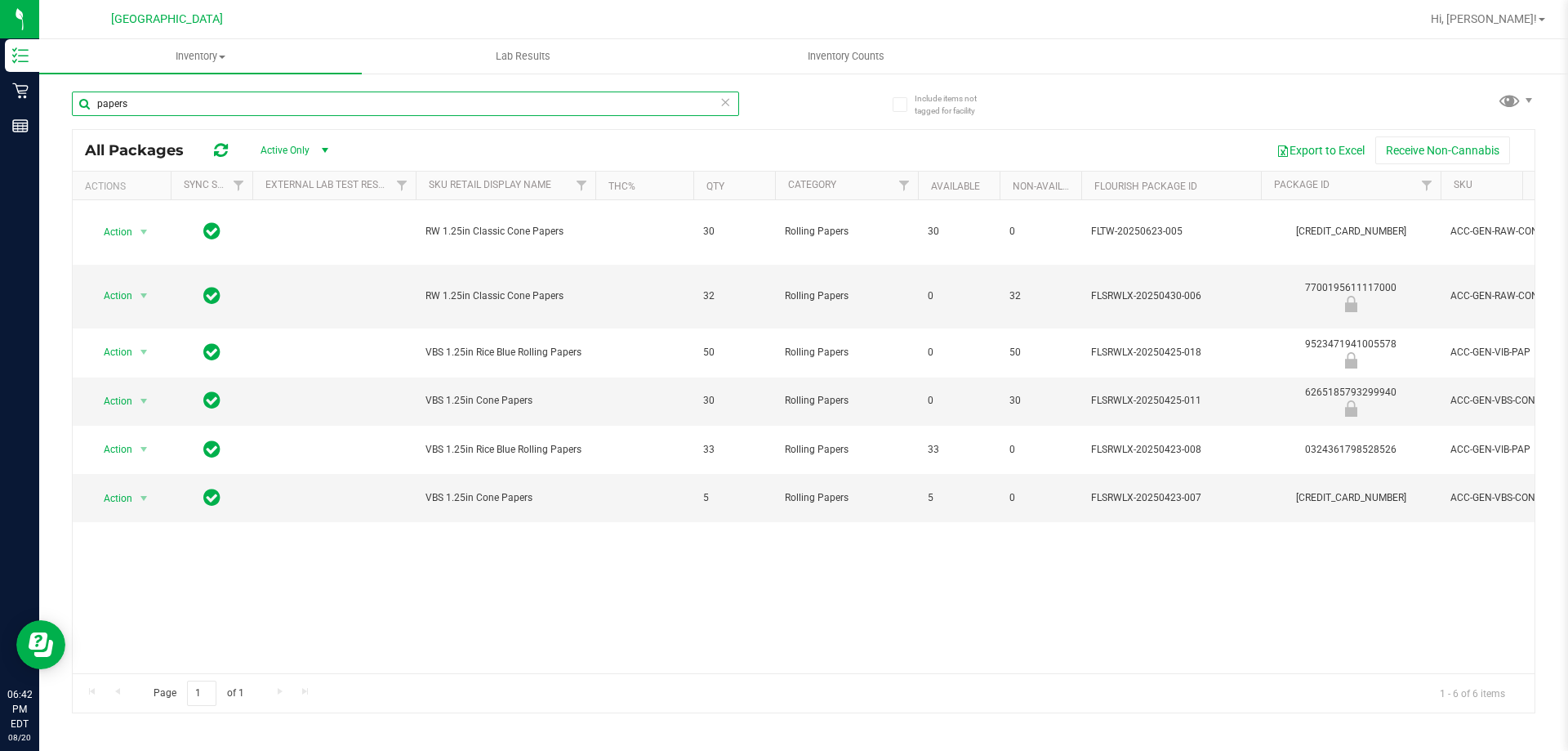
click at [258, 101] on input "papers" at bounding box center [405, 104] width 667 height 25
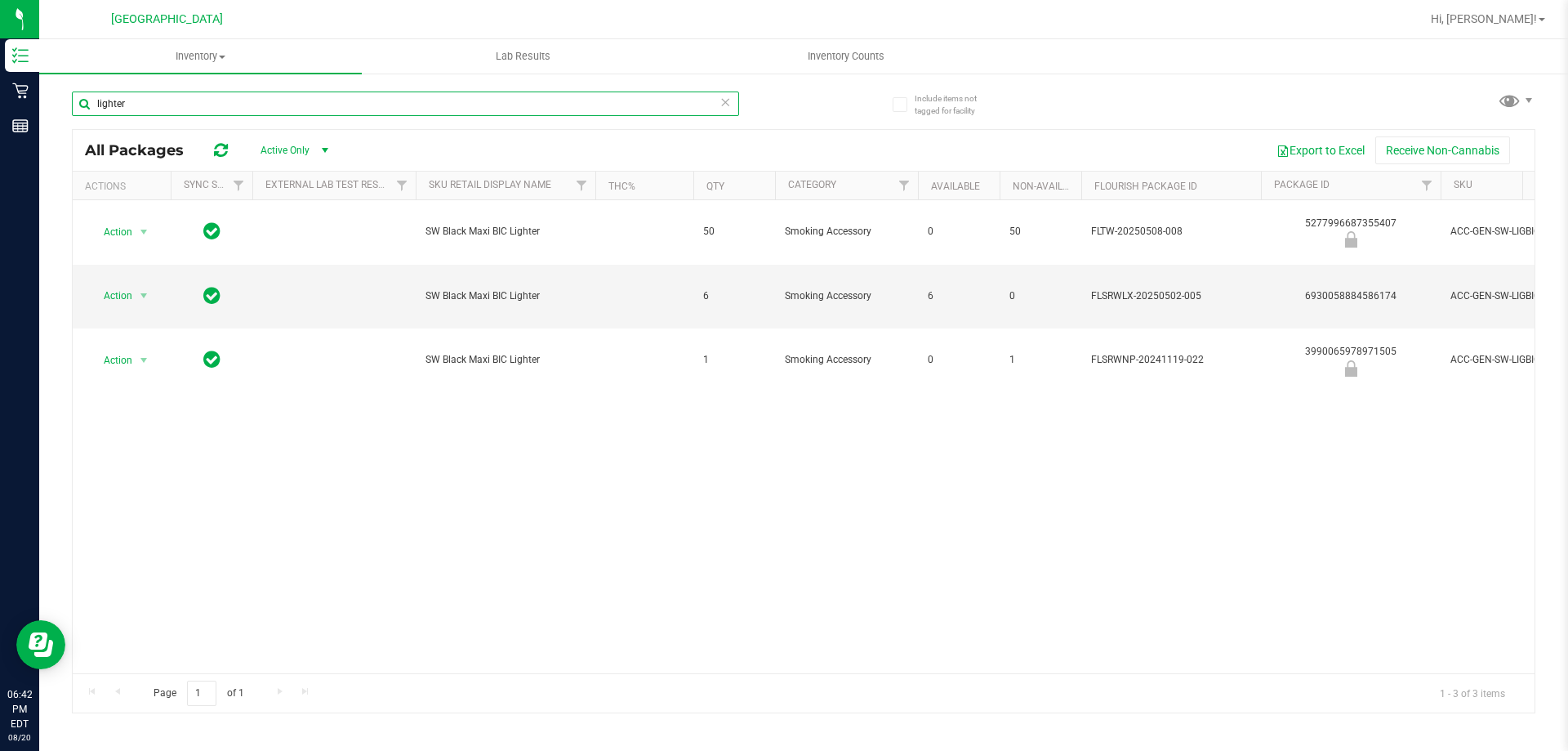
click at [309, 108] on input "lighter" at bounding box center [405, 104] width 667 height 25
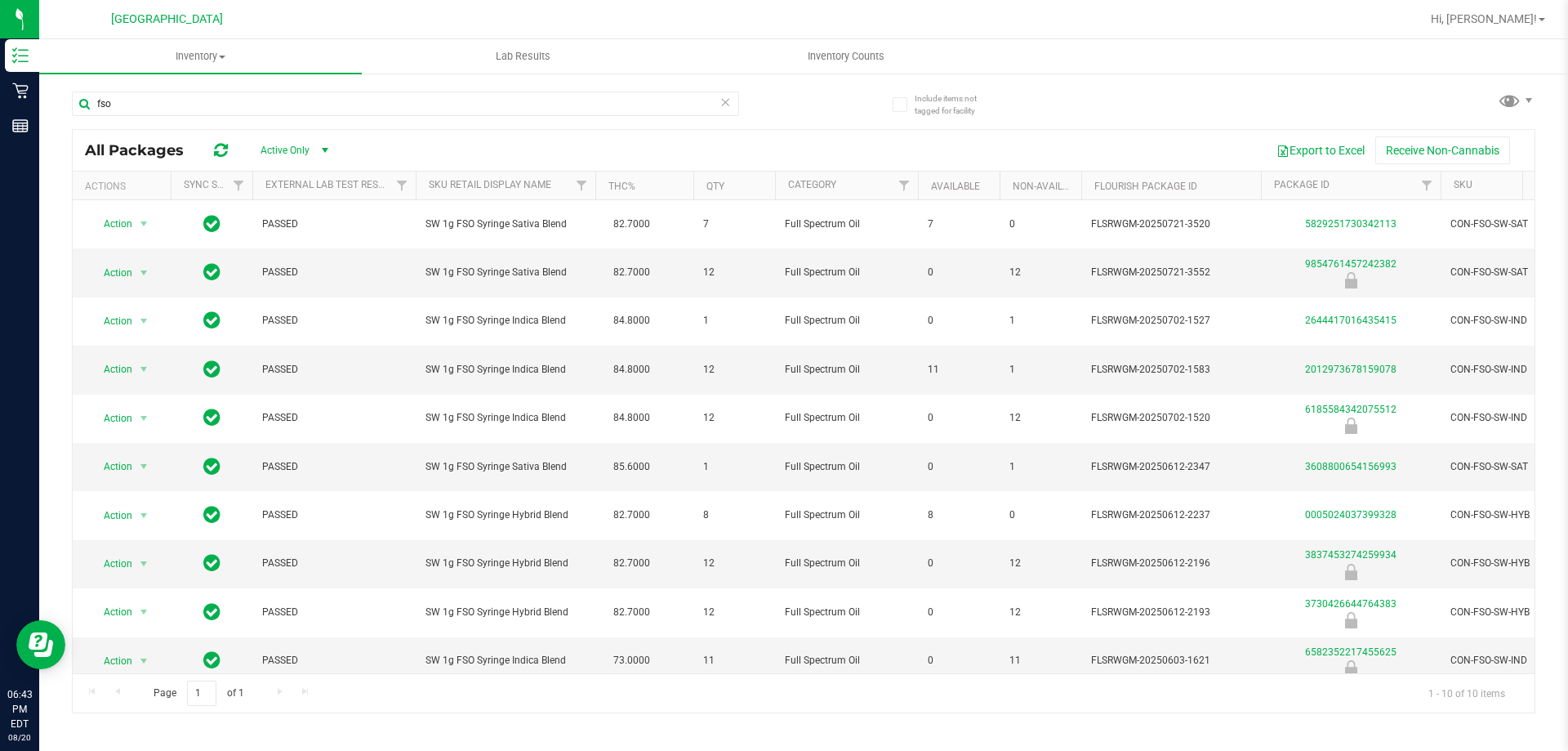
click at [560, 185] on th "Sku Retail Display Name" at bounding box center [505, 186] width 180 height 29
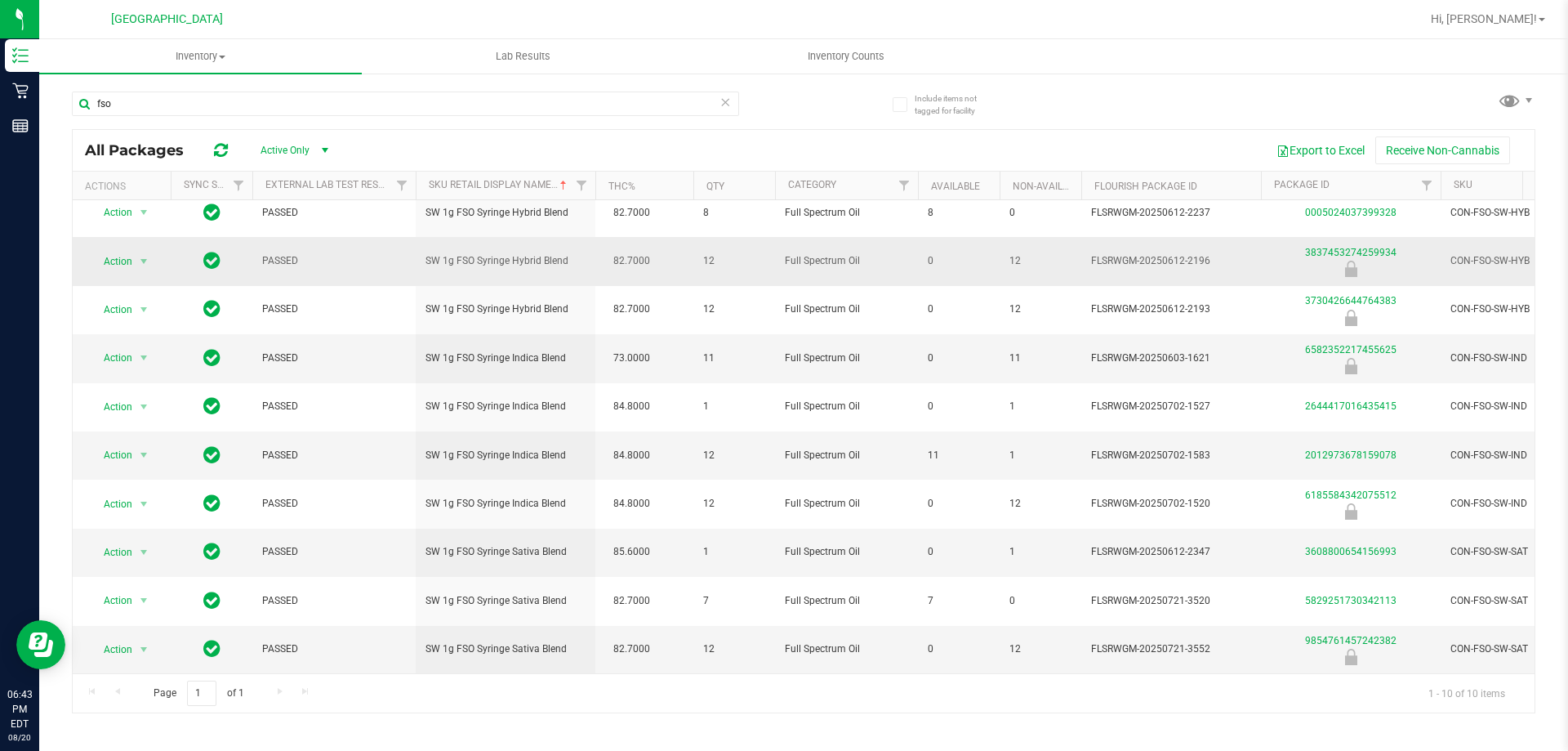
scroll to position [24, 0]
click at [361, 95] on input "fso" at bounding box center [405, 104] width 667 height 25
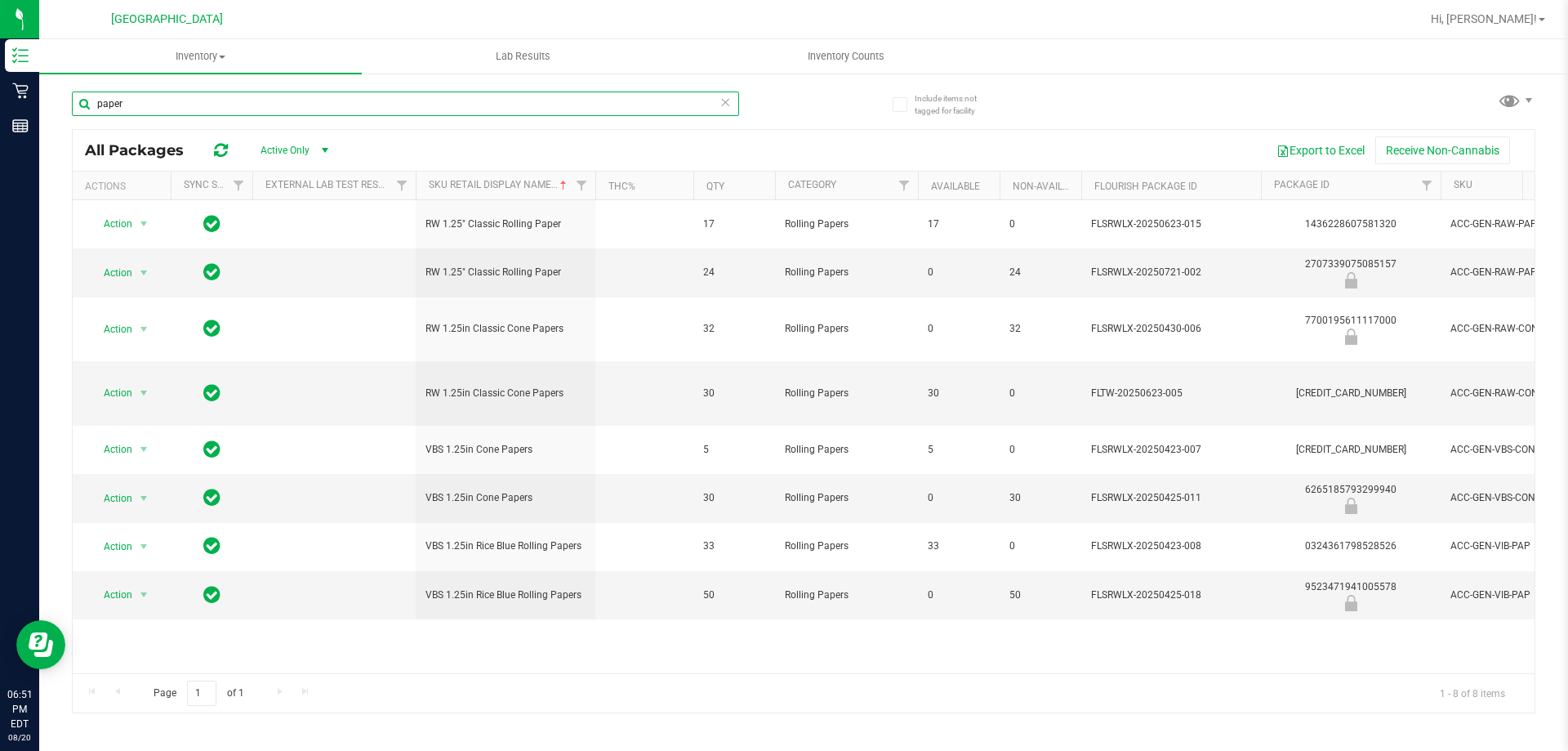
click at [559, 98] on input "paper" at bounding box center [405, 104] width 667 height 25
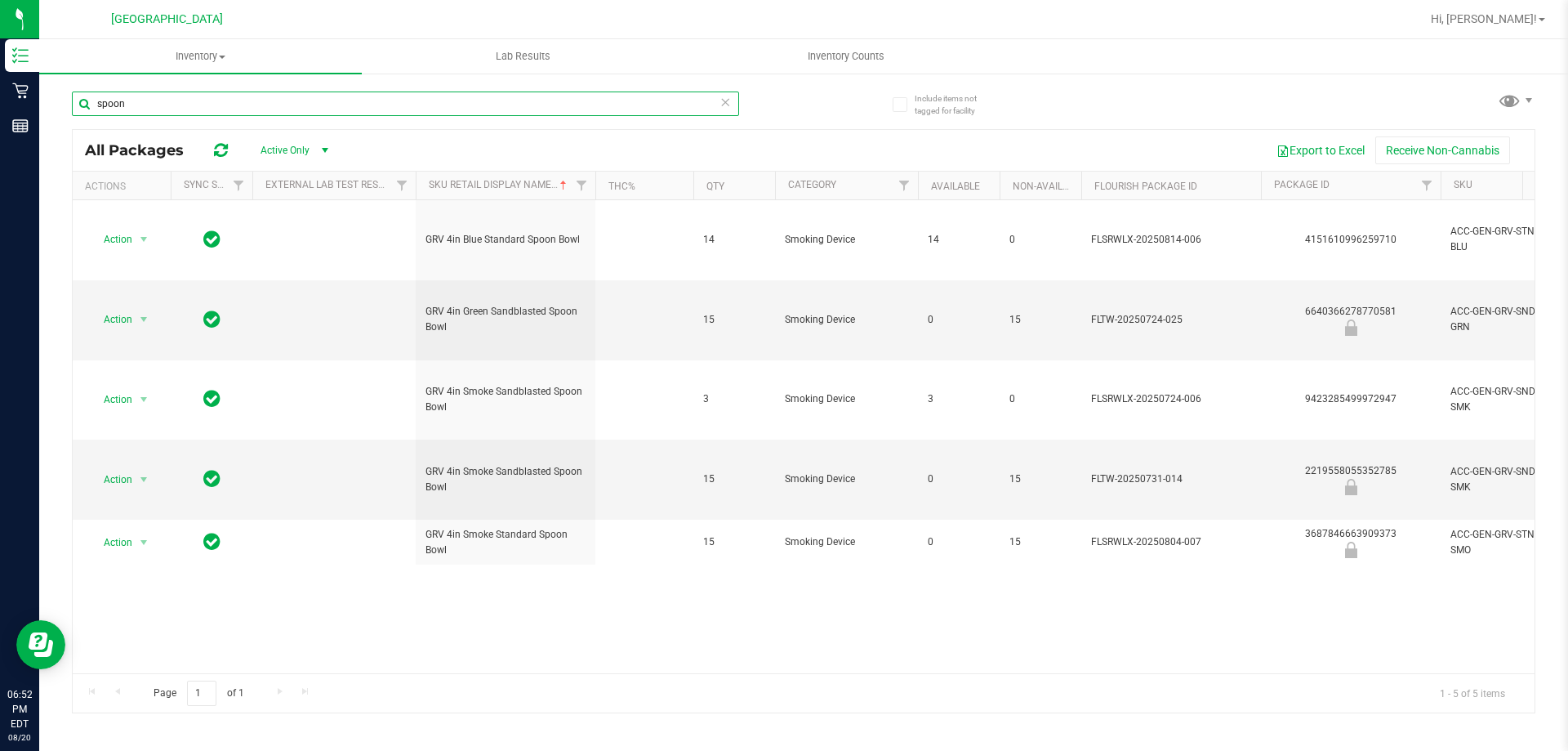
click at [335, 104] on input "spoon" at bounding box center [405, 104] width 667 height 25
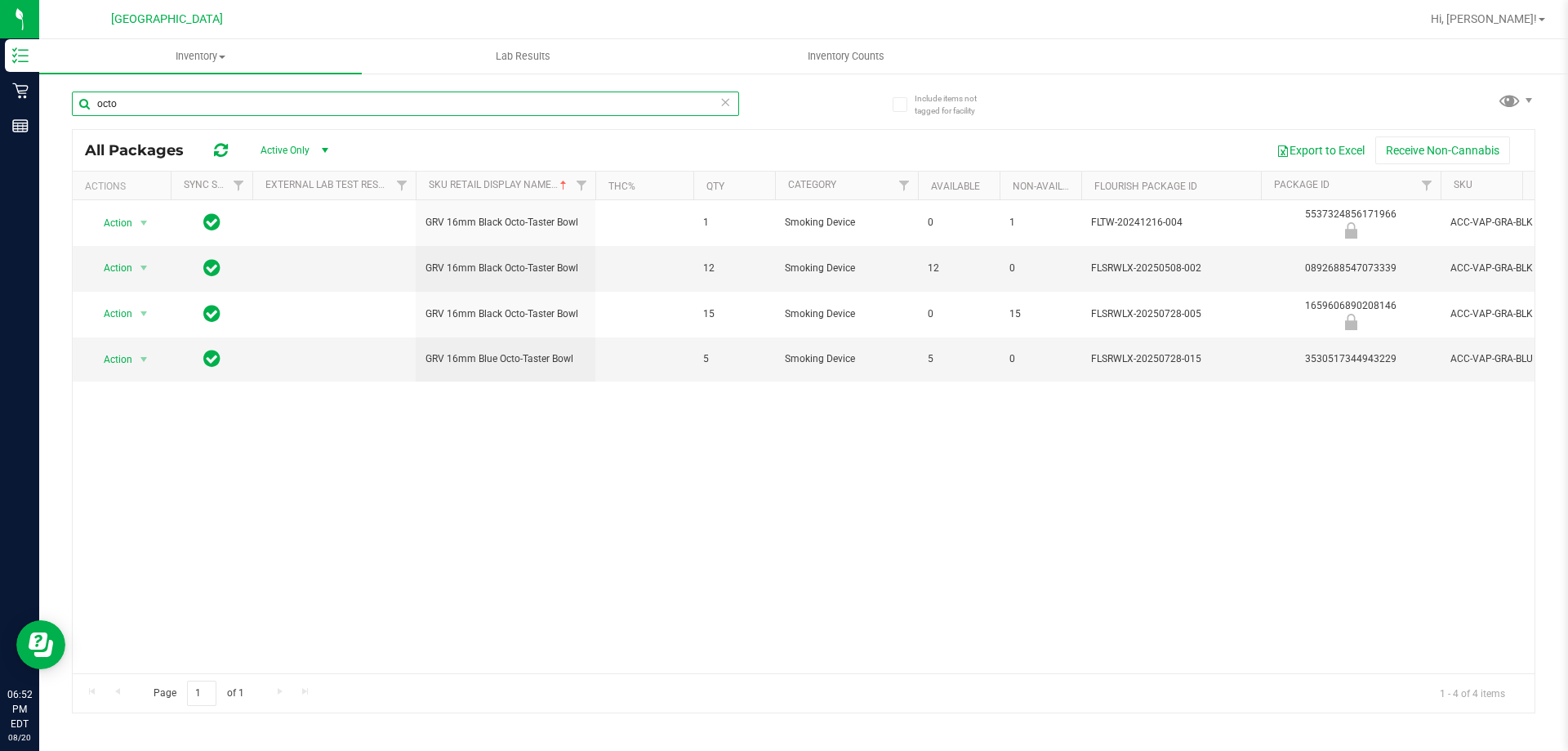
type input "octo"
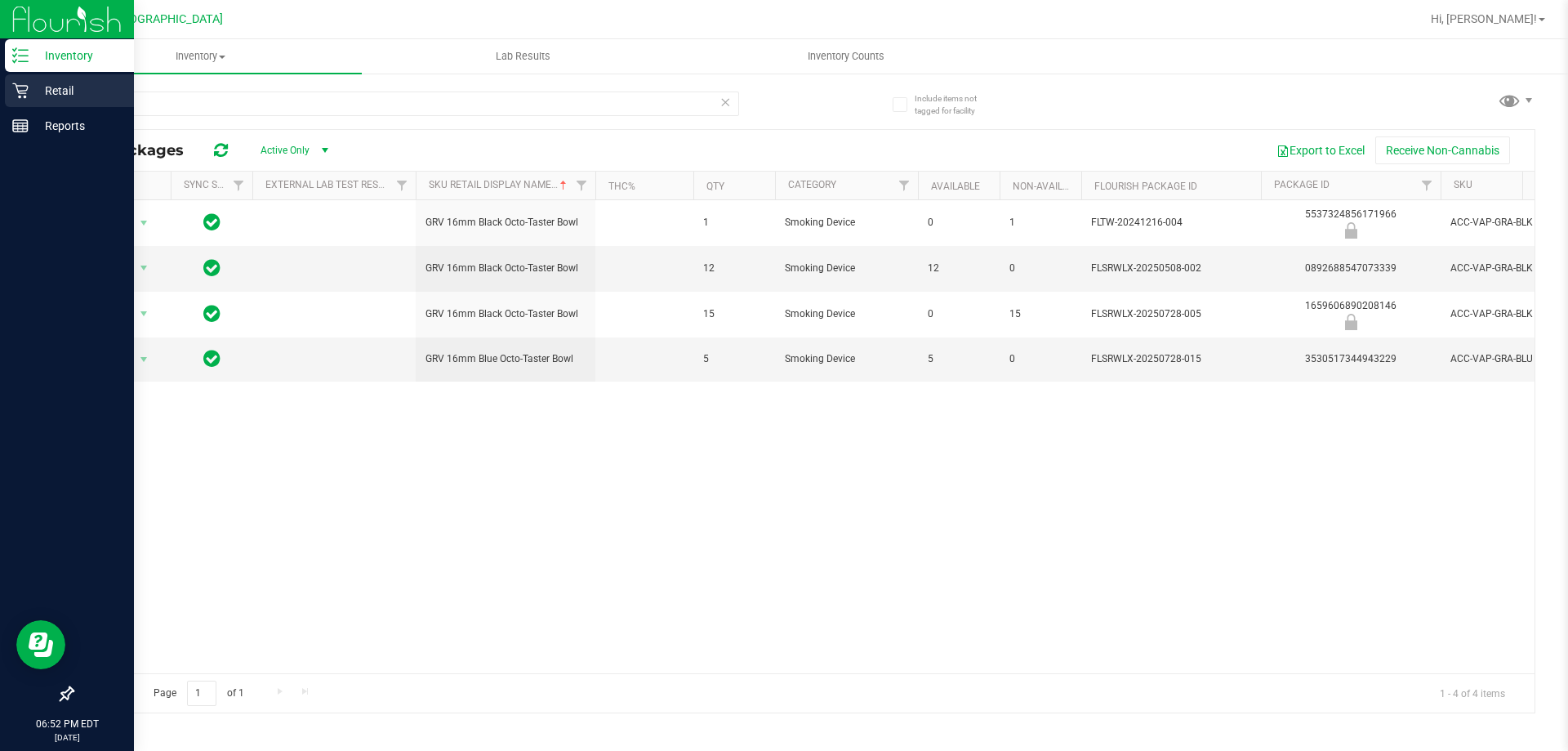
click at [40, 95] on p "Retail" at bounding box center [77, 91] width 98 height 20
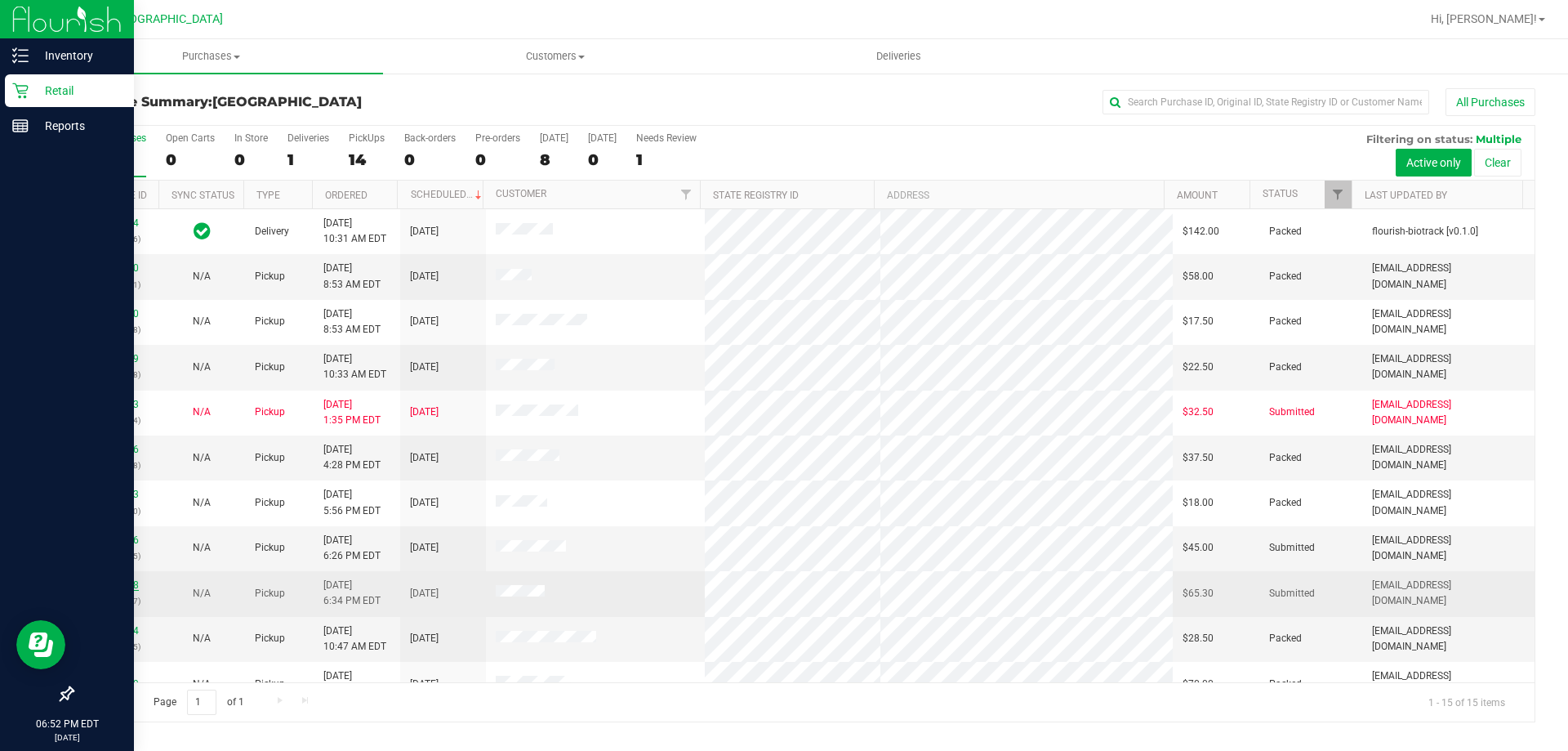
click at [104, 588] on link "11820468" at bounding box center [116, 585] width 46 height 11
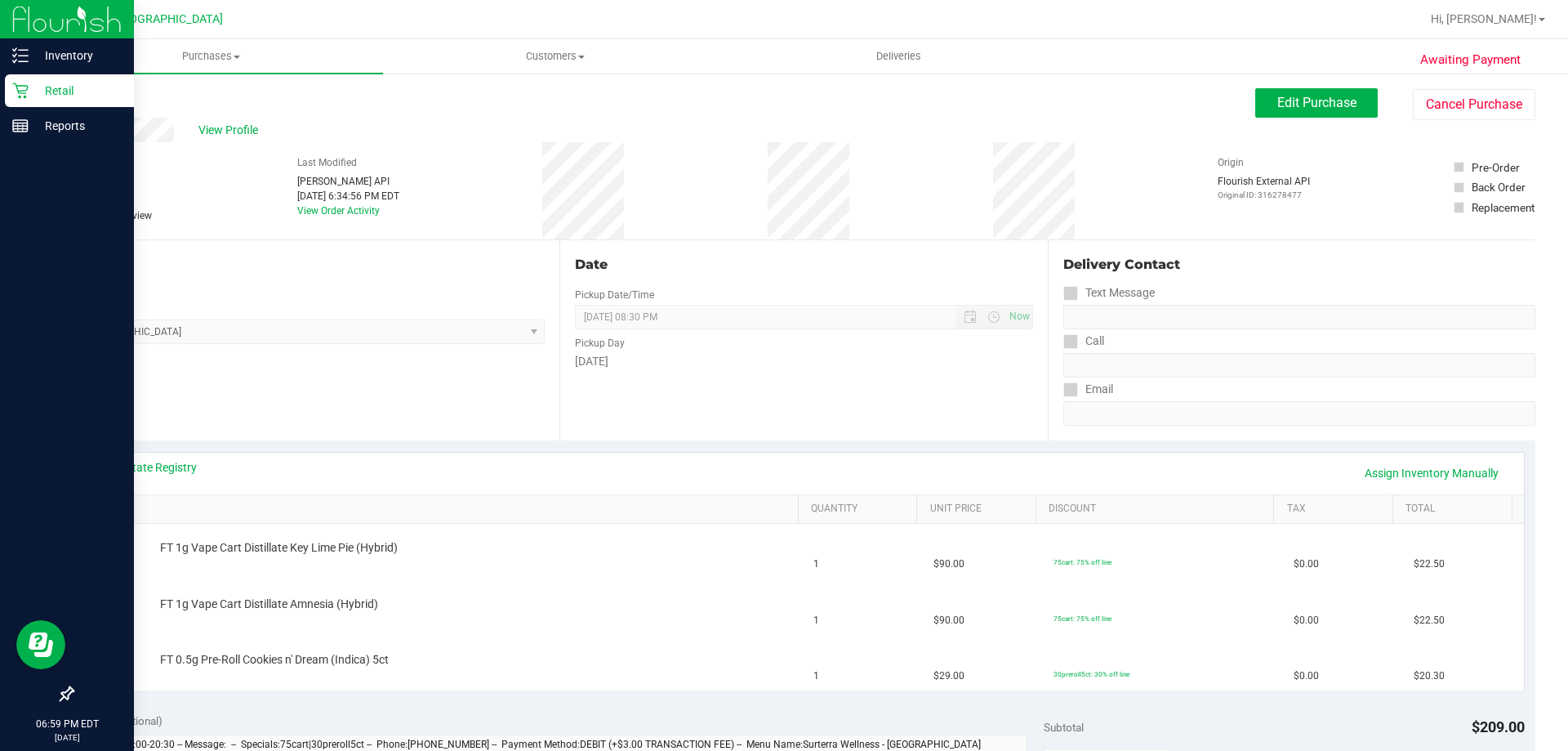
click at [48, 91] on p "Retail" at bounding box center [77, 91] width 98 height 20
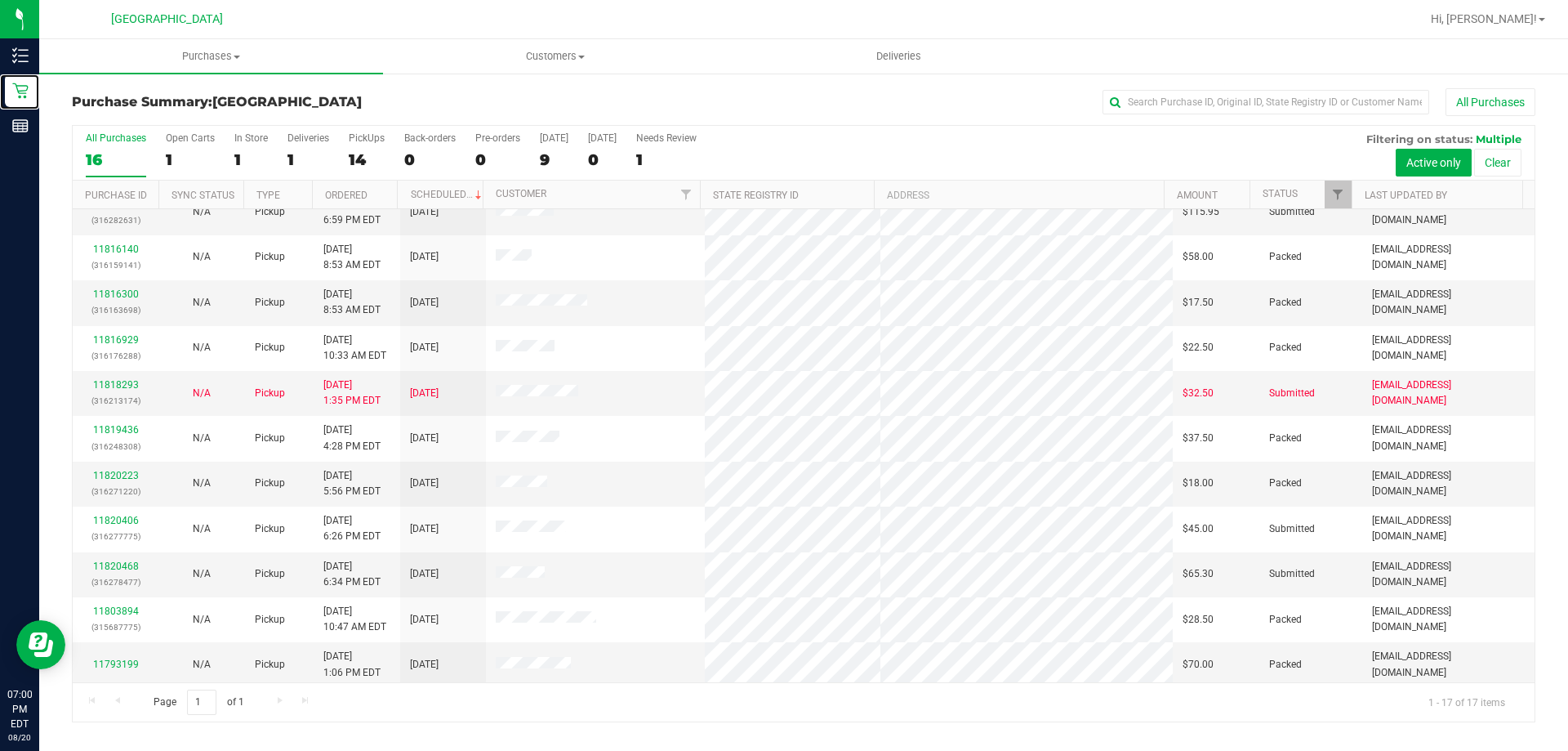
scroll to position [71, 0]
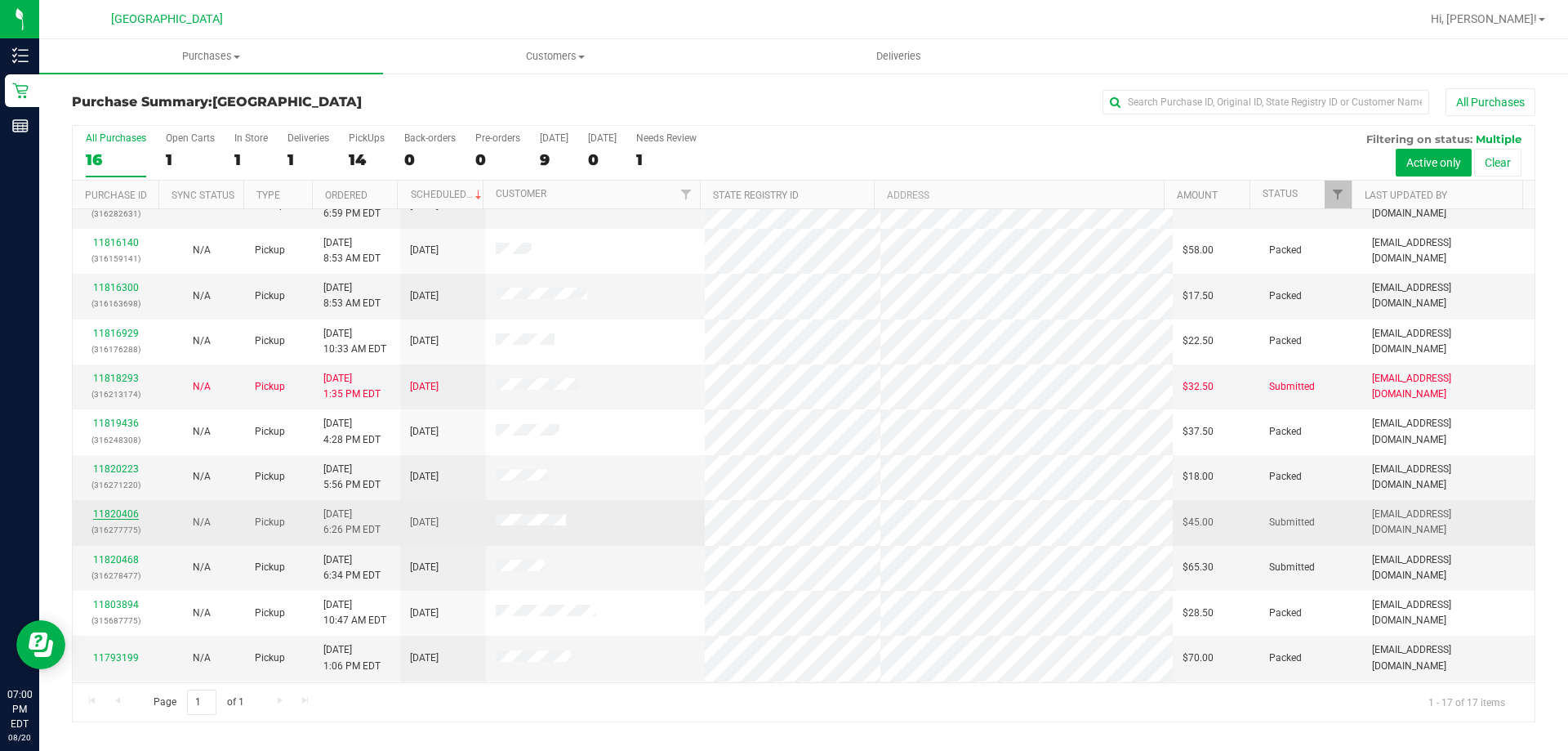
click at [111, 515] on link "11820406" at bounding box center [116, 514] width 46 height 11
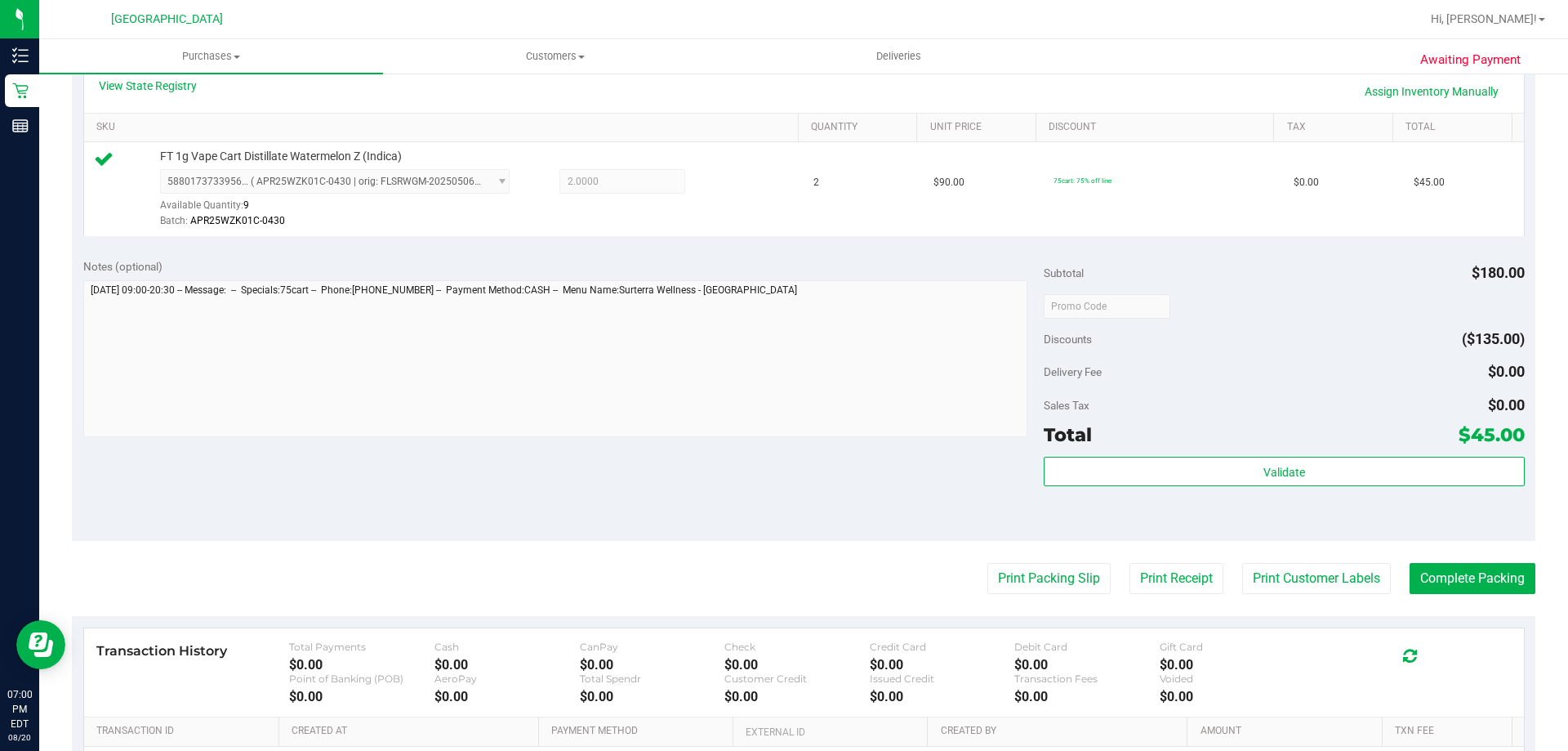
scroll to position [571, 0]
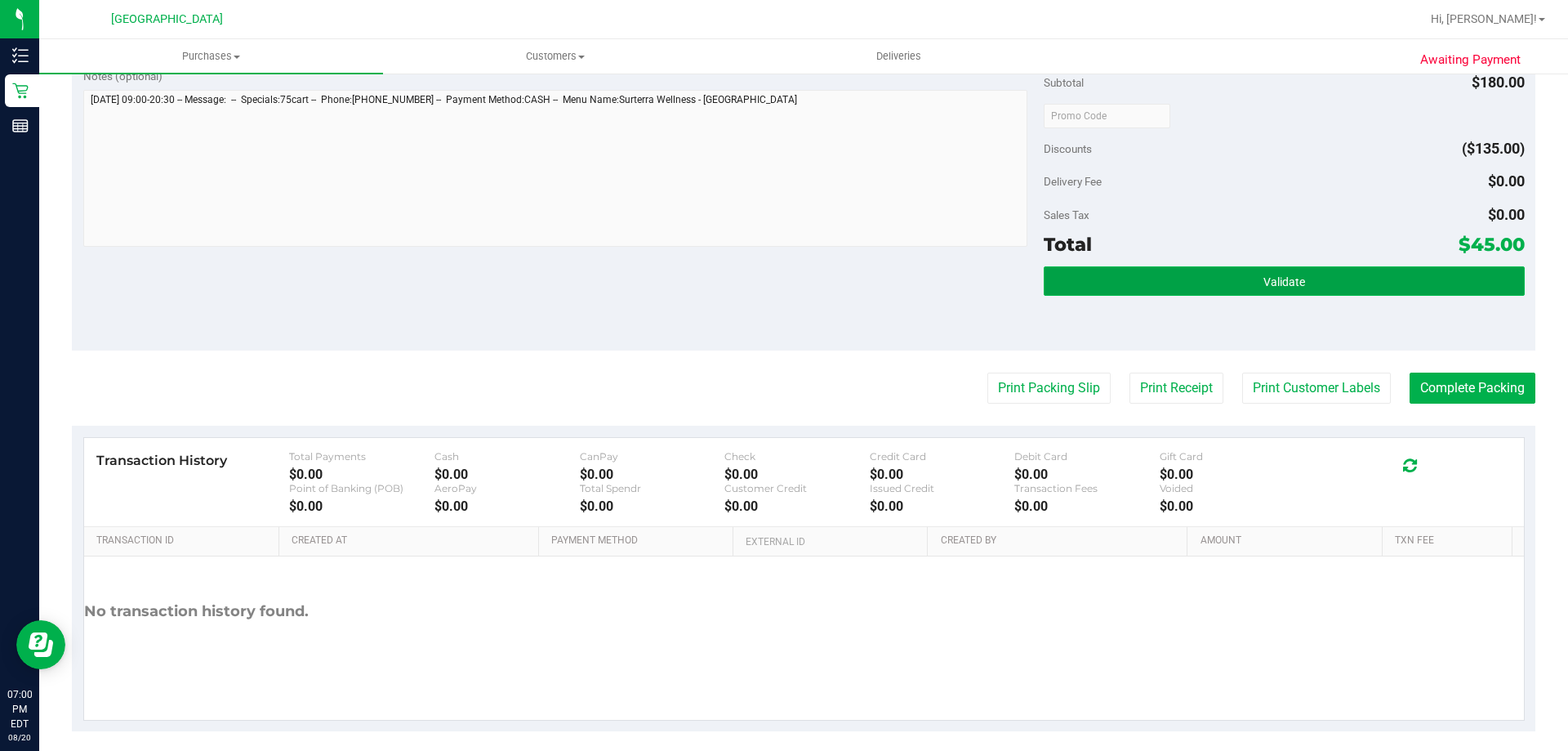
click at [1313, 280] on button "Validate" at bounding box center [1284, 281] width 481 height 30
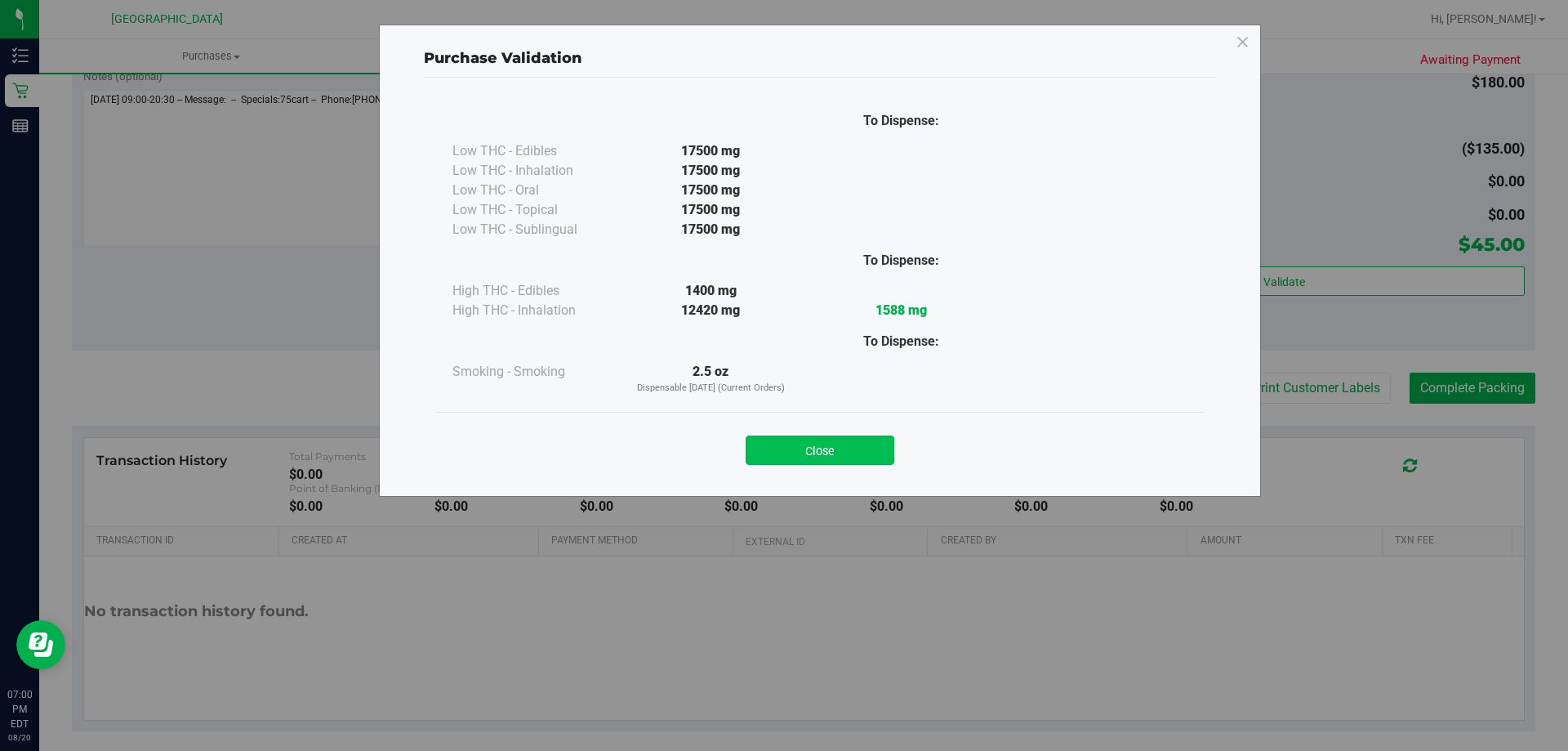
click at [872, 447] on button "Close" at bounding box center [820, 450] width 149 height 30
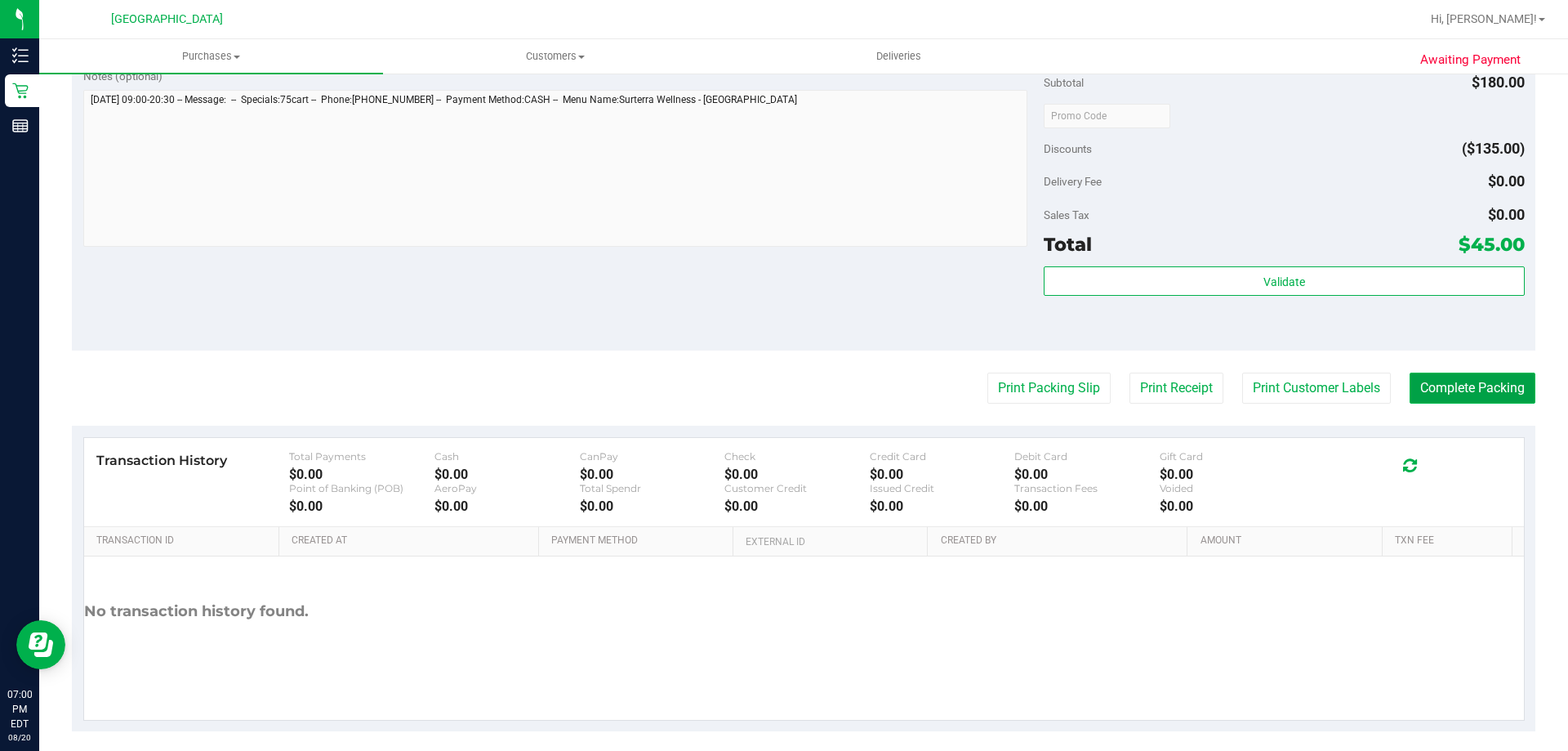
click at [1430, 379] on button "Complete Packing" at bounding box center [1472, 388] width 126 height 31
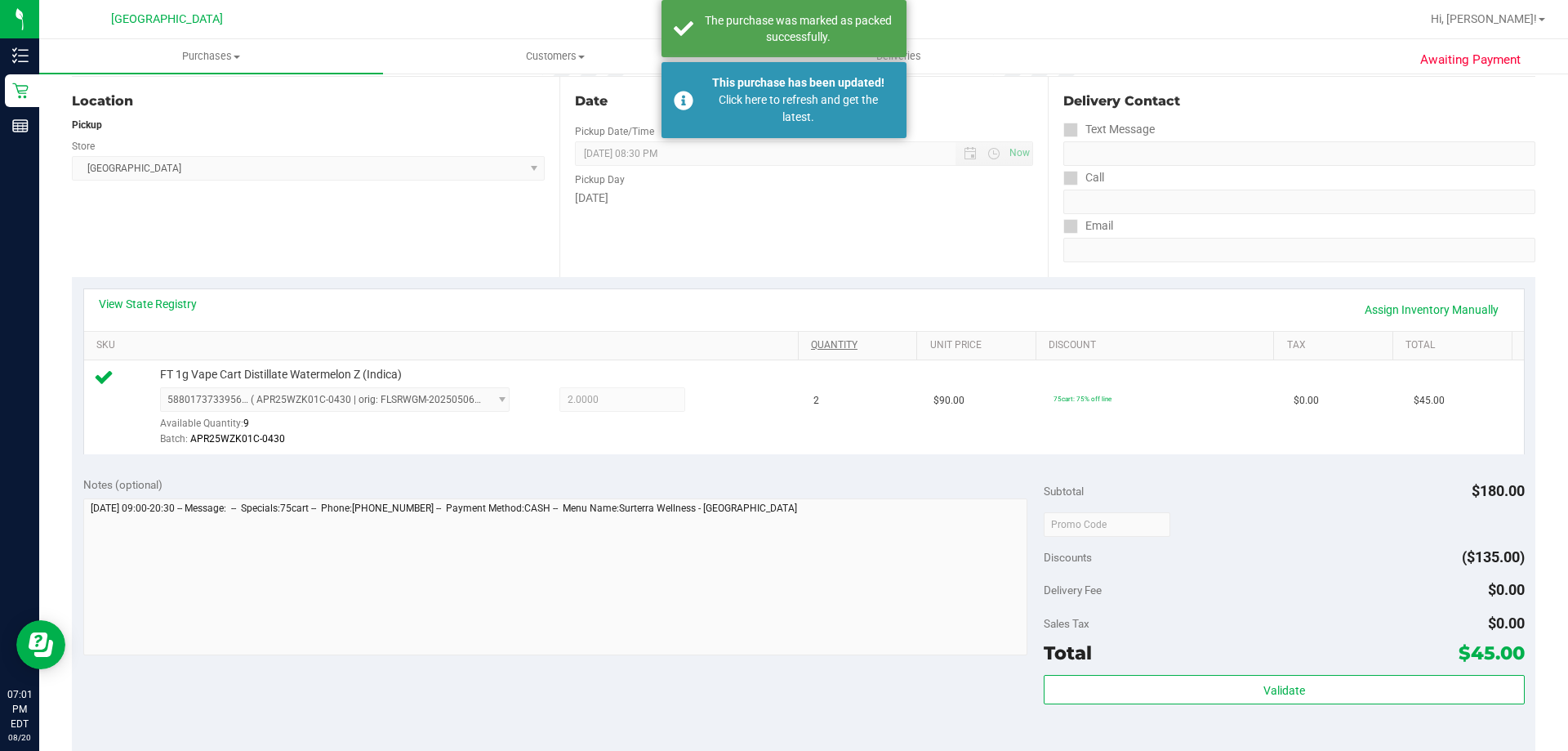
scroll to position [0, 0]
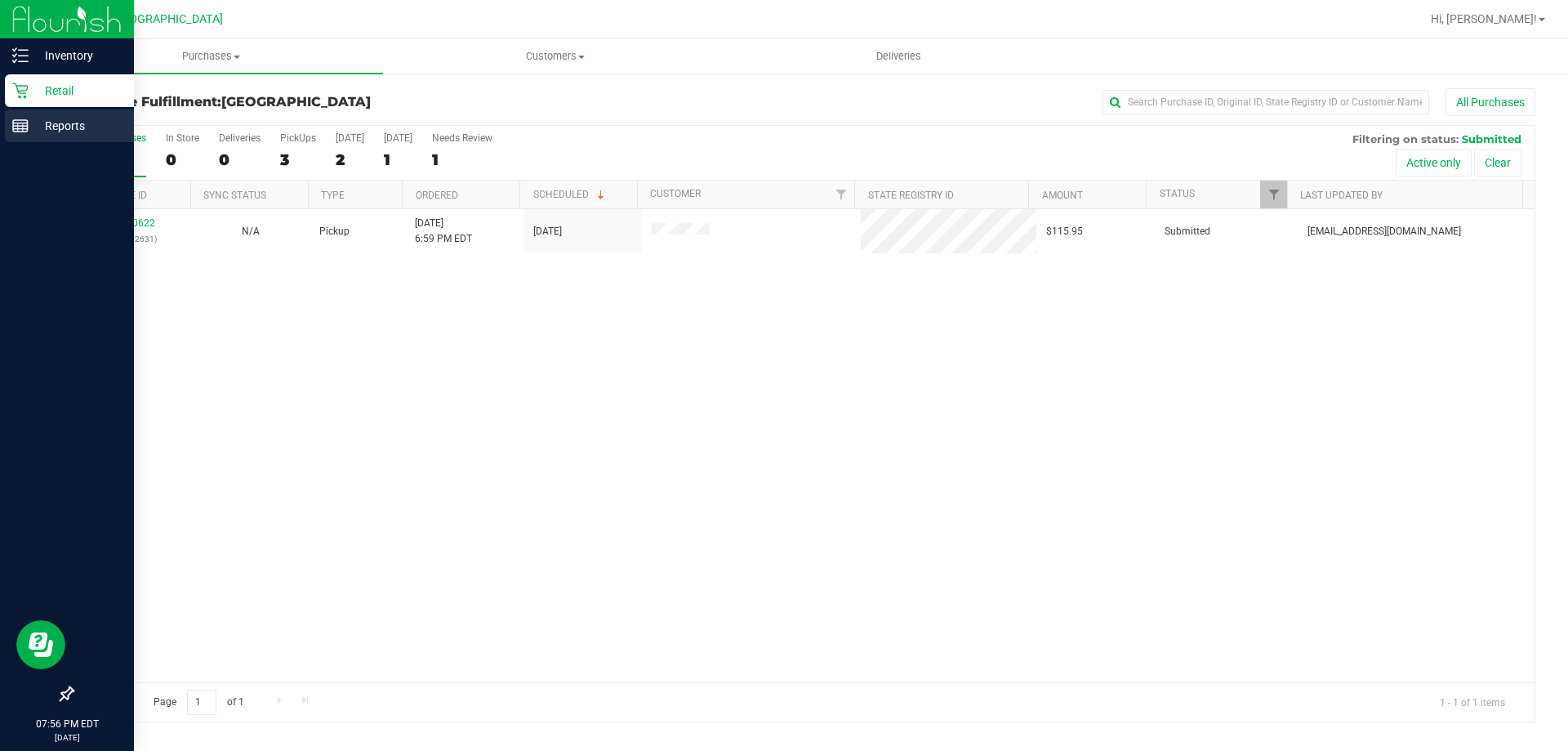
click at [21, 129] on line at bounding box center [20, 129] width 14 height 0
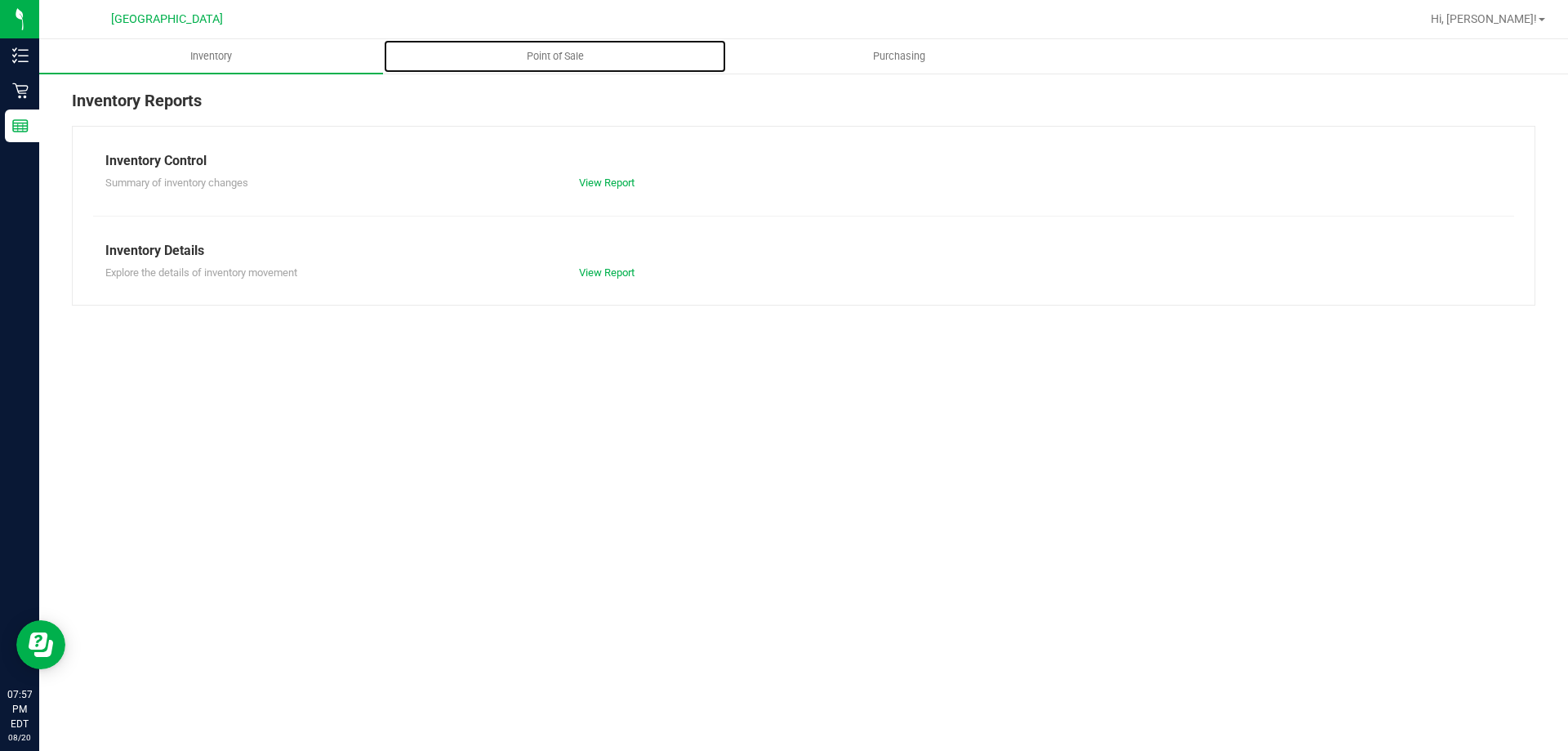
click at [556, 56] on span "Point of Sale" at bounding box center [555, 55] width 101 height 14
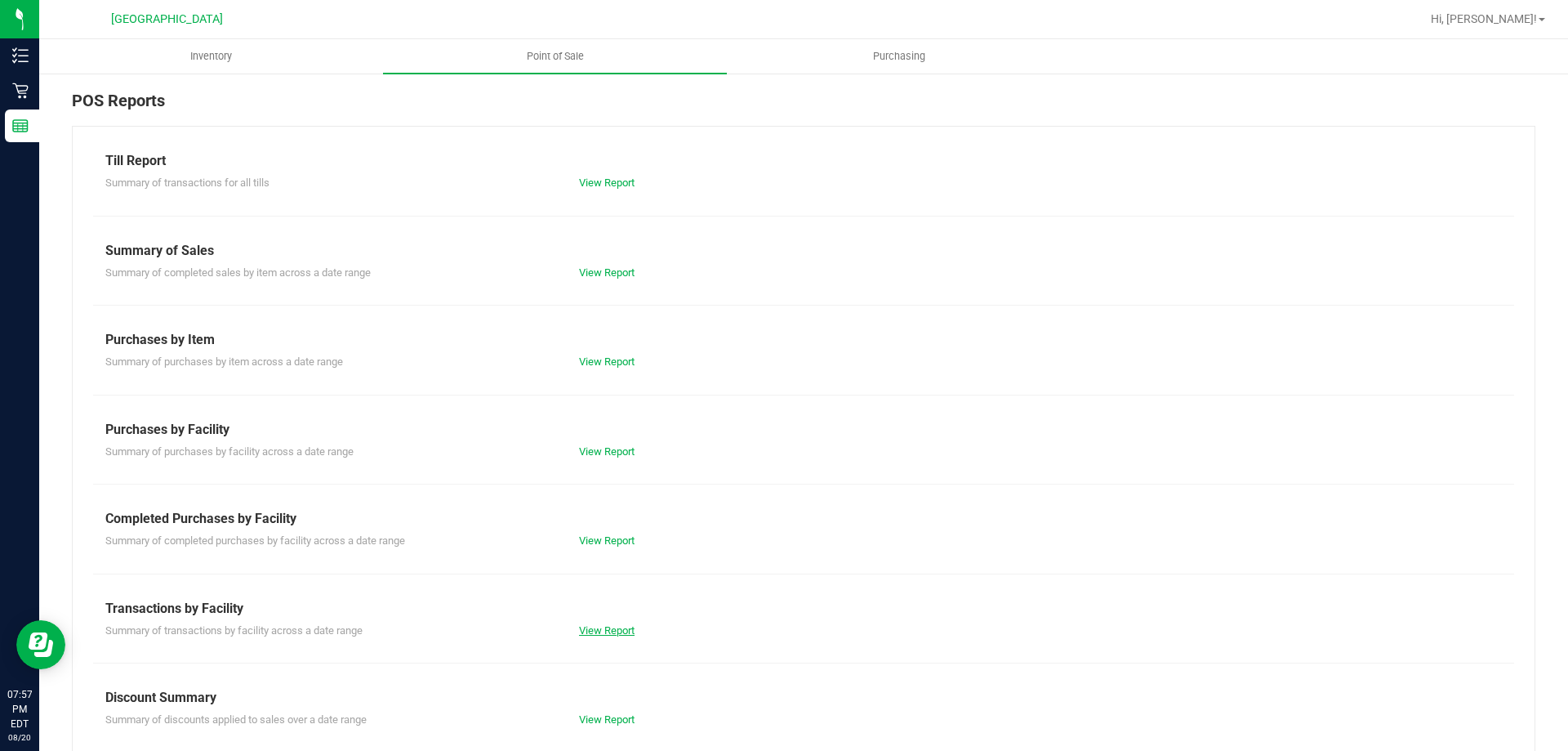
click at [595, 624] on link "View Report" at bounding box center [607, 630] width 55 height 12
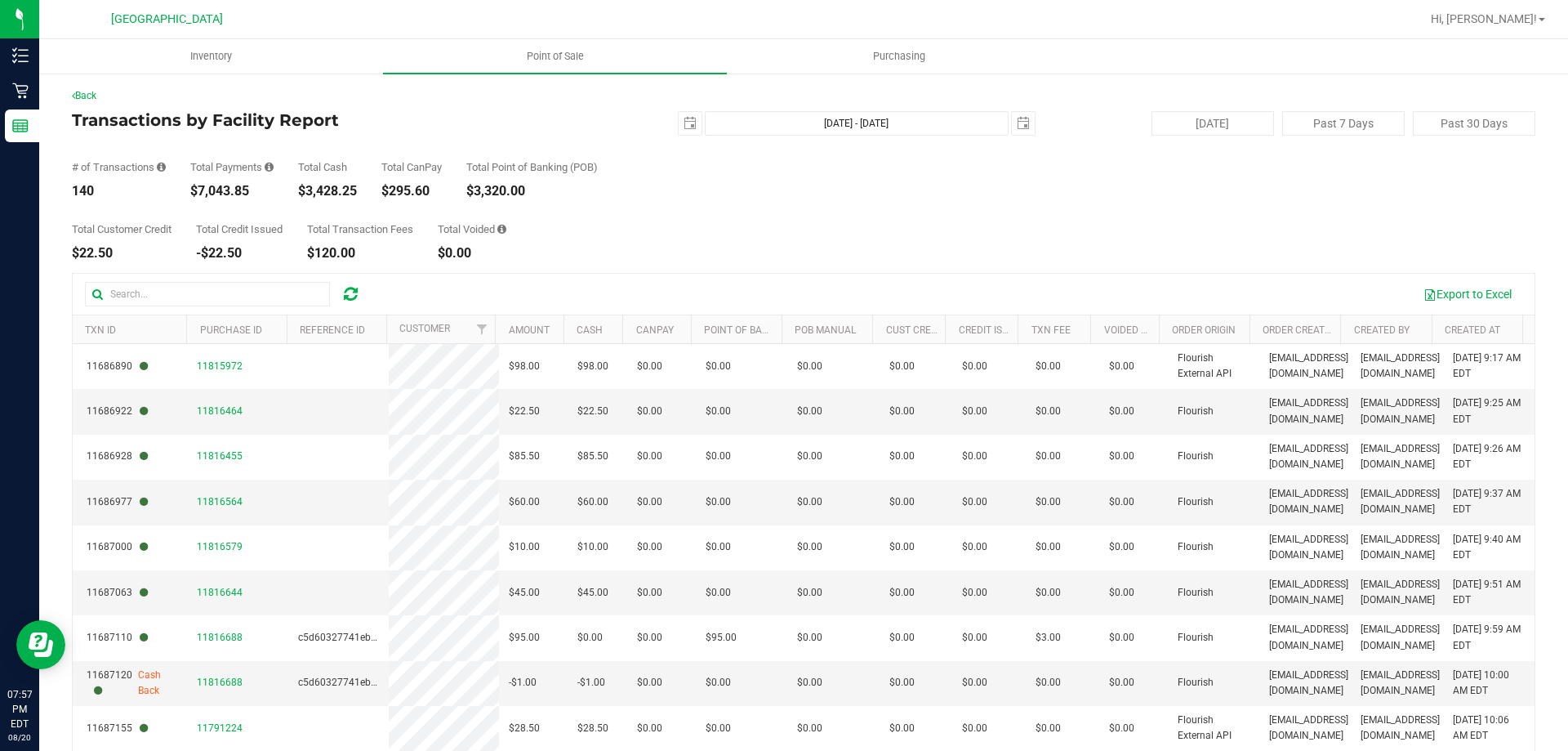
click at [94, 101] on div "Back" at bounding box center [804, 95] width 1464 height 14
click at [91, 93] on link "Back" at bounding box center [84, 96] width 25 height 11
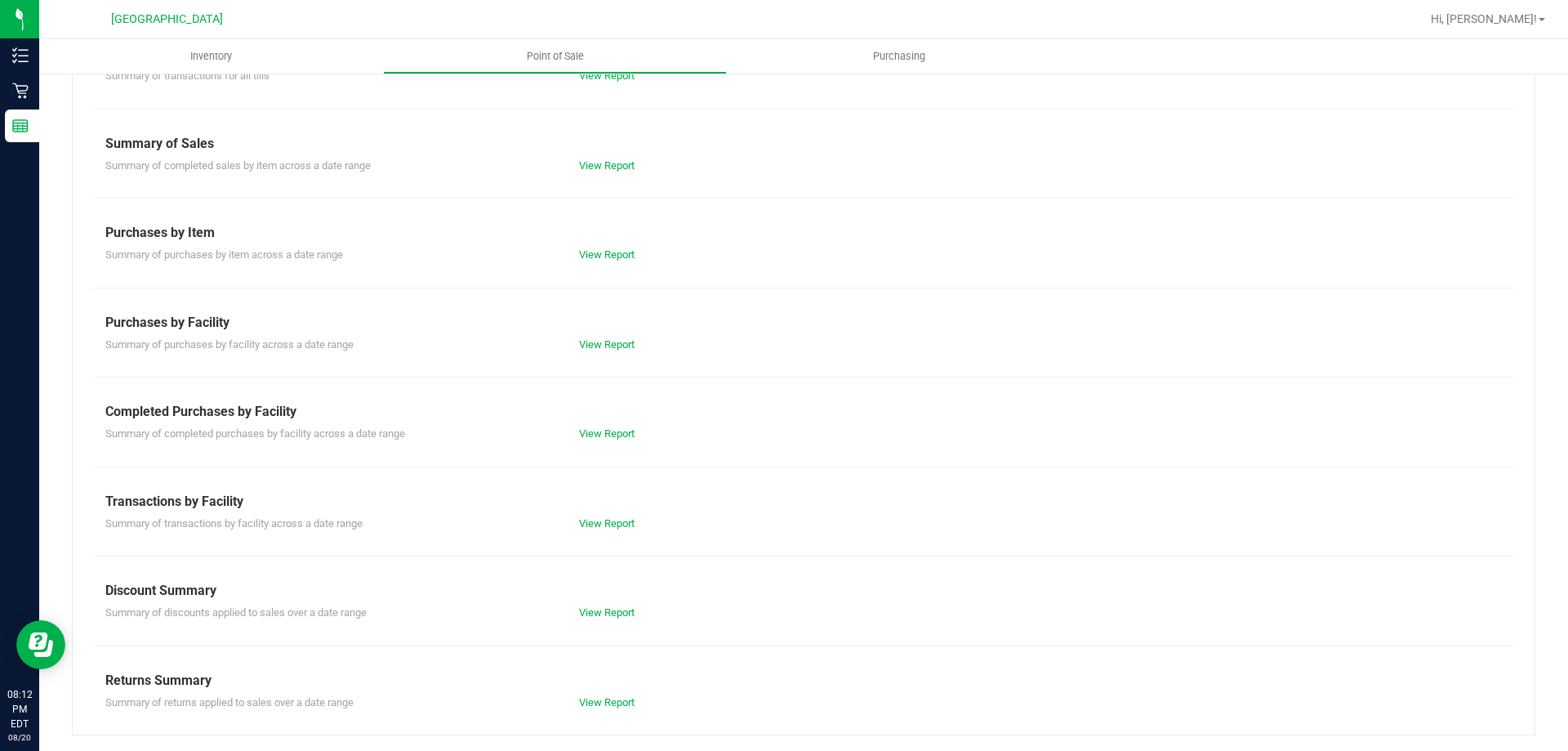
scroll to position [108, 0]
